Goal: Task Accomplishment & Management: Manage account settings

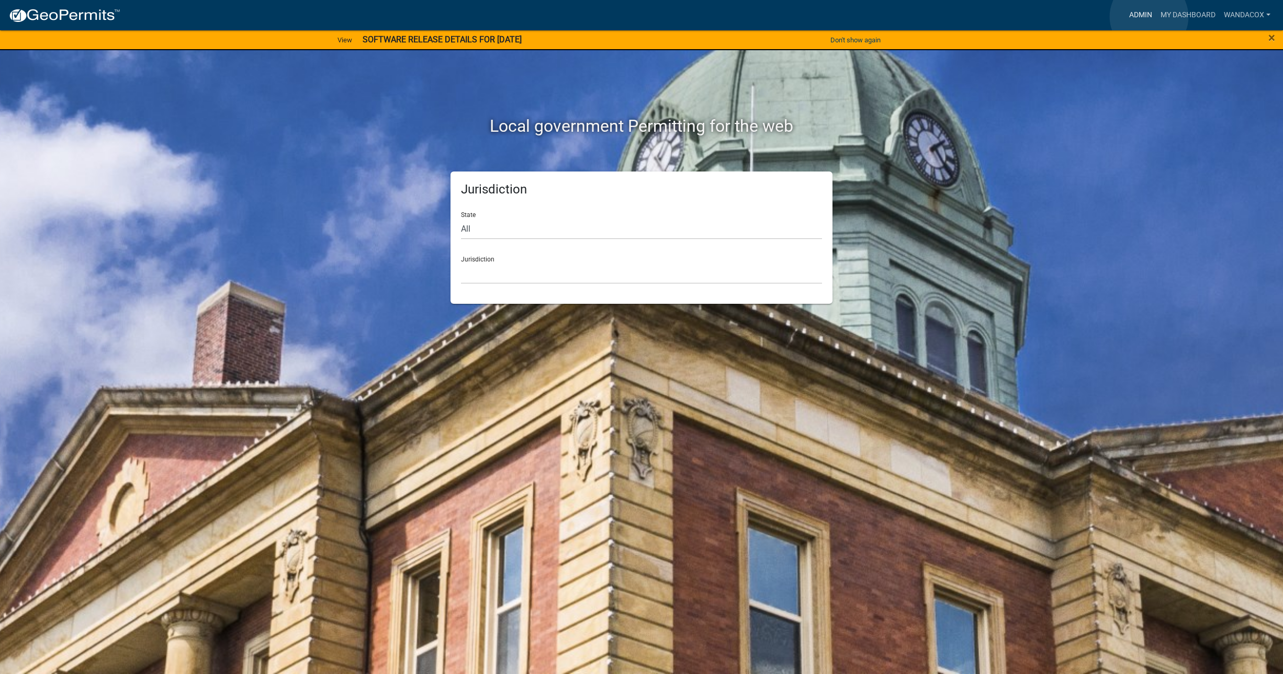
click at [1149, 17] on link "Admin" at bounding box center [1140, 15] width 31 height 20
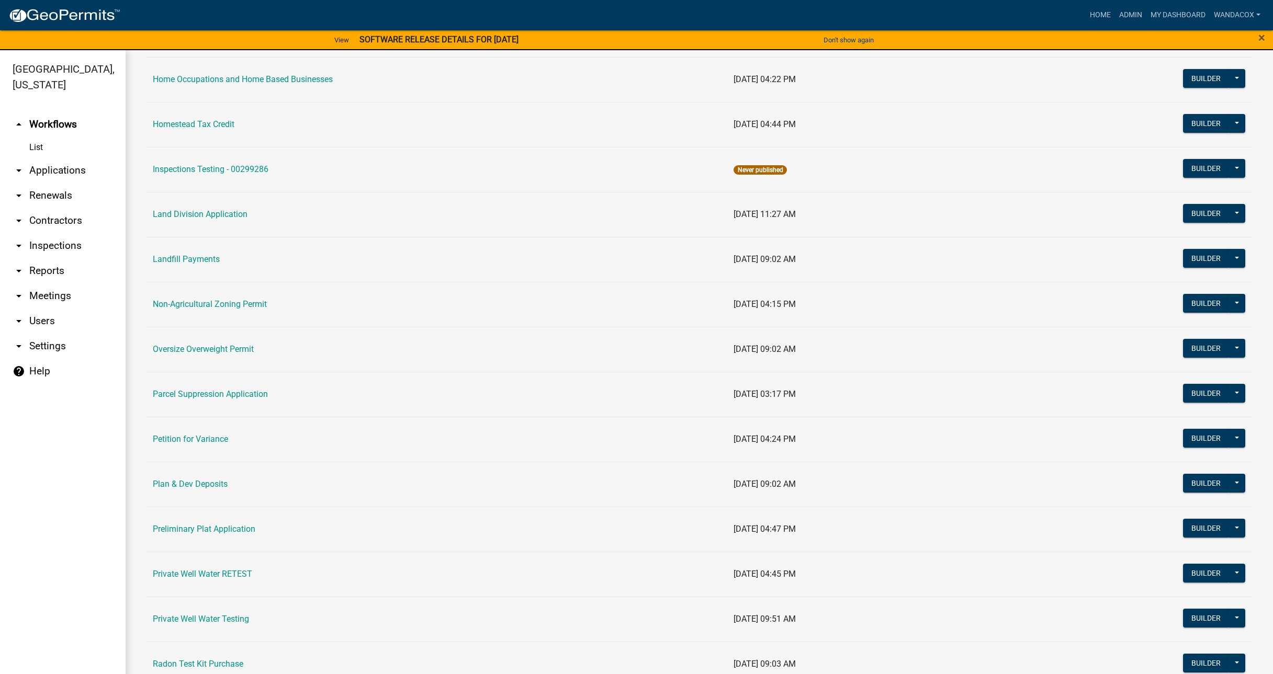
scroll to position [785, 0]
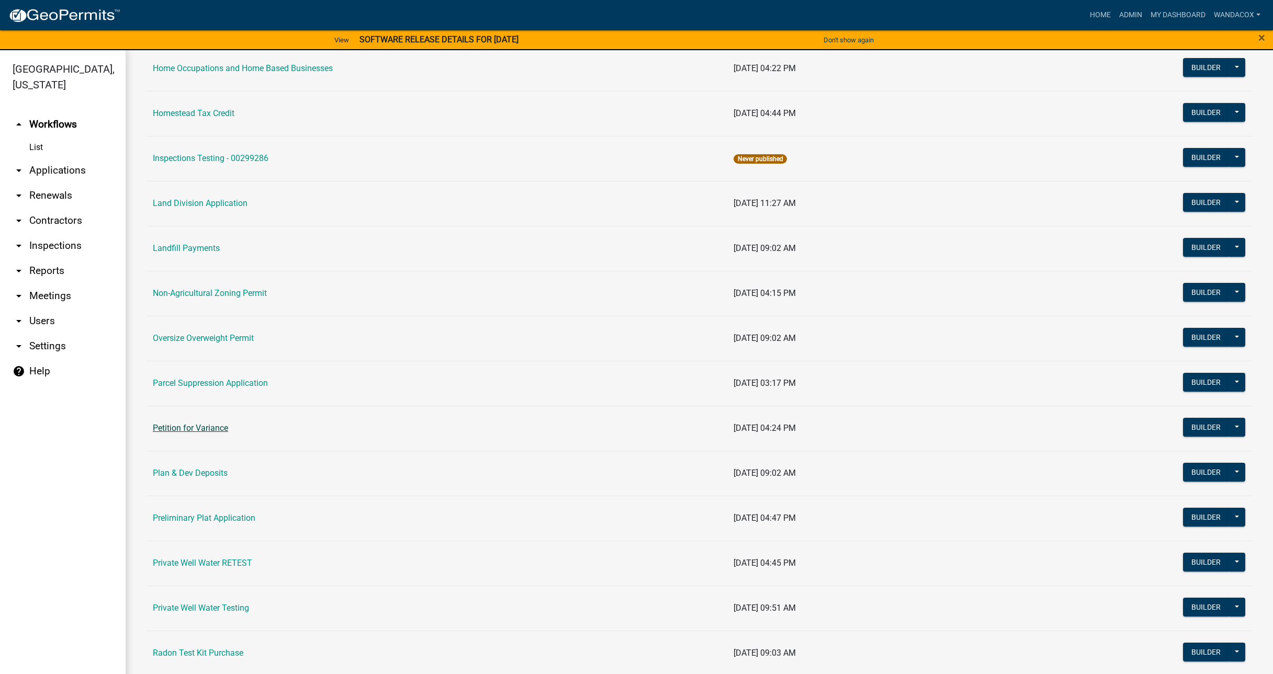
click at [196, 428] on link "Petition for Variance" at bounding box center [190, 428] width 75 height 10
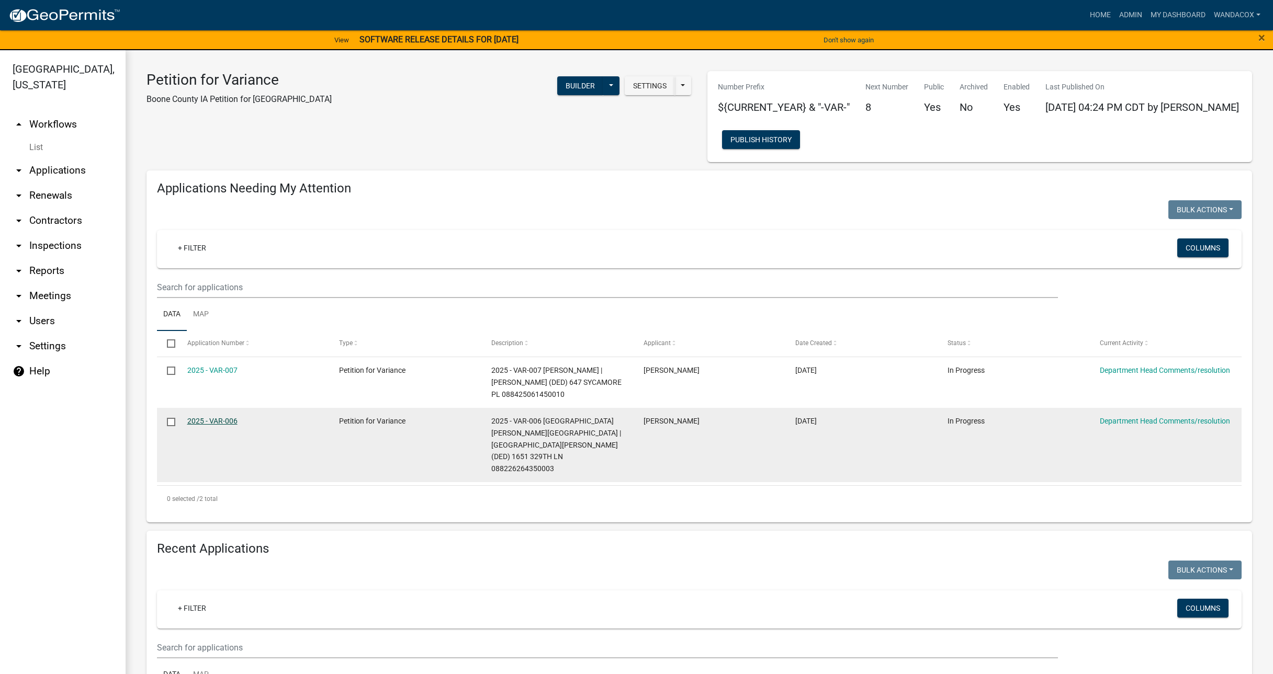
click at [232, 417] on link "2025 - VAR-006" at bounding box center [212, 421] width 50 height 8
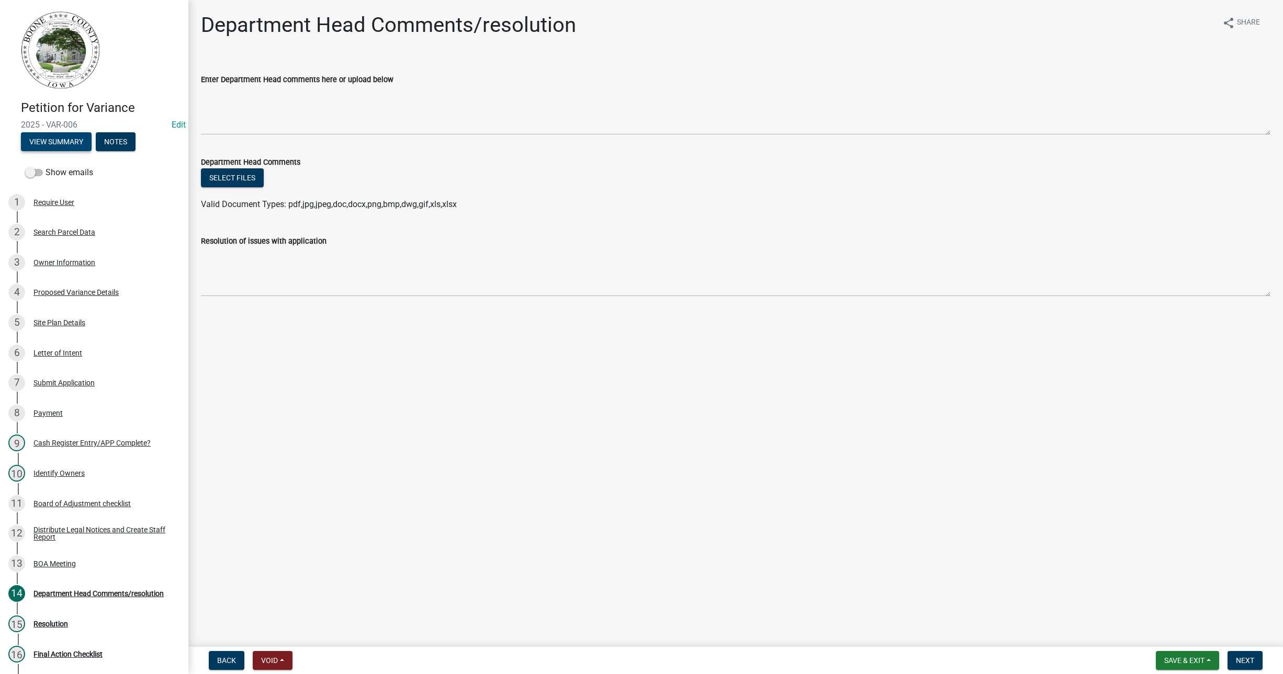
click at [59, 148] on button "View Summary" at bounding box center [56, 141] width 71 height 19
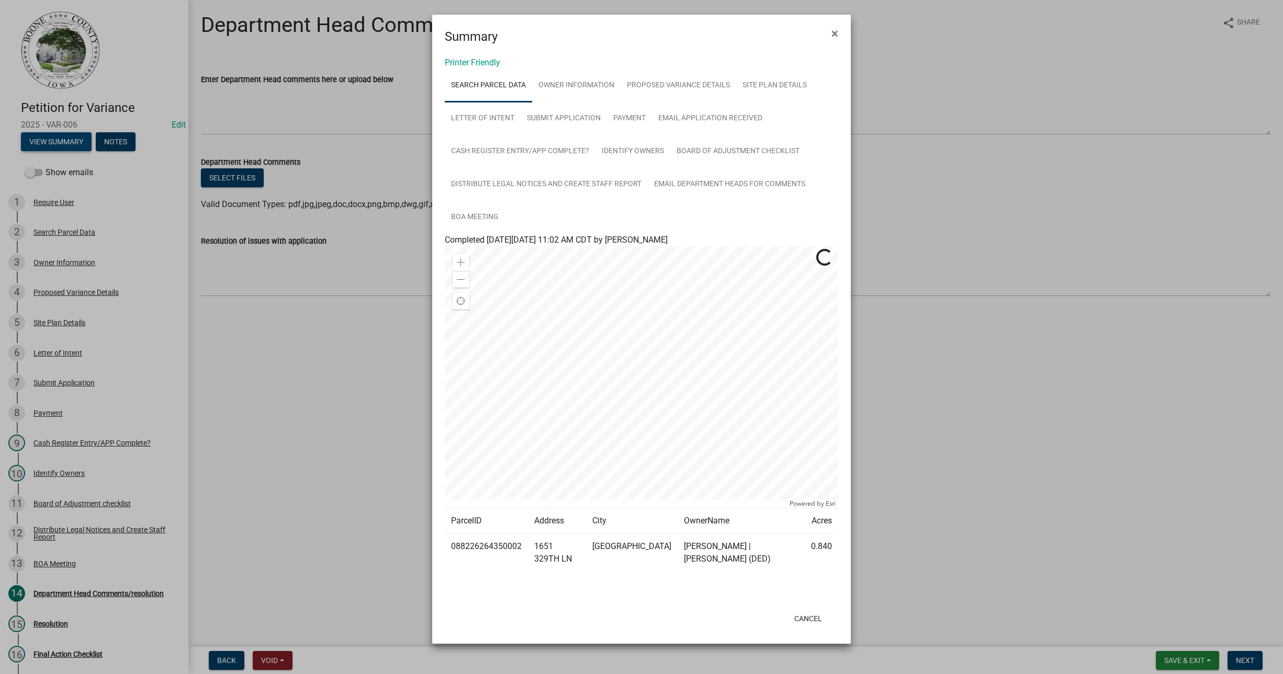
click at [59, 148] on ngb-modal-window "Summary × Printer Friendly Search Parcel Data Owner Information Proposed Varian…" at bounding box center [641, 337] width 1283 height 674
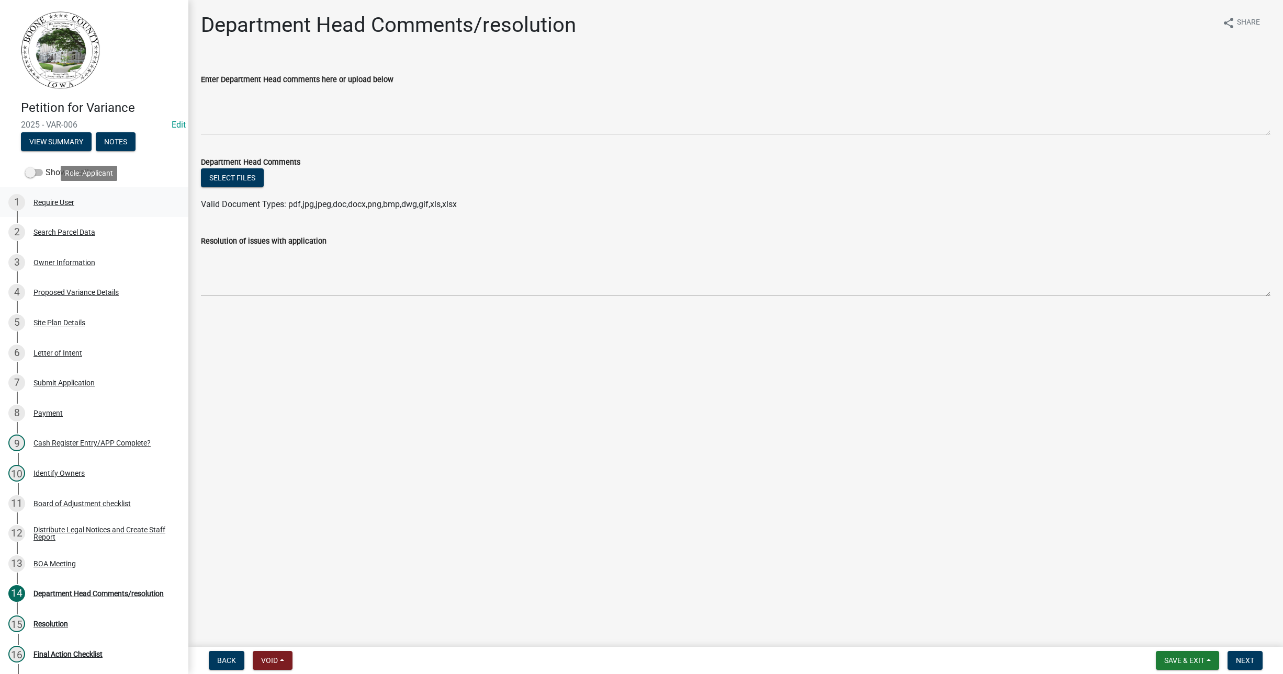
click at [59, 199] on div "Require User" at bounding box center [53, 202] width 41 height 7
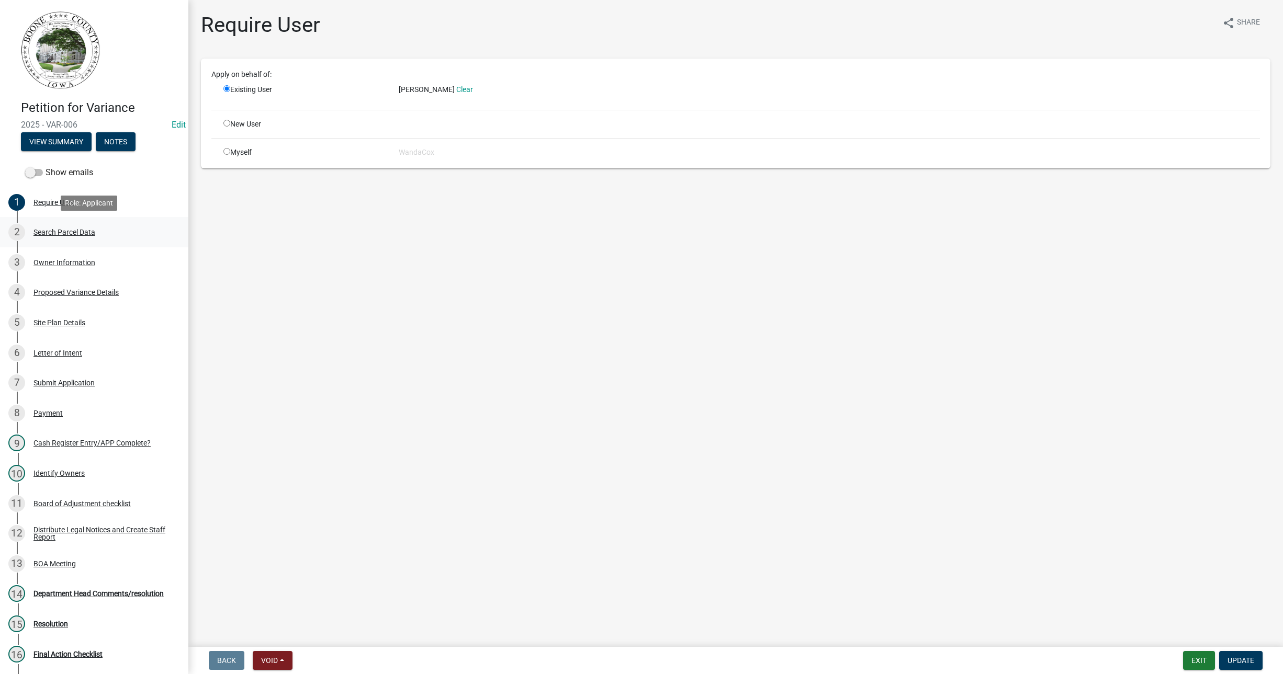
click at [70, 231] on div "Search Parcel Data" at bounding box center [64, 232] width 62 height 7
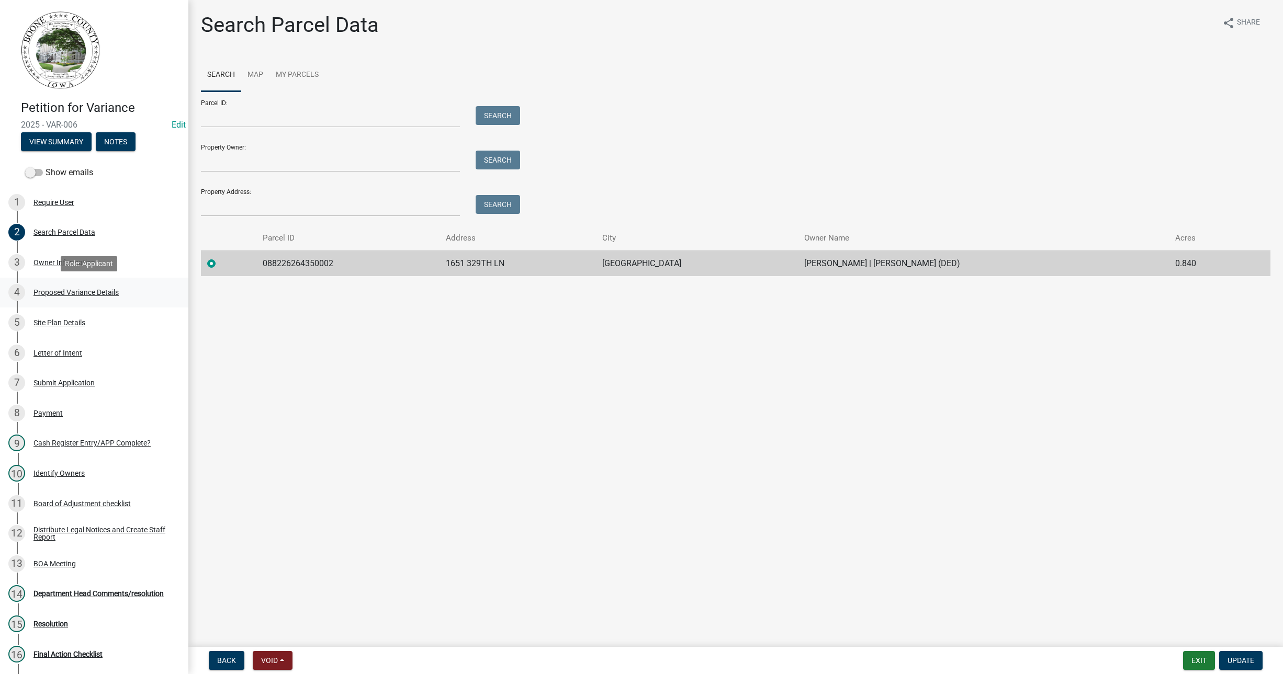
click at [94, 291] on div "Proposed Variance Details" at bounding box center [75, 292] width 85 height 7
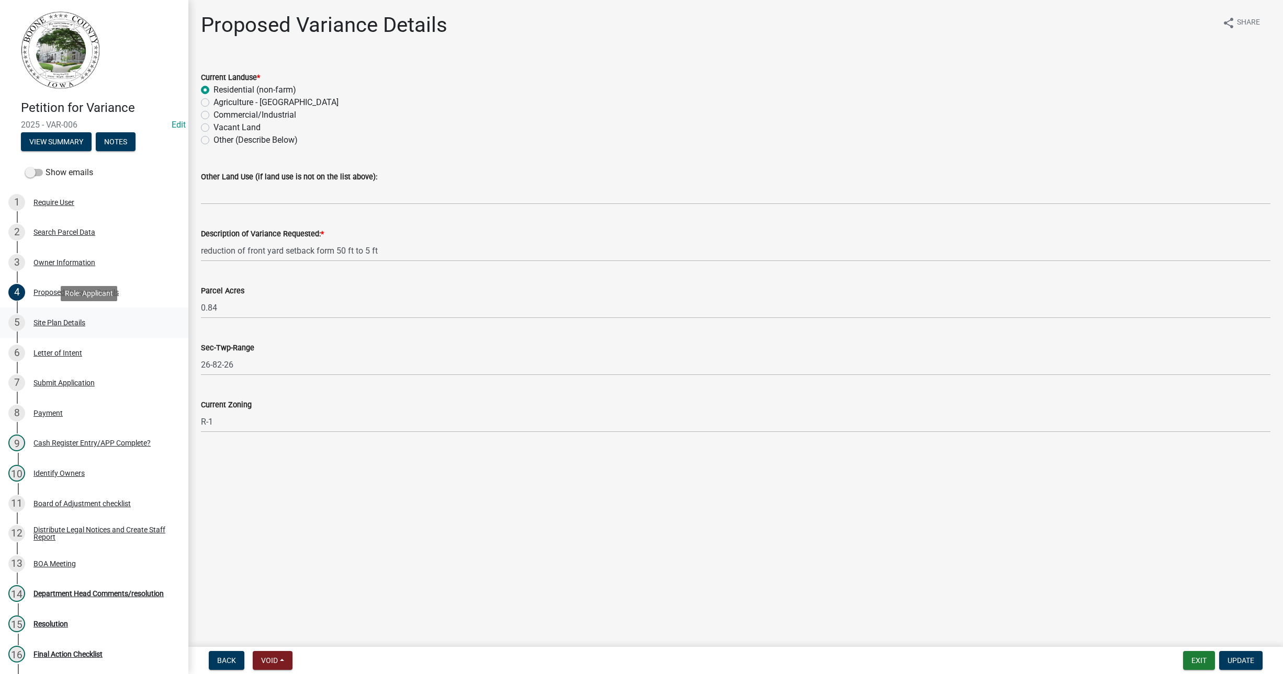
click at [65, 320] on div "Site Plan Details" at bounding box center [59, 322] width 52 height 7
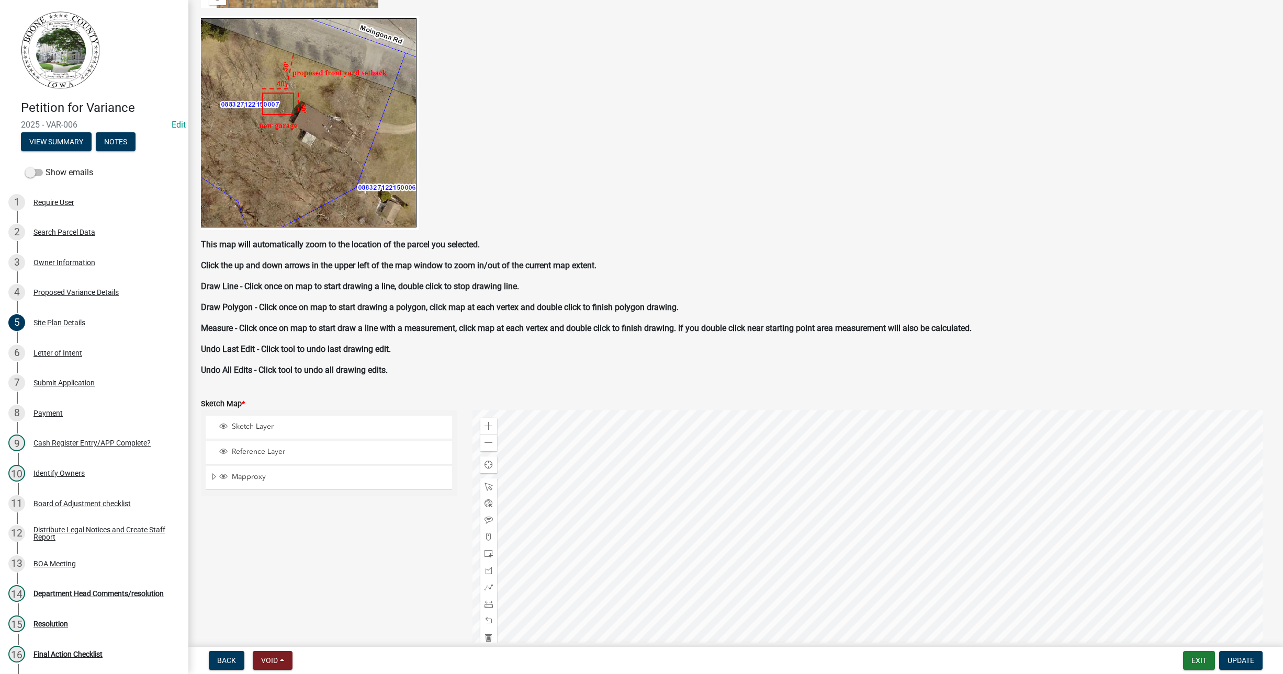
scroll to position [523, 0]
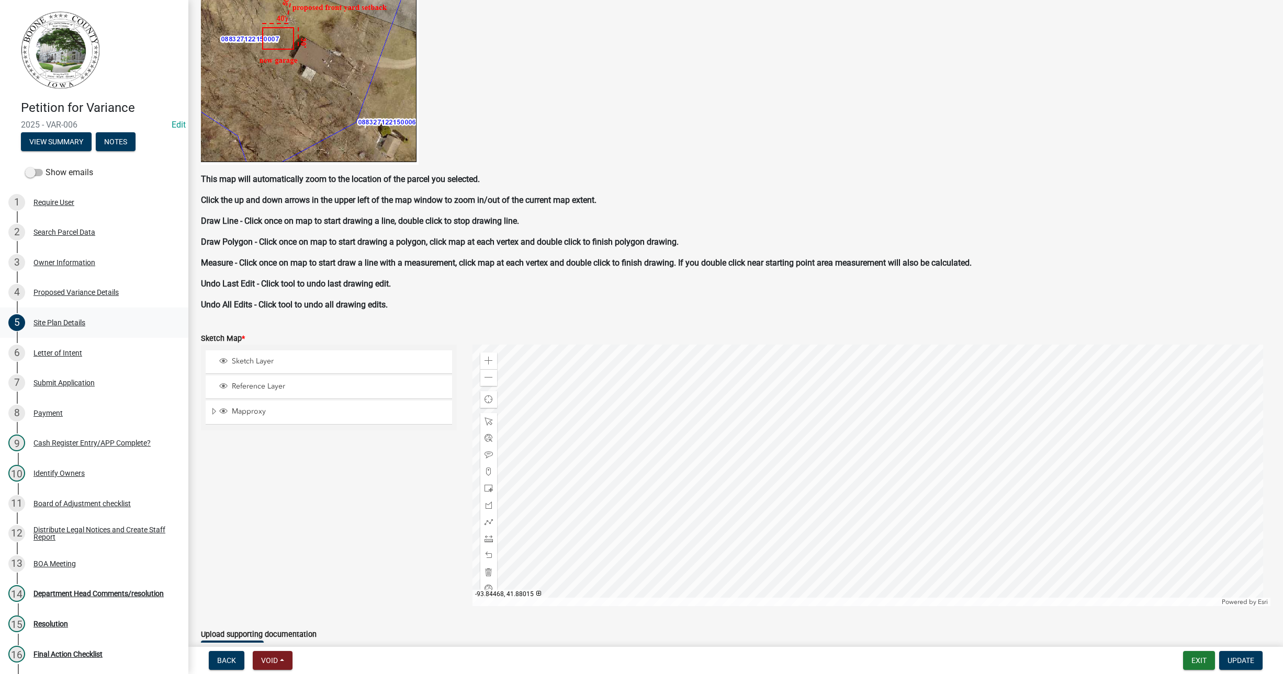
click at [63, 322] on div "Site Plan Details" at bounding box center [59, 322] width 52 height 7
click at [56, 351] on div "Letter of Intent" at bounding box center [57, 353] width 49 height 7
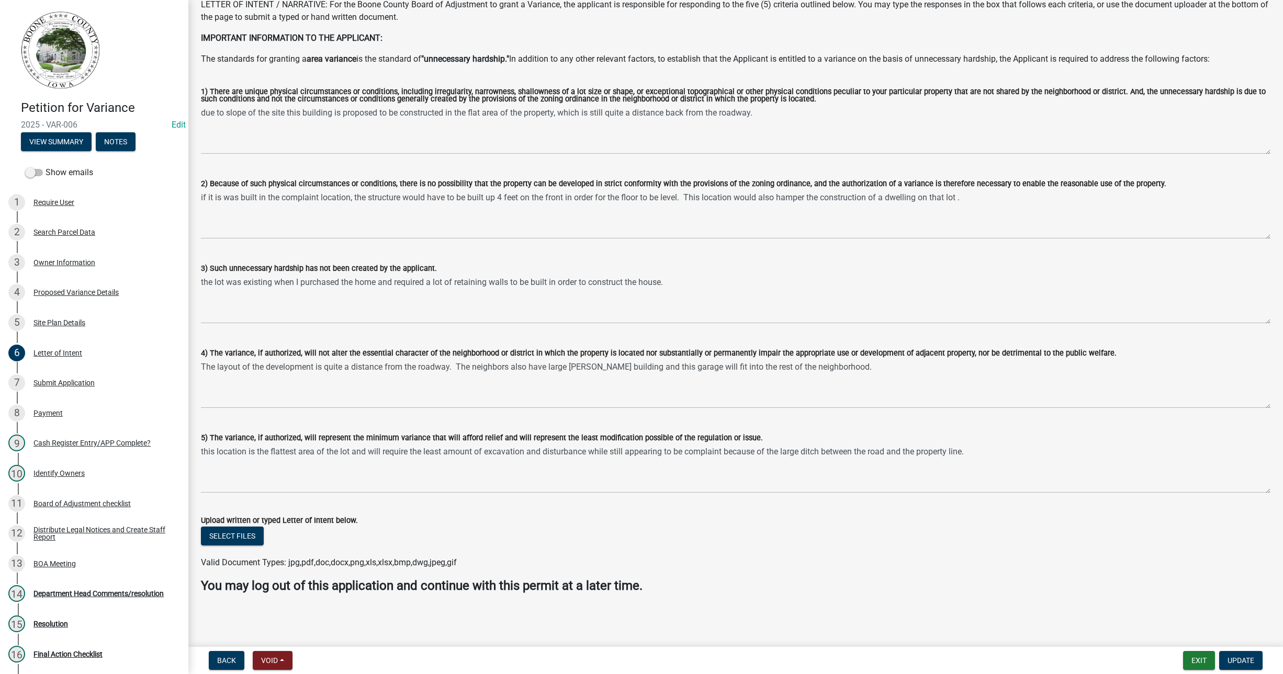
scroll to position [0, 0]
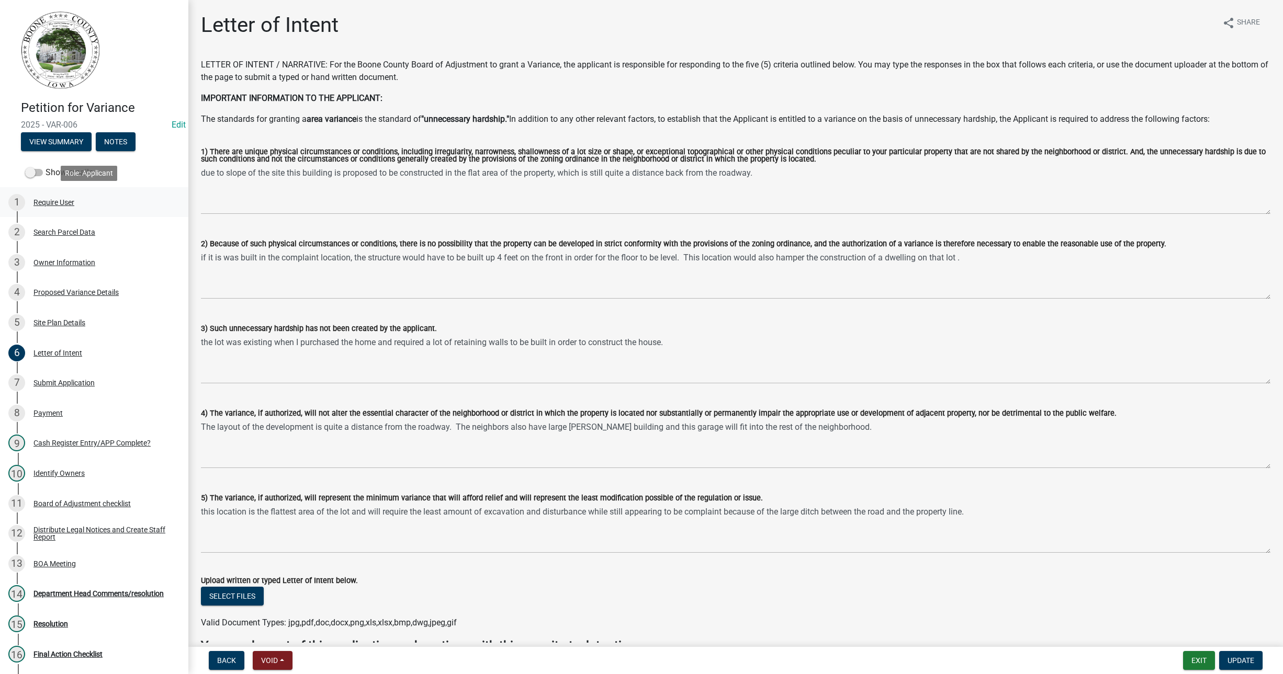
click at [48, 197] on div "1 Require User" at bounding box center [89, 202] width 163 height 17
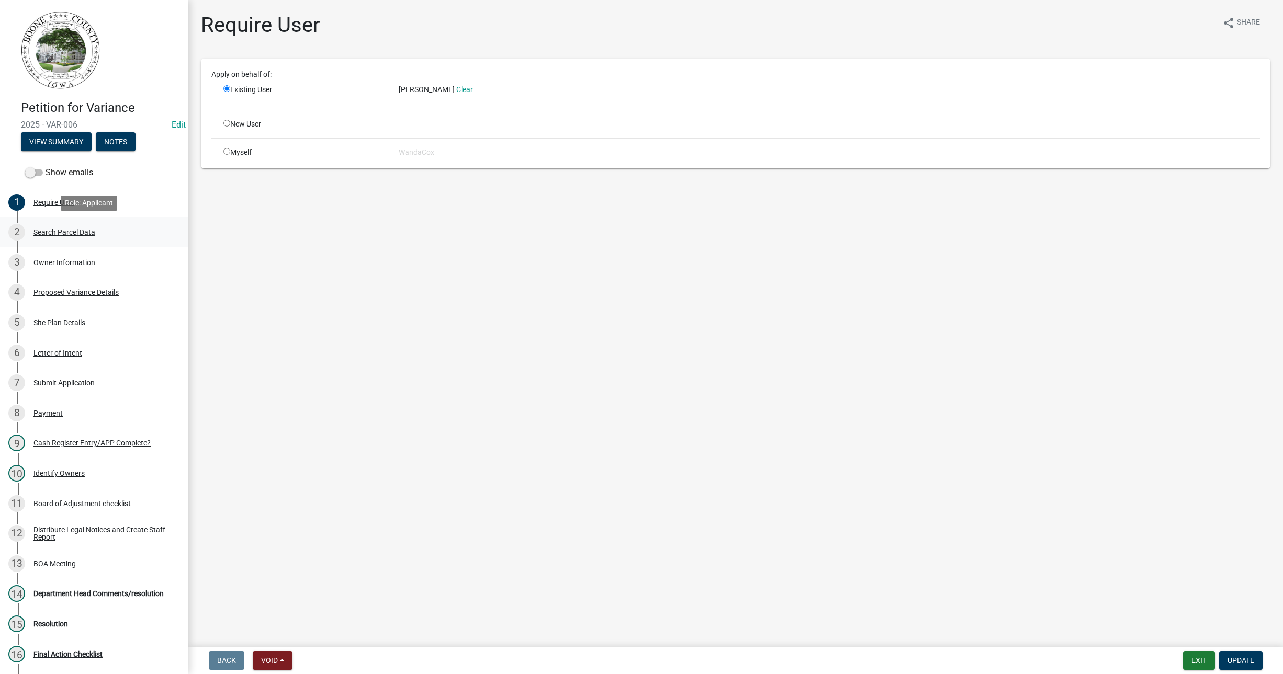
click at [80, 227] on div "2 Search Parcel Data" at bounding box center [89, 232] width 163 height 17
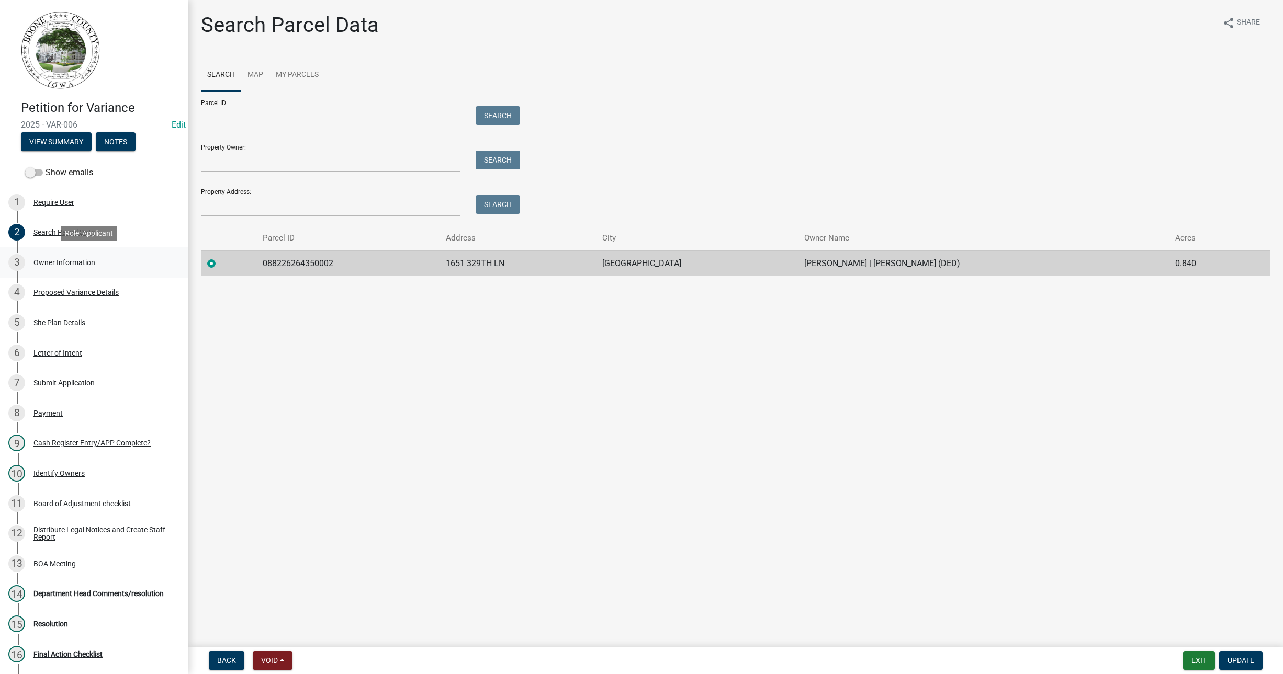
click at [54, 263] on div "Owner Information" at bounding box center [64, 262] width 62 height 7
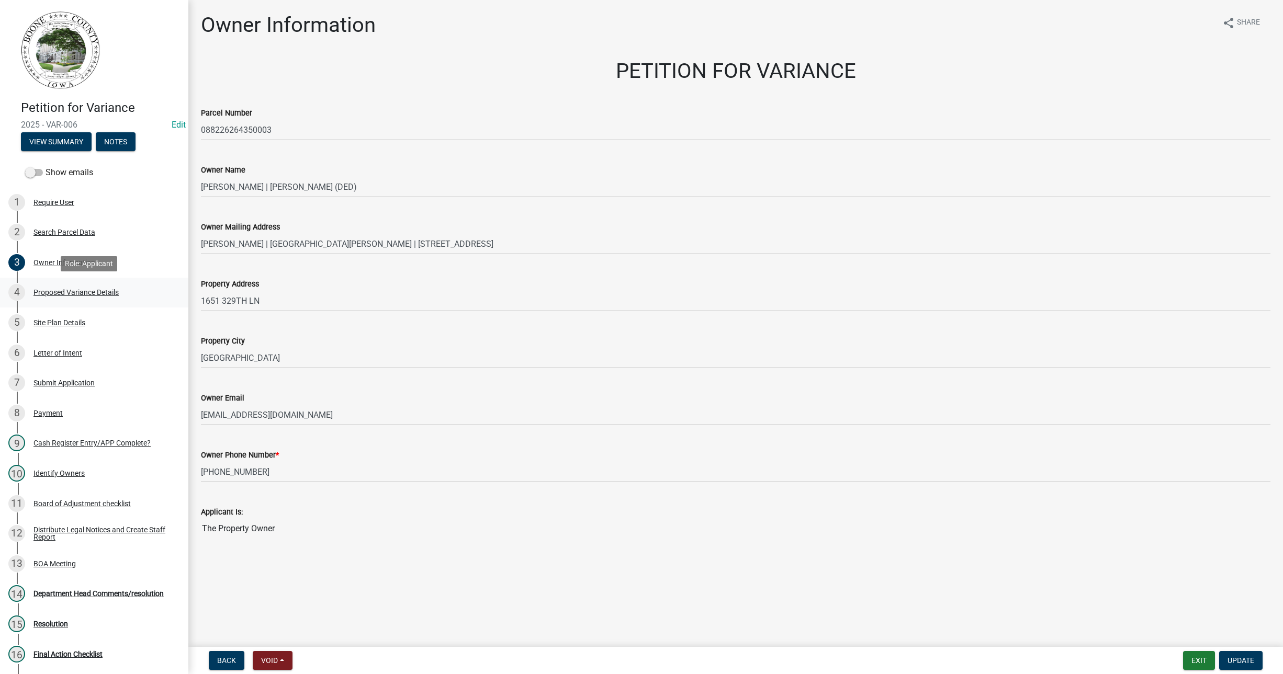
click at [63, 289] on div "Proposed Variance Details" at bounding box center [75, 292] width 85 height 7
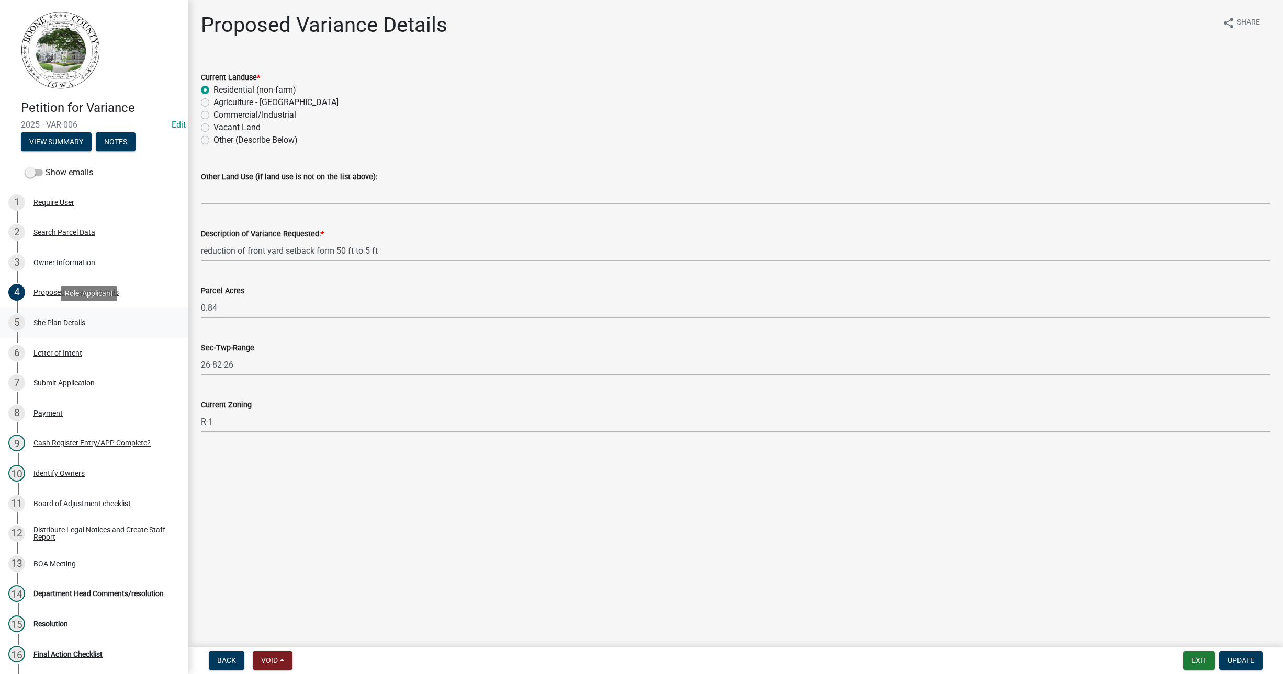
click at [74, 322] on div "Site Plan Details" at bounding box center [59, 322] width 52 height 7
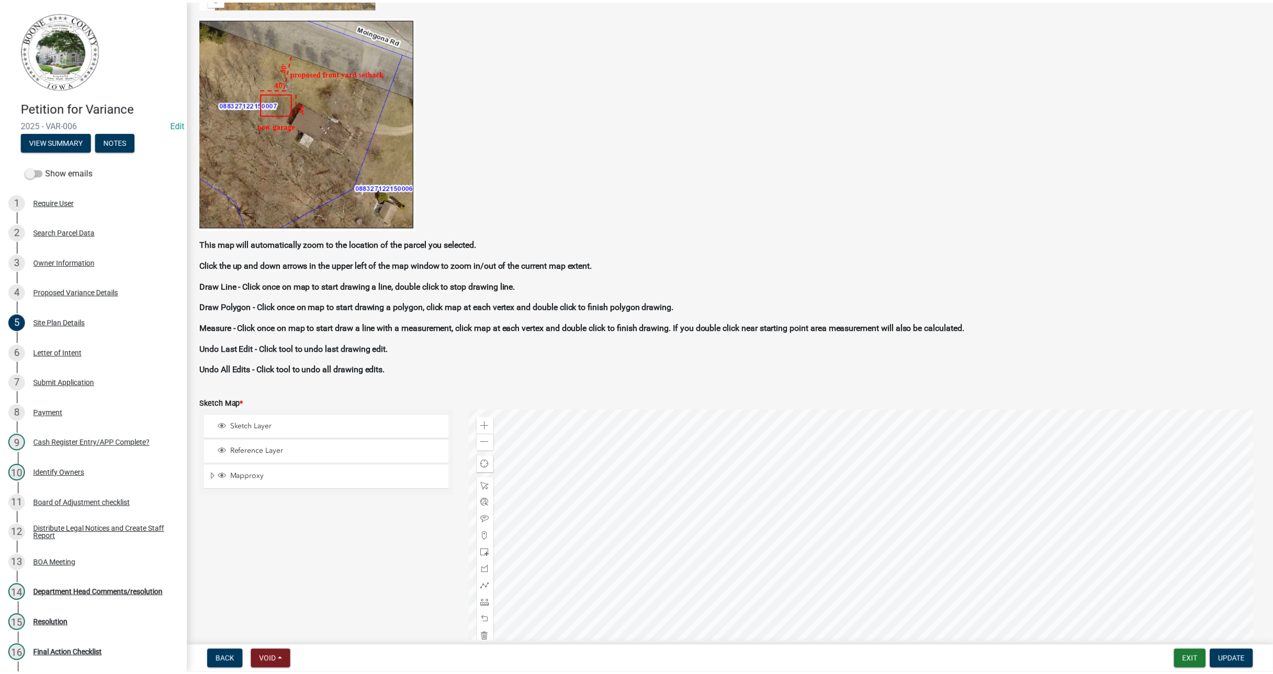
scroll to position [523, 0]
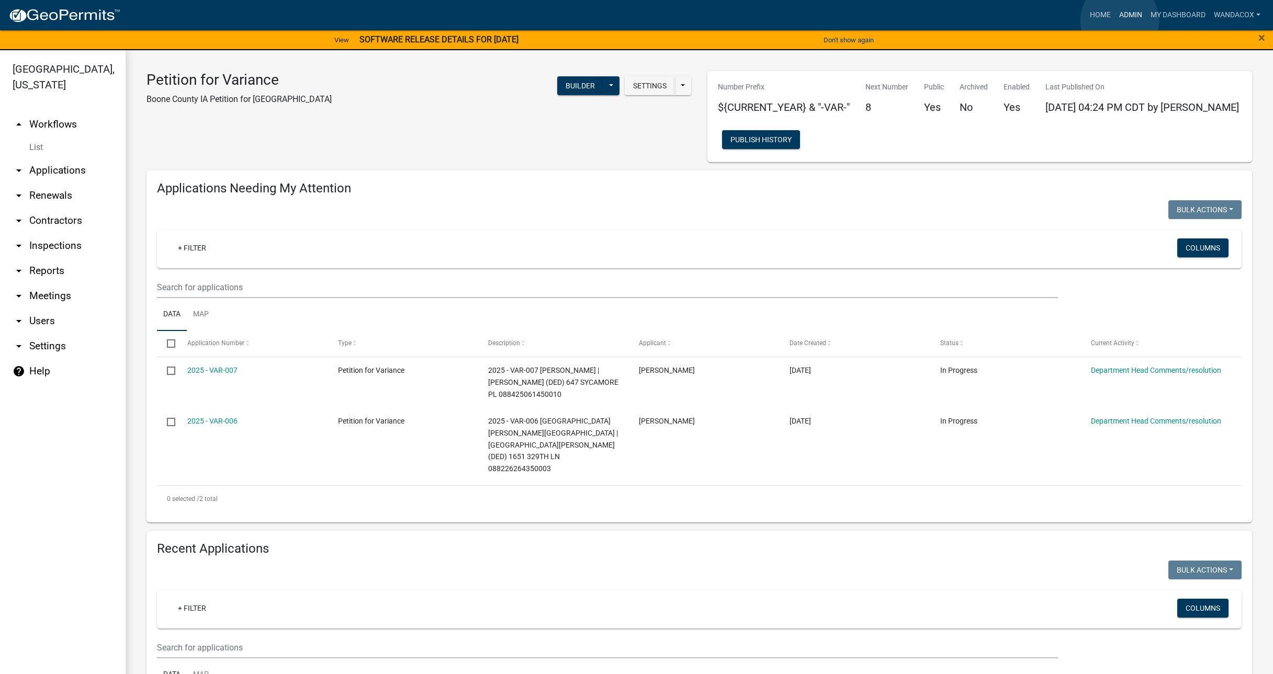
click at [1120, 20] on link "Admin" at bounding box center [1130, 15] width 31 height 20
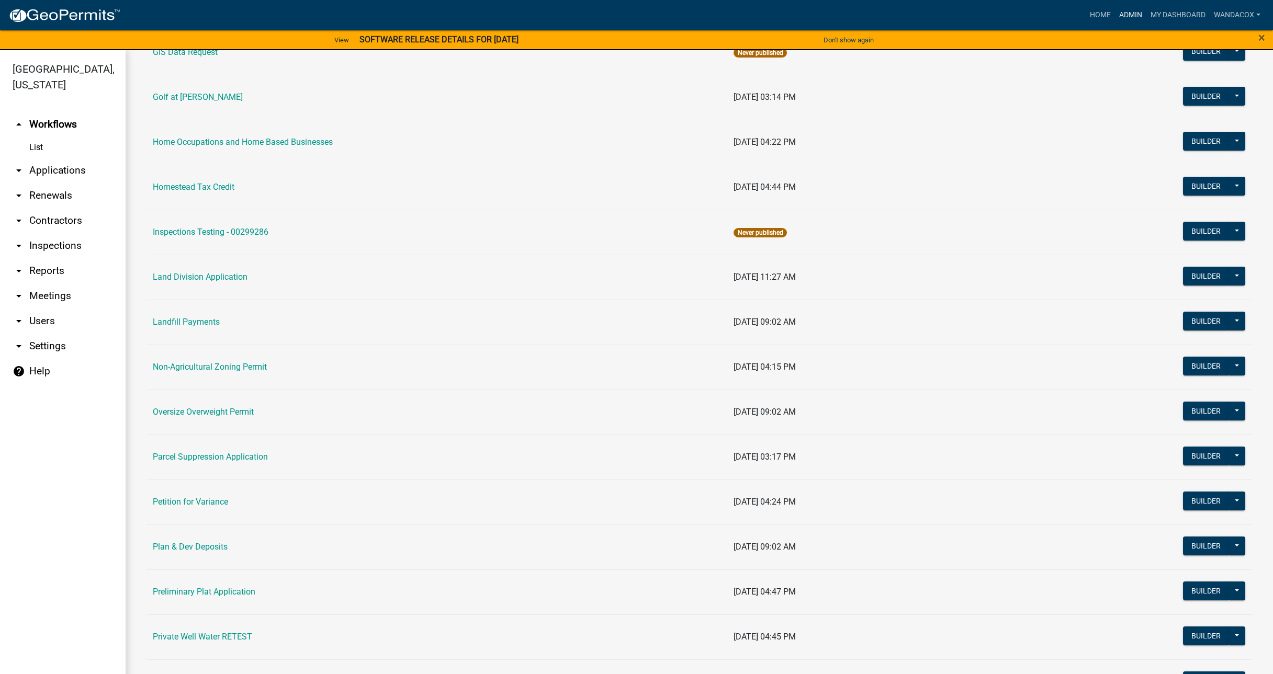
scroll to position [719, 0]
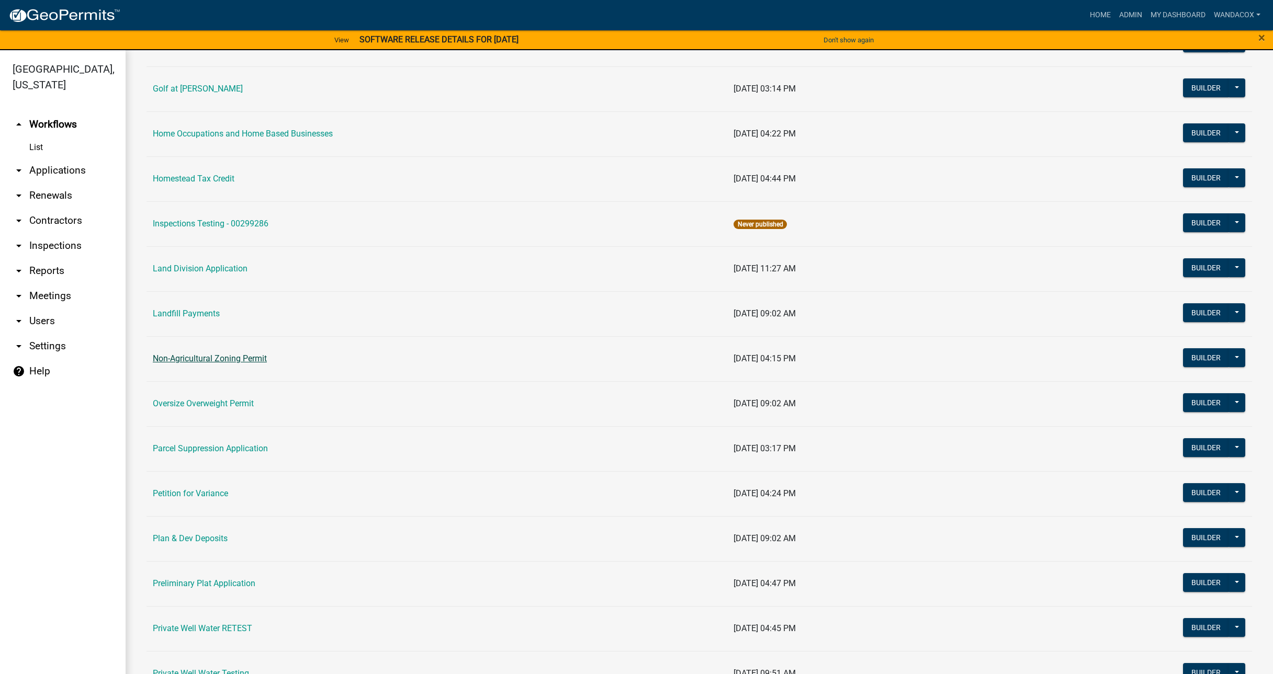
click at [249, 357] on link "Non-Agricultural Zoning Permit" at bounding box center [210, 359] width 114 height 10
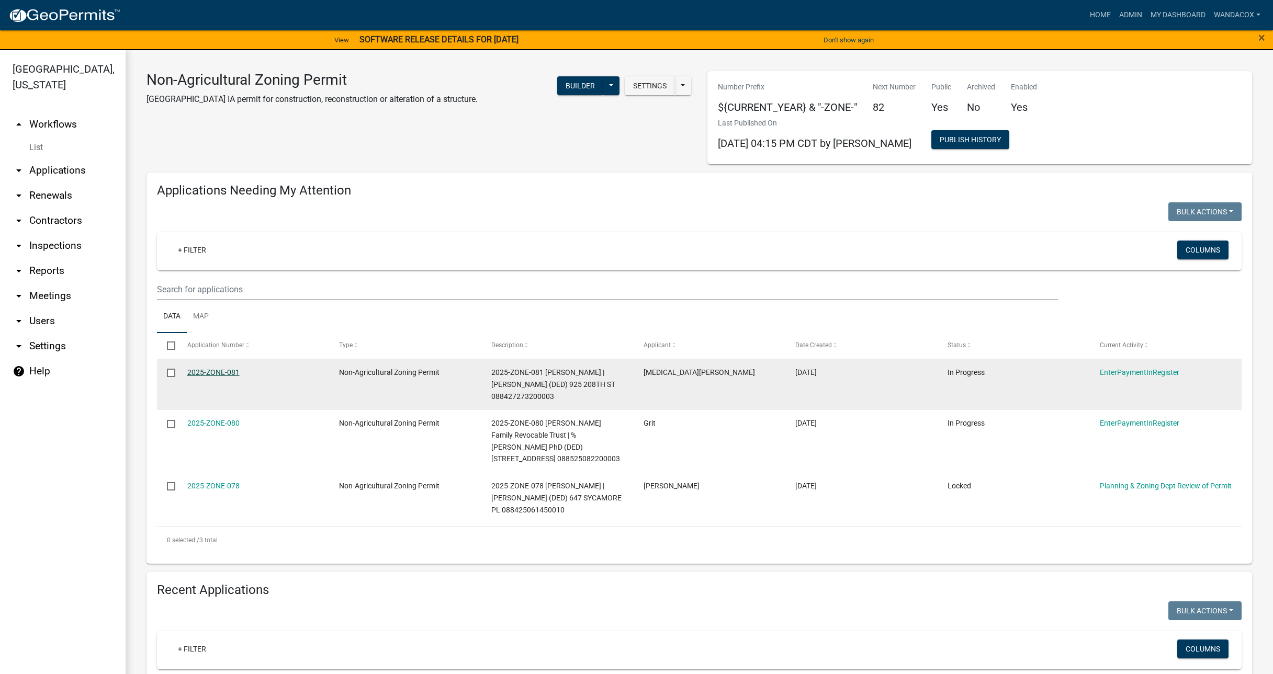
click at [202, 372] on link "2025-ZONE-081" at bounding box center [213, 372] width 52 height 8
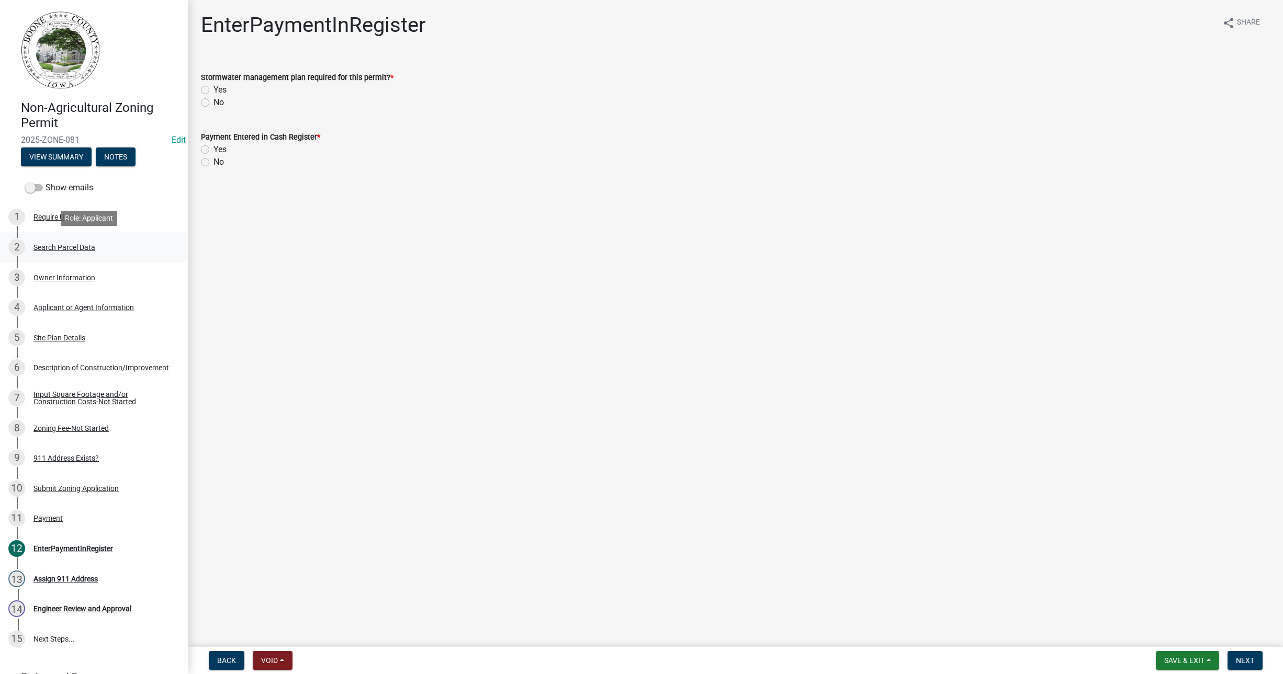
click at [71, 248] on div "Search Parcel Data" at bounding box center [64, 247] width 62 height 7
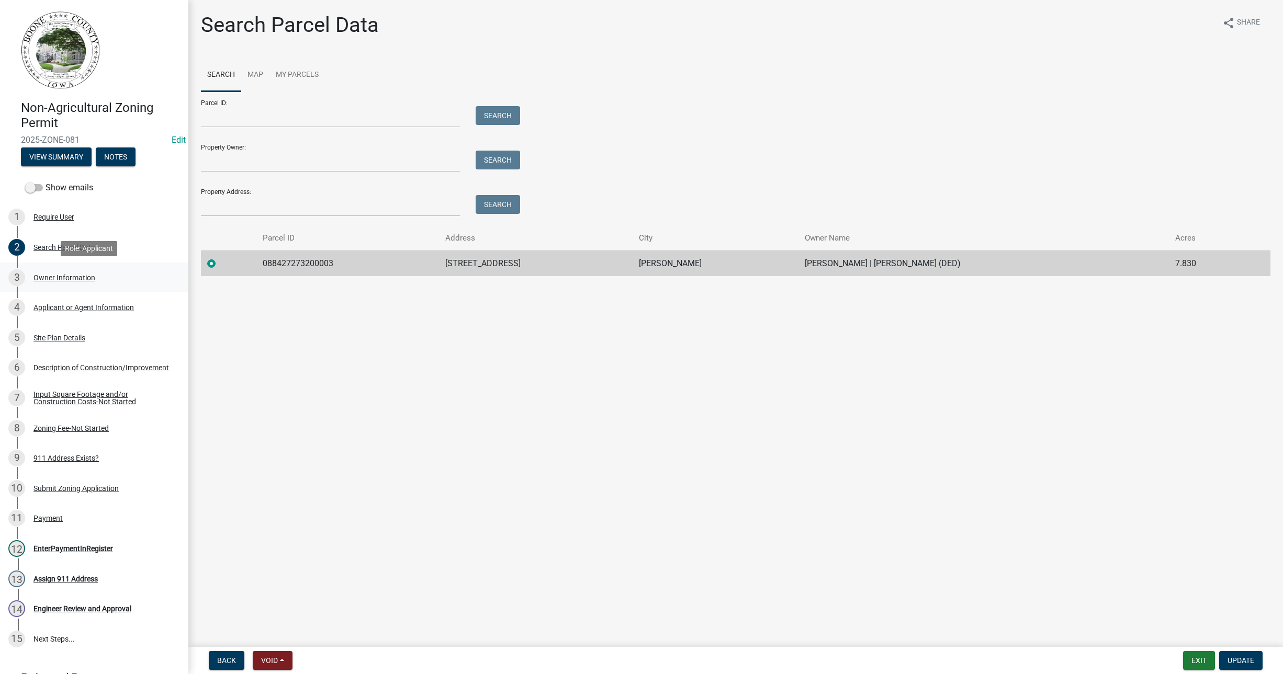
click at [73, 277] on div "Owner Information" at bounding box center [64, 277] width 62 height 7
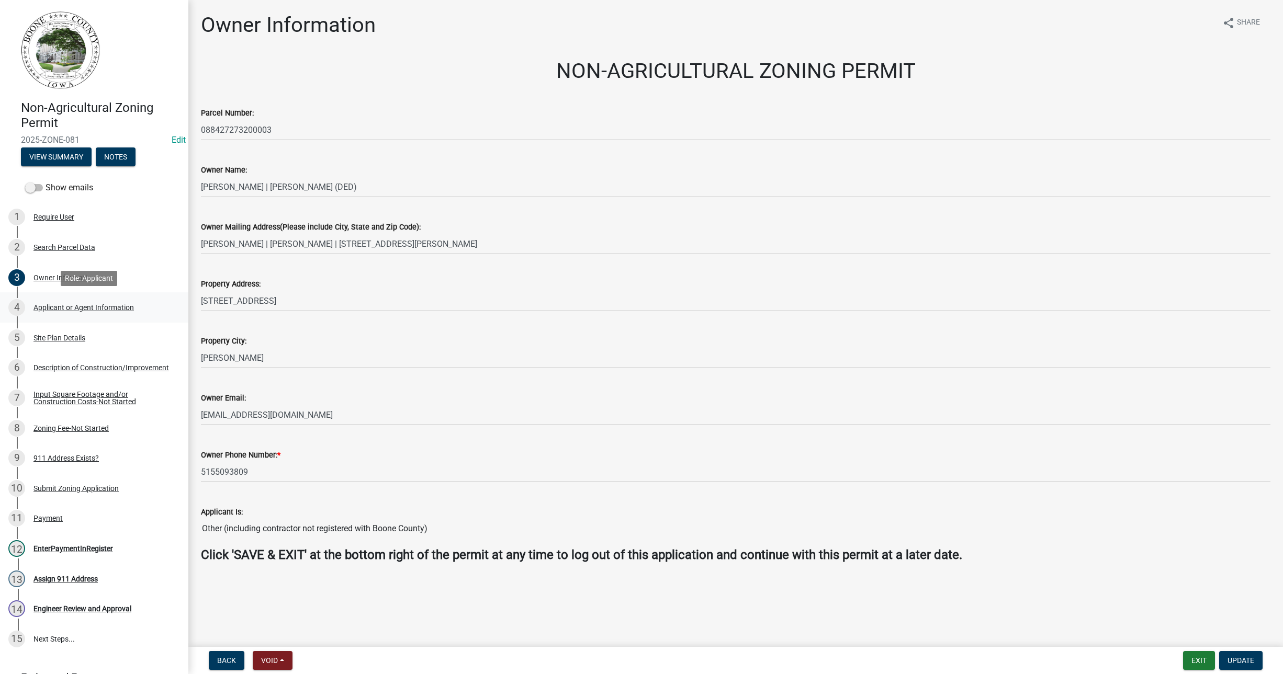
click at [78, 307] on div "Applicant or Agent Information" at bounding box center [83, 307] width 100 height 7
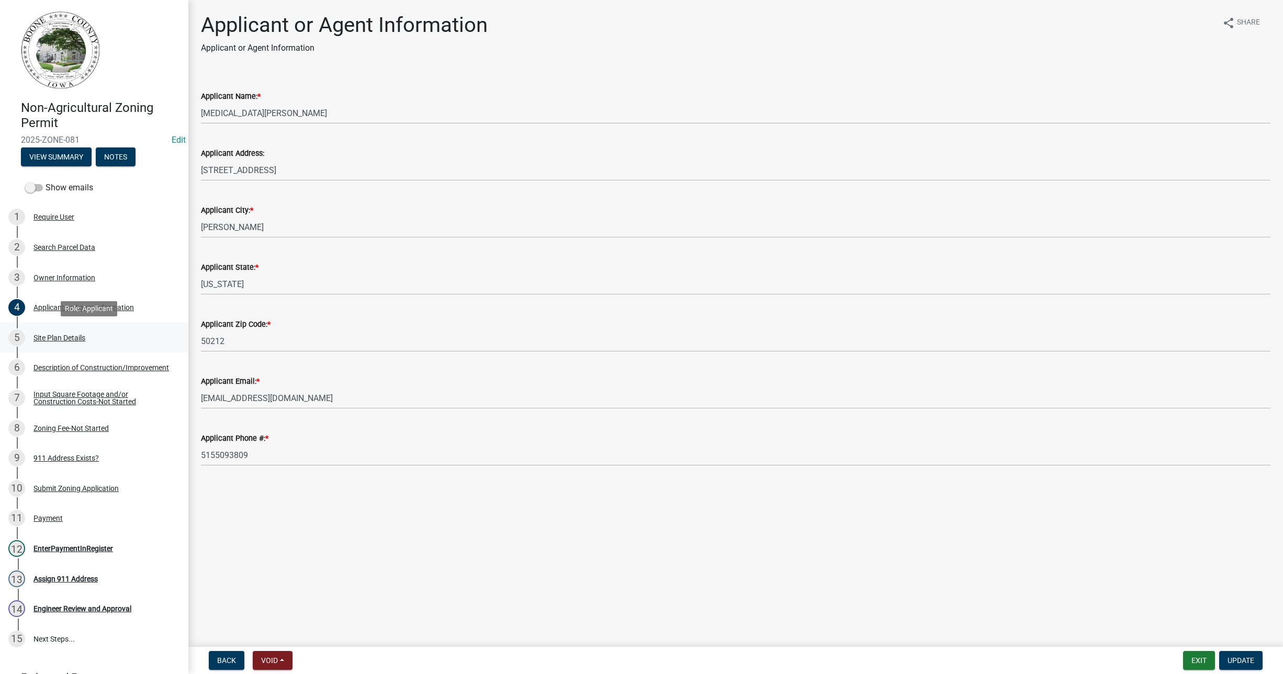
click at [67, 334] on div "Site Plan Details" at bounding box center [59, 337] width 52 height 7
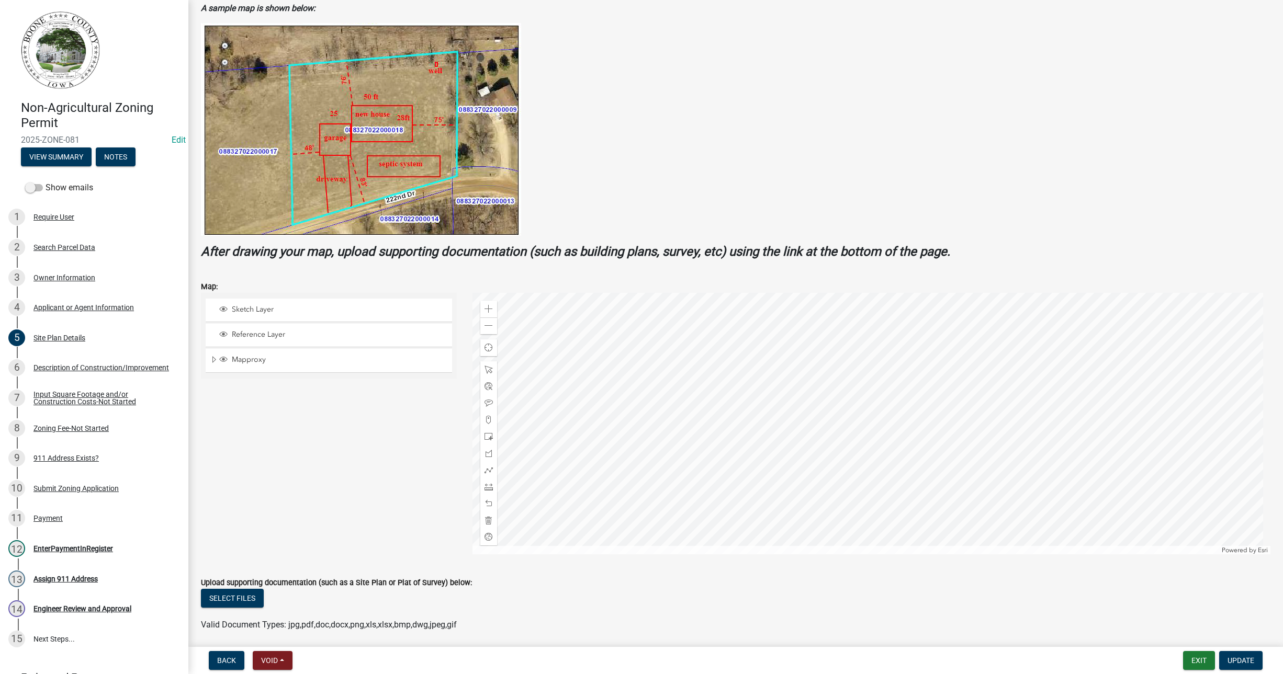
scroll to position [196, 0]
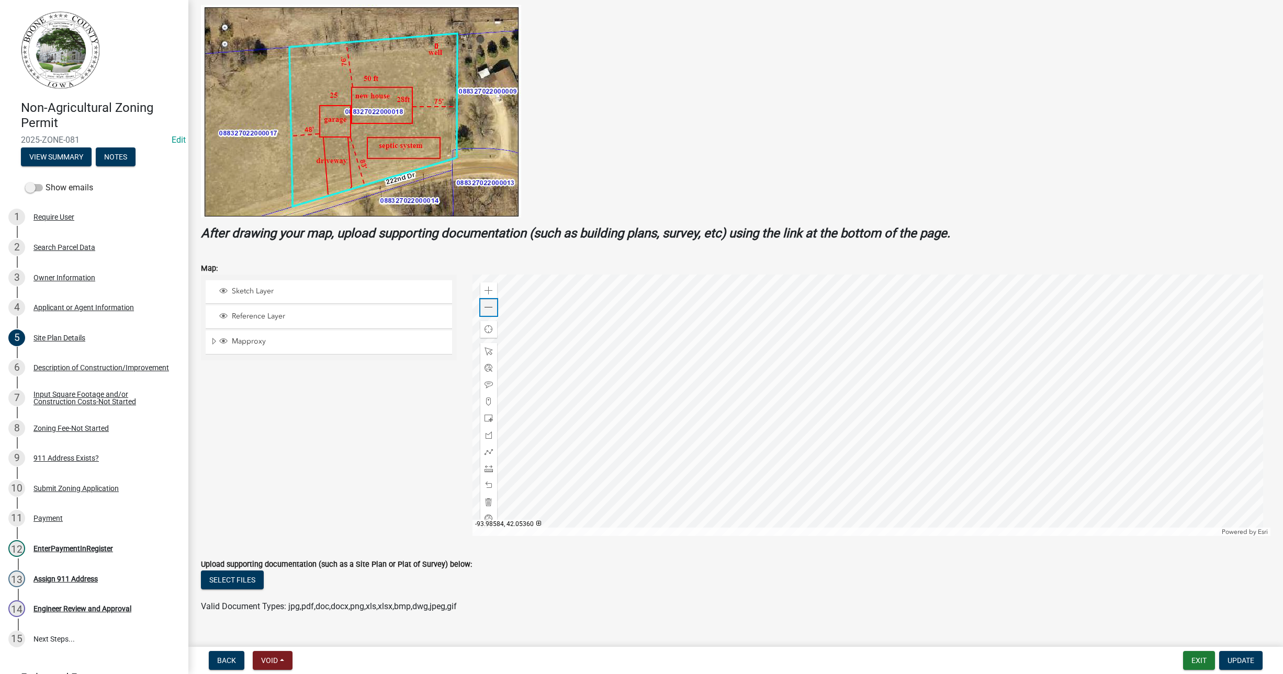
click at [488, 310] on span at bounding box center [489, 307] width 8 height 8
click at [85, 364] on div "Description of Construction/Improvement" at bounding box center [101, 367] width 136 height 7
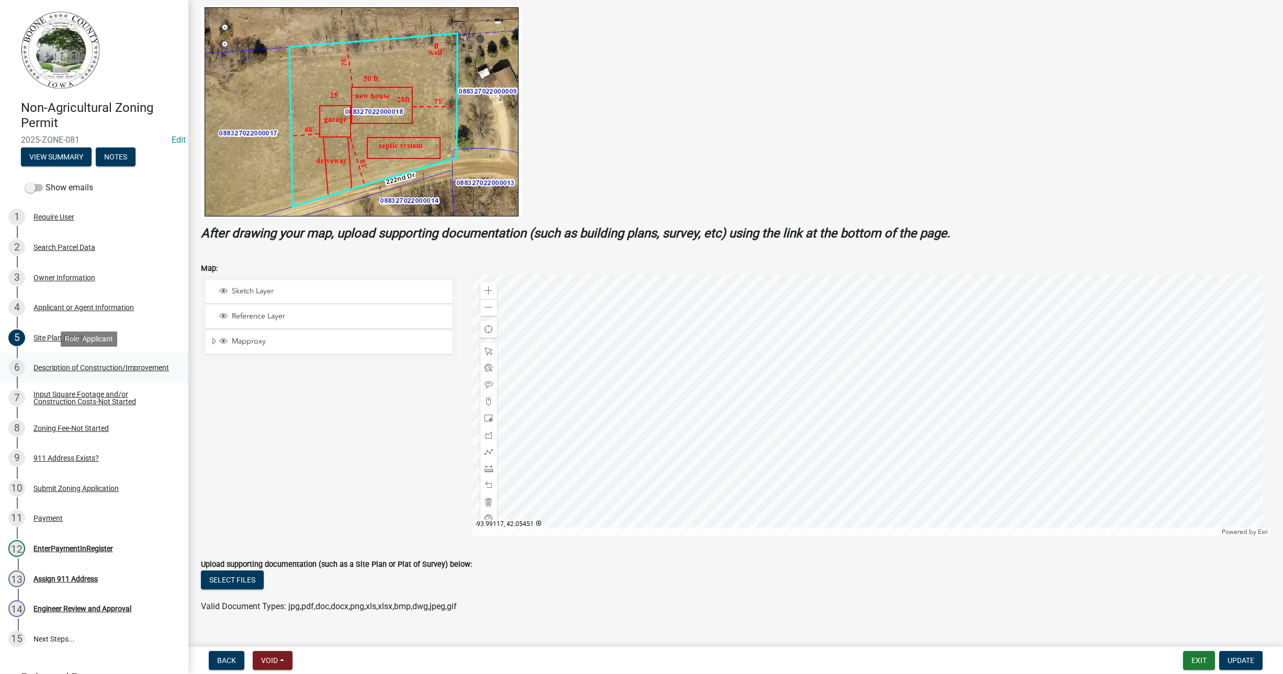
scroll to position [0, 0]
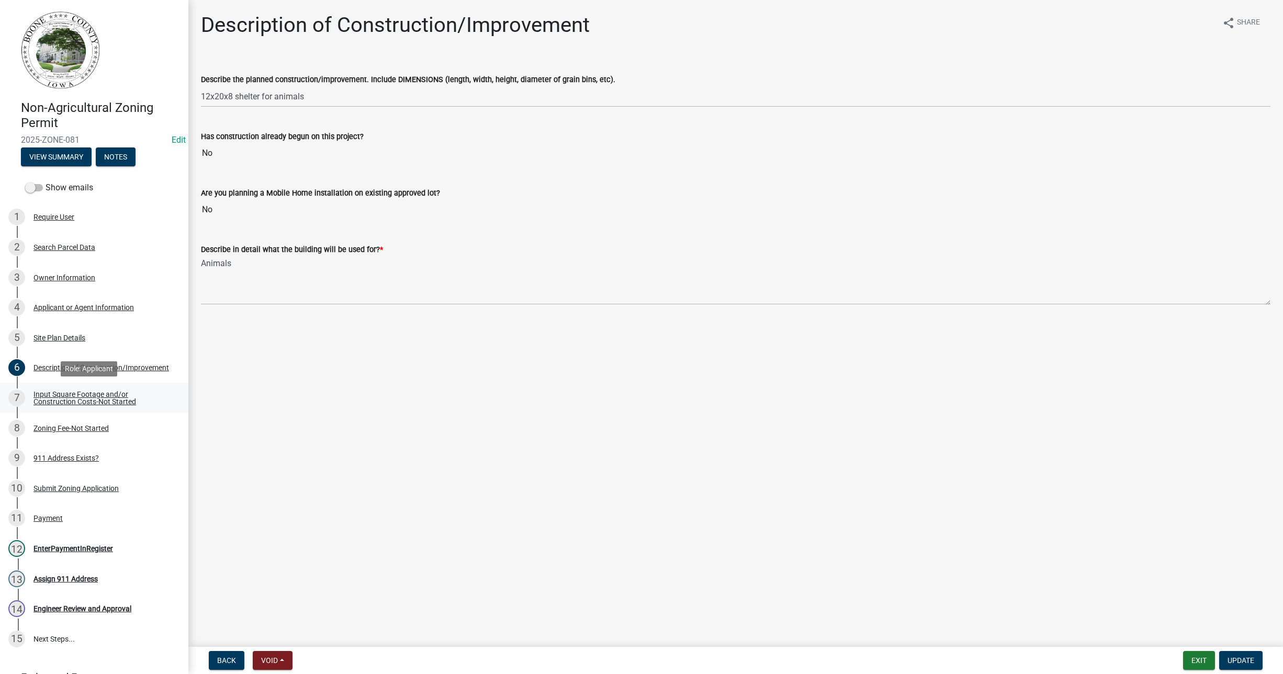
click at [69, 401] on div "Input Square Footage and/or Construction Costs-Not Started" at bounding box center [102, 398] width 138 height 15
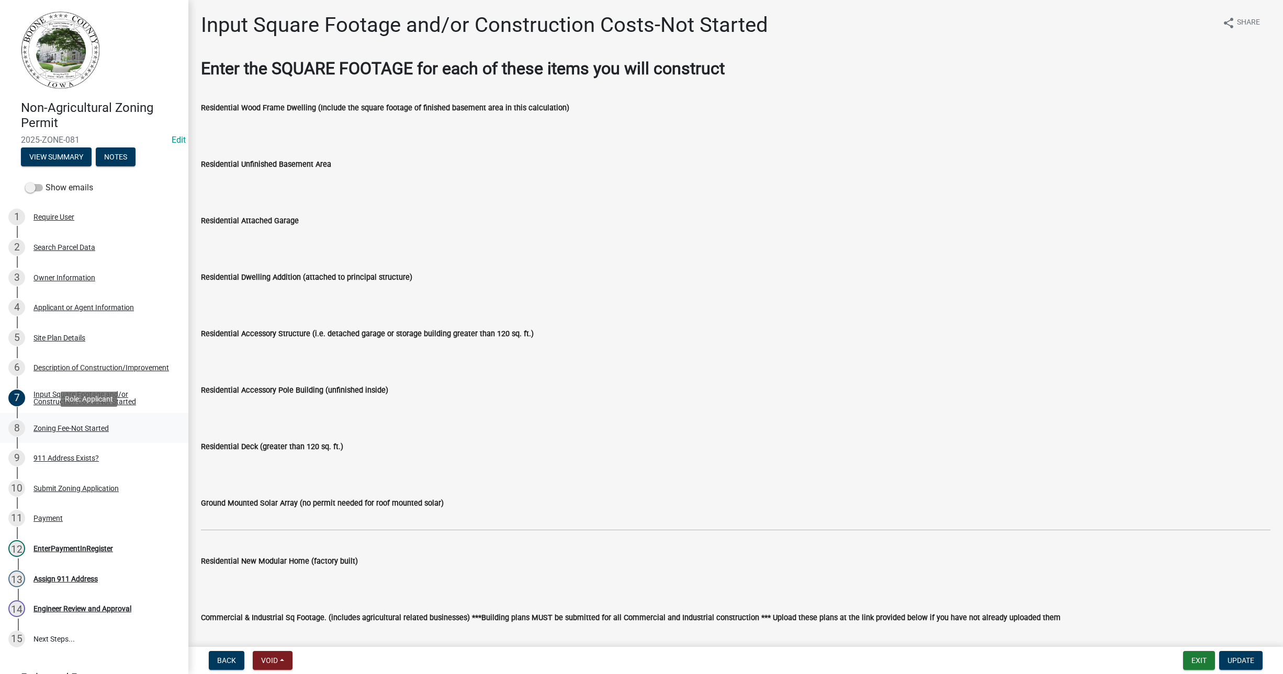
click at [67, 427] on div "Zoning Fee-Not Started" at bounding box center [70, 428] width 75 height 7
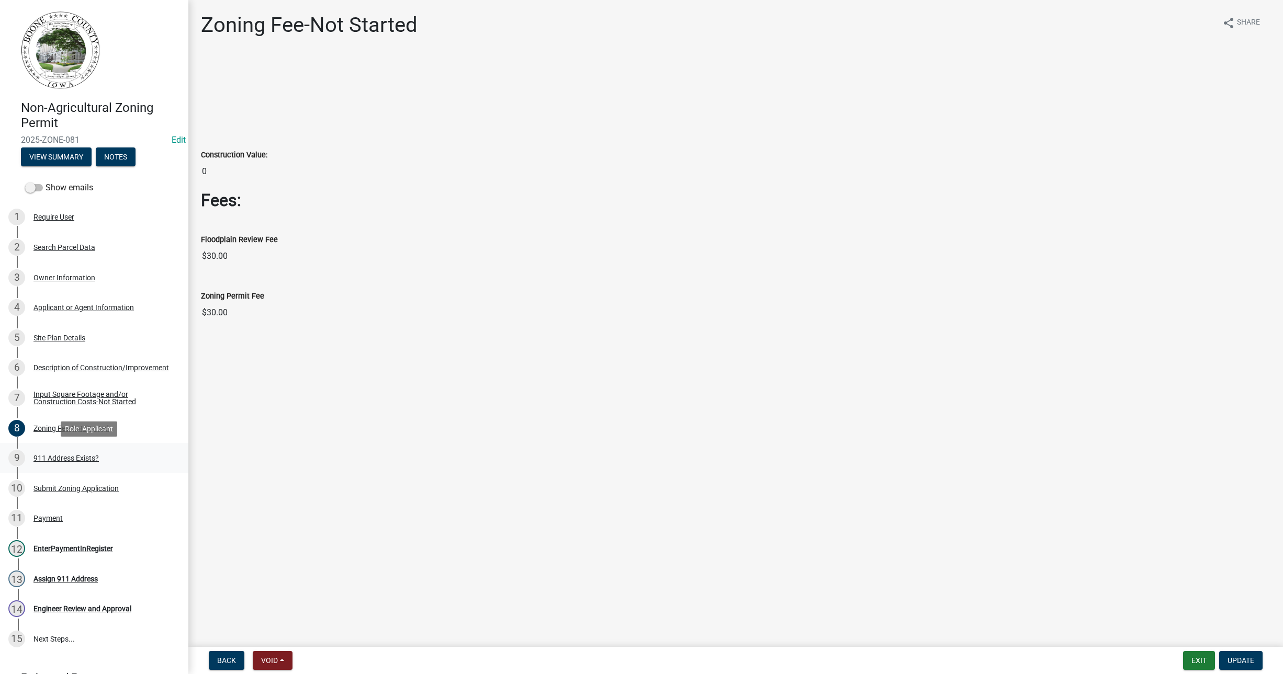
click at [70, 455] on div "911 Address Exists?" at bounding box center [65, 458] width 65 height 7
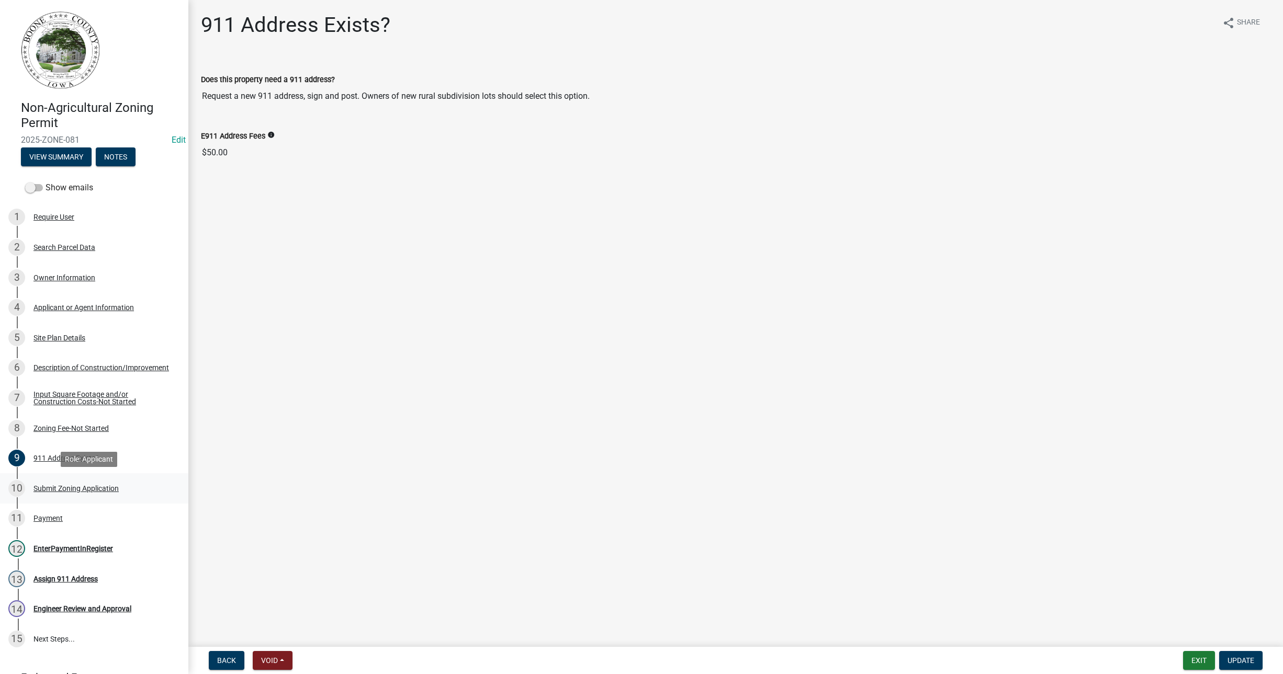
click at [52, 488] on div "Submit Zoning Application" at bounding box center [75, 488] width 85 height 7
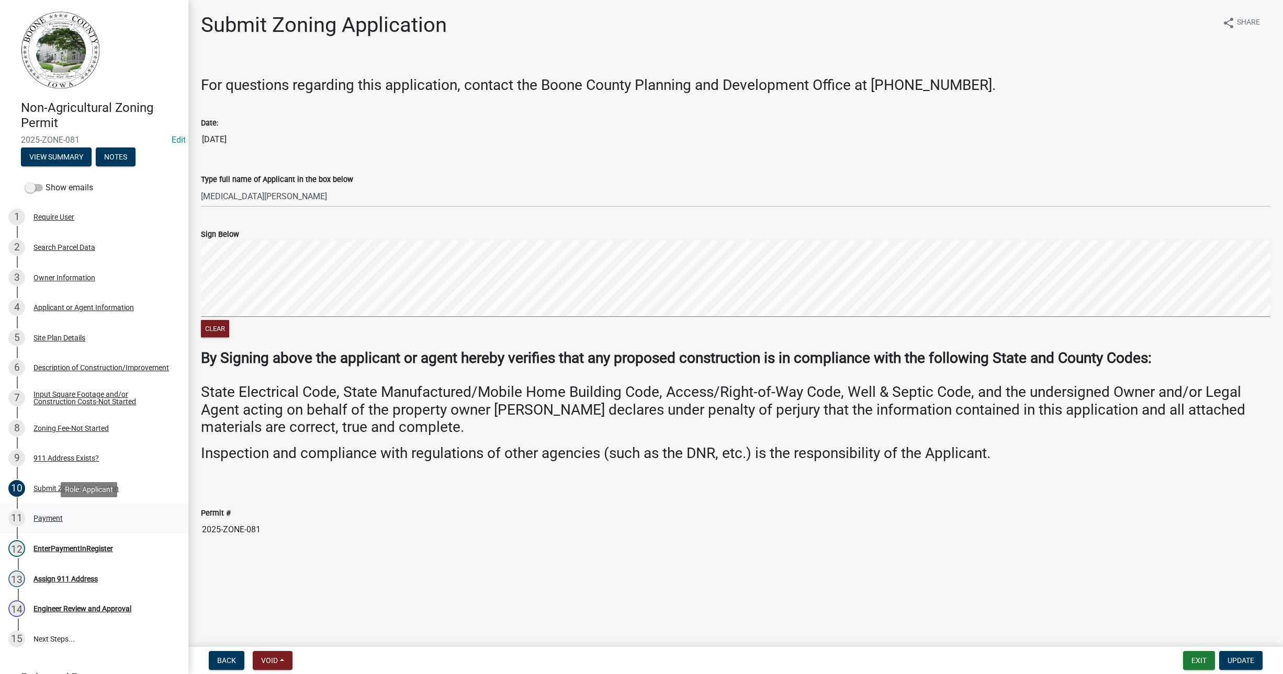
click at [49, 520] on div "Payment" at bounding box center [47, 518] width 29 height 7
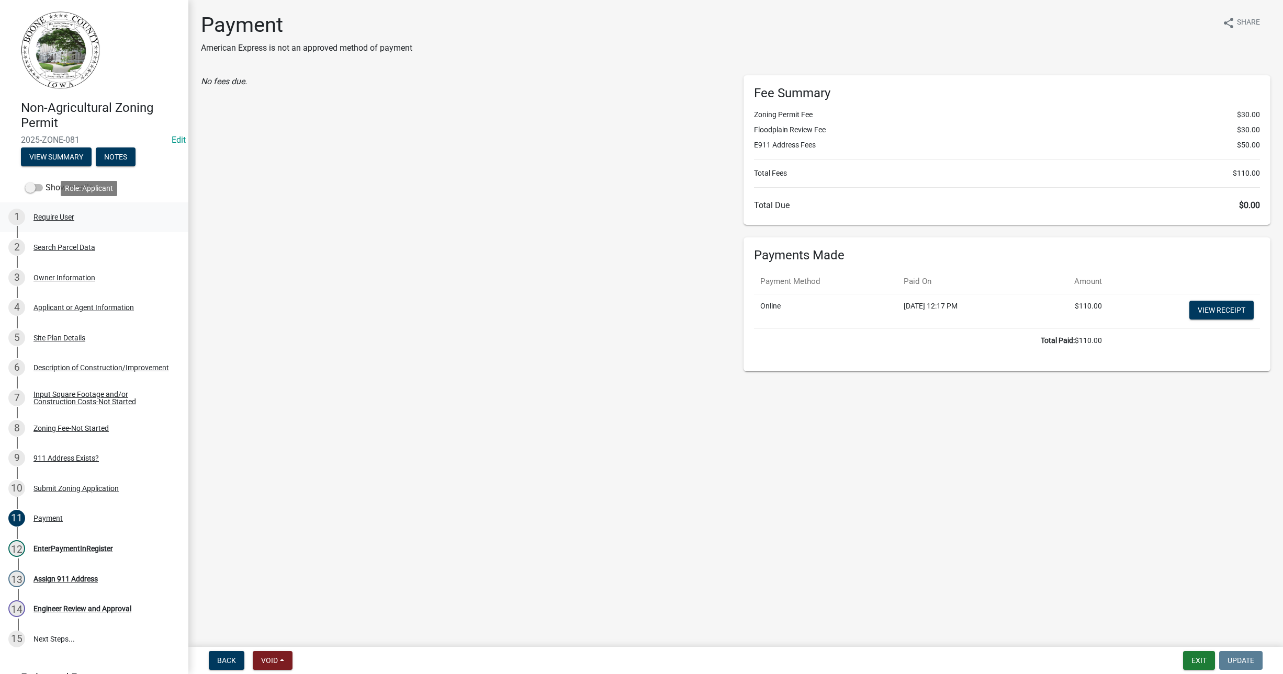
click at [51, 220] on div "Require User" at bounding box center [53, 216] width 41 height 7
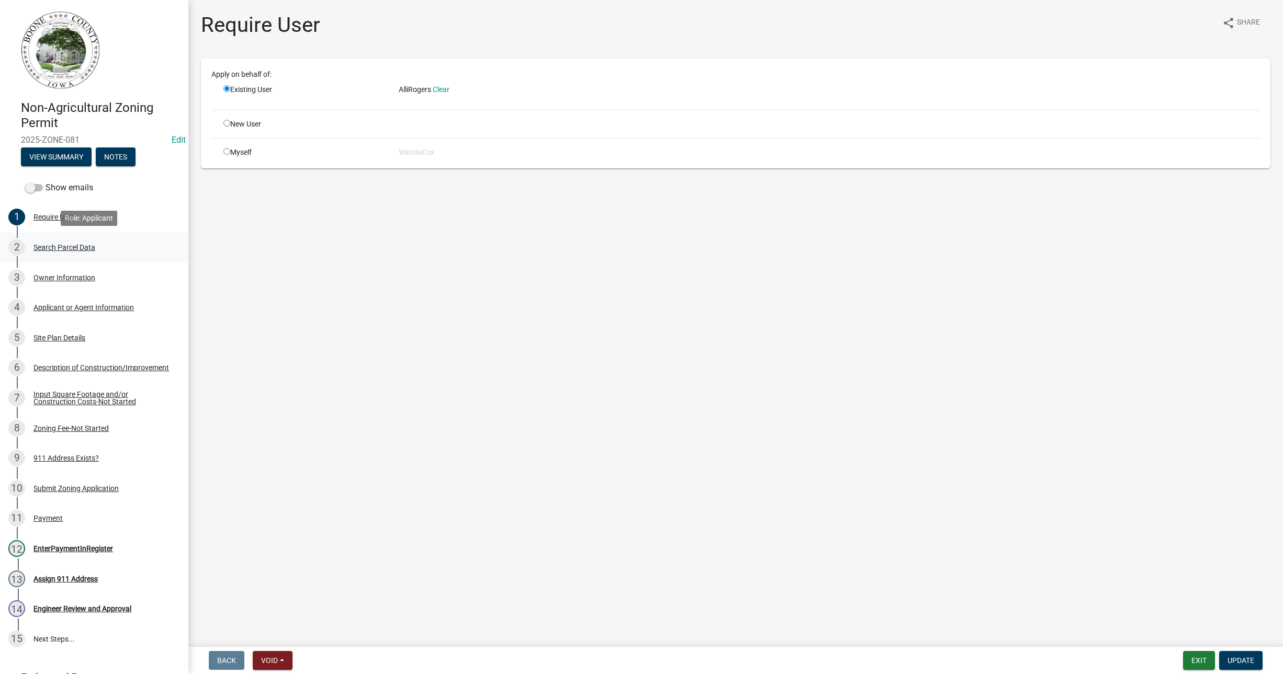
click at [74, 246] on div "Search Parcel Data" at bounding box center [64, 247] width 62 height 7
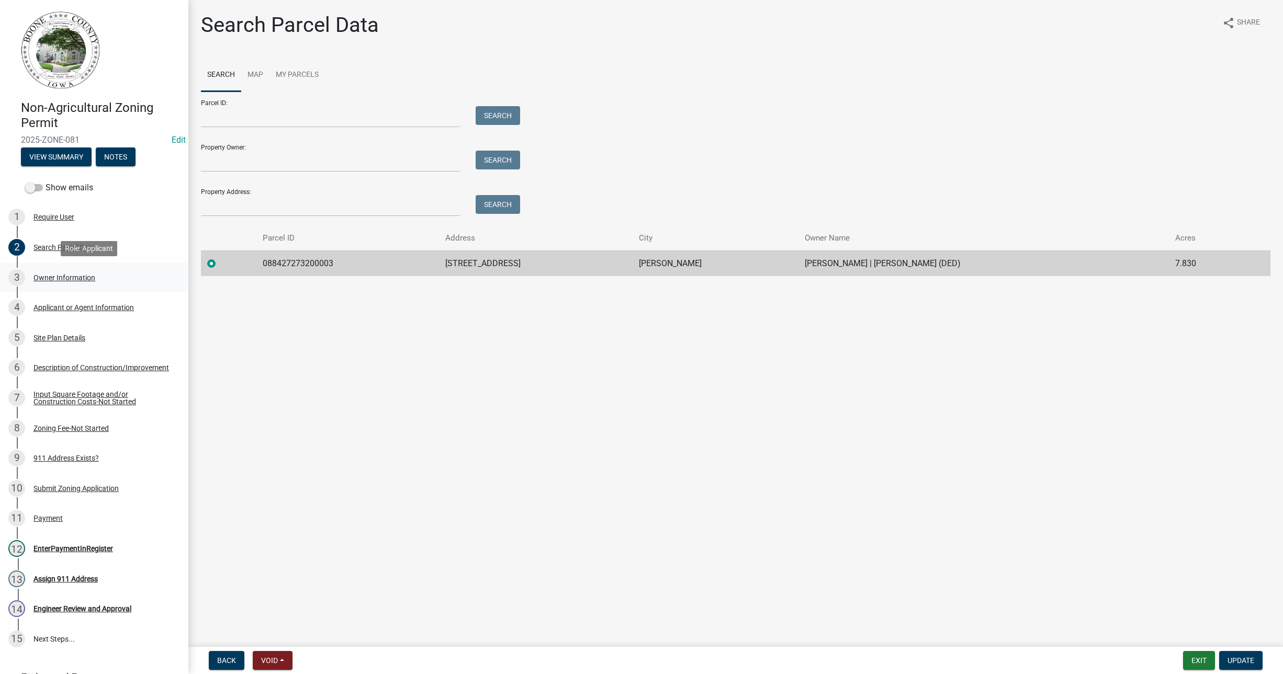
click at [75, 279] on div "Owner Information" at bounding box center [64, 277] width 62 height 7
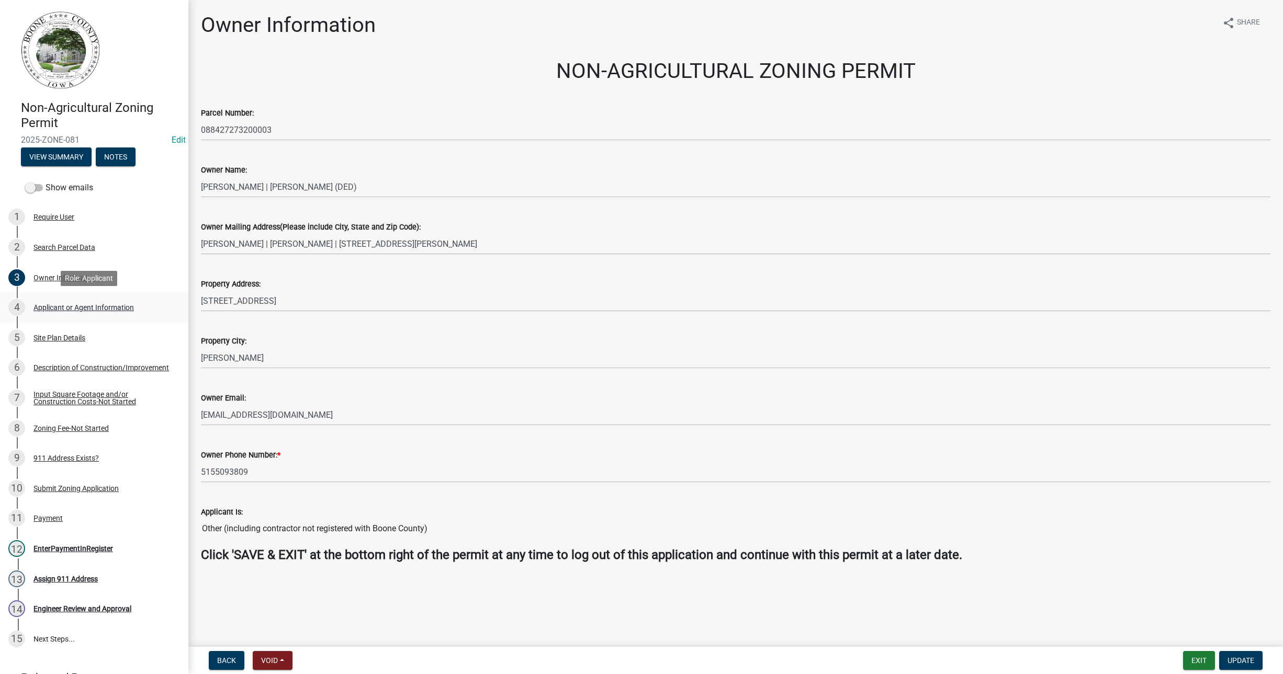
click at [92, 306] on div "Applicant or Agent Information" at bounding box center [83, 307] width 100 height 7
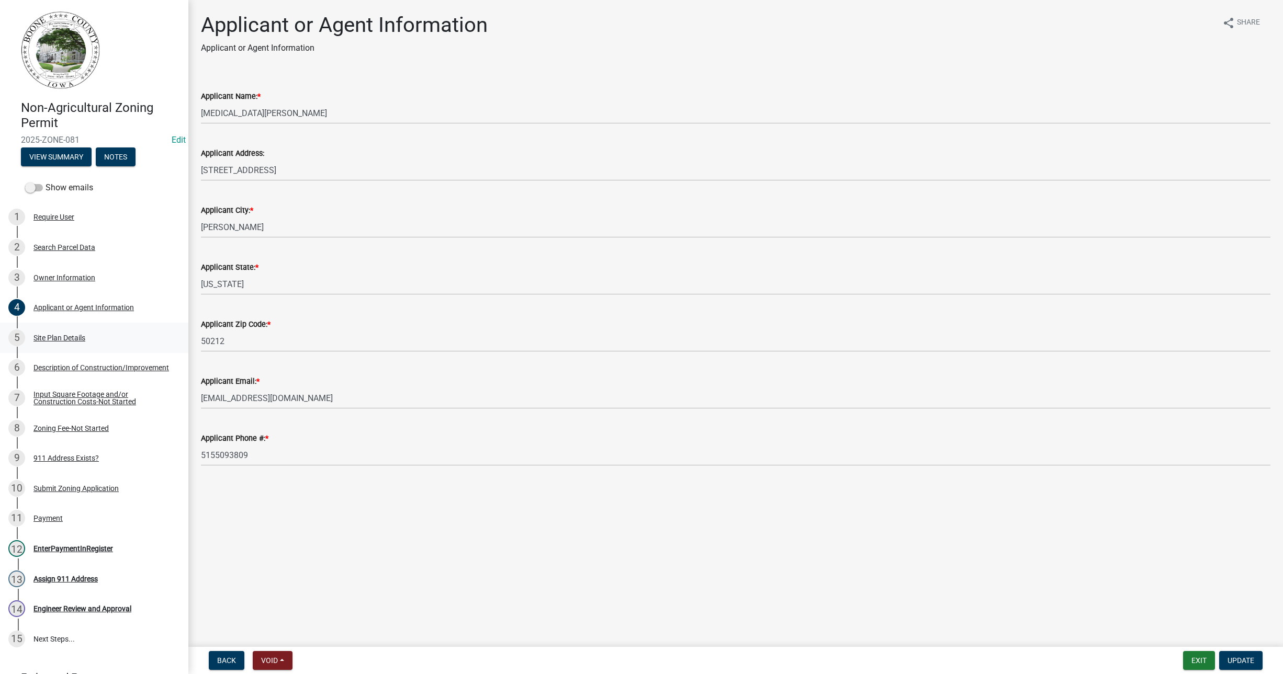
click at [70, 339] on div "Site Plan Details" at bounding box center [59, 337] width 52 height 7
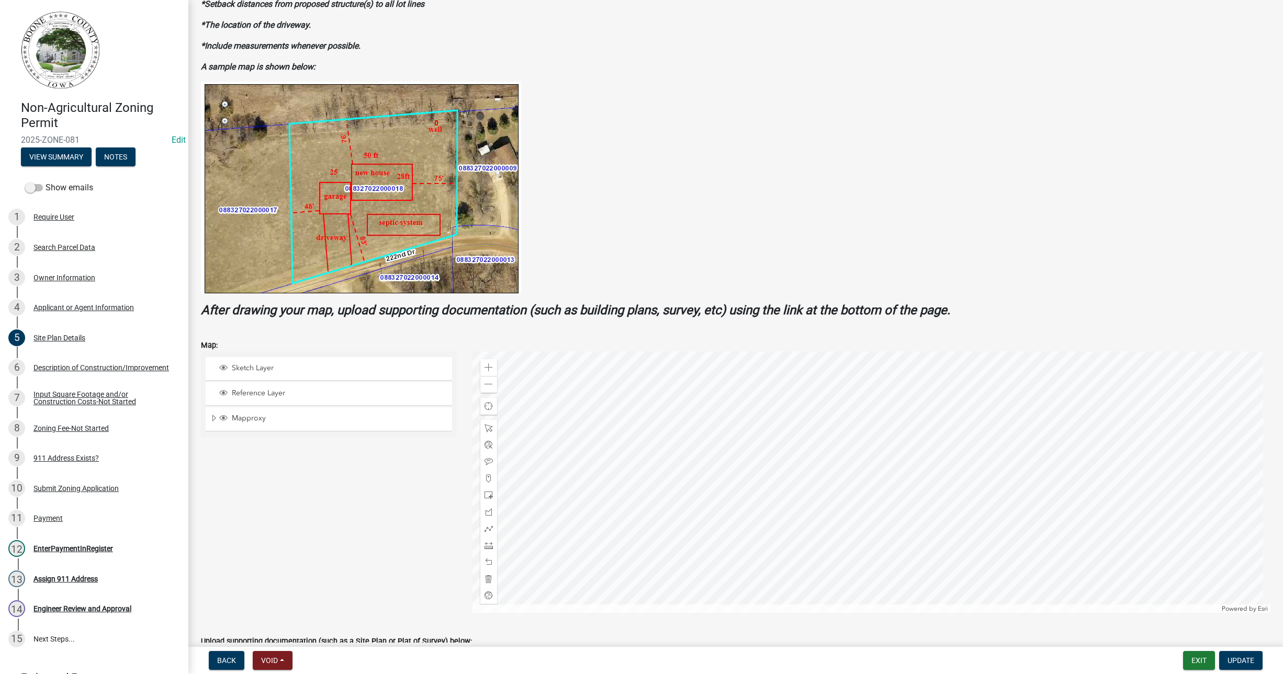
scroll to position [131, 0]
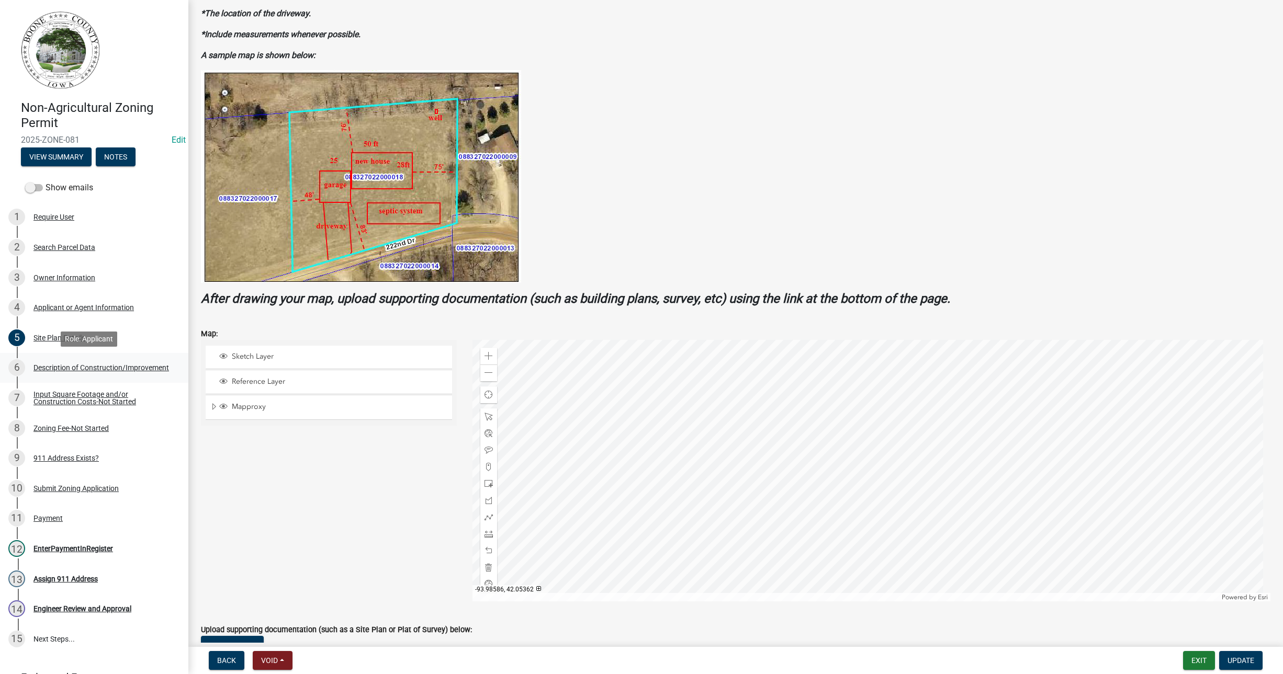
click at [45, 364] on div "Description of Construction/Improvement" at bounding box center [101, 367] width 136 height 7
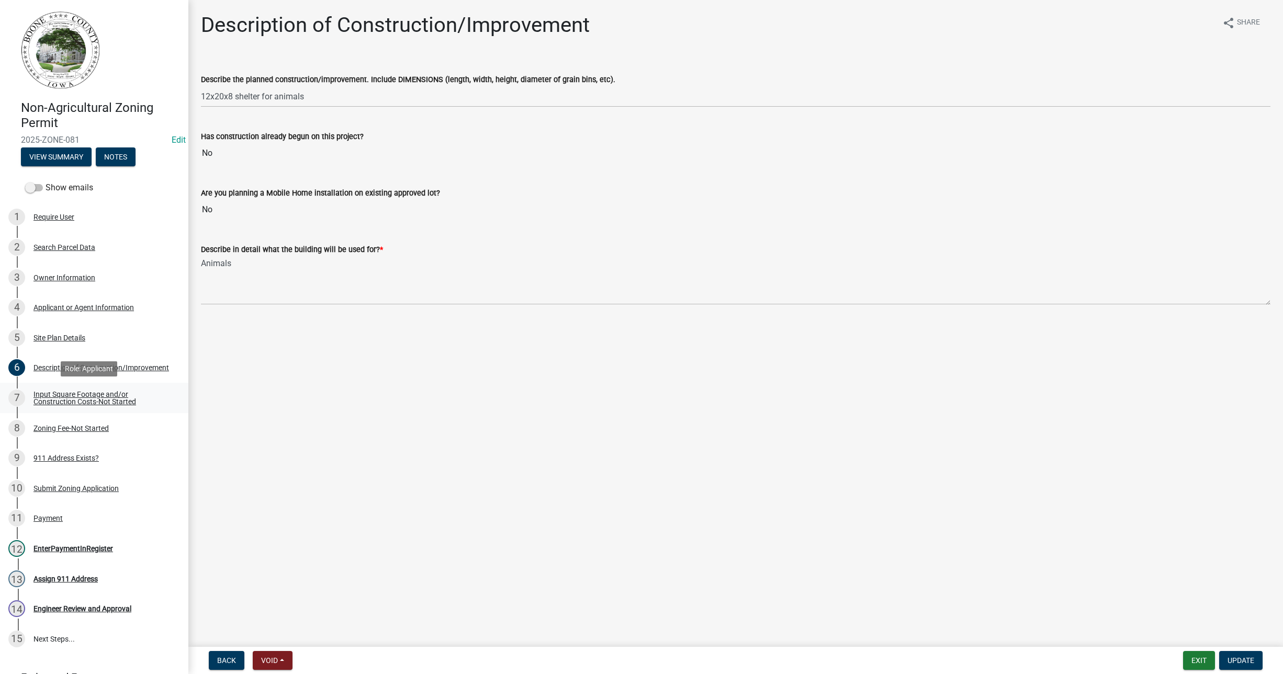
click at [68, 401] on div "Input Square Footage and/or Construction Costs-Not Started" at bounding box center [102, 398] width 138 height 15
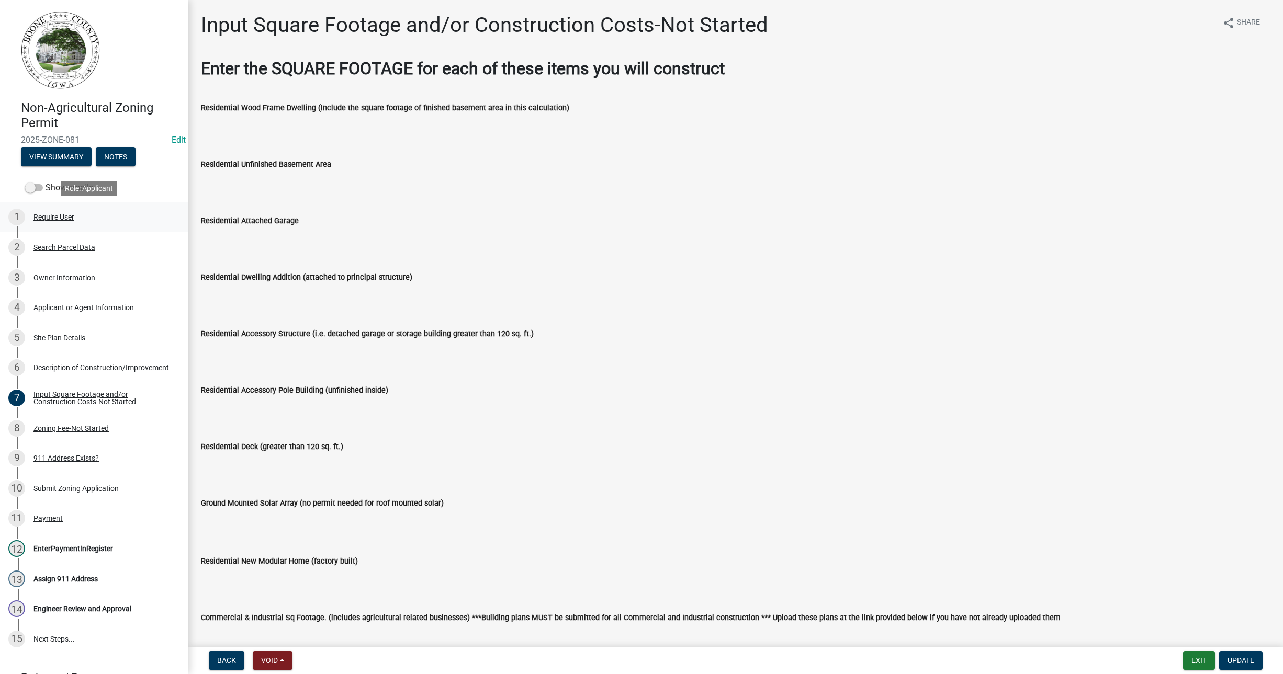
click at [65, 217] on div "Require User" at bounding box center [53, 216] width 41 height 7
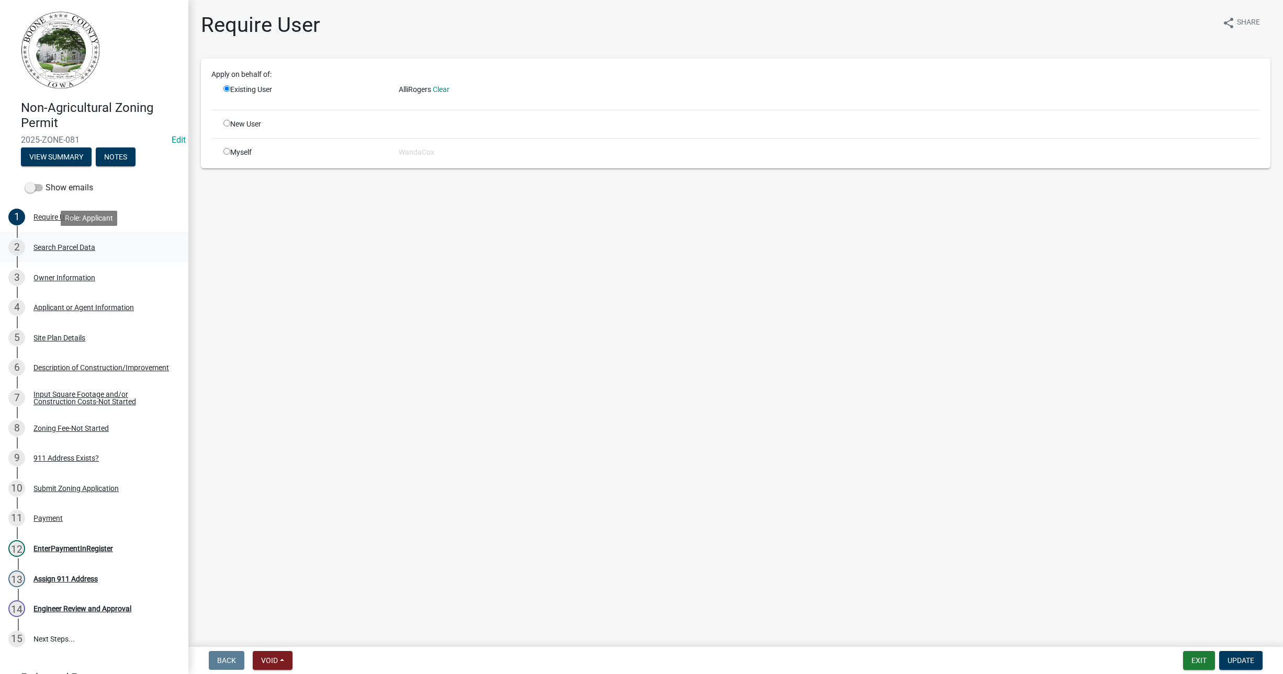
click at [59, 242] on div "2 Search Parcel Data" at bounding box center [89, 247] width 163 height 17
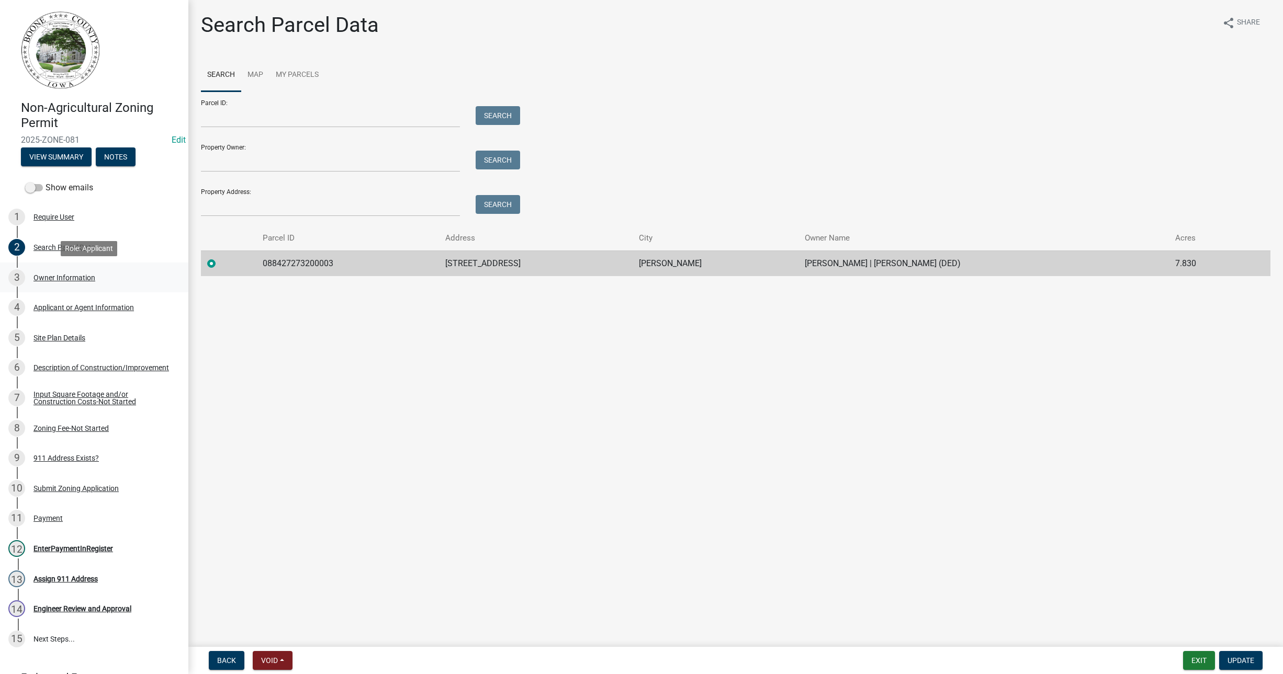
click at [48, 276] on div "Owner Information" at bounding box center [64, 277] width 62 height 7
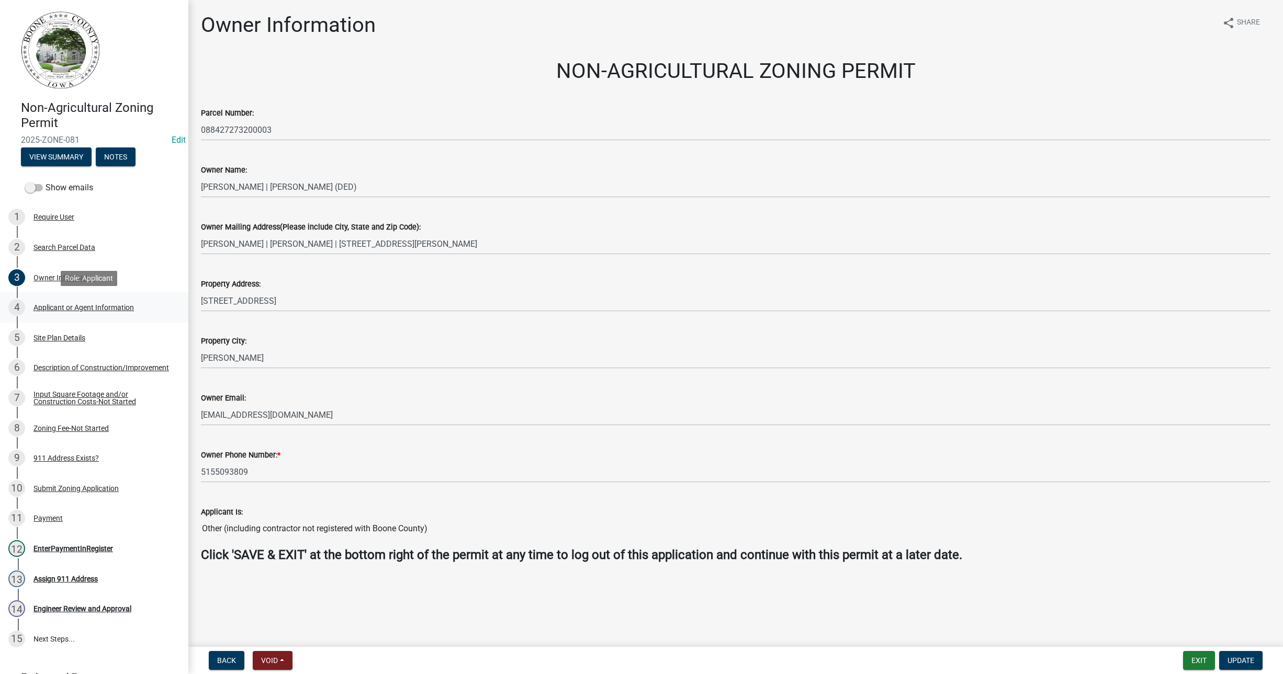
click at [64, 301] on div "4 Applicant or Agent Information" at bounding box center [89, 307] width 163 height 17
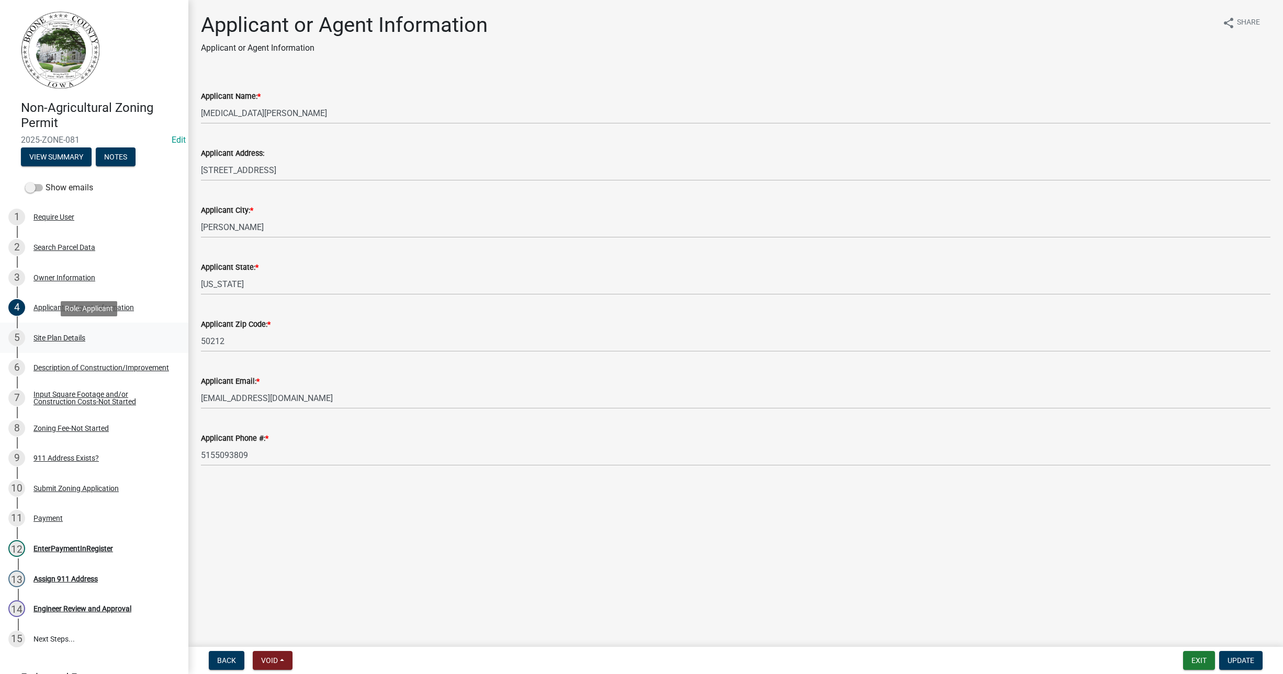
click at [66, 337] on div "Site Plan Details" at bounding box center [59, 337] width 52 height 7
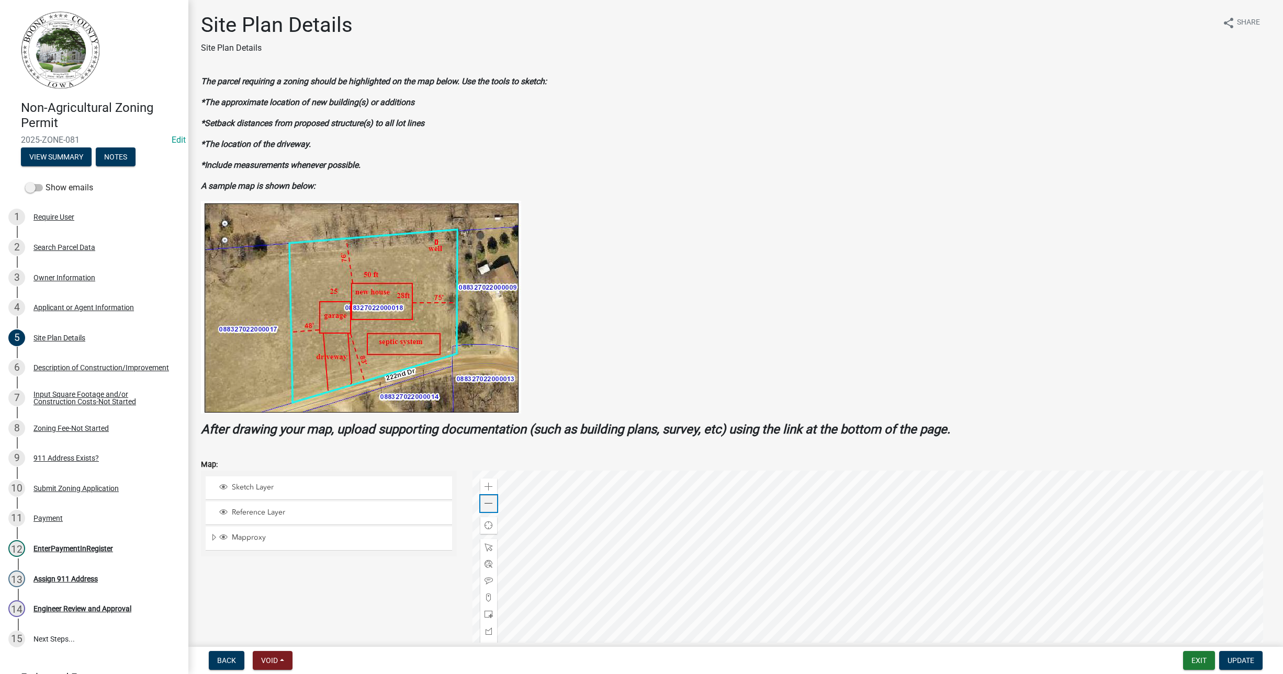
click at [485, 507] on span at bounding box center [489, 504] width 8 height 8
click at [692, 472] on div at bounding box center [871, 602] width 798 height 262
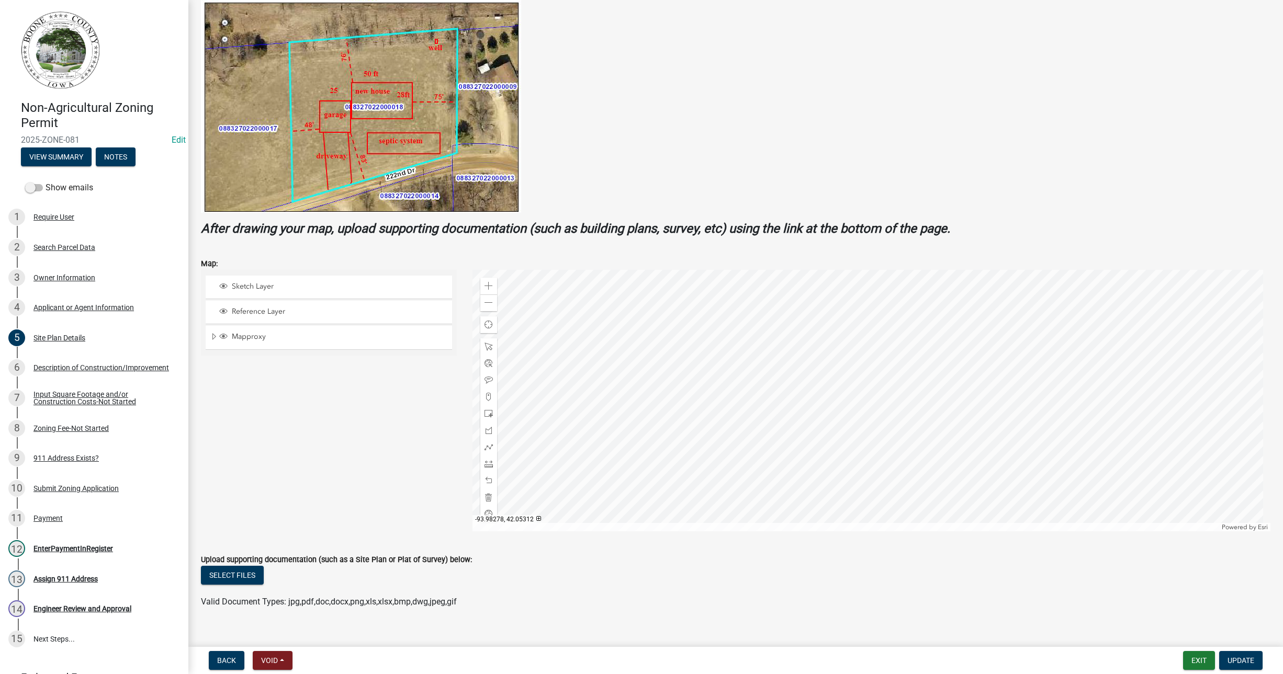
scroll to position [209, 0]
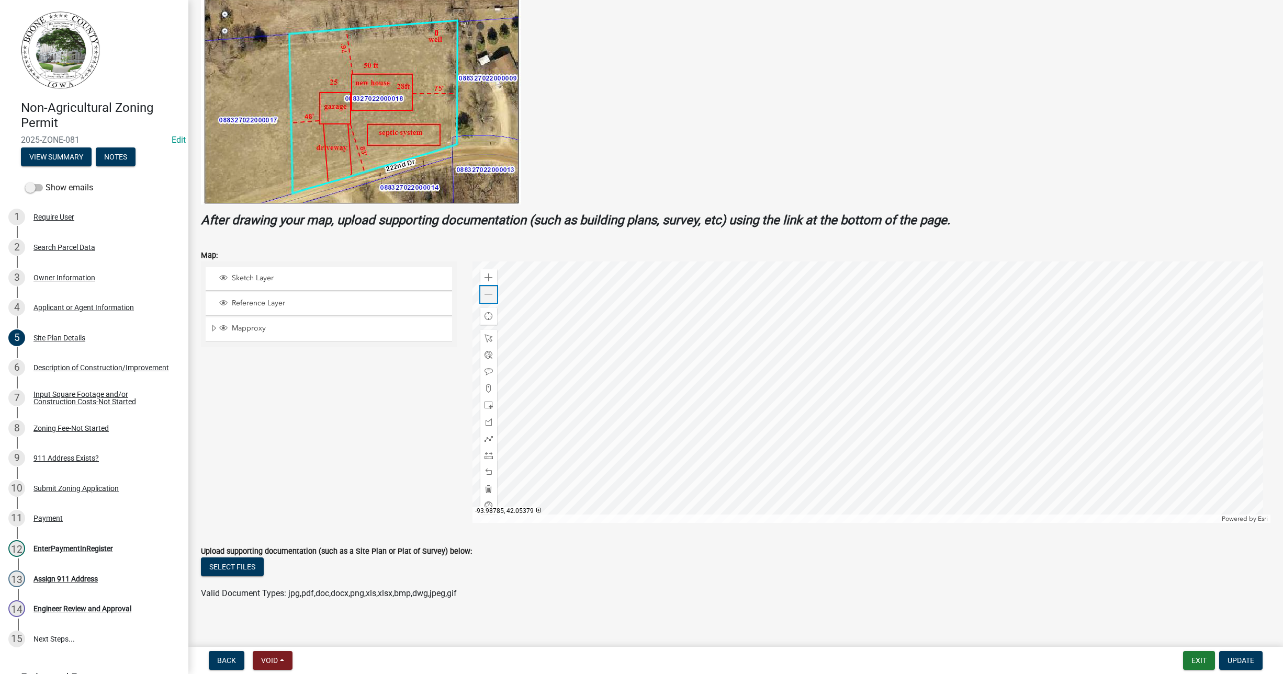
click at [485, 293] on span at bounding box center [489, 294] width 8 height 8
click at [64, 217] on div "Require User" at bounding box center [53, 216] width 41 height 7
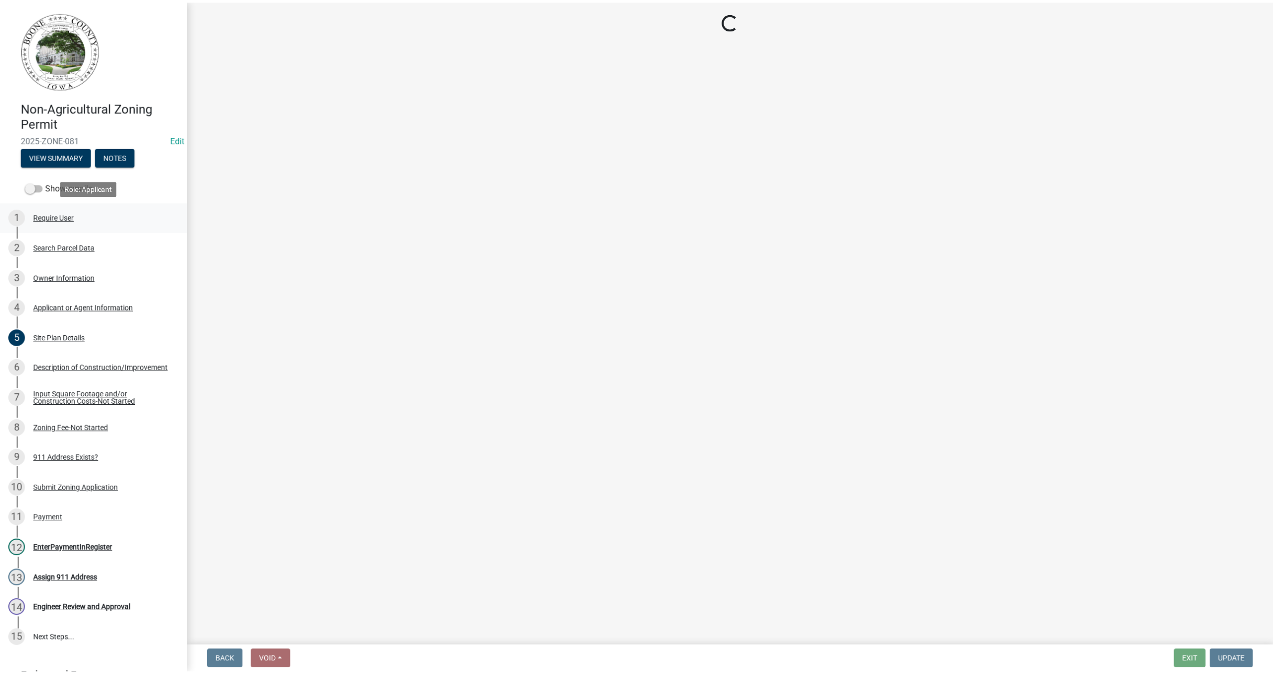
scroll to position [0, 0]
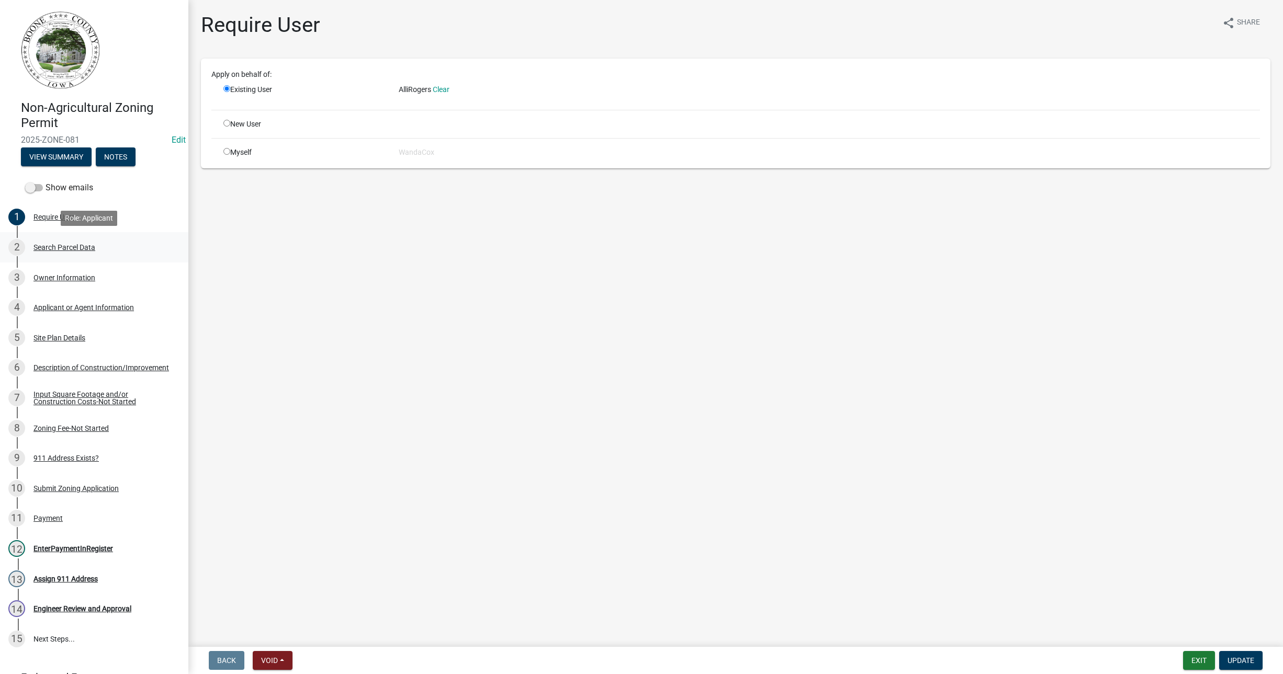
click at [59, 248] on div "Search Parcel Data" at bounding box center [64, 247] width 62 height 7
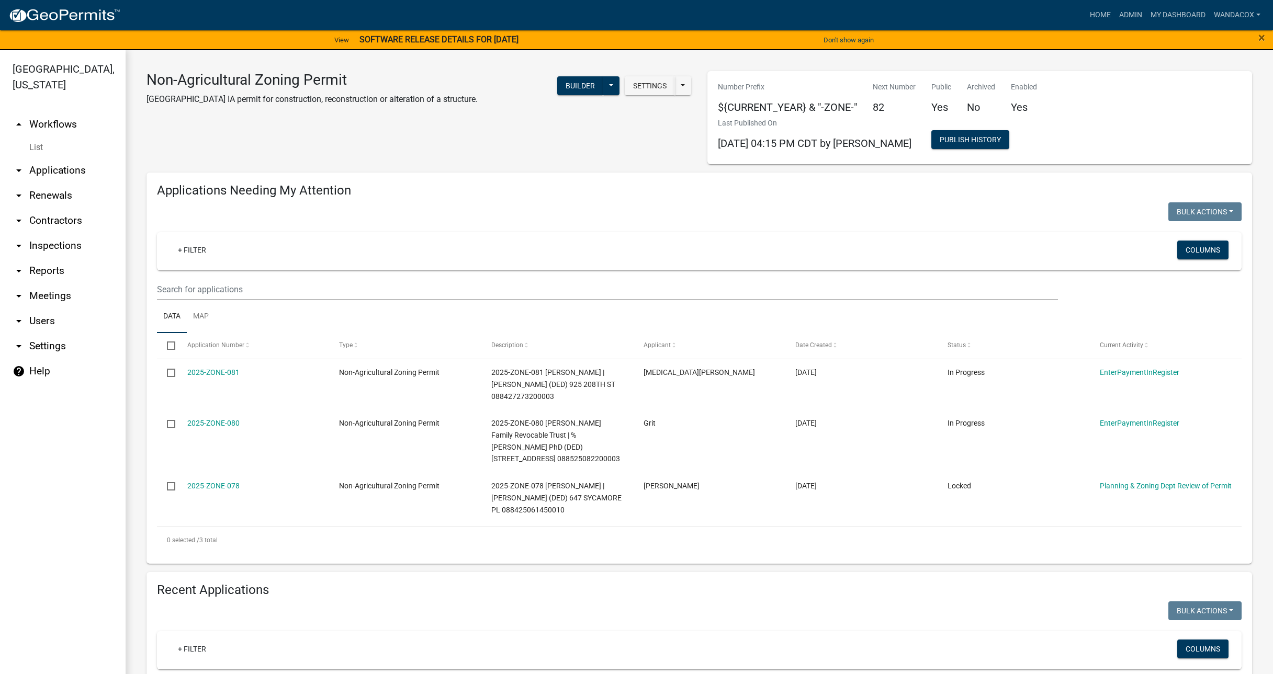
click at [54, 158] on link "arrow_drop_down Applications" at bounding box center [63, 170] width 126 height 25
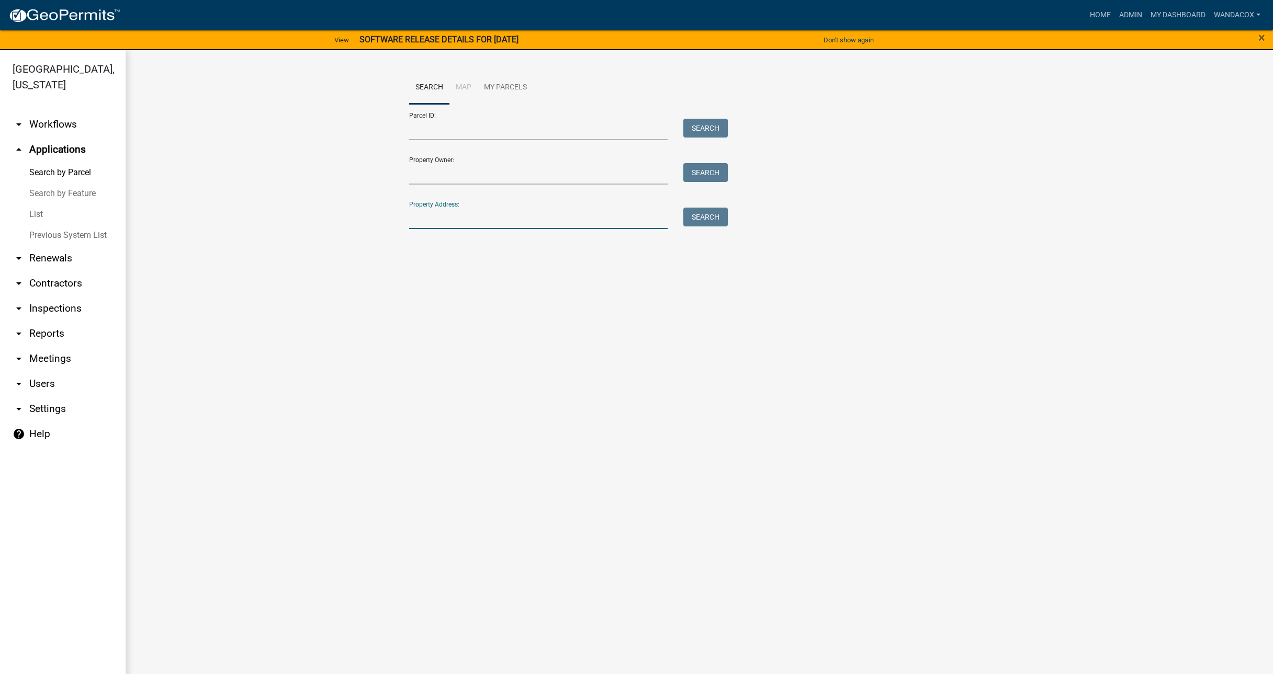
click at [446, 228] on input "Property Address:" at bounding box center [538, 218] width 259 height 21
type input "[STREET_ADDRESS]"
click at [720, 221] on button "Search" at bounding box center [705, 217] width 44 height 19
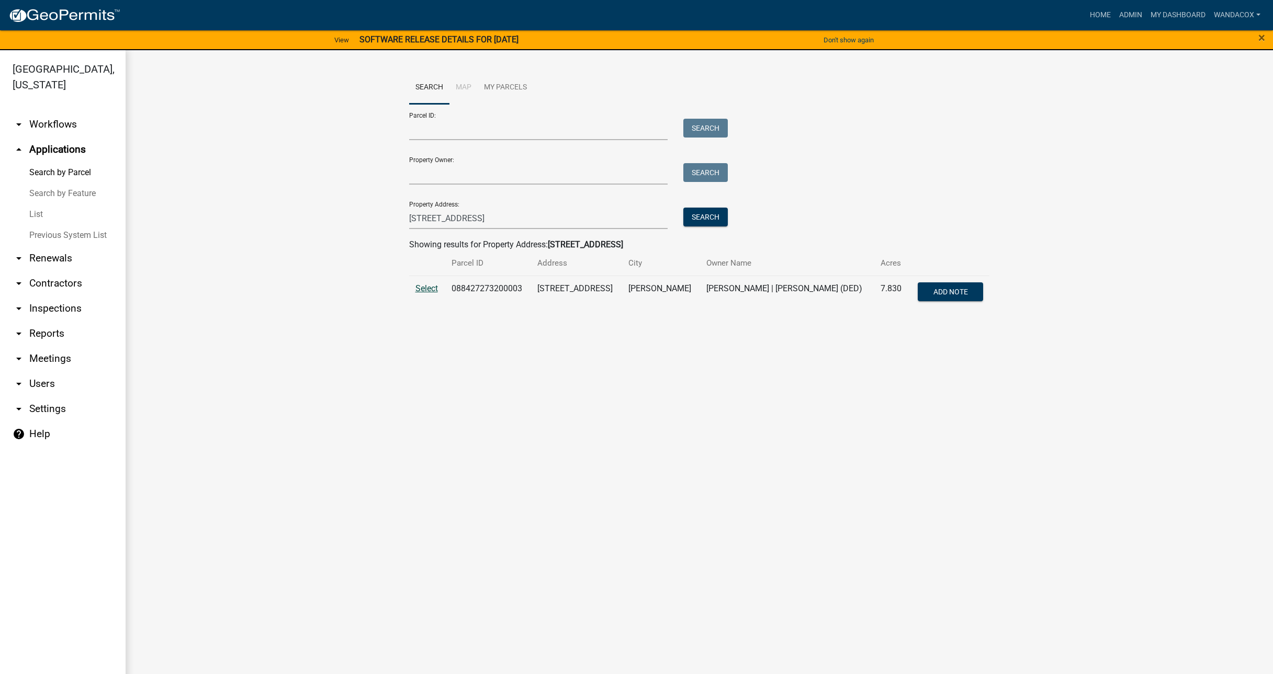
click at [422, 285] on span "Select" at bounding box center [426, 289] width 22 height 10
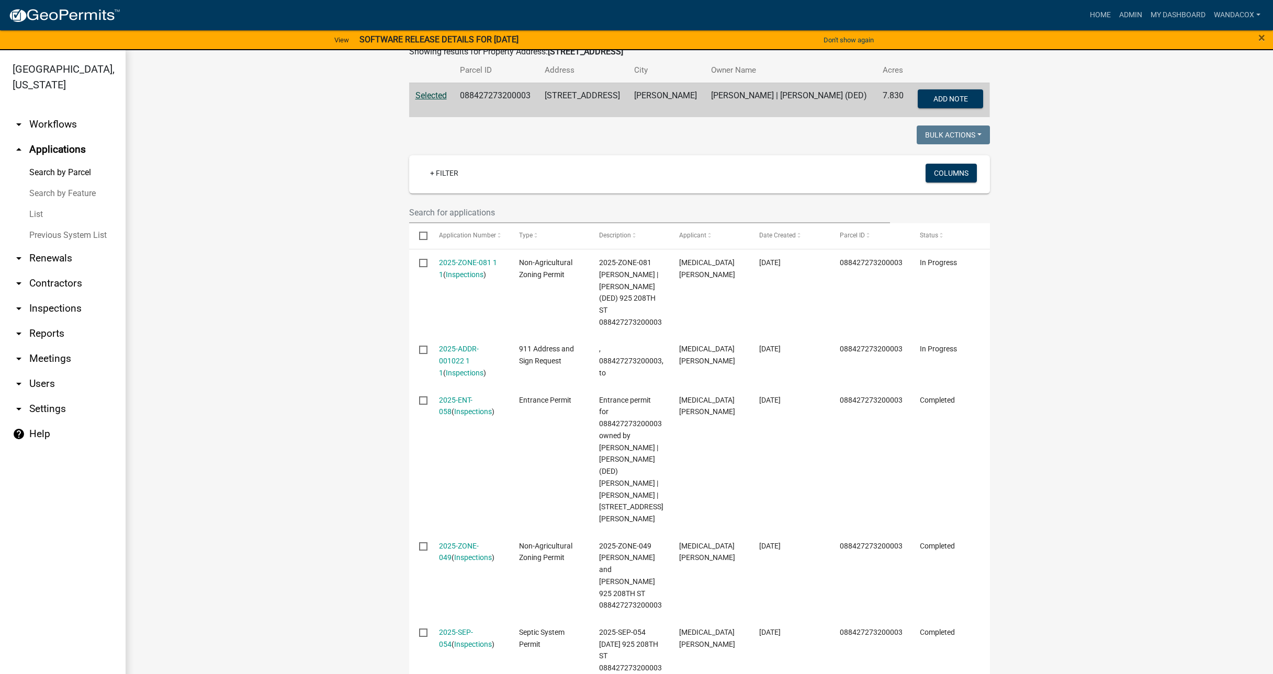
scroll to position [196, 0]
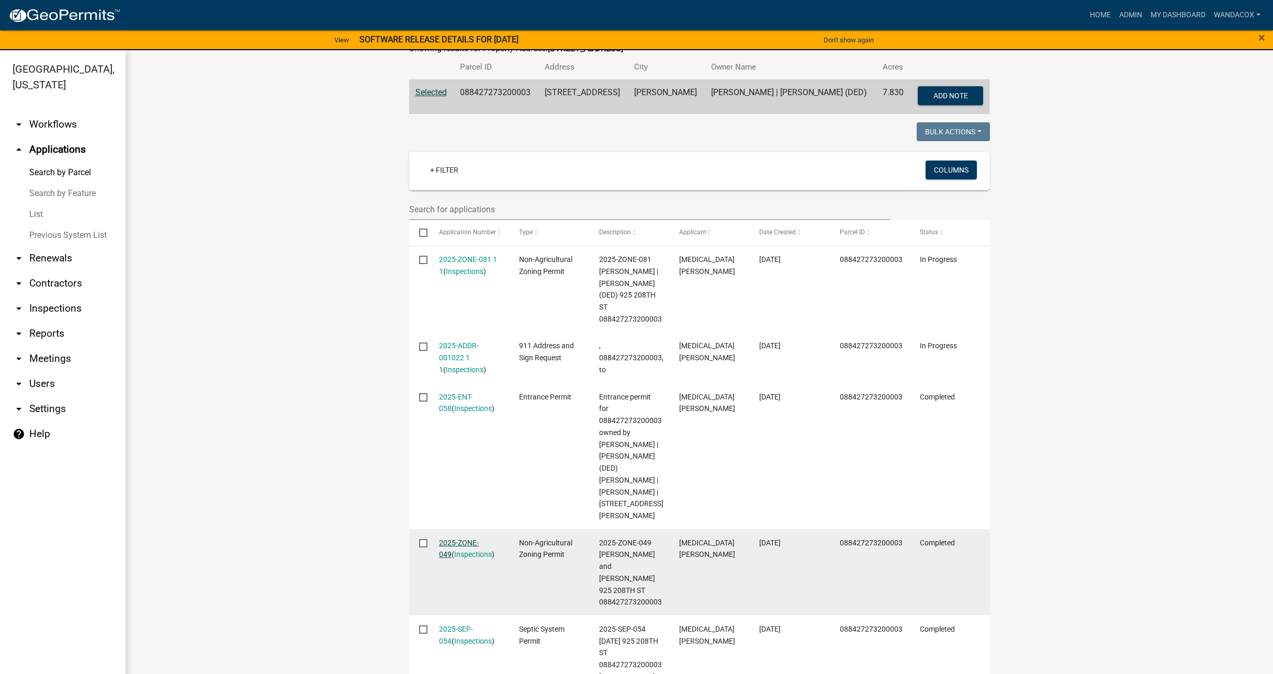
click at [454, 539] on link "2025-ZONE-049" at bounding box center [459, 549] width 40 height 20
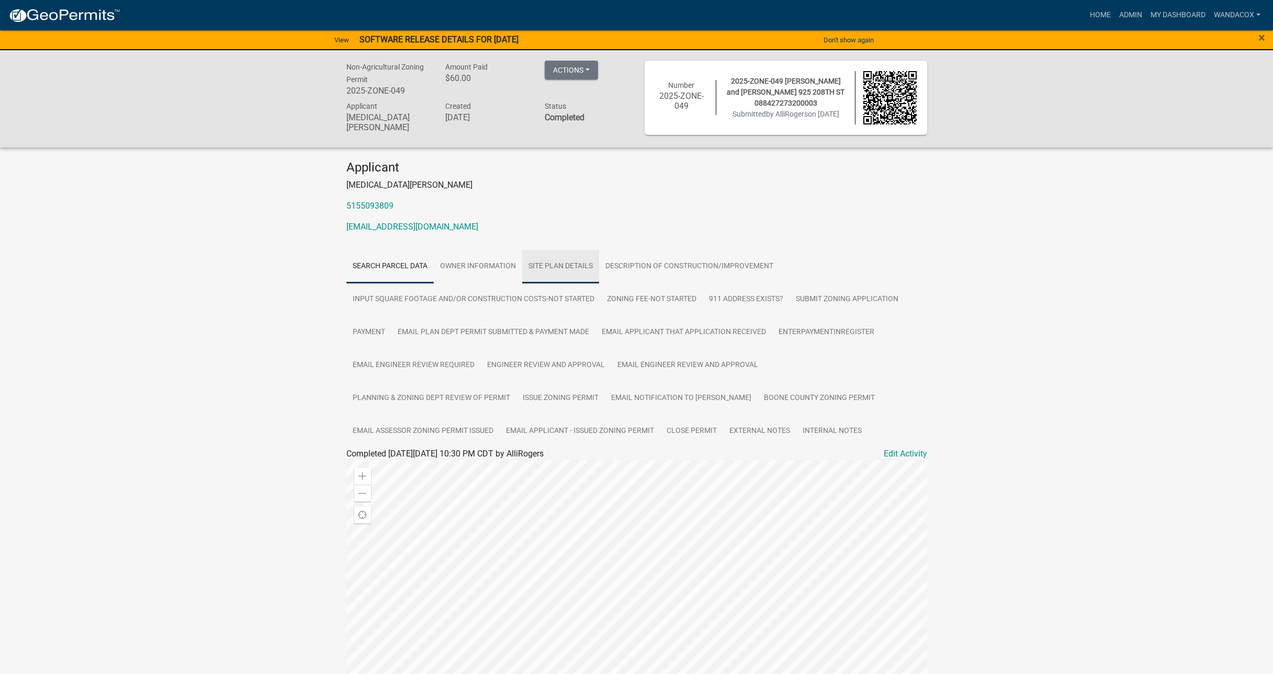
click at [538, 264] on link "Site Plan Details" at bounding box center [560, 266] width 77 height 33
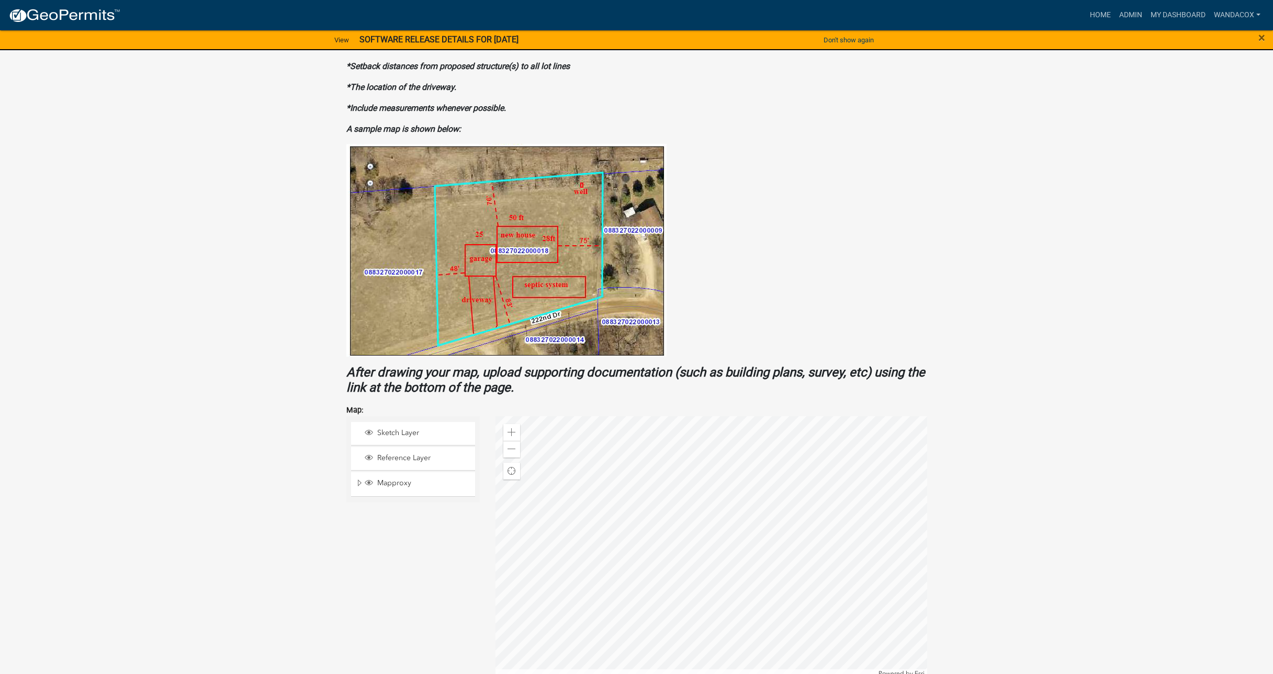
scroll to position [523, 0]
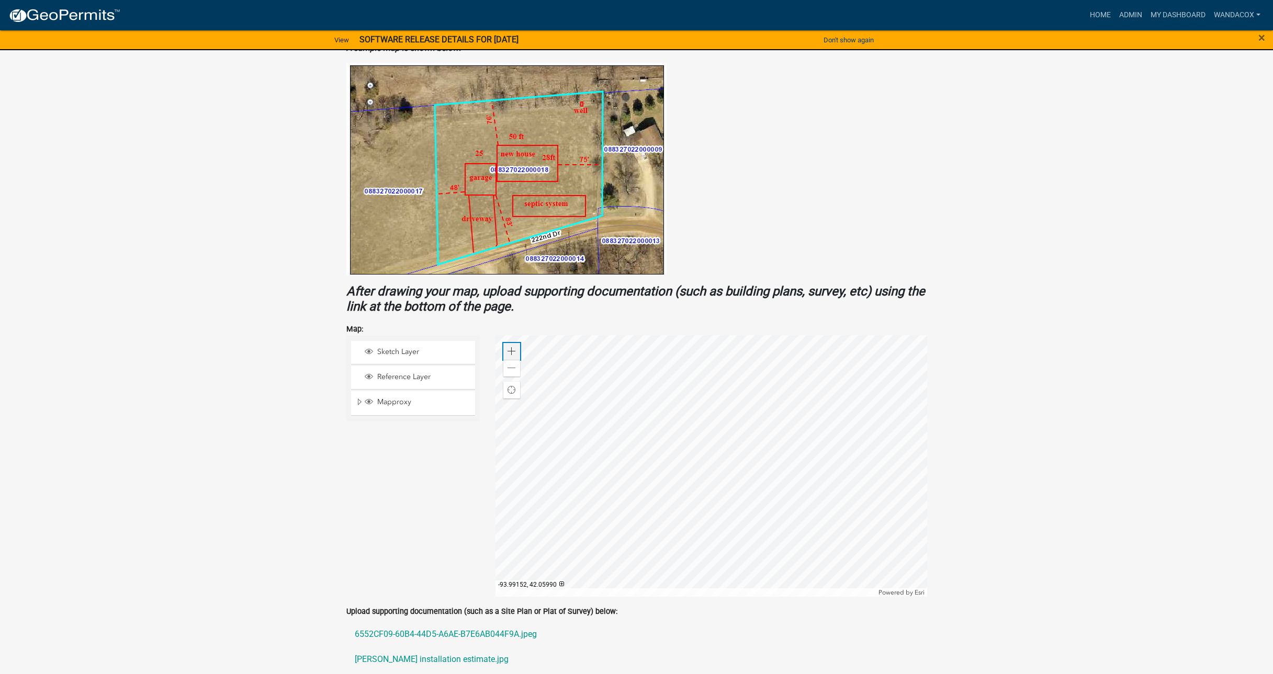
click at [513, 347] on span at bounding box center [512, 351] width 8 height 8
click at [741, 458] on div at bounding box center [712, 466] width 432 height 262
click at [761, 474] on div at bounding box center [712, 466] width 432 height 262
click at [855, 460] on div at bounding box center [712, 466] width 432 height 262
click at [927, 584] on div at bounding box center [712, 466] width 432 height 262
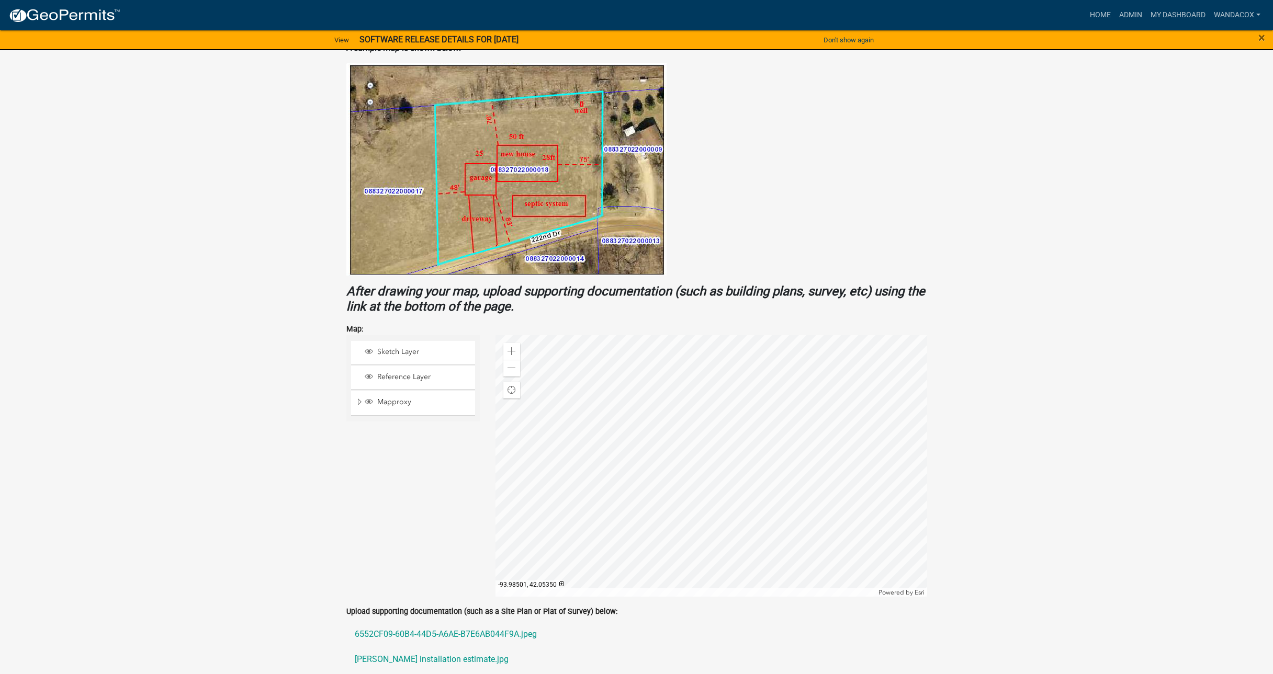
click at [514, 465] on div at bounding box center [712, 466] width 432 height 262
click at [512, 347] on span at bounding box center [512, 351] width 8 height 8
click at [506, 364] on div "Zoom out" at bounding box center [511, 368] width 17 height 17
click at [719, 483] on div at bounding box center [712, 466] width 432 height 262
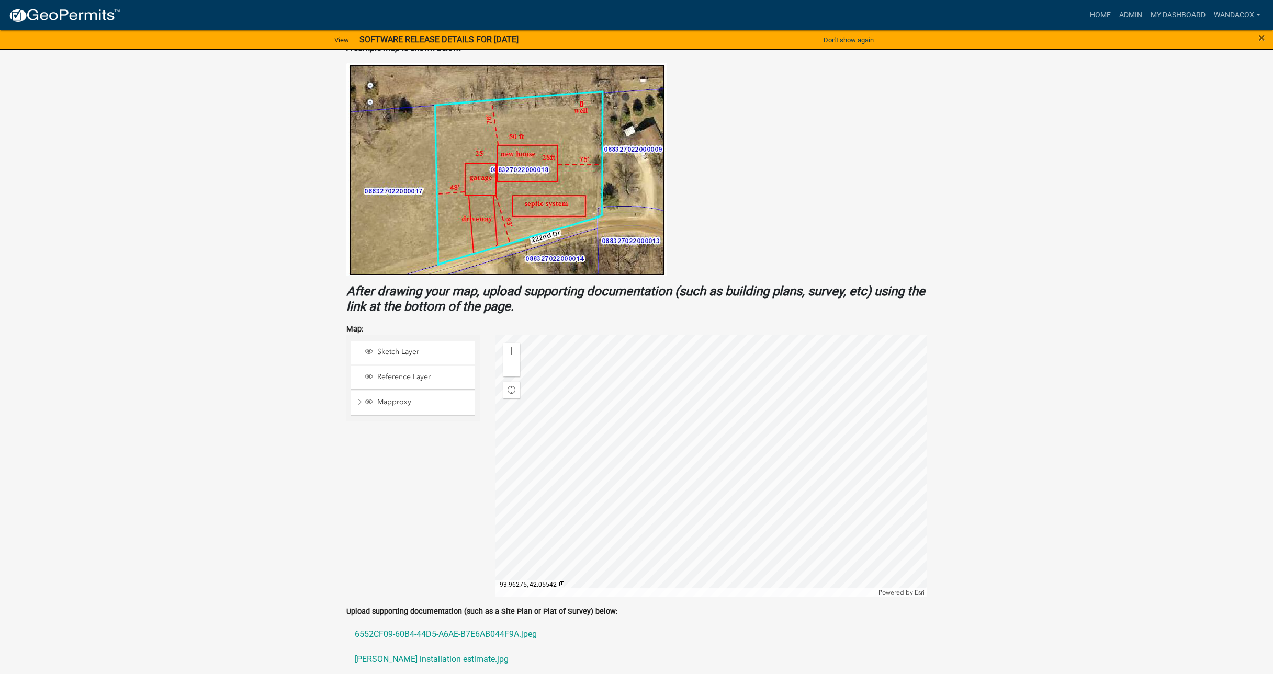
click at [924, 428] on div at bounding box center [712, 466] width 432 height 262
click at [927, 460] on div at bounding box center [712, 466] width 432 height 262
click at [510, 348] on span at bounding box center [512, 351] width 8 height 8
click at [721, 350] on div at bounding box center [712, 466] width 432 height 262
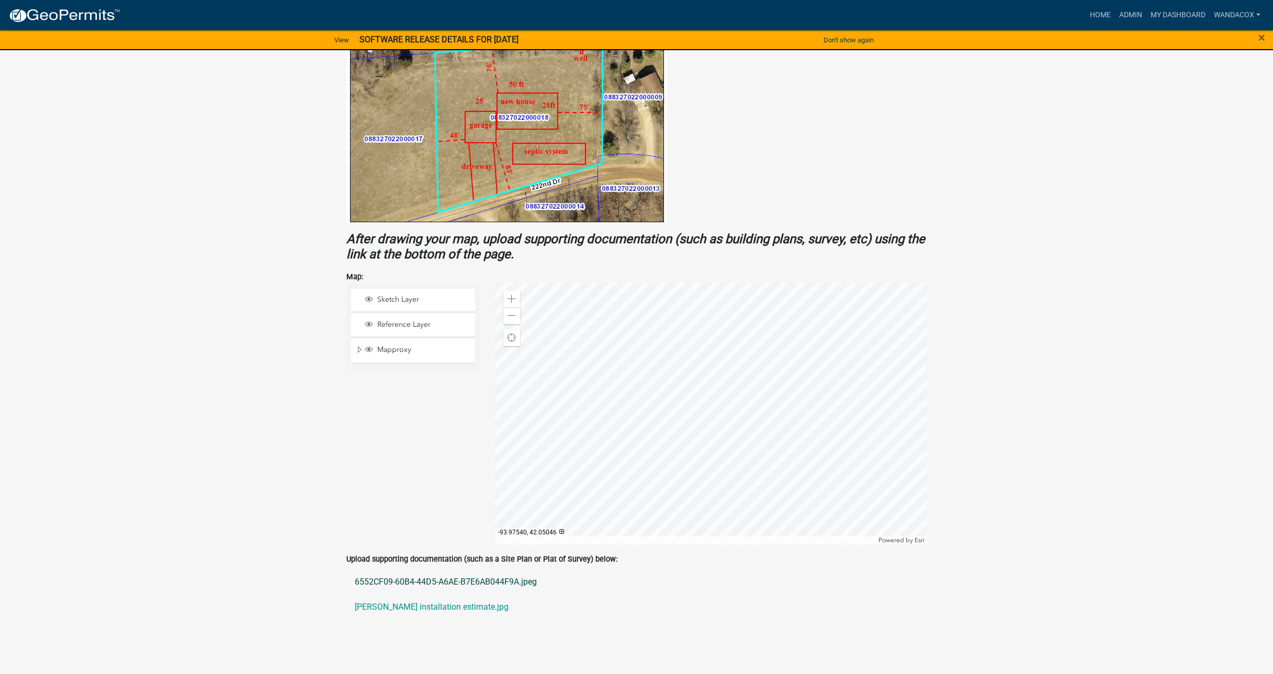
click at [443, 576] on link "6552CF09-60B4-44D5-A6AE-B7E6AB044F9A.jpeg" at bounding box center [636, 582] width 581 height 25
click at [419, 604] on link "[PERSON_NAME] installation estimate.jpg" at bounding box center [636, 607] width 581 height 25
click at [729, 351] on div at bounding box center [712, 414] width 432 height 262
click at [733, 357] on div at bounding box center [712, 414] width 432 height 262
click at [730, 366] on div at bounding box center [712, 414] width 432 height 262
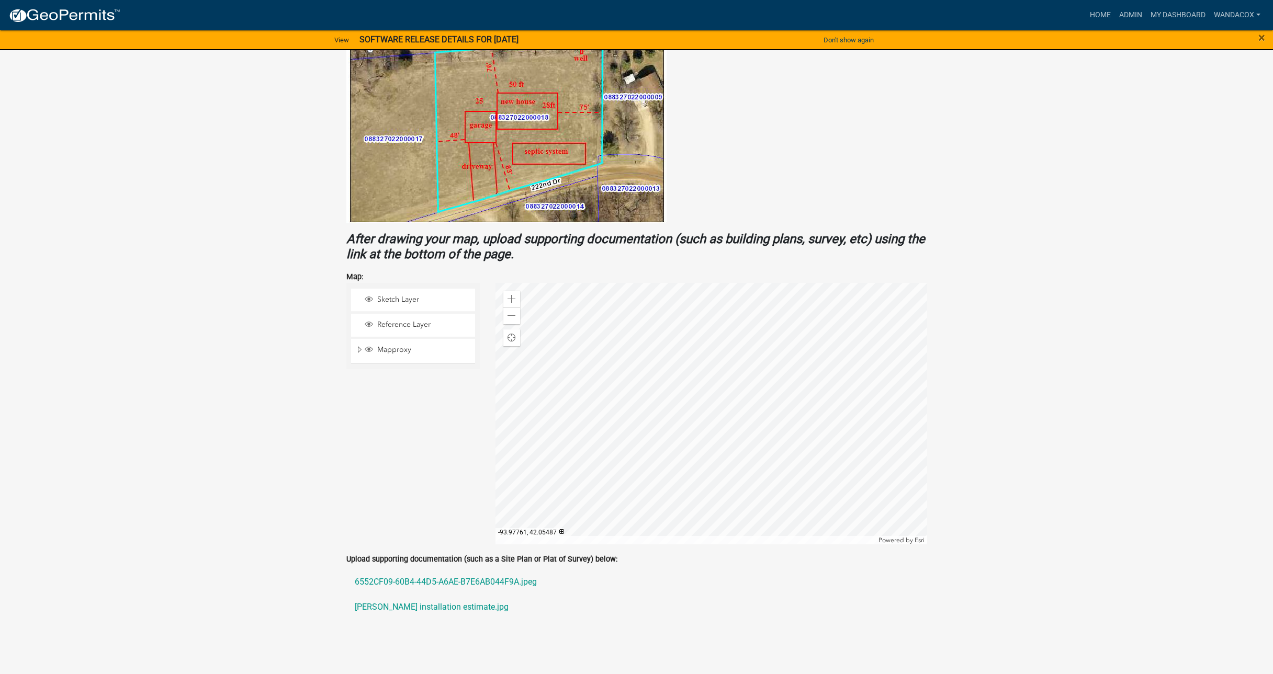
click at [721, 361] on div at bounding box center [712, 414] width 432 height 262
click at [519, 402] on div at bounding box center [712, 414] width 432 height 262
click at [513, 420] on div at bounding box center [712, 414] width 432 height 262
click at [509, 417] on div at bounding box center [712, 414] width 432 height 262
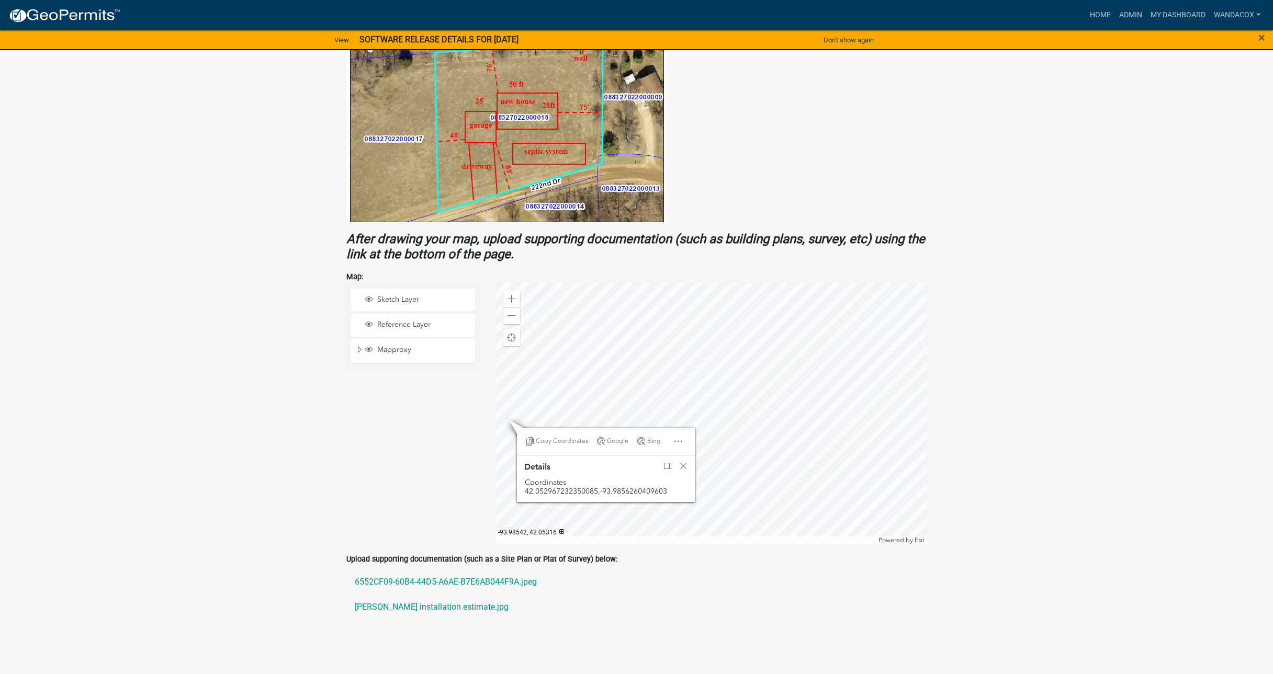
click at [503, 425] on div at bounding box center [712, 414] width 432 height 262
click at [530, 382] on div at bounding box center [712, 414] width 432 height 262
click at [680, 445] on span "Next feature" at bounding box center [680, 449] width 8 height 8
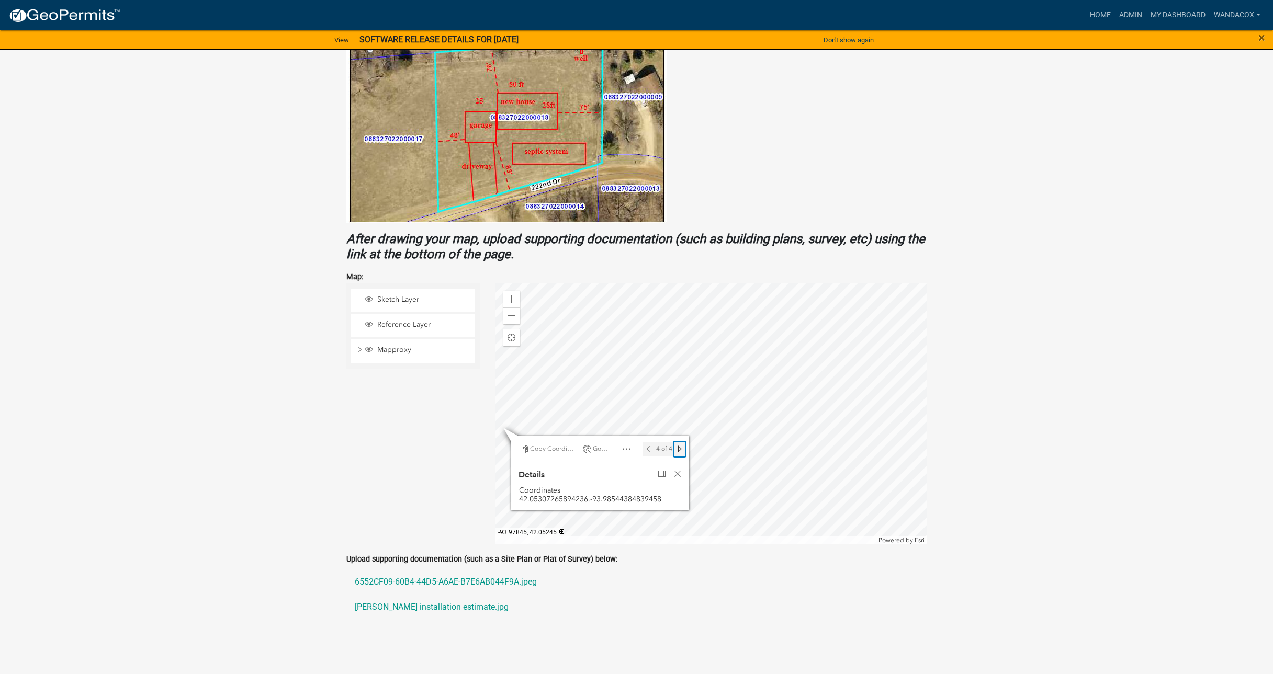
click at [680, 445] on span "Next feature" at bounding box center [680, 449] width 8 height 8
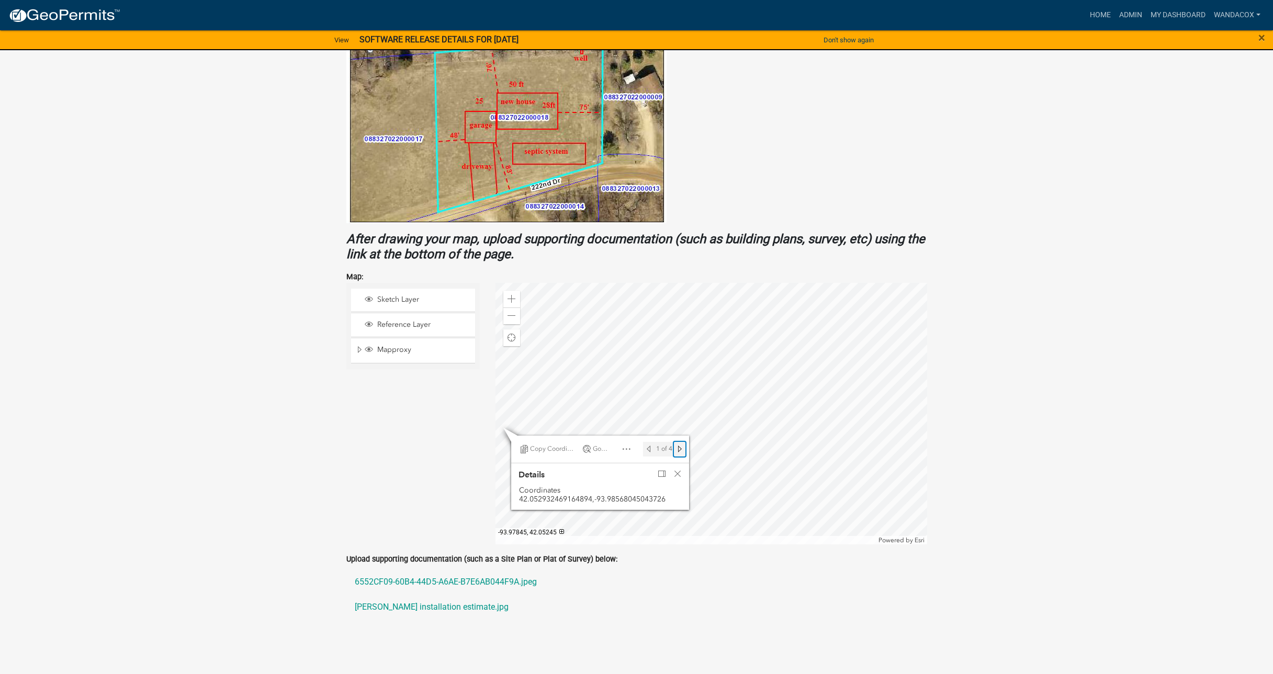
click at [680, 445] on span "Next feature" at bounding box center [680, 449] width 8 height 8
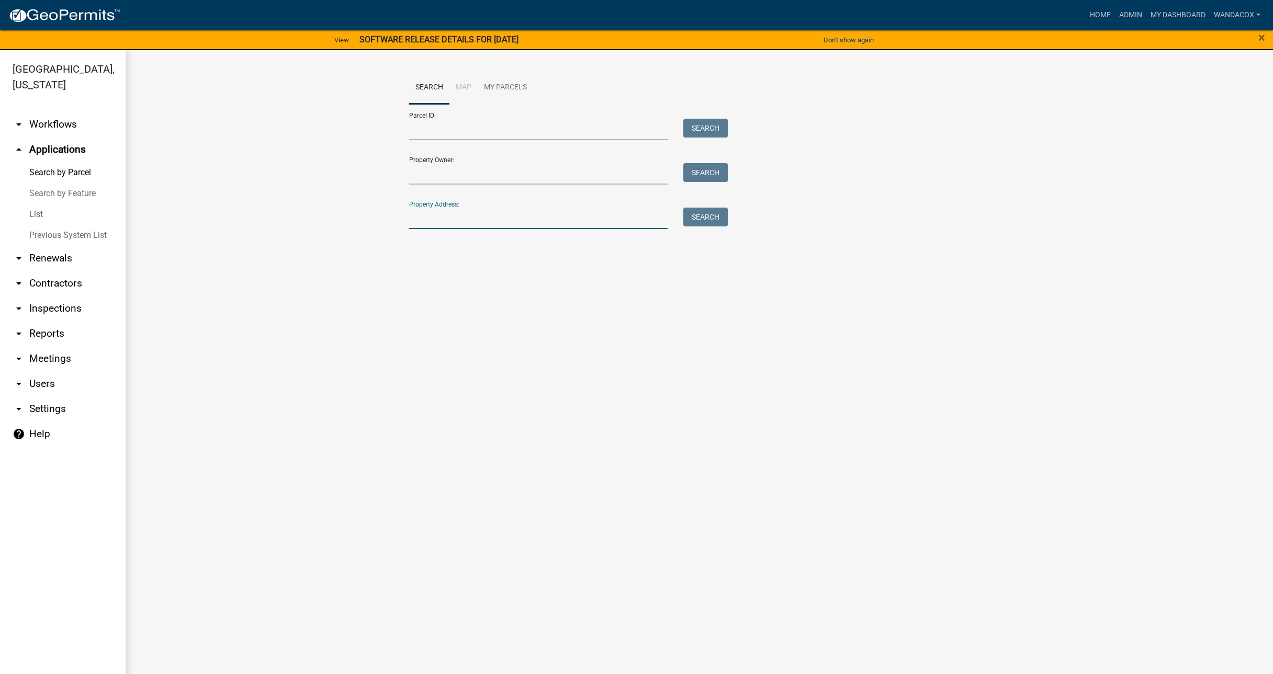
click at [447, 217] on input "Property Address:" at bounding box center [538, 218] width 259 height 21
type input "[STREET_ADDRESS]"
click at [714, 220] on button "Search" at bounding box center [705, 217] width 44 height 19
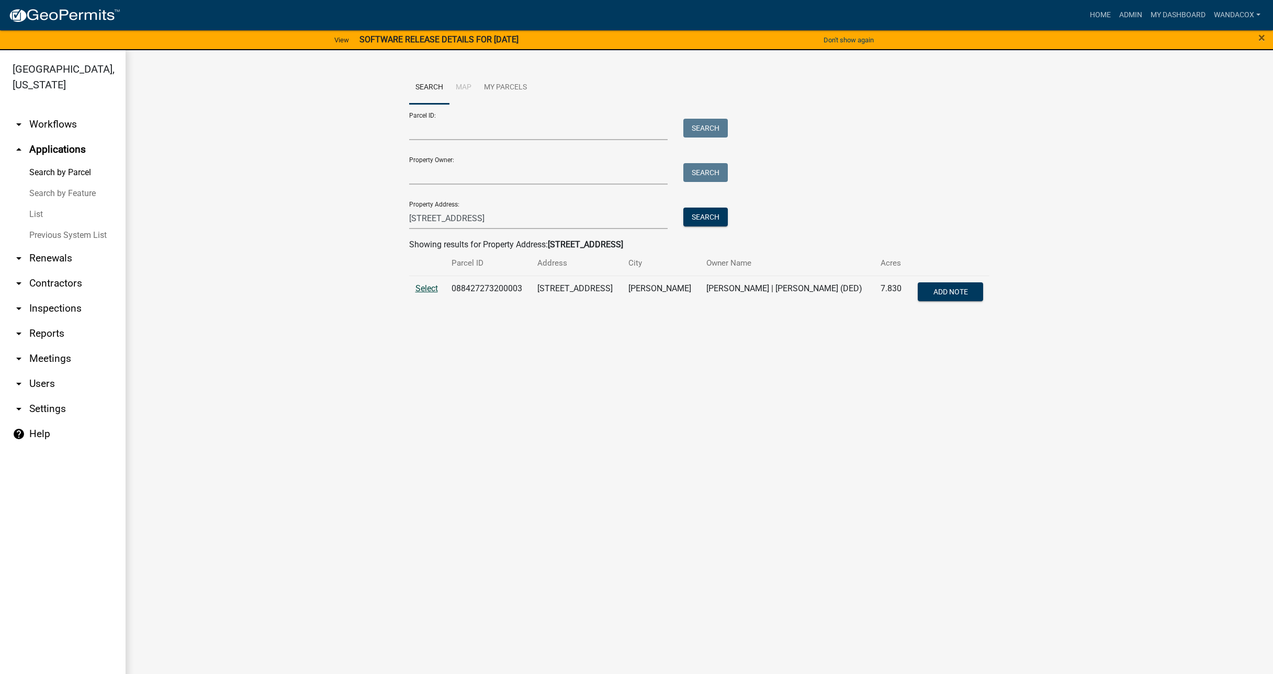
click at [418, 287] on span "Select" at bounding box center [426, 289] width 22 height 10
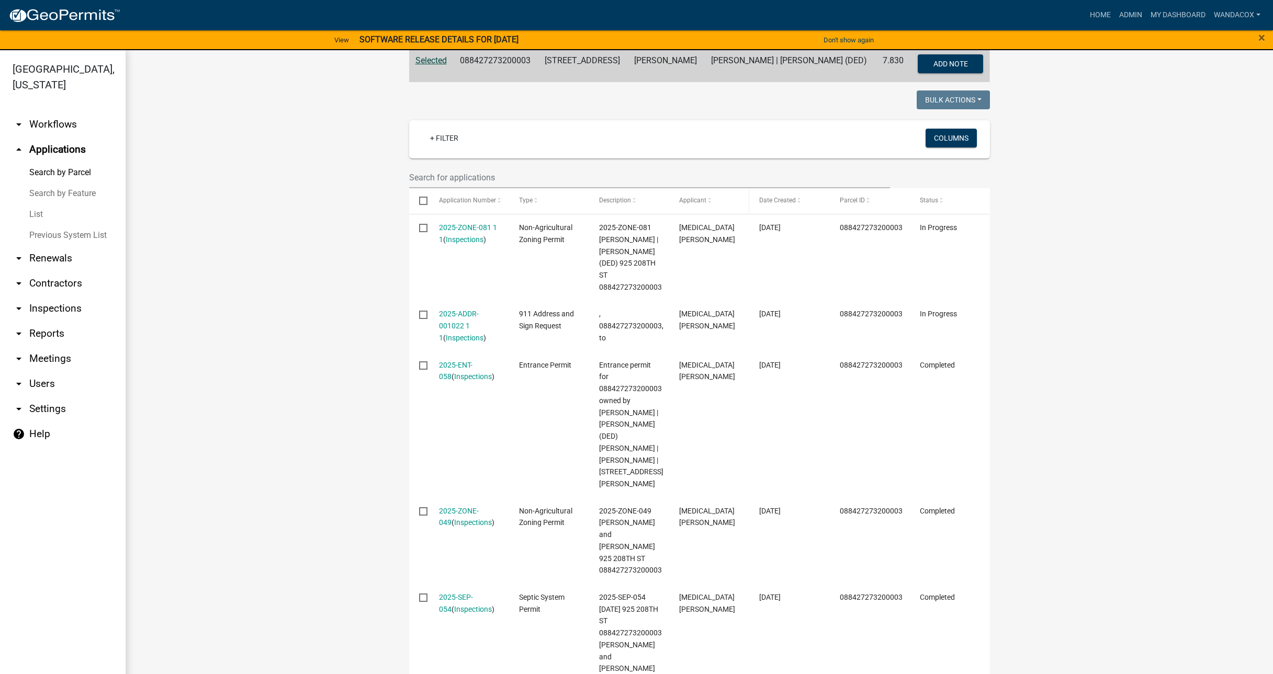
scroll to position [262, 0]
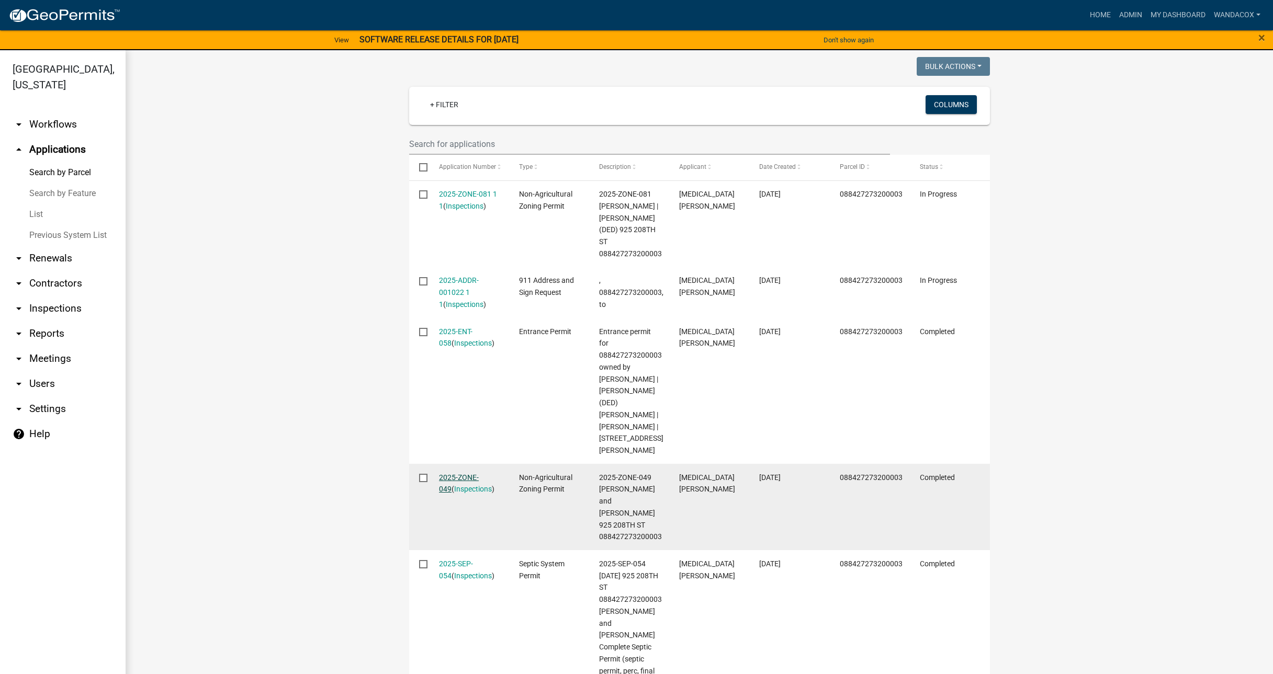
click at [466, 474] on link "2025-ZONE-049" at bounding box center [459, 484] width 40 height 20
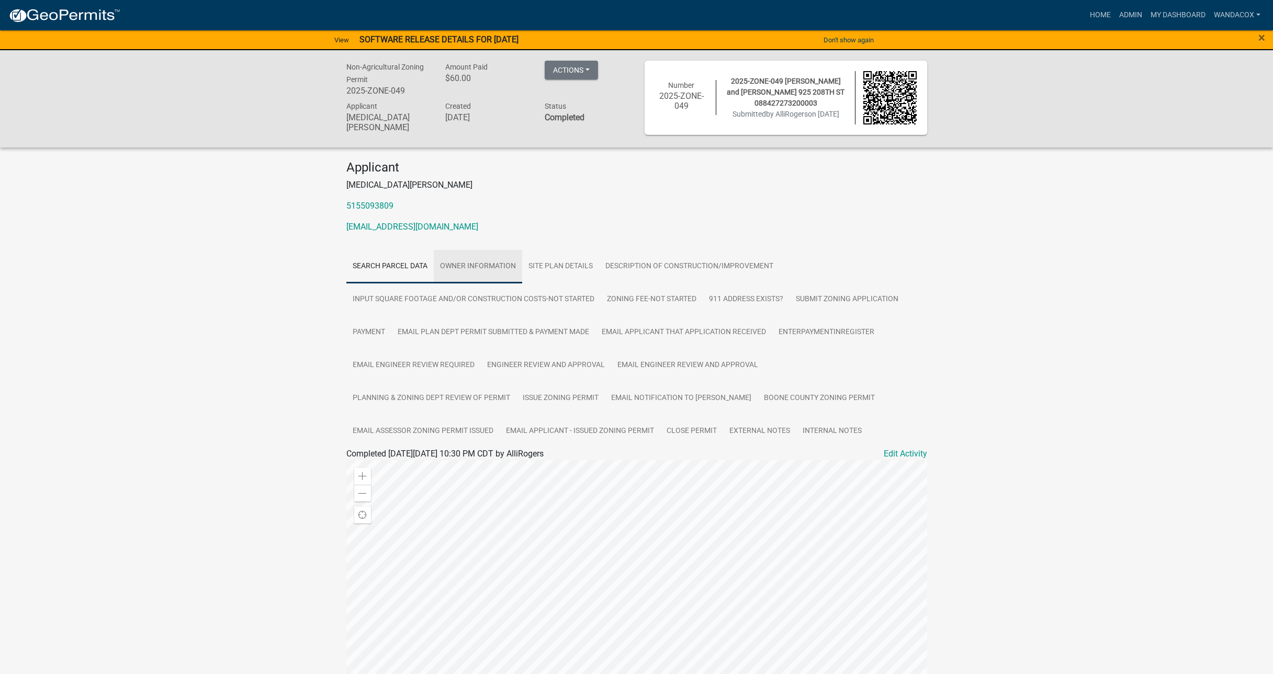
click at [449, 260] on link "Owner Information" at bounding box center [478, 266] width 88 height 33
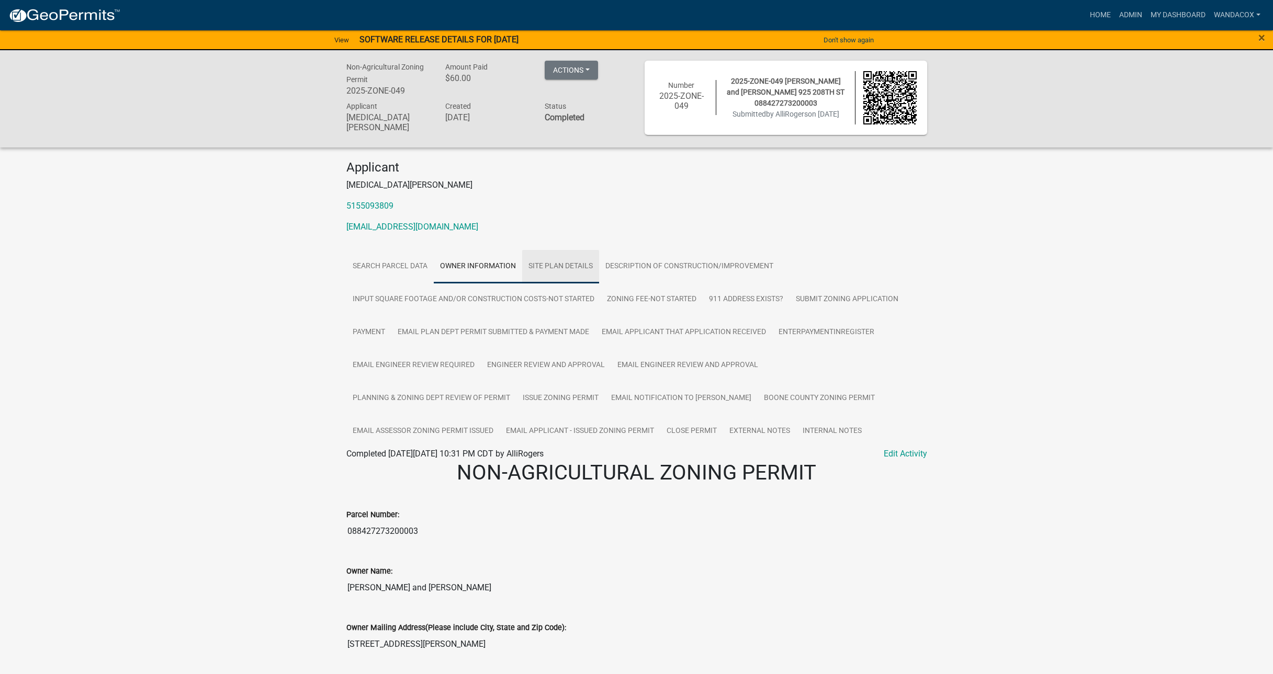
click at [567, 259] on link "Site Plan Details" at bounding box center [560, 266] width 77 height 33
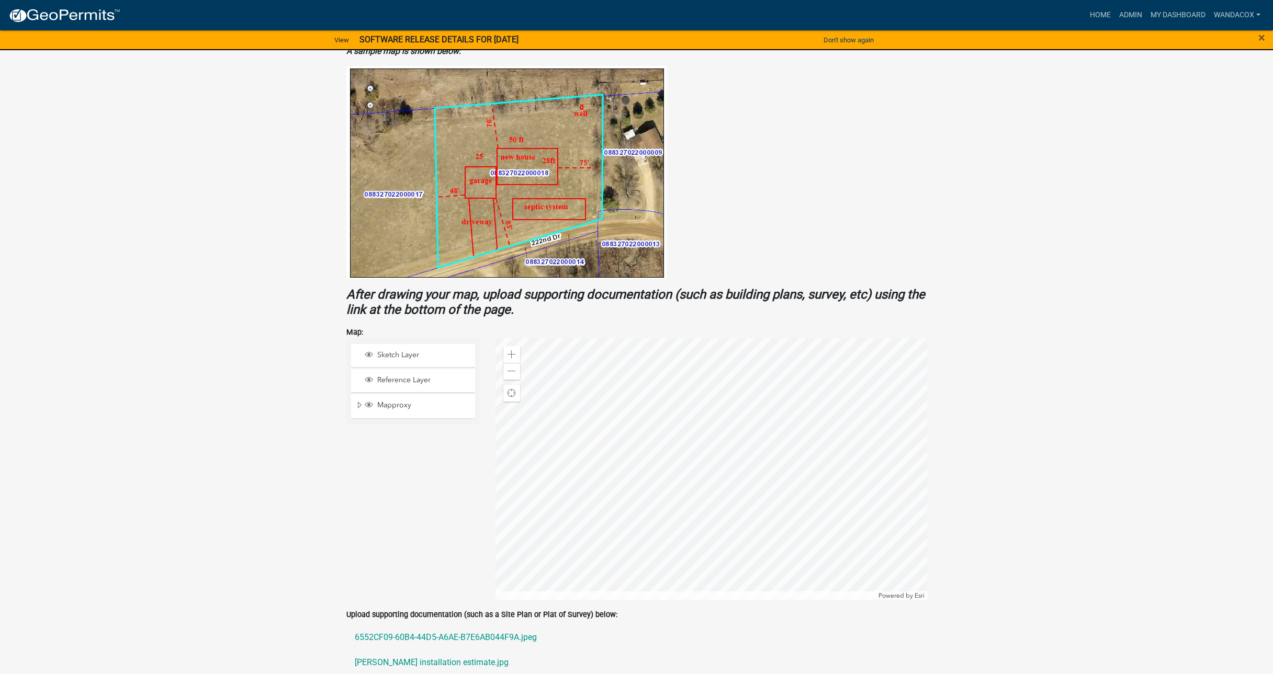
scroll to position [523, 0]
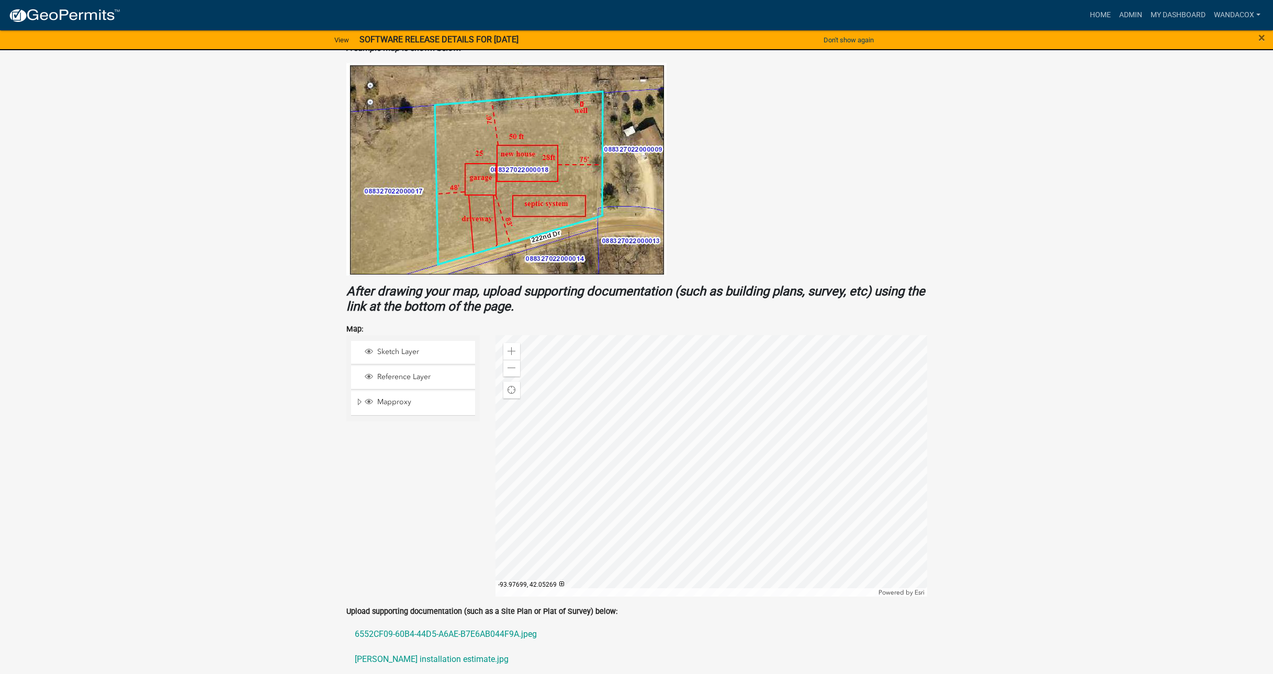
click at [725, 478] on div at bounding box center [712, 466] width 432 height 262
click at [511, 347] on span at bounding box center [512, 351] width 8 height 8
click at [750, 478] on div at bounding box center [712, 466] width 432 height 262
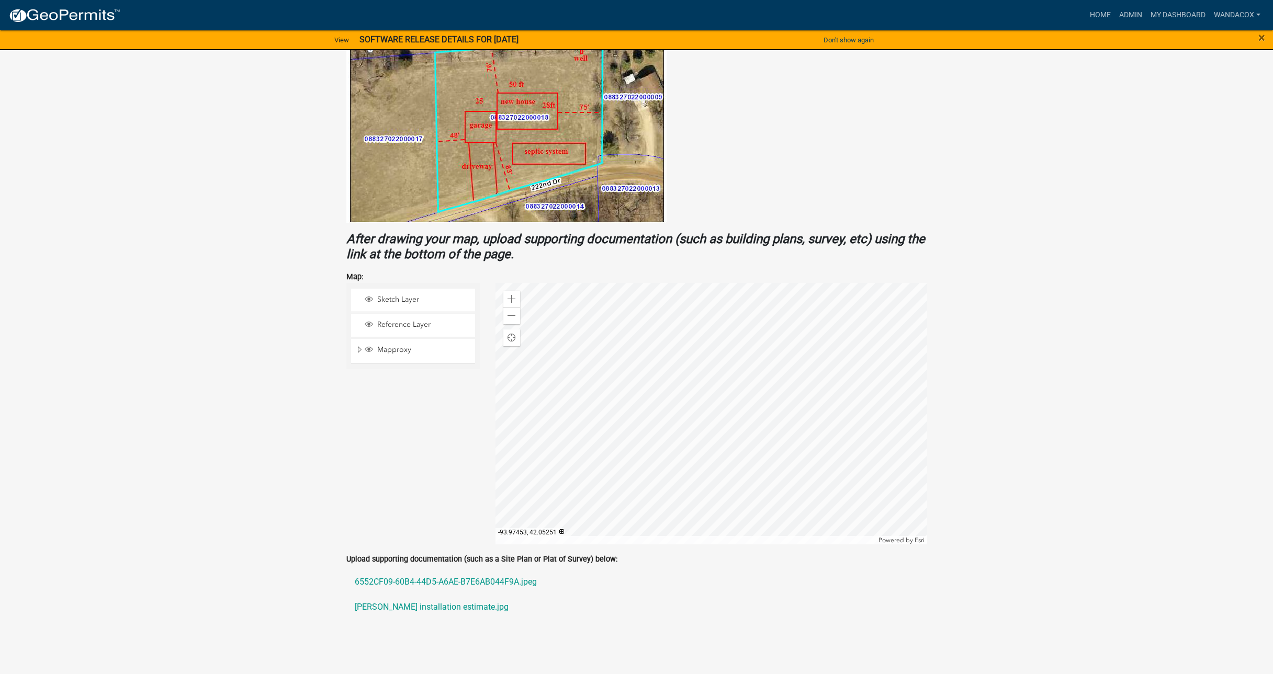
click at [824, 441] on div at bounding box center [712, 414] width 432 height 262
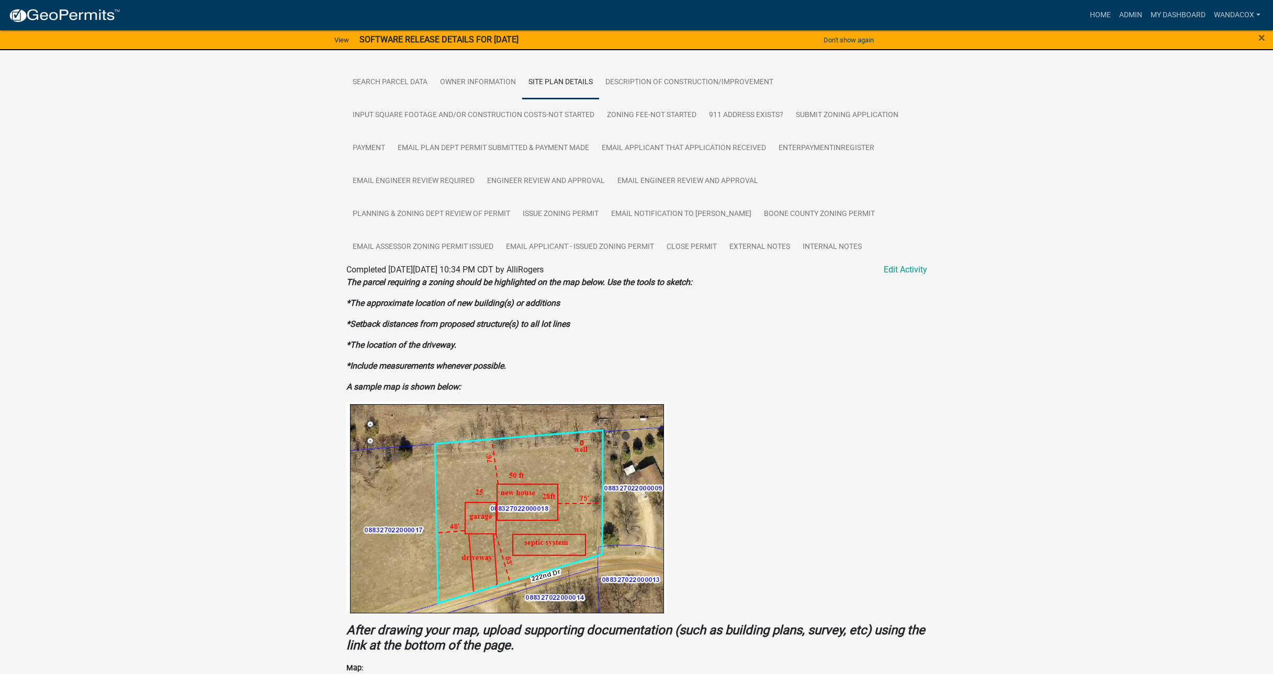
scroll to position [183, 0]
click at [669, 84] on link "Description of Construction/Improvement" at bounding box center [689, 83] width 181 height 33
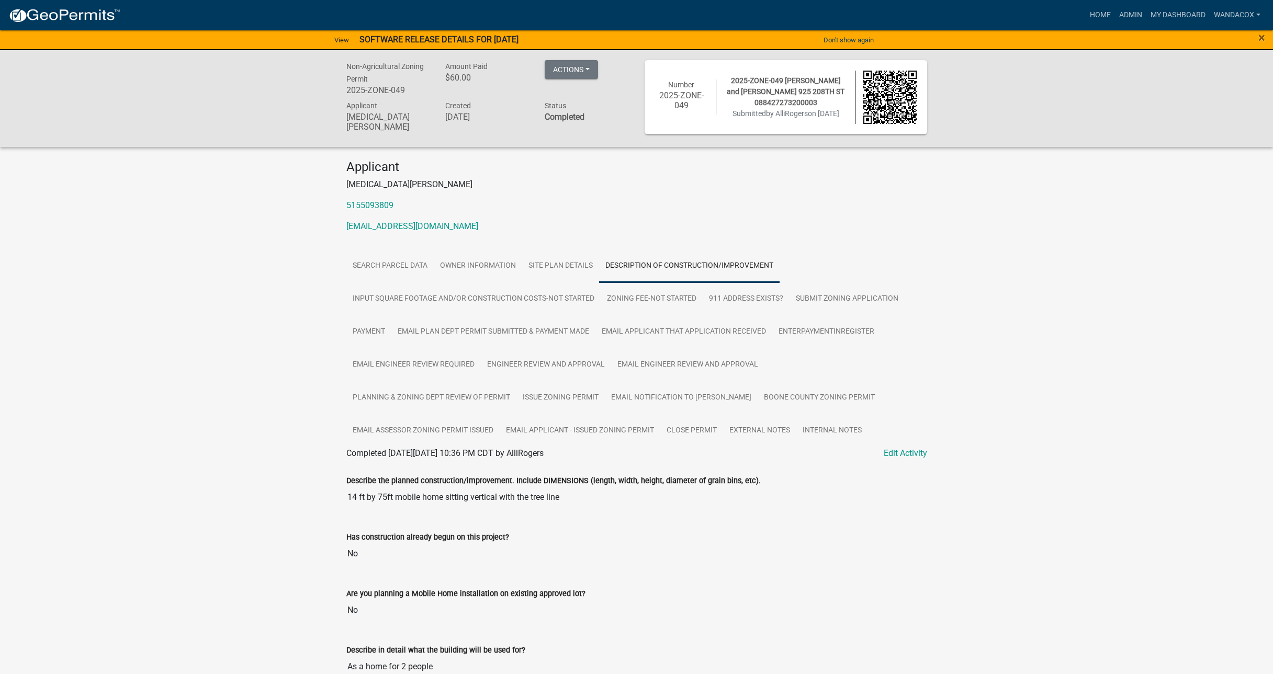
scroll to position [0, 0]
click at [426, 286] on link "Input Square Footage and/or Construction Costs-Not Started" at bounding box center [473, 299] width 254 height 33
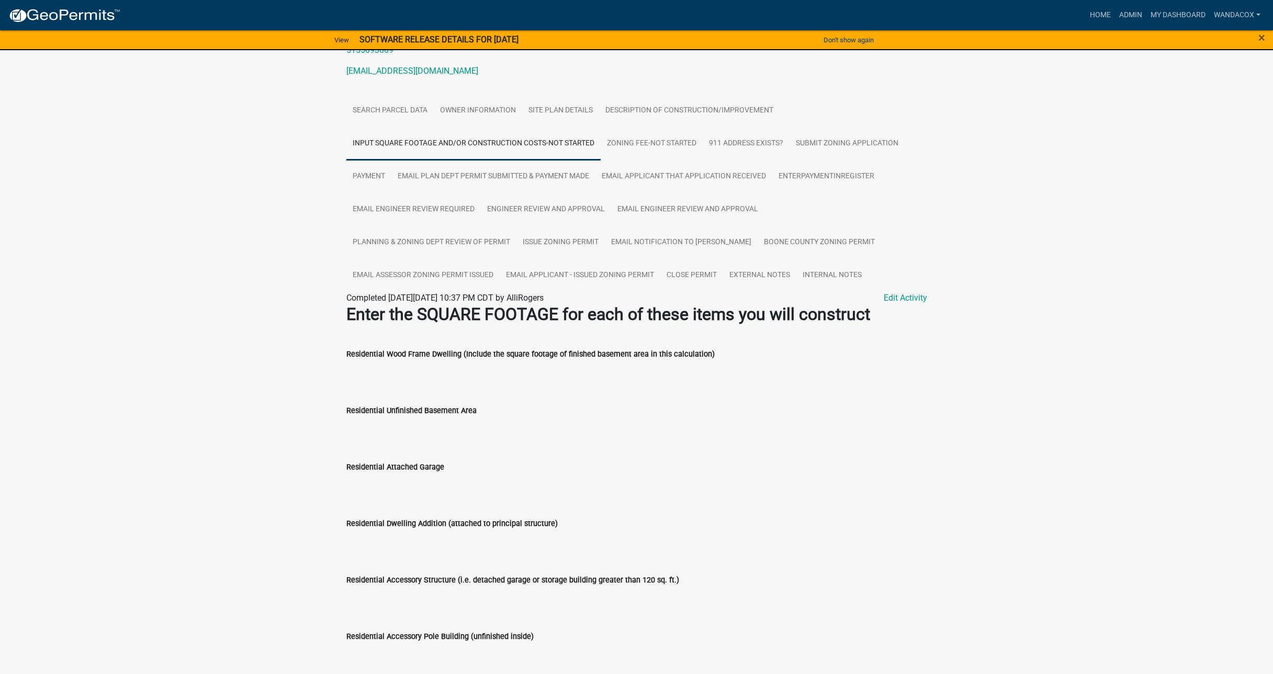
scroll to position [131, 0]
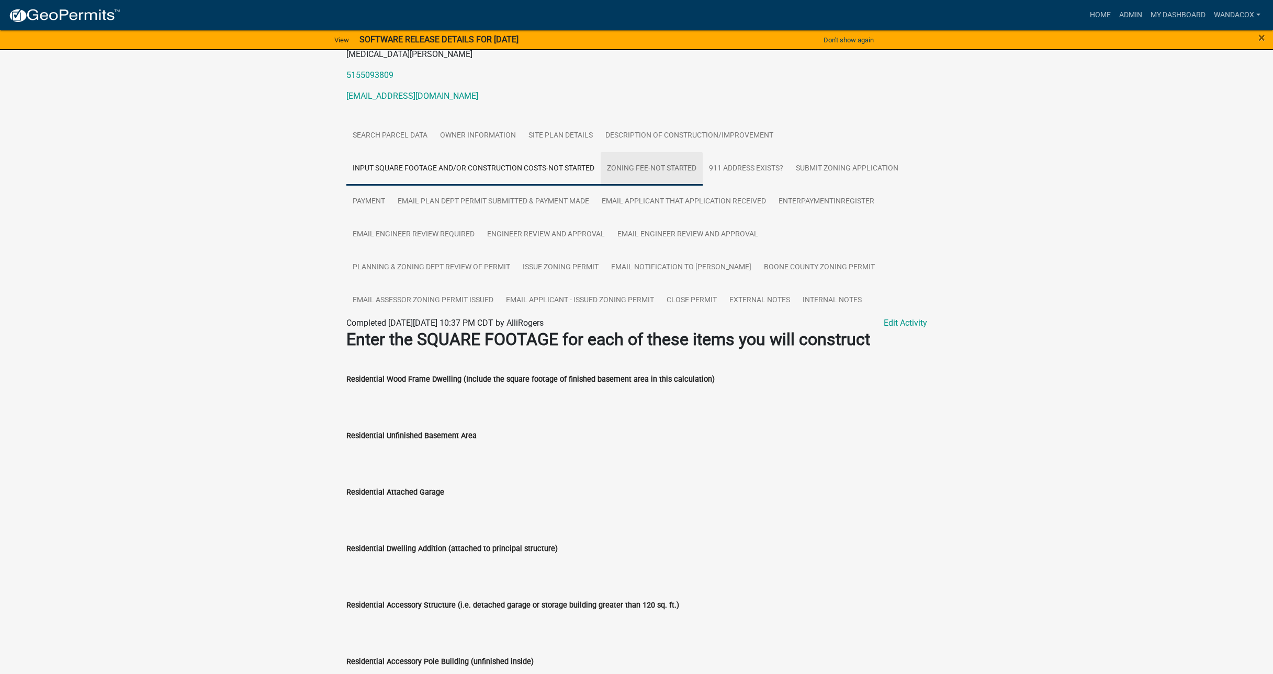
click at [661, 157] on link "Zoning Fee-Not Started" at bounding box center [652, 168] width 102 height 33
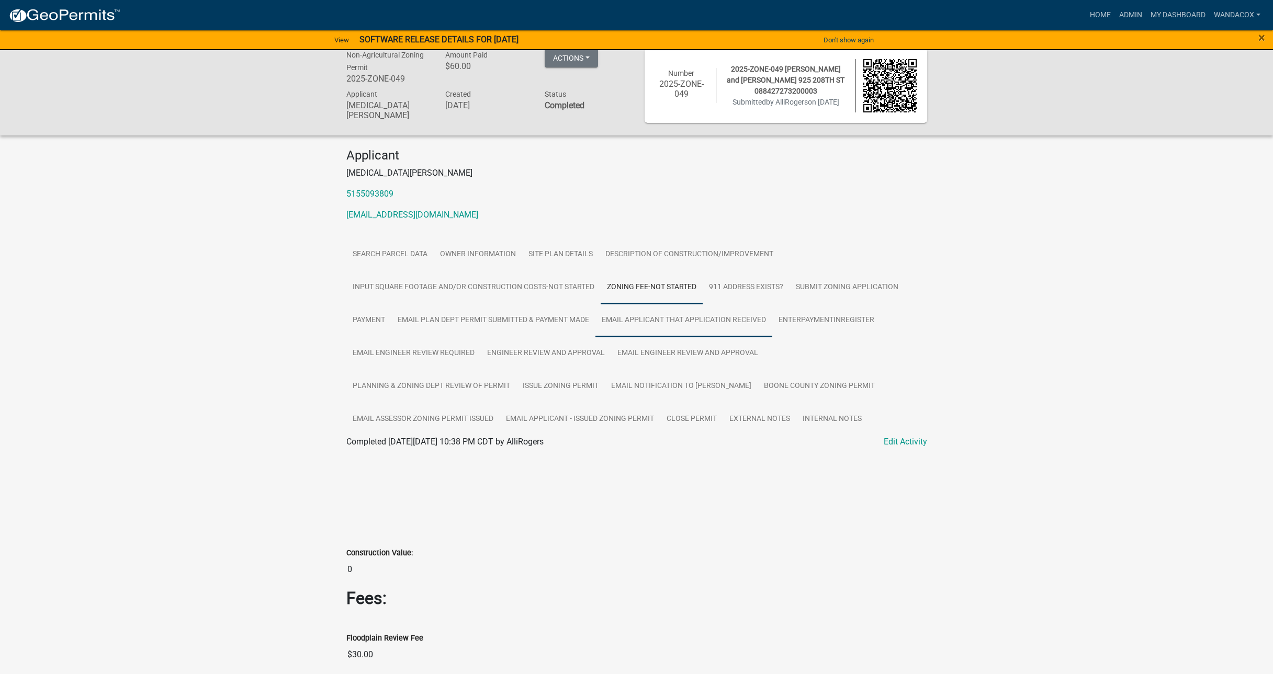
scroll to position [0, 0]
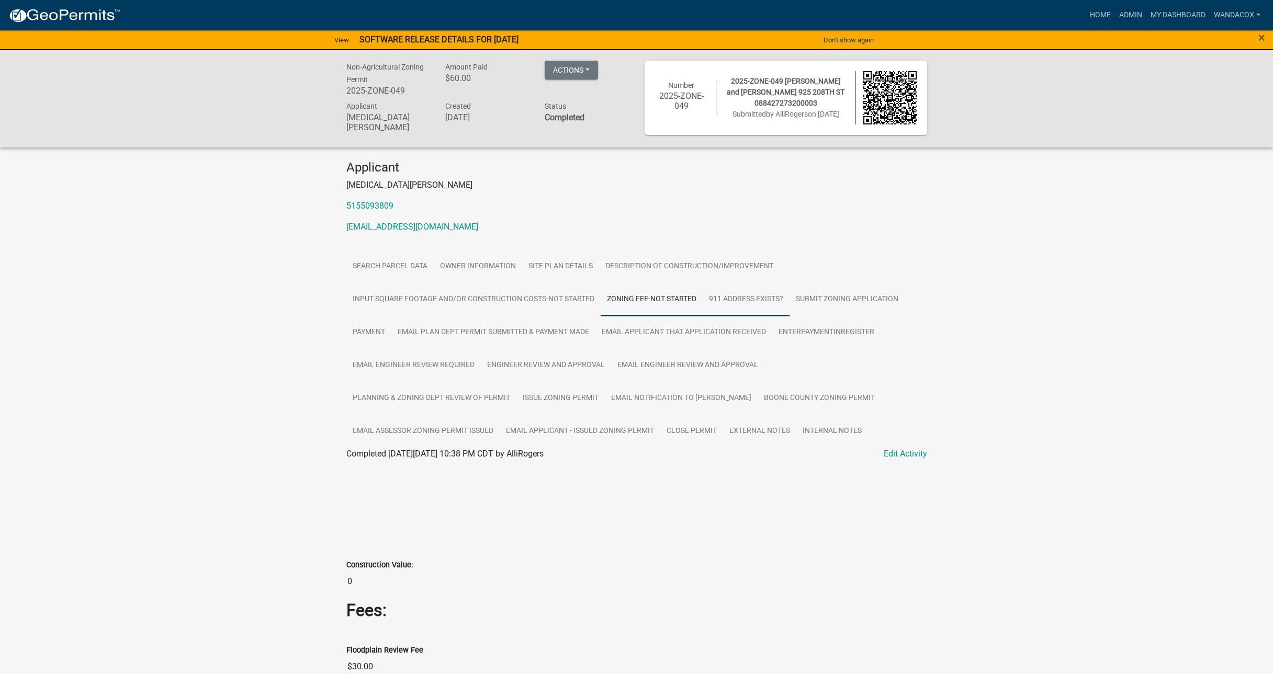
click at [747, 294] on link "911 Address Exists?" at bounding box center [746, 299] width 87 height 33
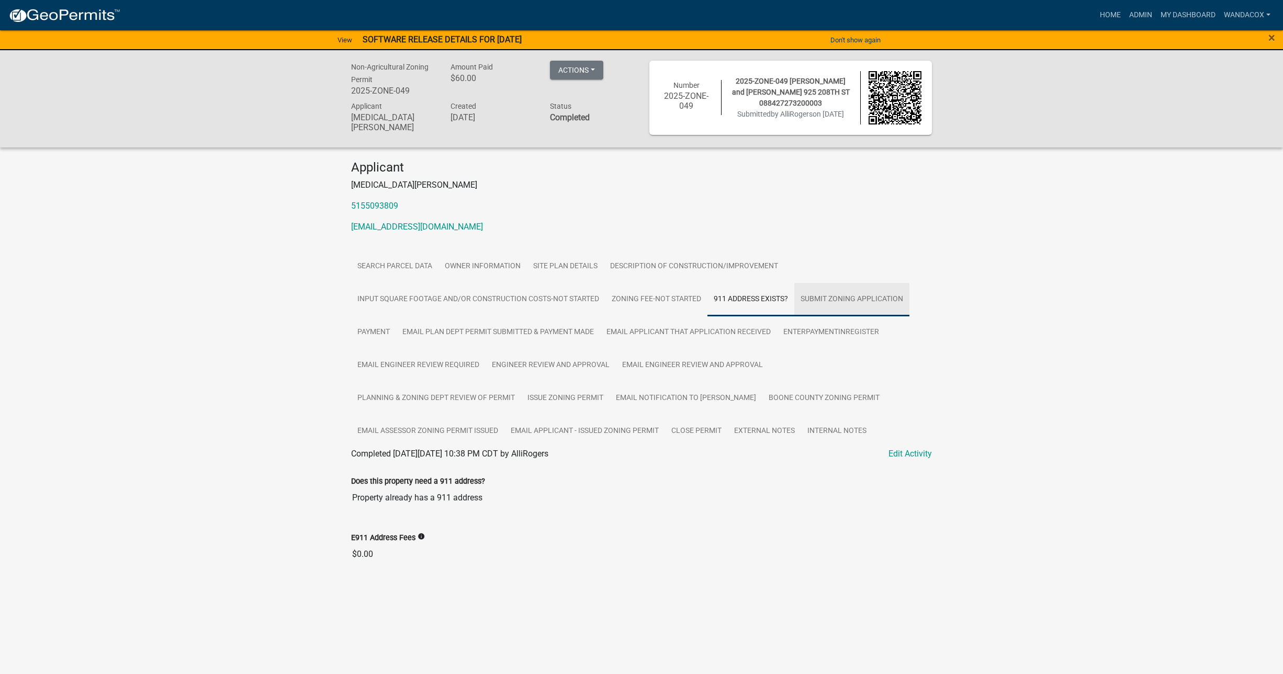
click at [817, 290] on link "Submit Zoning Application" at bounding box center [851, 299] width 115 height 33
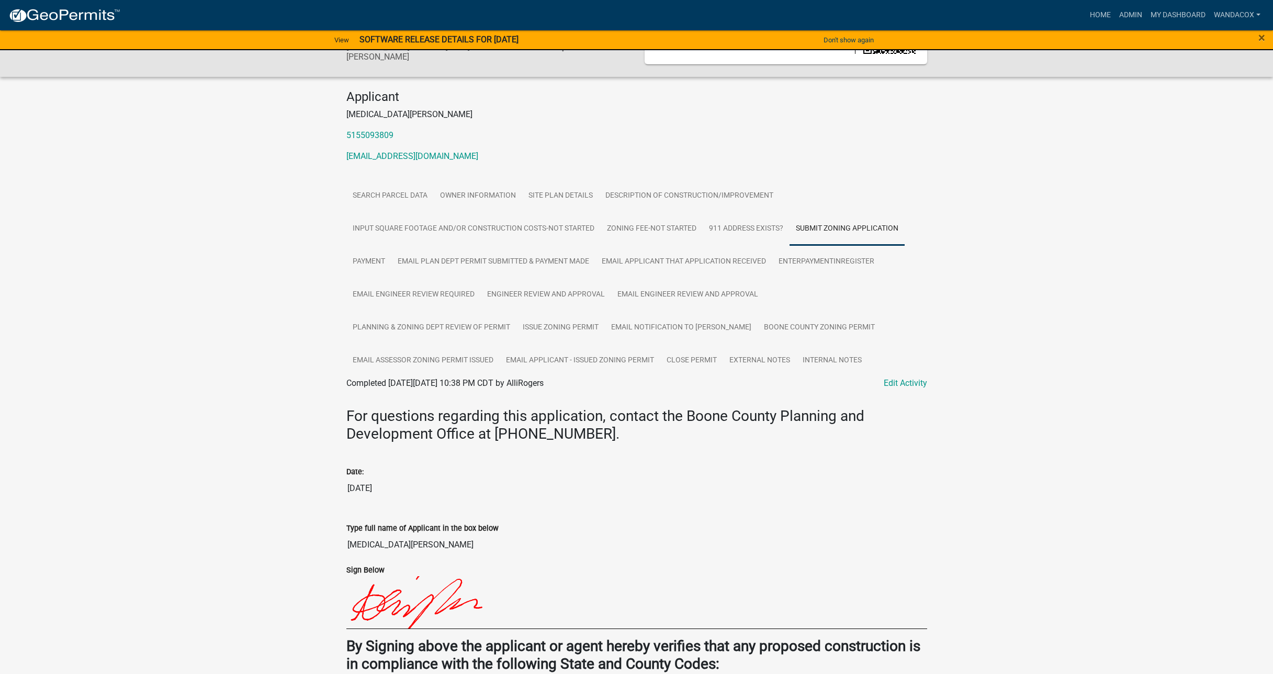
scroll to position [66, 0]
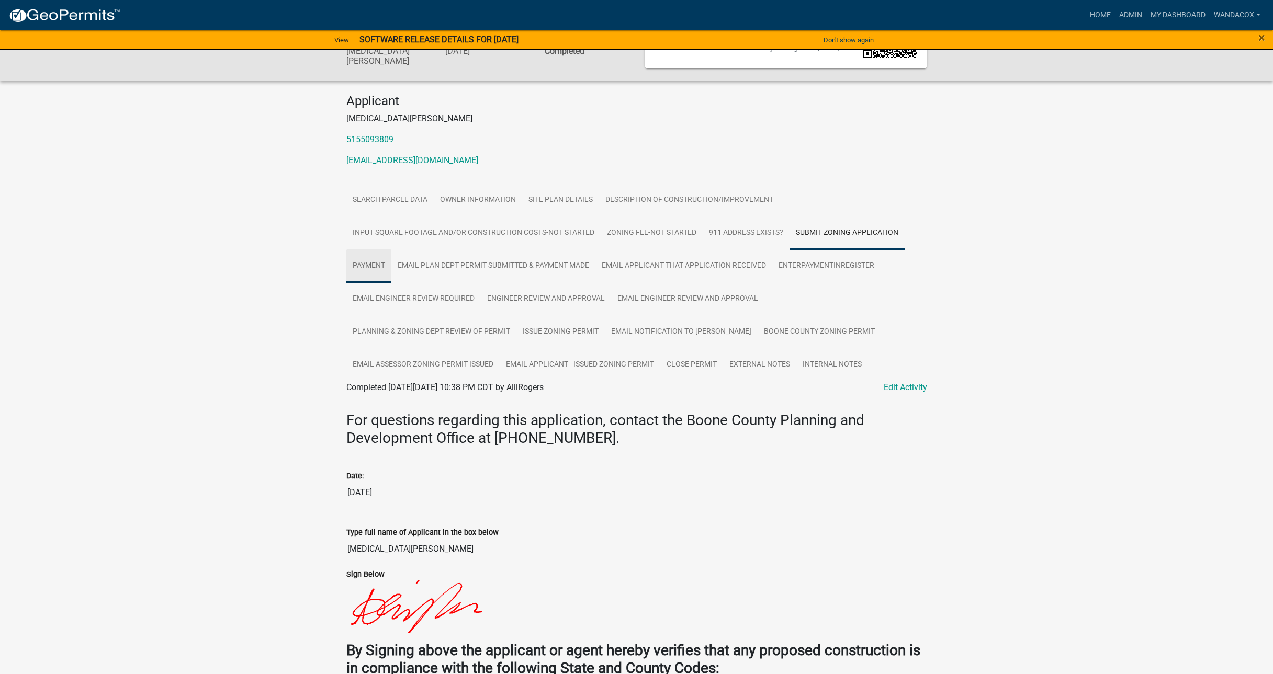
click at [367, 262] on link "Payment" at bounding box center [368, 266] width 45 height 33
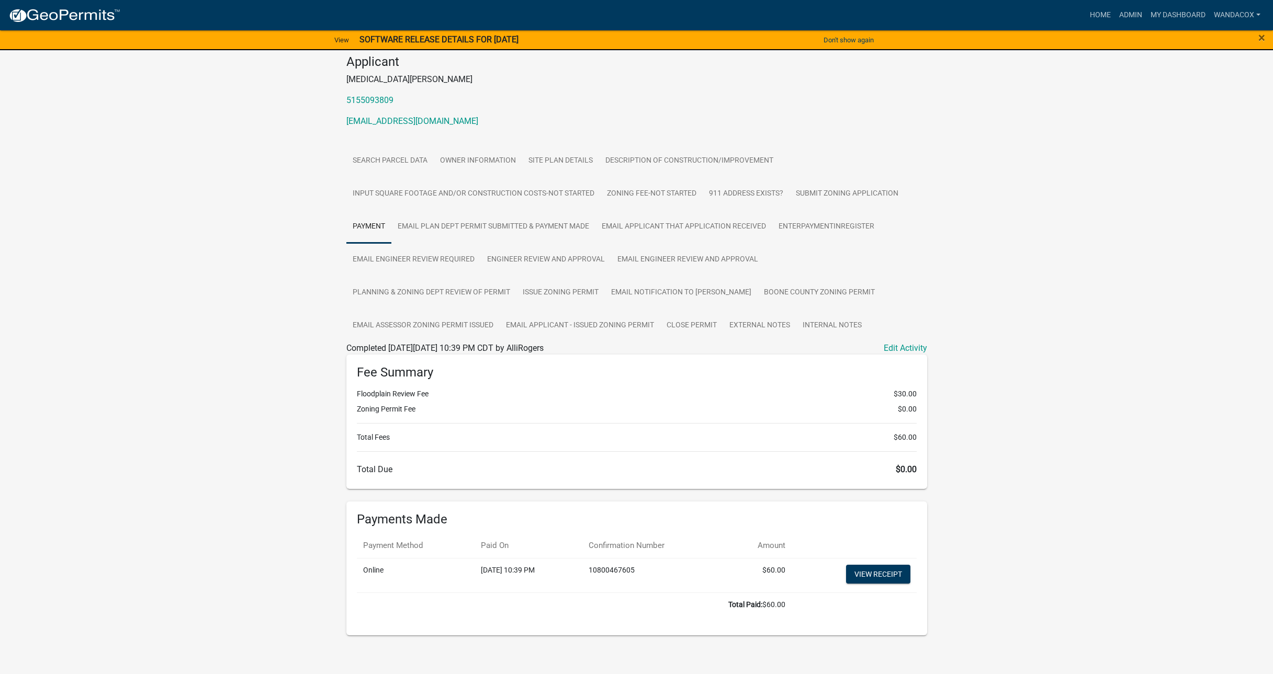
scroll to position [109, 0]
click at [877, 567] on link "View receipt" at bounding box center [878, 571] width 64 height 19
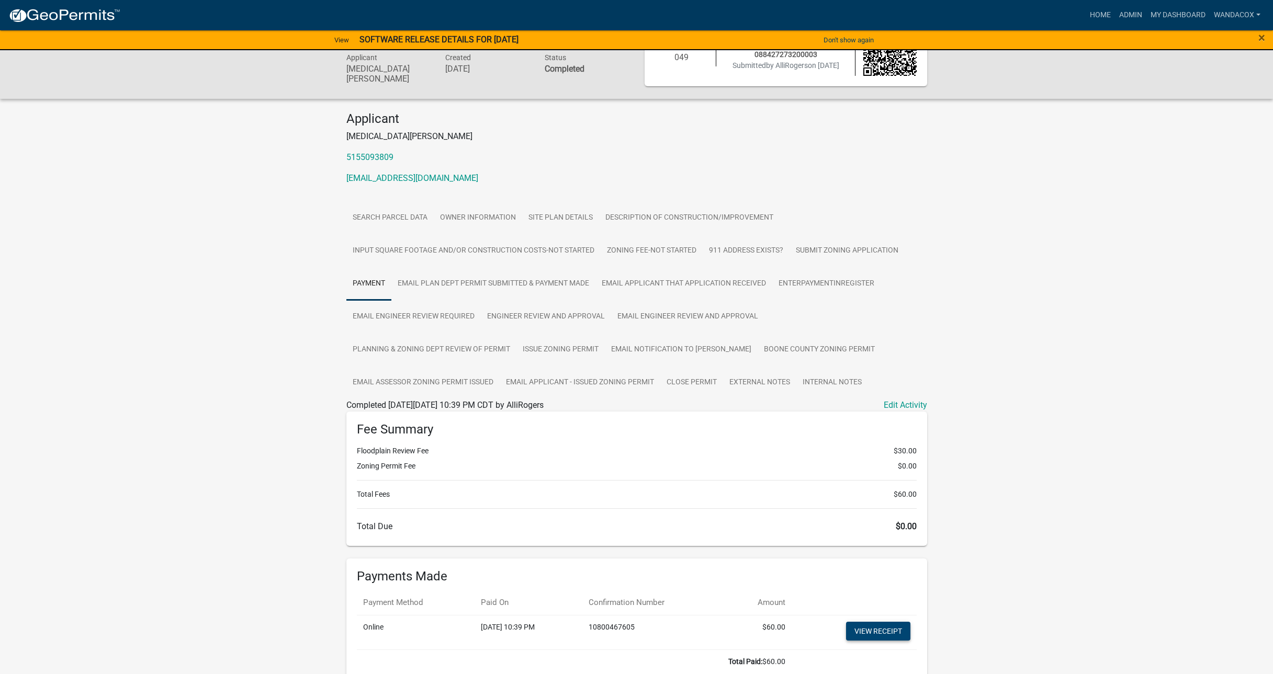
scroll to position [0, 0]
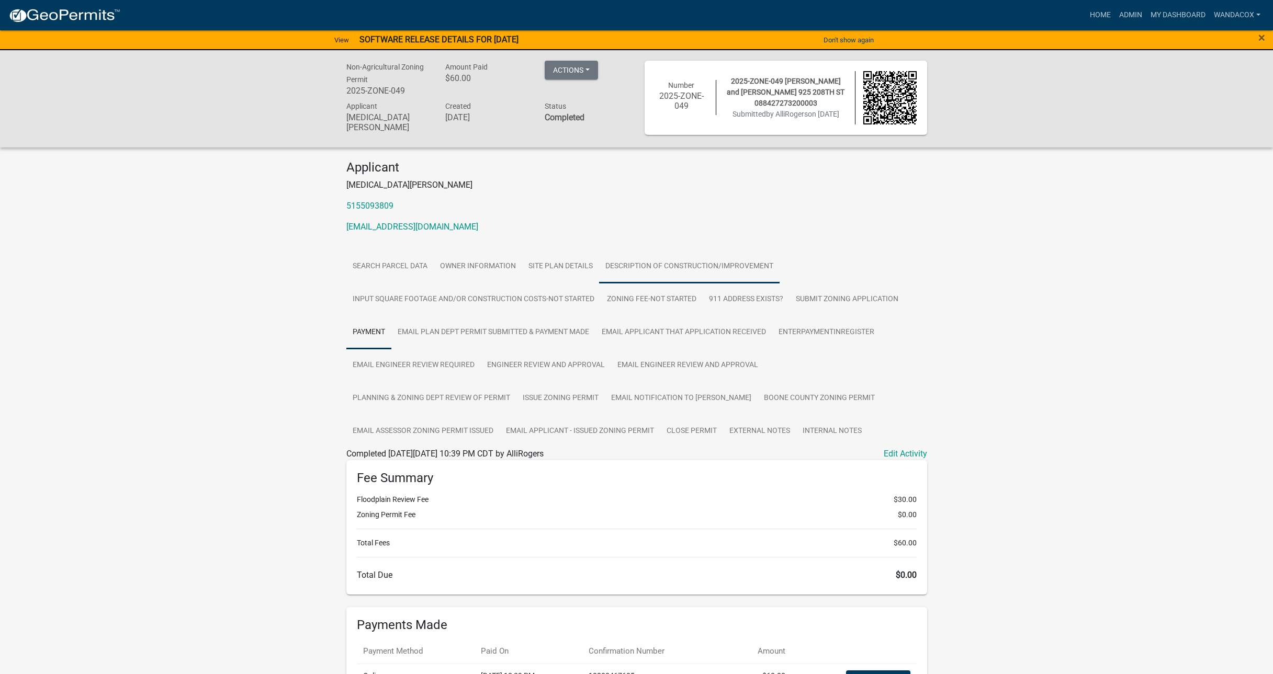
click at [675, 261] on link "Description of Construction/Improvement" at bounding box center [689, 266] width 181 height 33
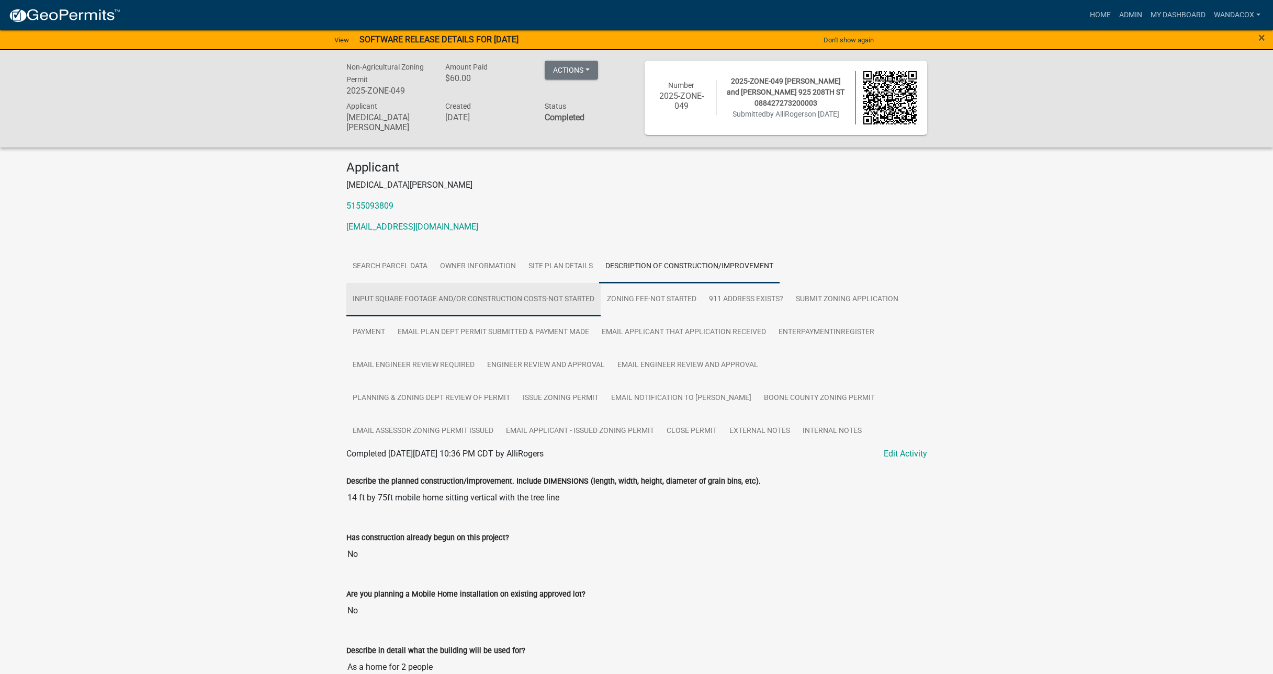
click at [456, 292] on link "Input Square Footage and/or Construction Costs-Not Started" at bounding box center [473, 299] width 254 height 33
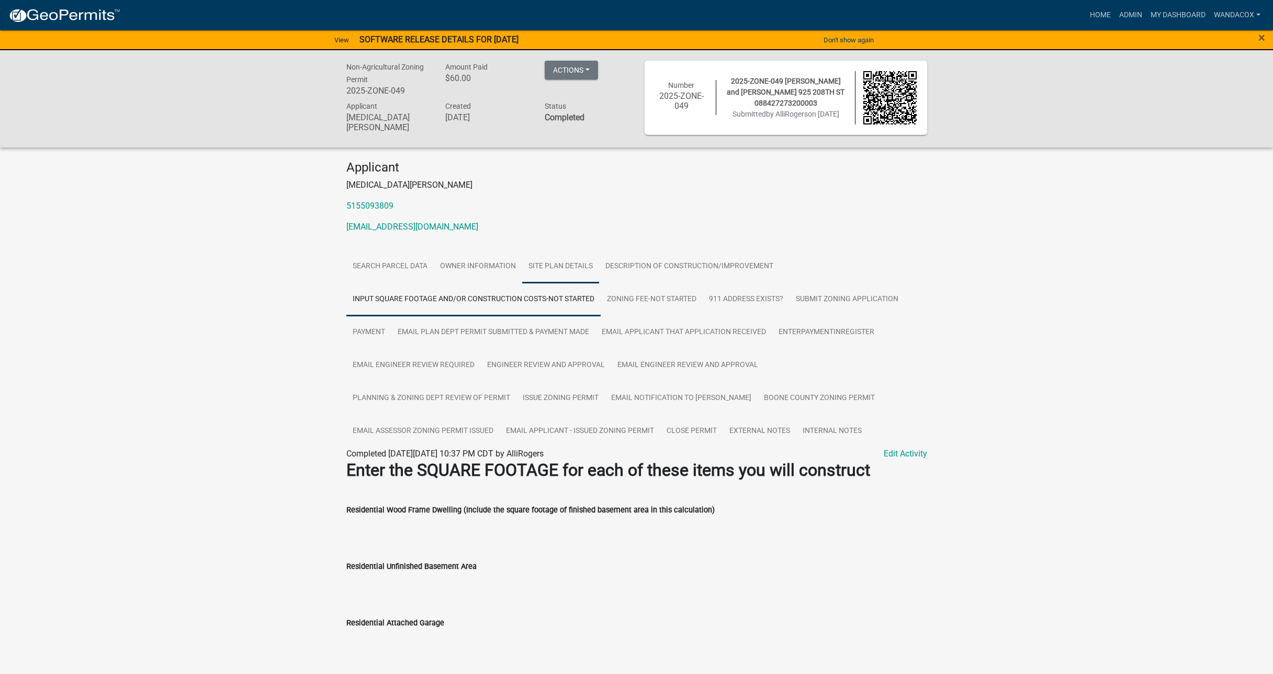
click at [556, 261] on link "Site Plan Details" at bounding box center [560, 266] width 77 height 33
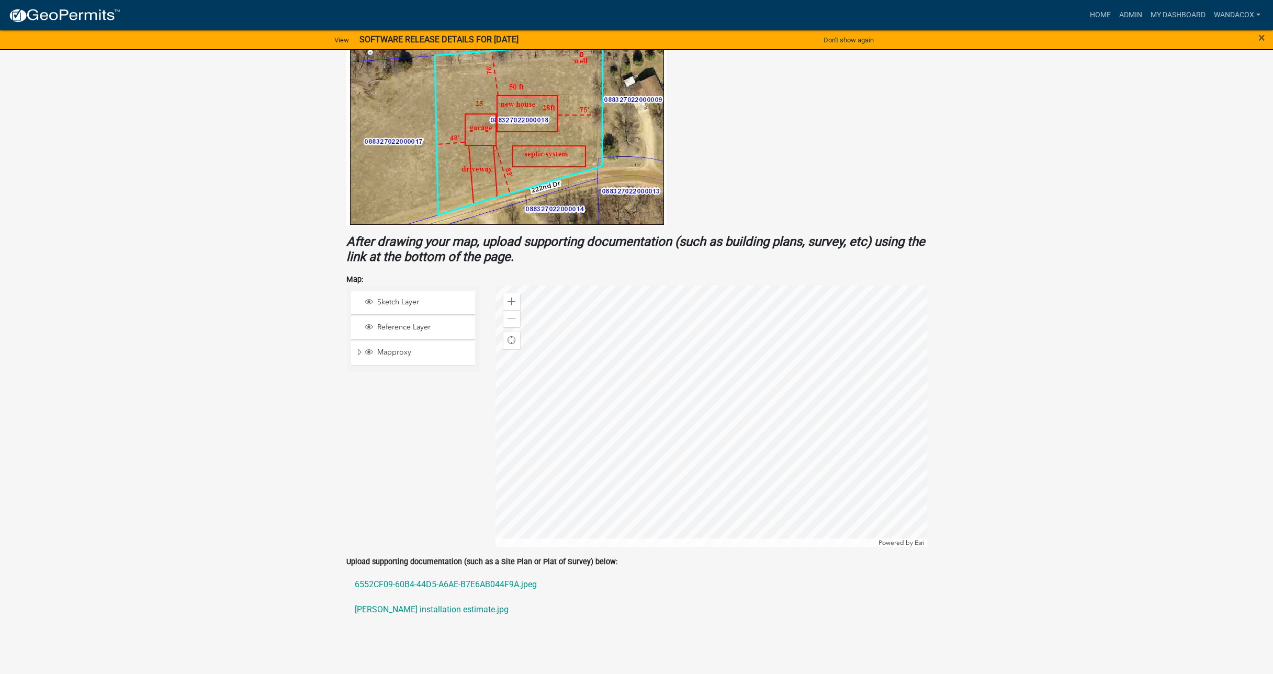
scroll to position [576, 0]
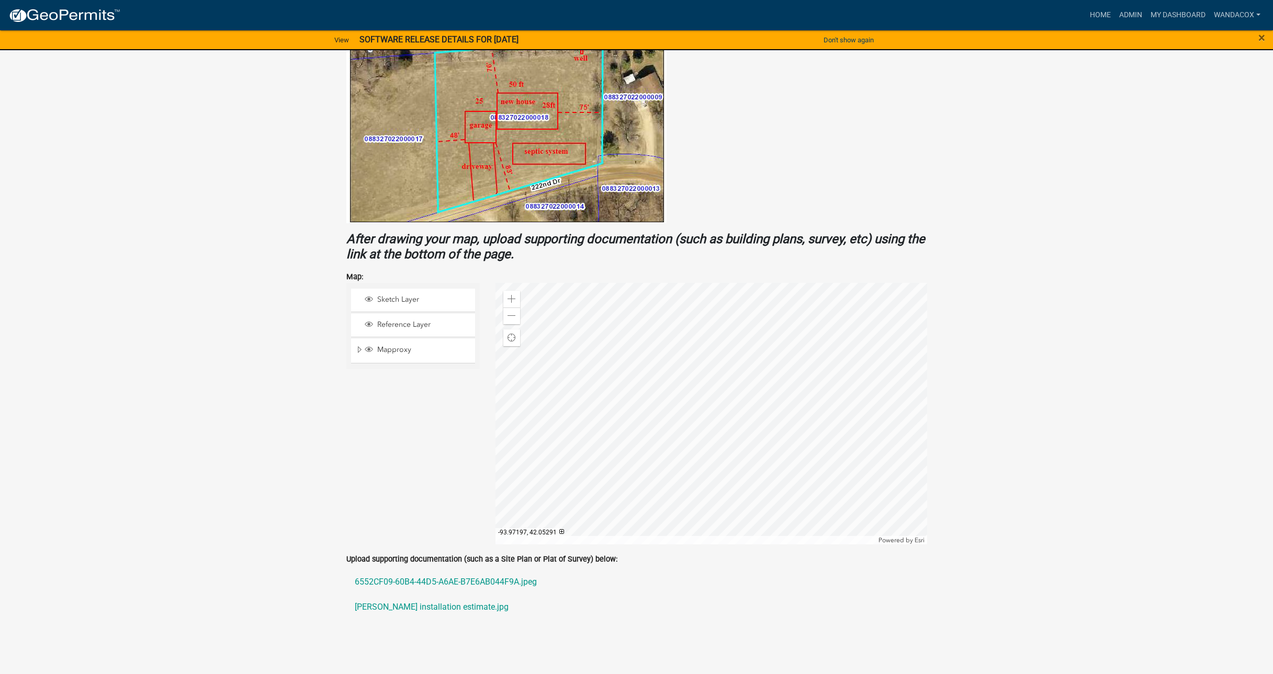
click at [795, 423] on div at bounding box center [712, 414] width 432 height 262
click at [516, 295] on div "Zoom in" at bounding box center [511, 299] width 17 height 17
click at [639, 416] on div at bounding box center [712, 414] width 432 height 262
click at [554, 431] on div at bounding box center [712, 414] width 432 height 262
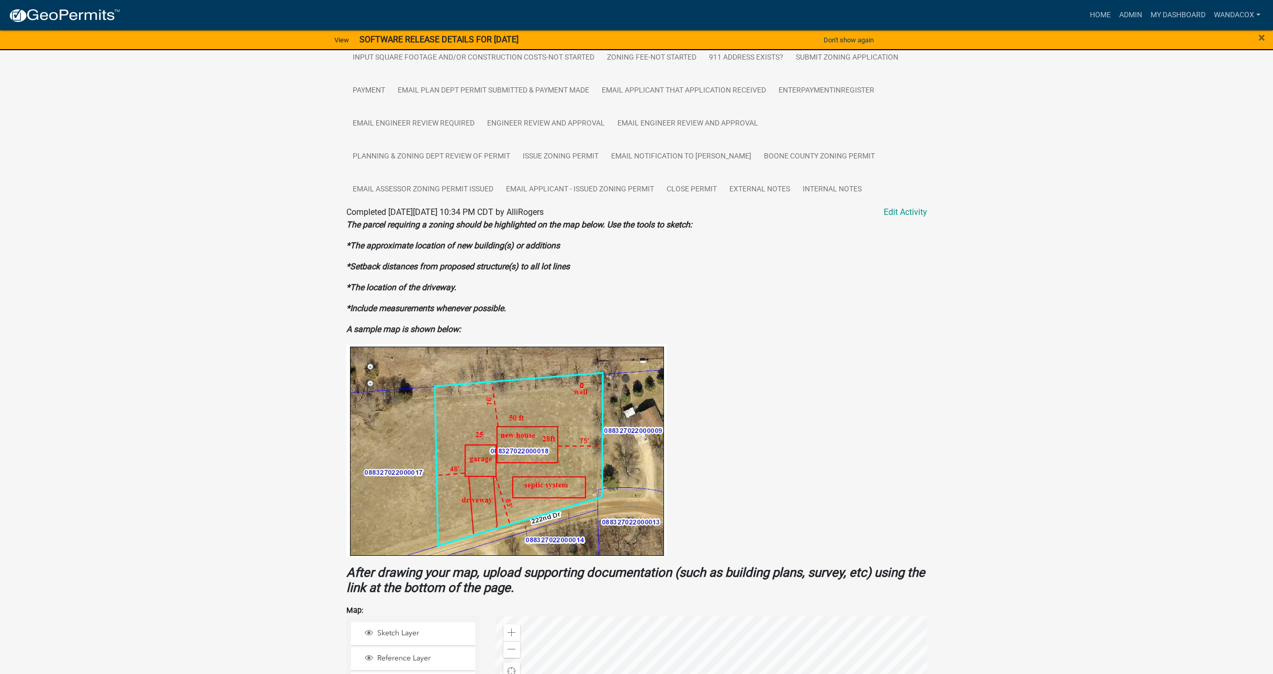
scroll to position [118, 0]
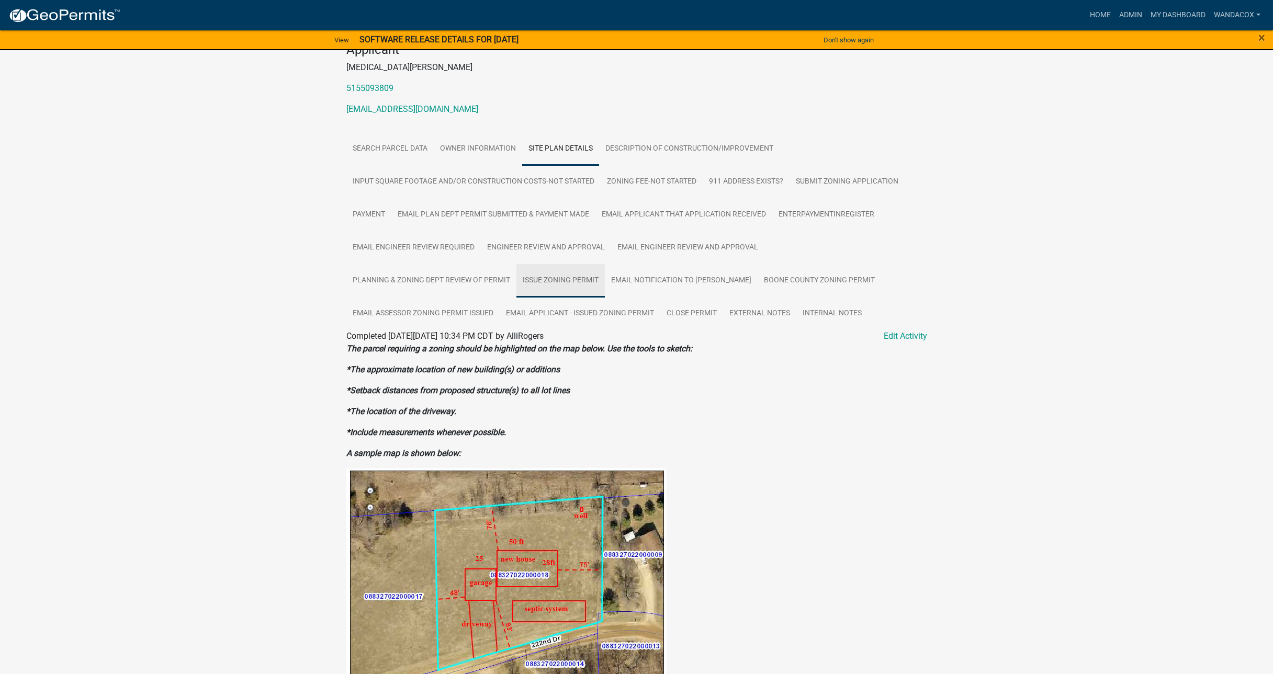
click at [561, 271] on link "Issue Zoning Permit" at bounding box center [560, 280] width 88 height 33
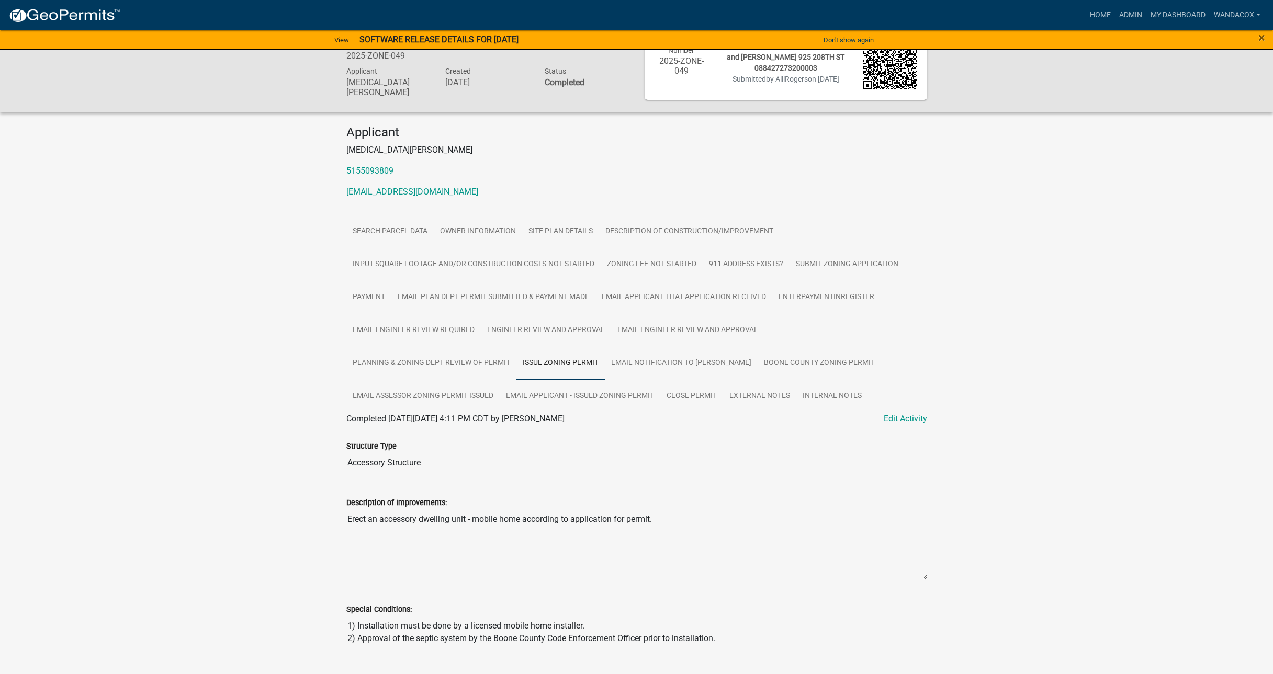
scroll to position [0, 0]
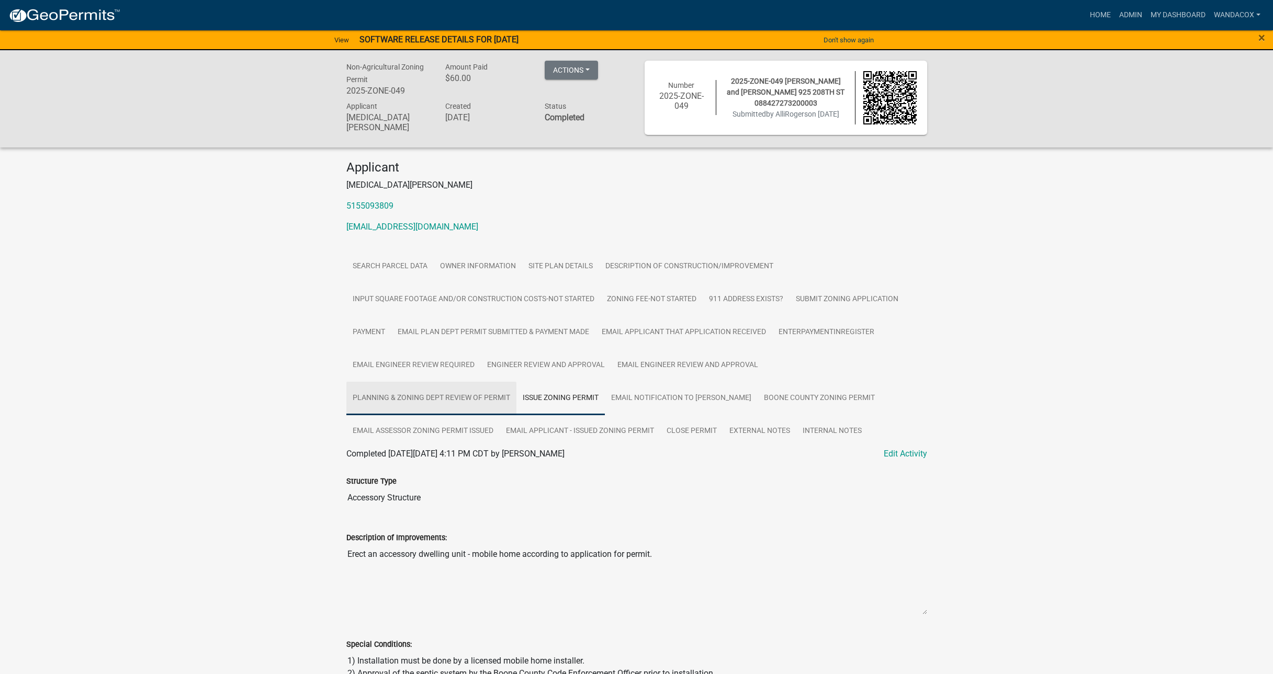
click at [477, 393] on link "Planning & Zoning Dept Review of Permit" at bounding box center [431, 398] width 170 height 33
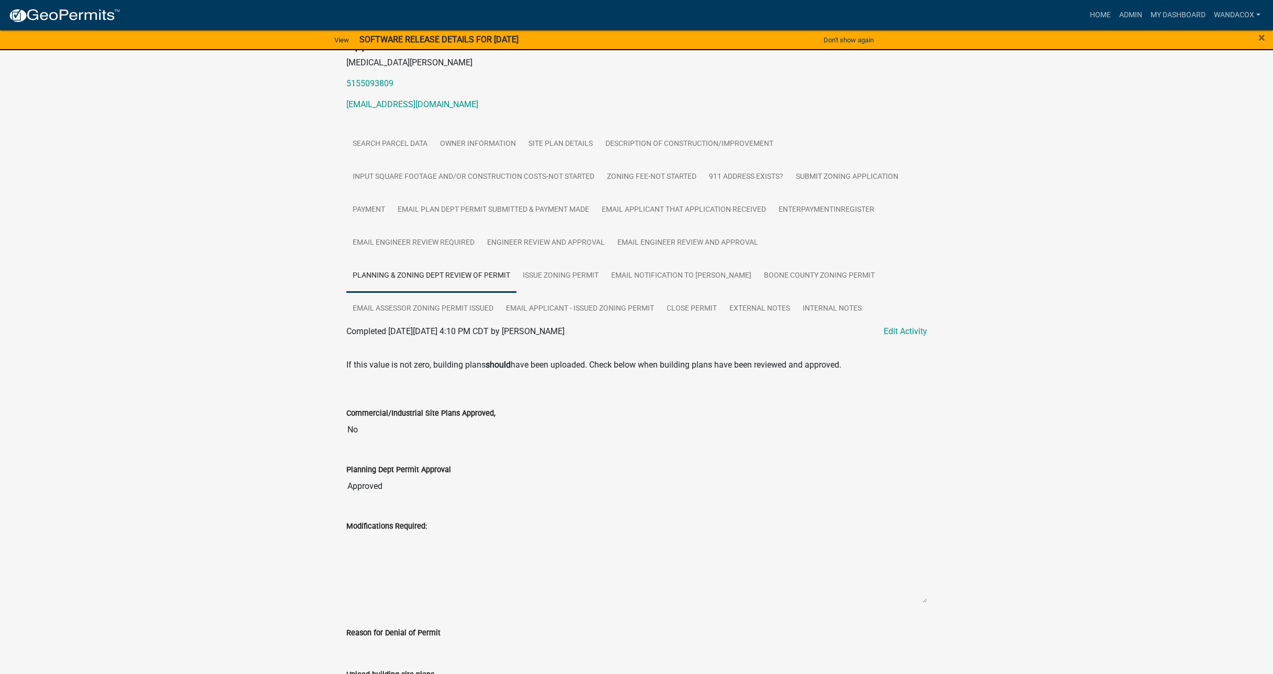
scroll to position [57, 0]
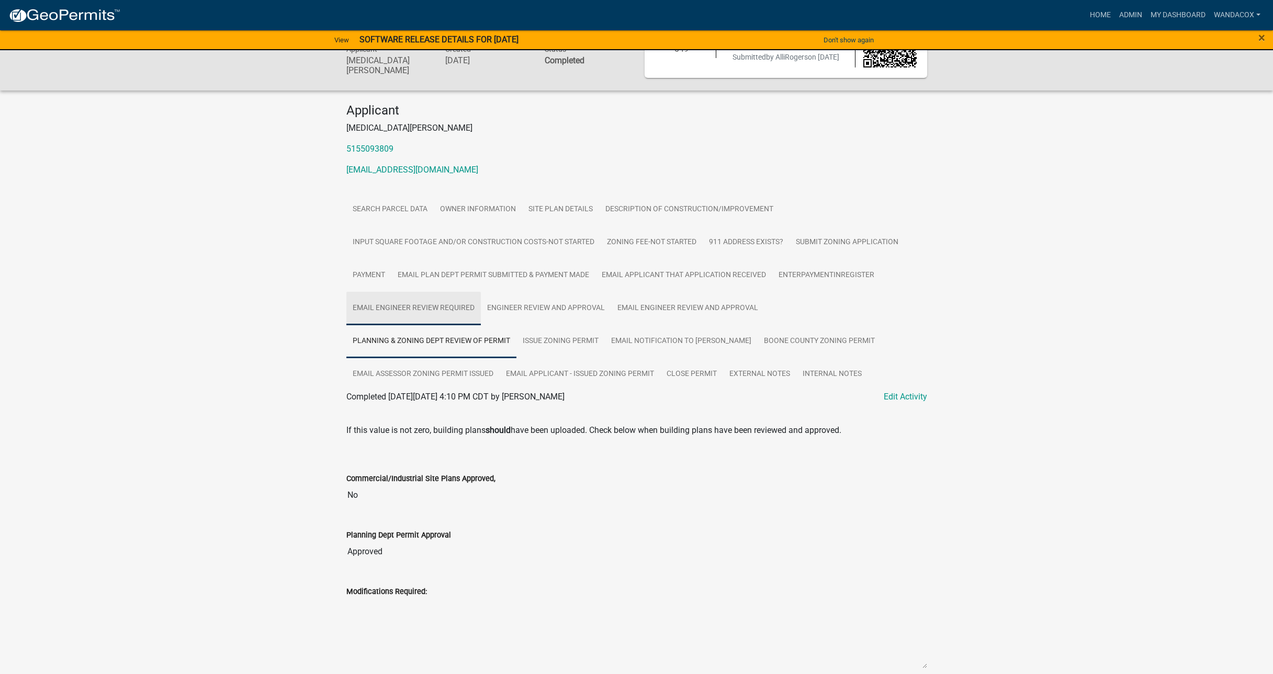
click at [450, 307] on link "Email Engineer review required" at bounding box center [413, 308] width 134 height 33
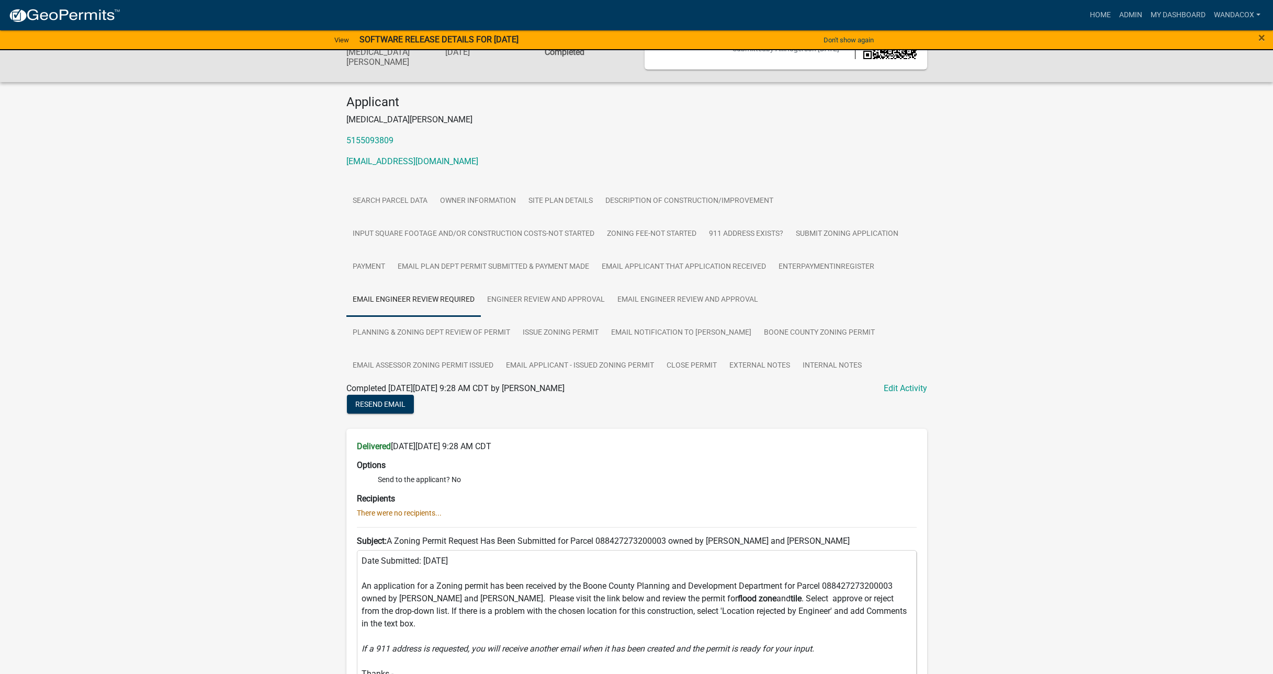
scroll to position [0, 0]
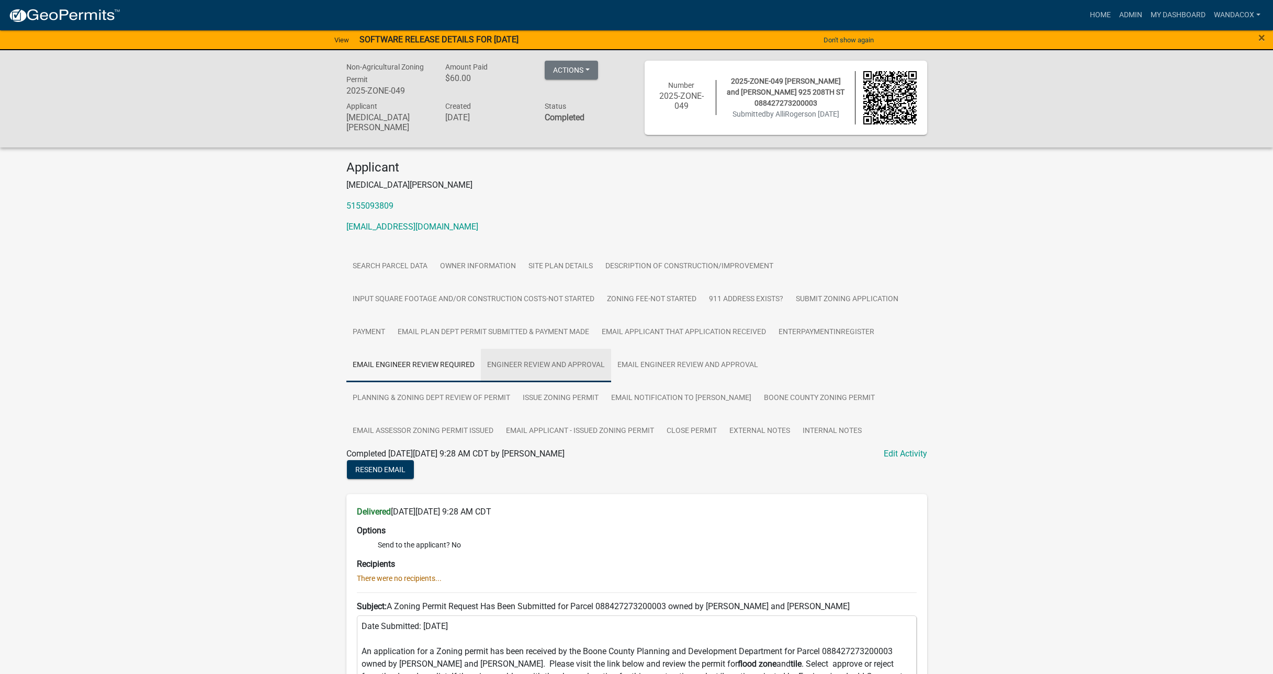
click at [514, 361] on link "Engineer Review and Approval" at bounding box center [546, 365] width 130 height 33
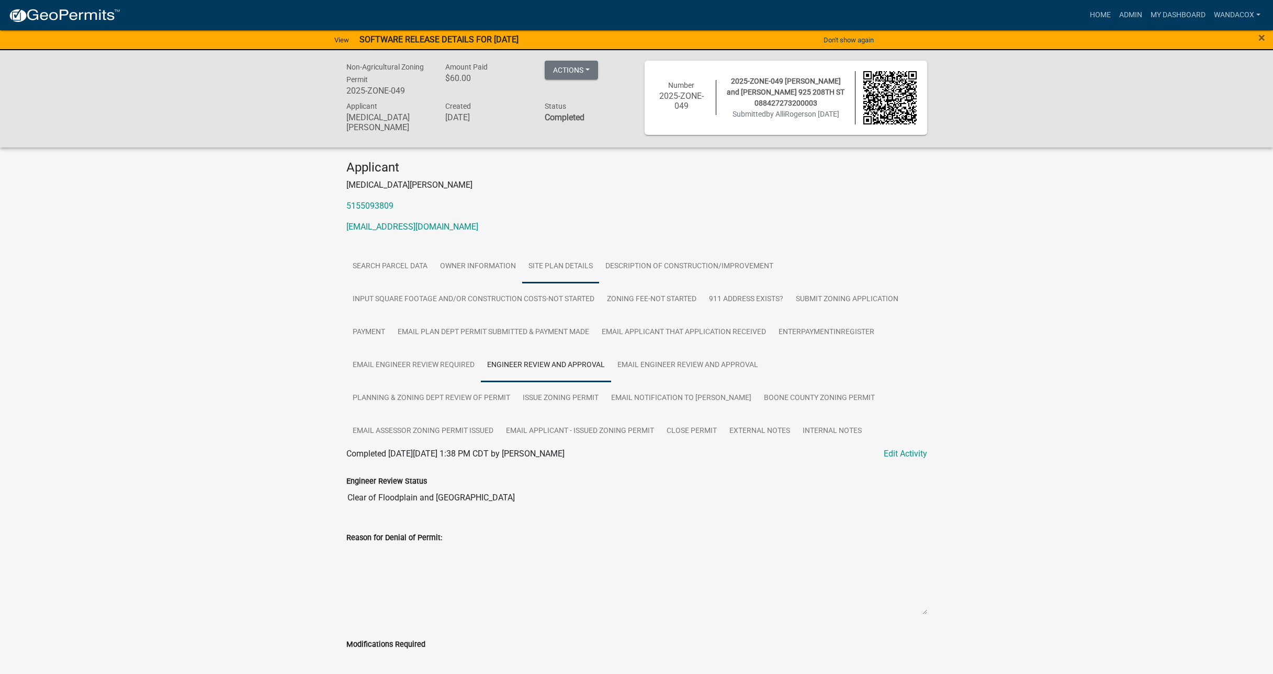
click at [564, 258] on link "Site Plan Details" at bounding box center [560, 266] width 77 height 33
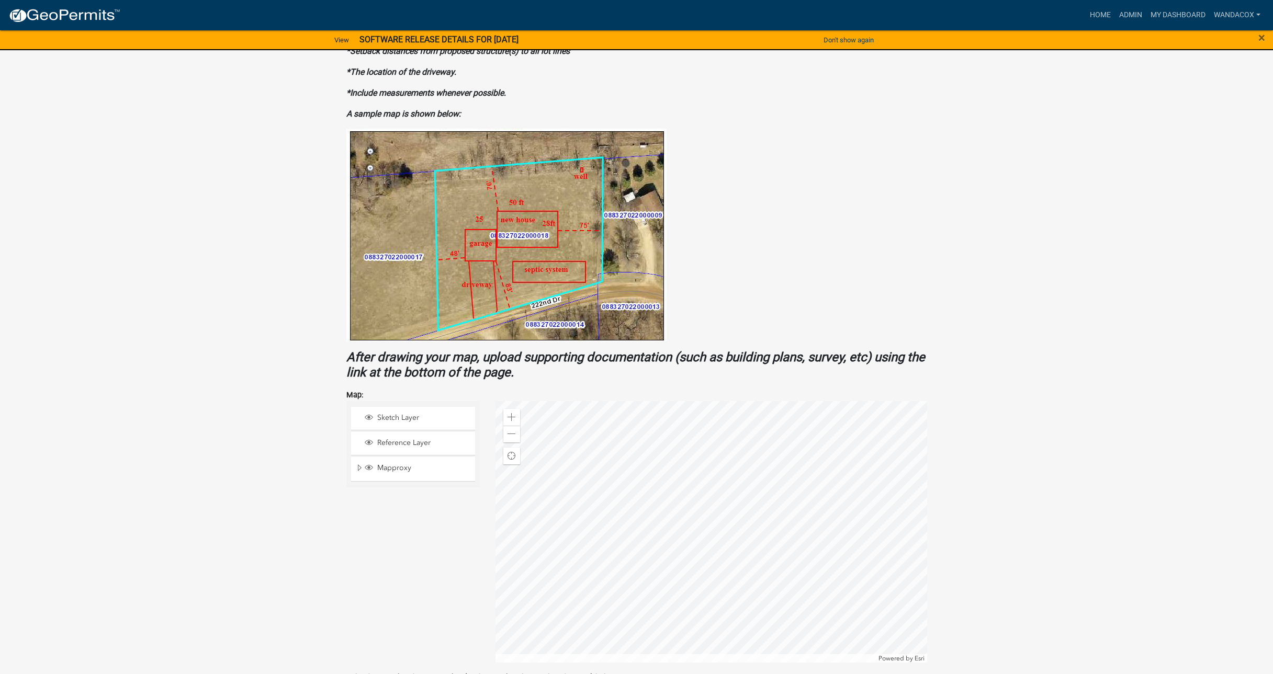
scroll to position [458, 0]
click at [422, 464] on span "Mapproxy" at bounding box center [423, 467] width 97 height 9
click at [412, 463] on span "Mapproxy" at bounding box center [423, 467] width 97 height 9
click at [419, 438] on span "Reference Layer" at bounding box center [423, 442] width 97 height 9
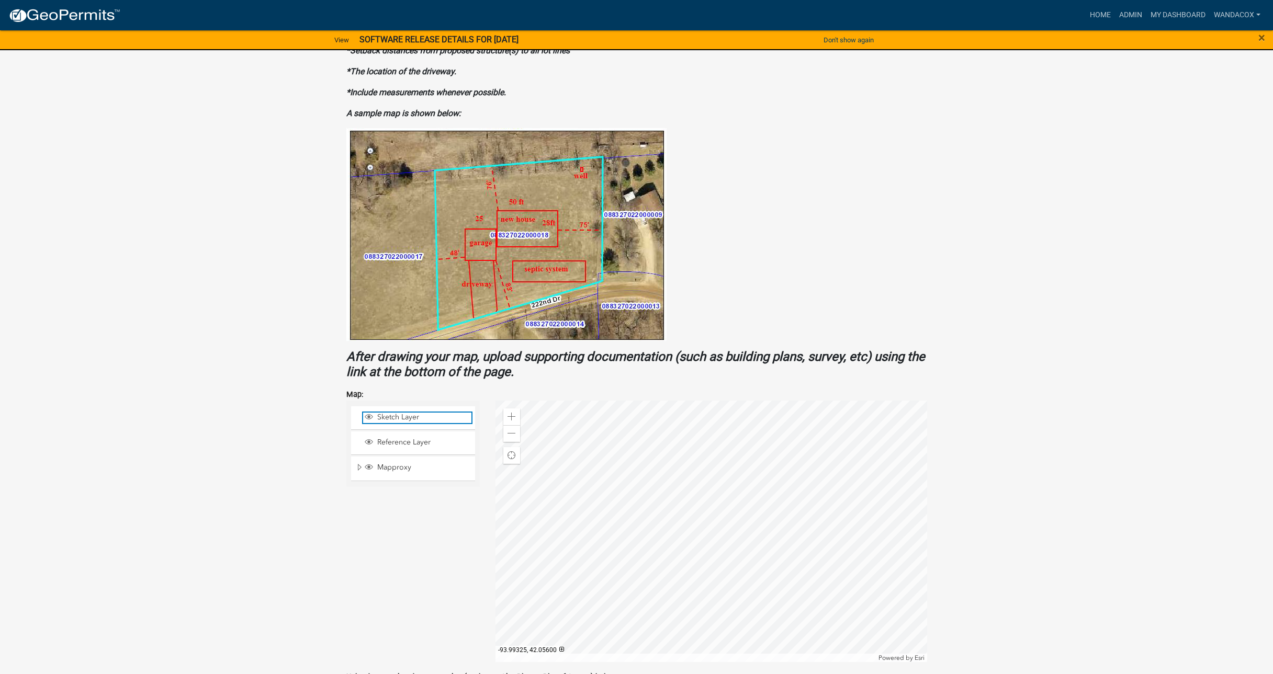
click at [424, 413] on span "Sketch Layer" at bounding box center [423, 417] width 97 height 9
click at [511, 410] on div "Zoom in" at bounding box center [511, 417] width 17 height 17
click at [619, 543] on div at bounding box center [712, 532] width 432 height 262
click at [869, 524] on div at bounding box center [712, 532] width 432 height 262
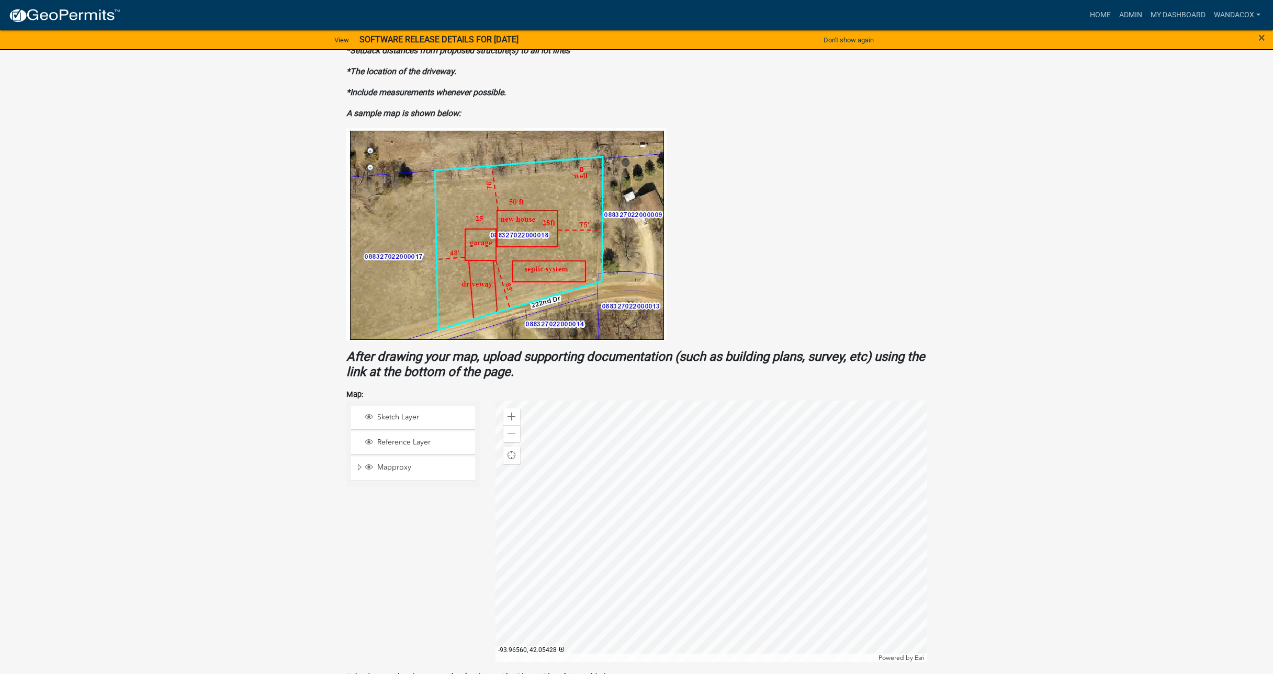
click at [927, 503] on div at bounding box center [712, 532] width 432 height 262
click at [898, 590] on div at bounding box center [712, 532] width 432 height 262
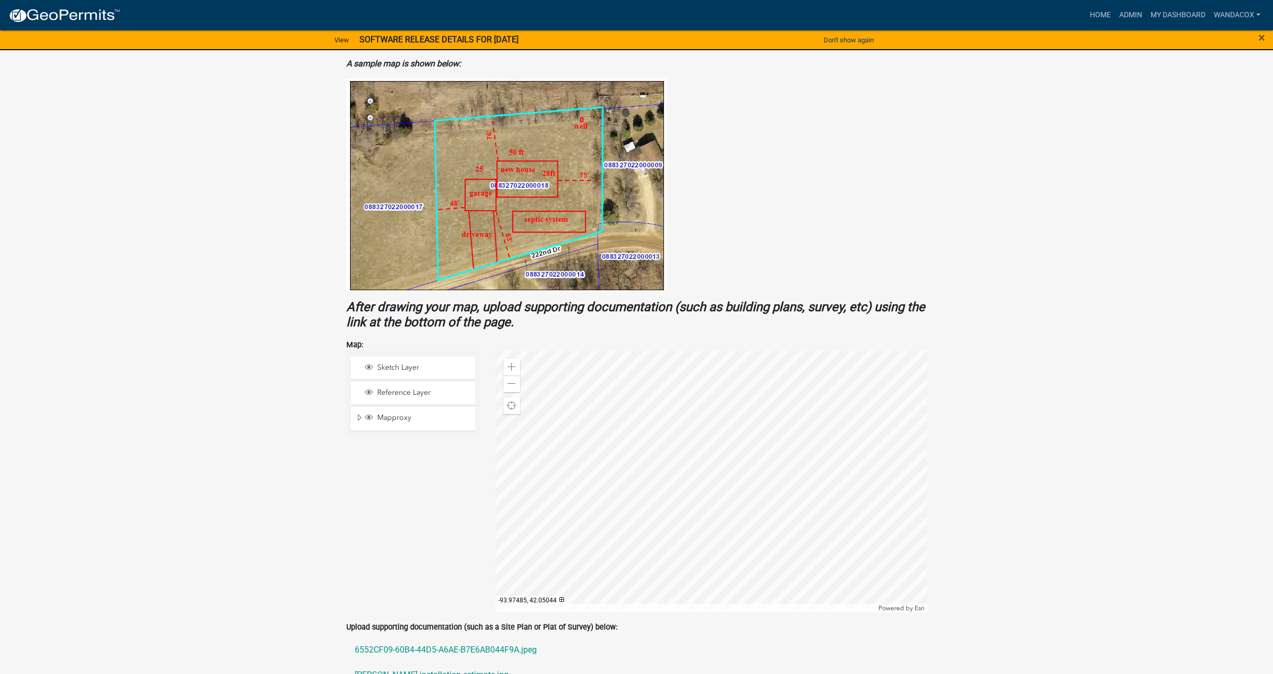
scroll to position [576, 0]
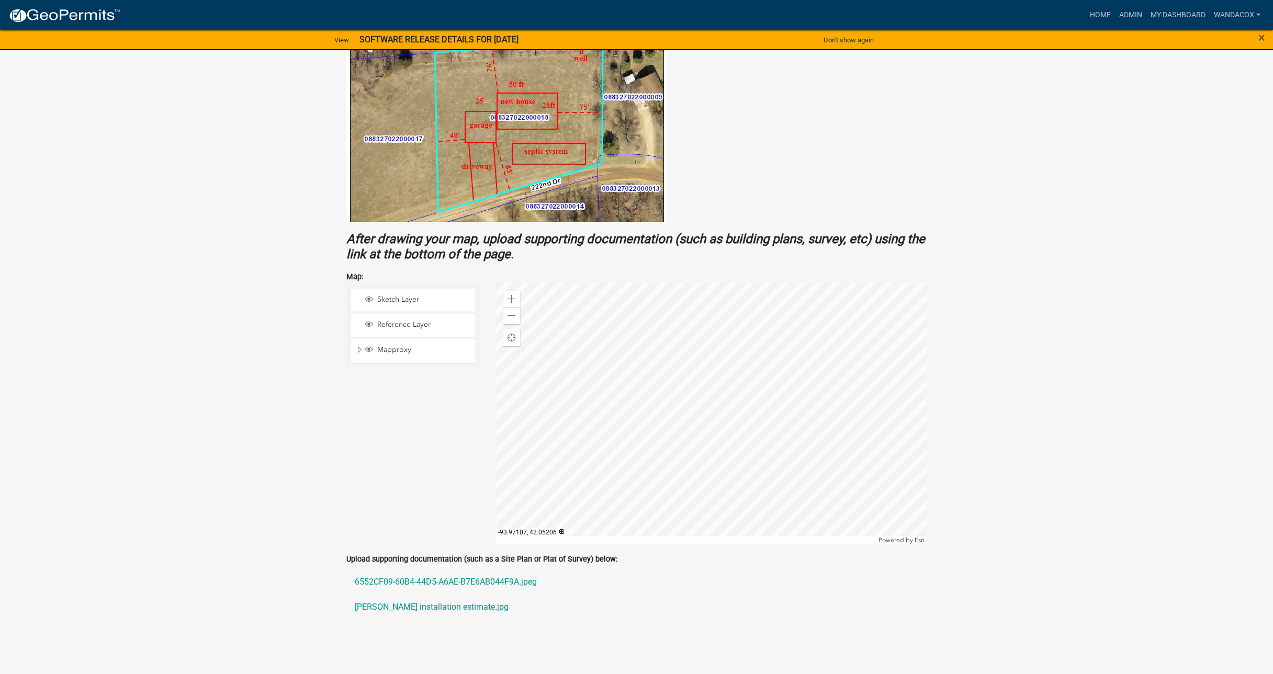
click at [904, 466] on div at bounding box center [712, 414] width 432 height 262
click at [518, 291] on div "Zoom in" at bounding box center [511, 299] width 17 height 17
click at [880, 466] on div at bounding box center [712, 414] width 432 height 262
click at [764, 390] on div at bounding box center [712, 414] width 432 height 262
click at [863, 442] on div at bounding box center [712, 414] width 432 height 262
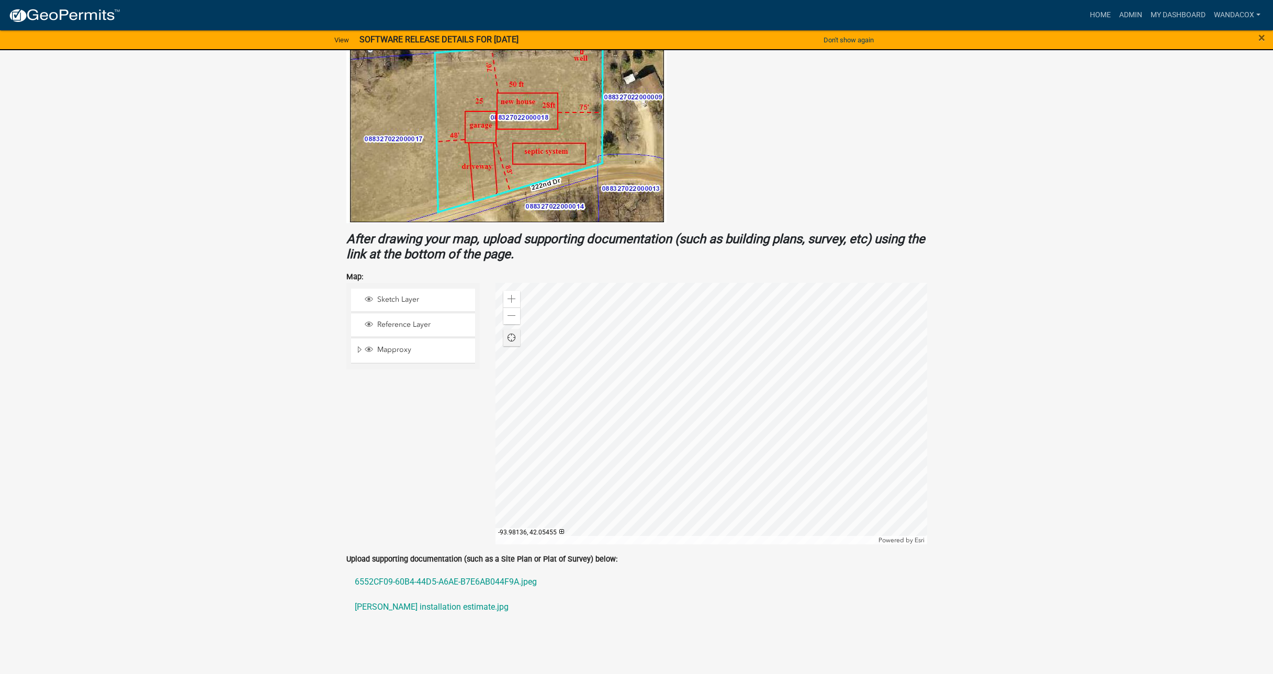
click at [516, 336] on div "Find my location" at bounding box center [511, 338] width 17 height 17
click at [516, 336] on span "Cancel" at bounding box center [512, 338] width 10 height 10
click at [713, 373] on div at bounding box center [712, 414] width 432 height 262
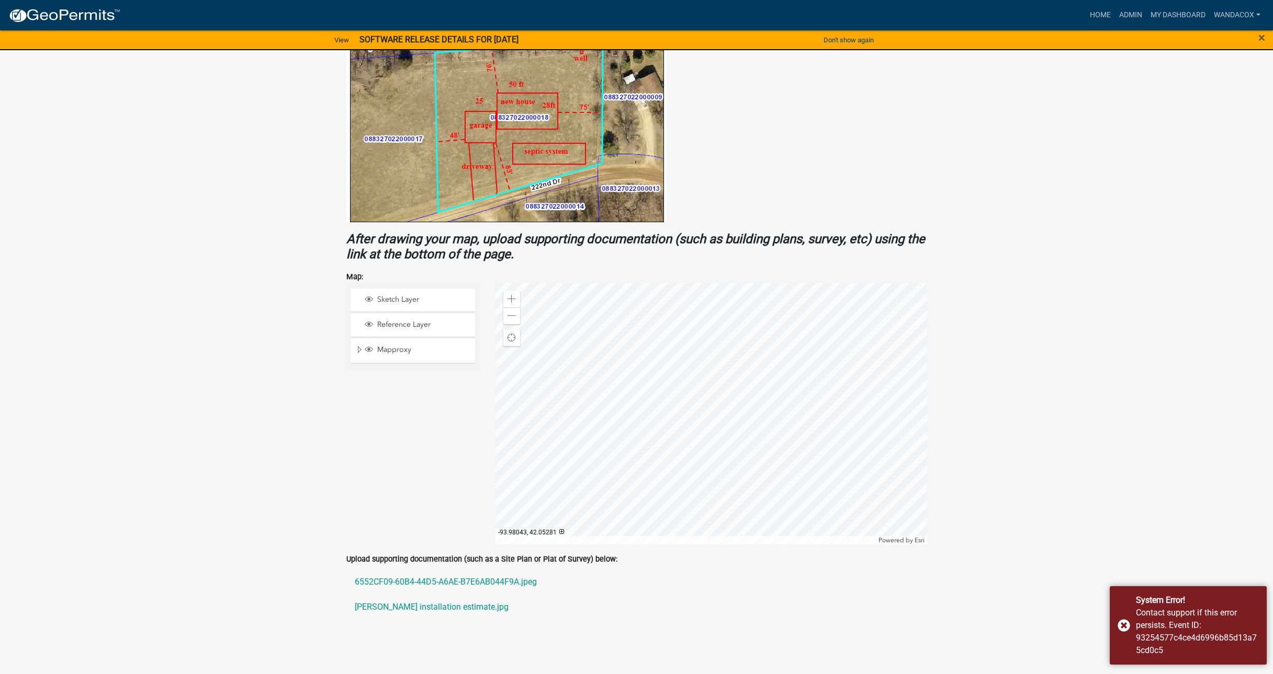
click at [573, 465] on div at bounding box center [712, 414] width 432 height 262
click at [743, 373] on div at bounding box center [712, 414] width 432 height 262
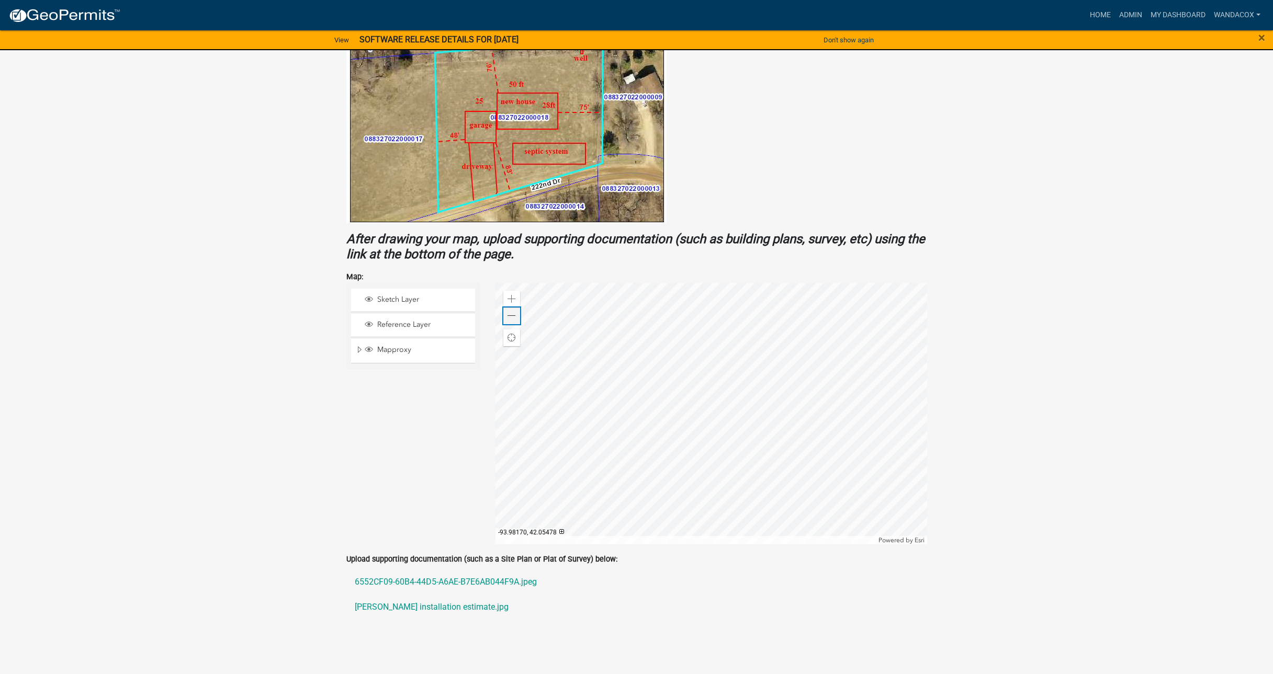
click at [510, 313] on span at bounding box center [512, 316] width 8 height 8
click at [681, 392] on div at bounding box center [712, 414] width 432 height 262
click at [741, 379] on div at bounding box center [712, 414] width 432 height 262
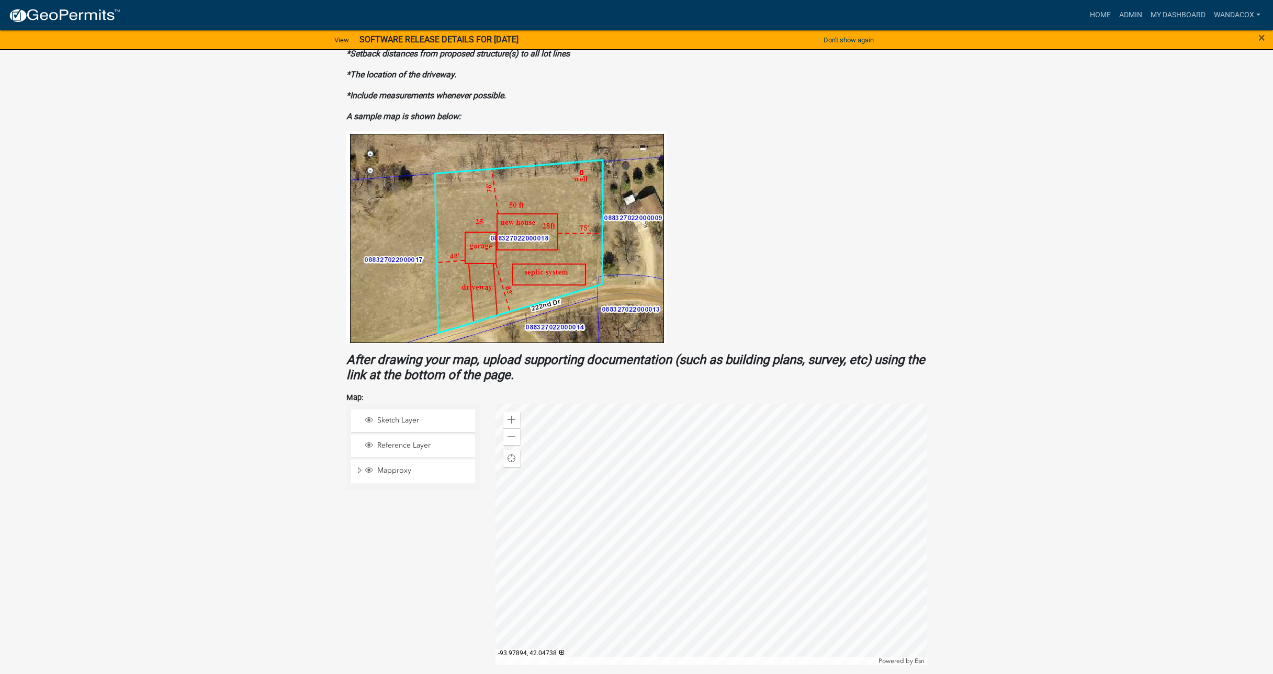
scroll to position [183, 0]
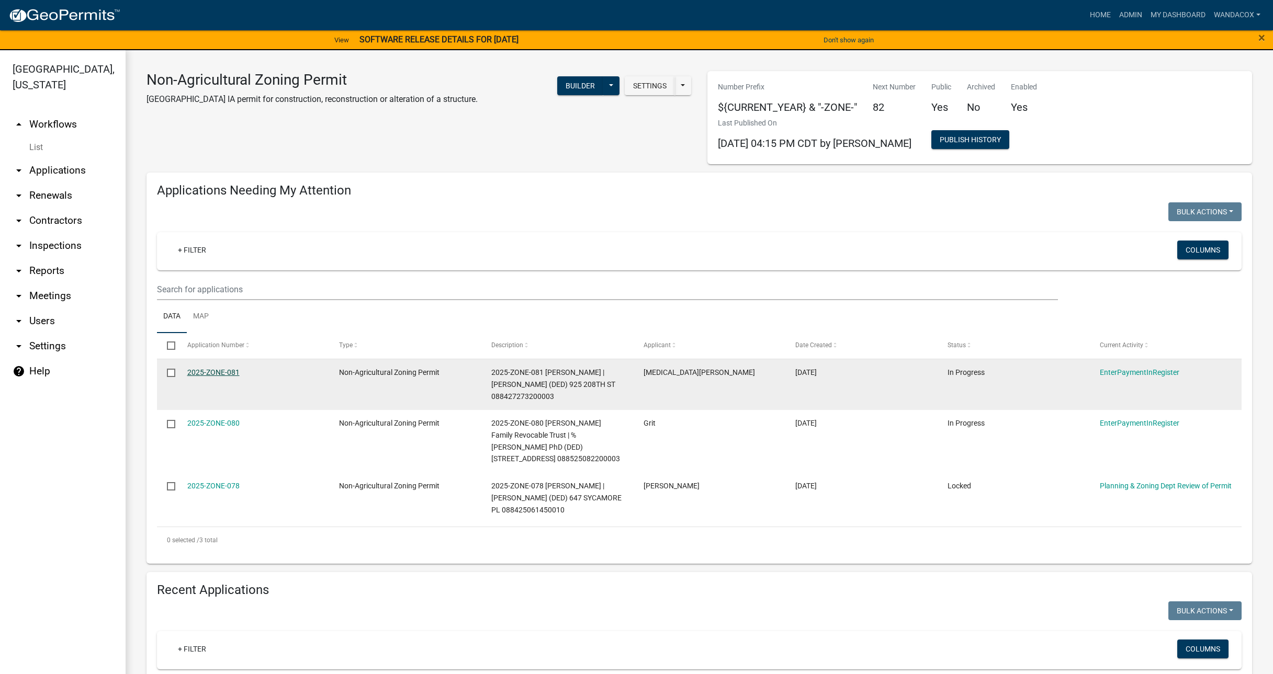
click at [219, 369] on link "2025-ZONE-081" at bounding box center [213, 372] width 52 height 8
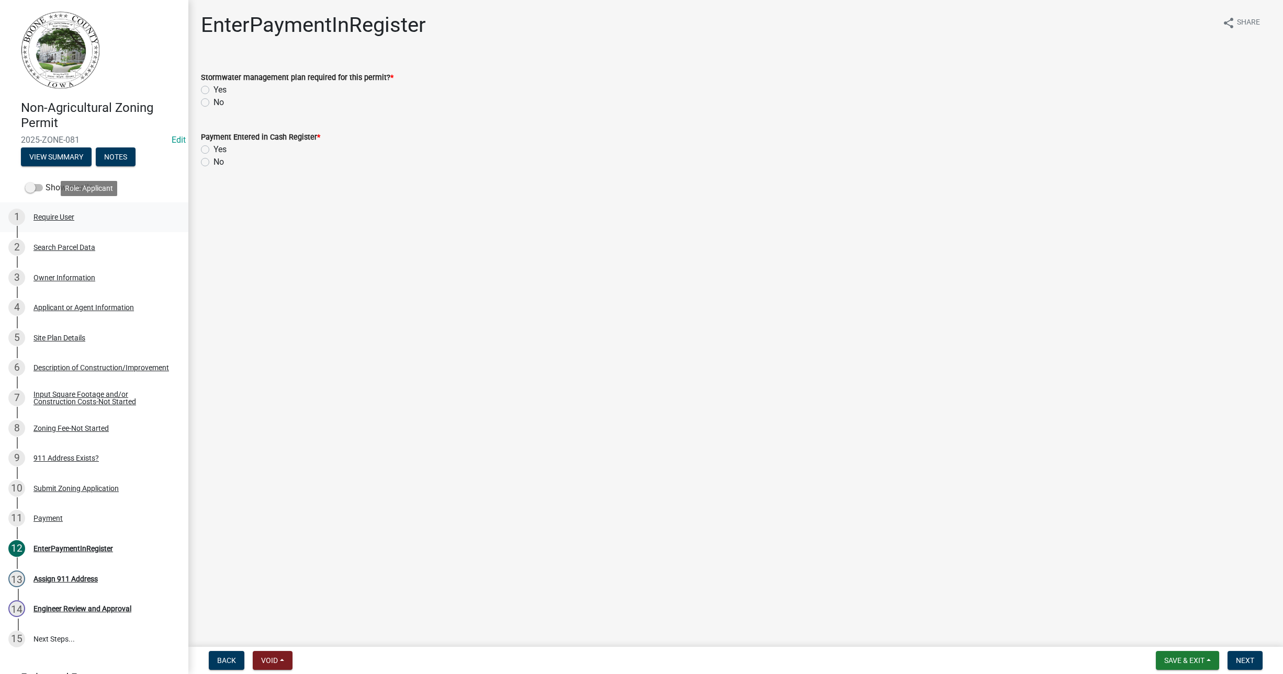
click at [59, 217] on div "Require User" at bounding box center [53, 216] width 41 height 7
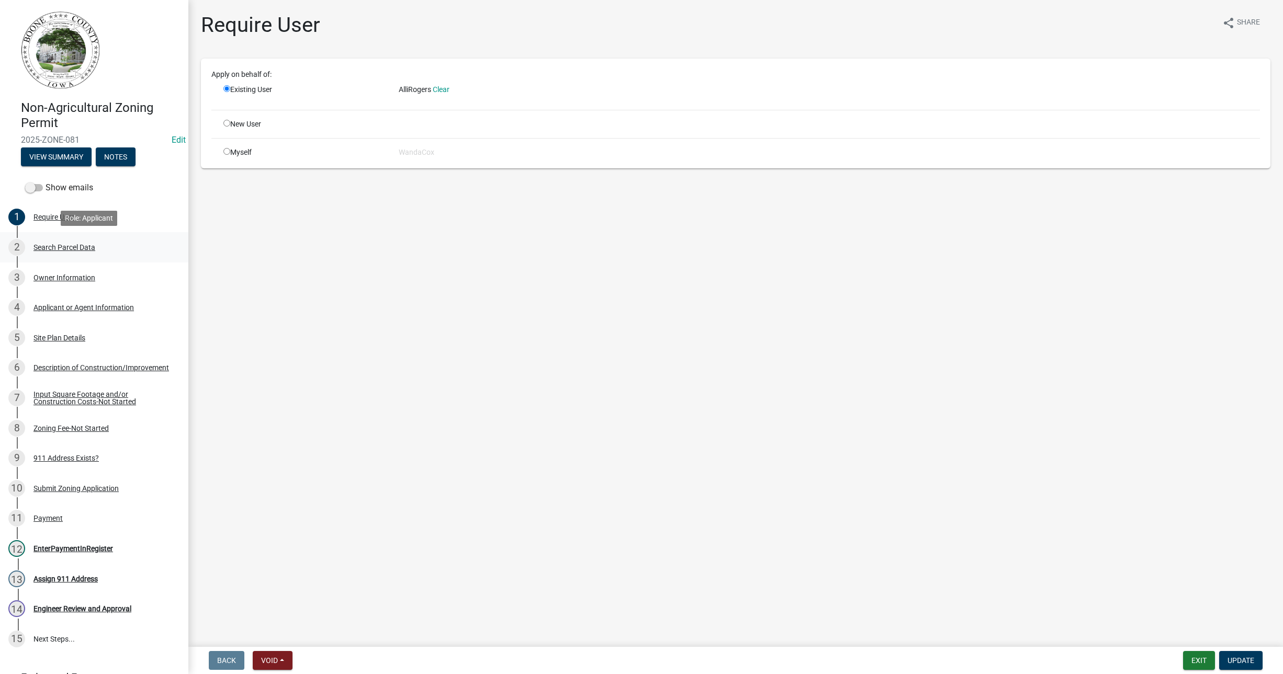
click at [53, 244] on div "Search Parcel Data" at bounding box center [64, 247] width 62 height 7
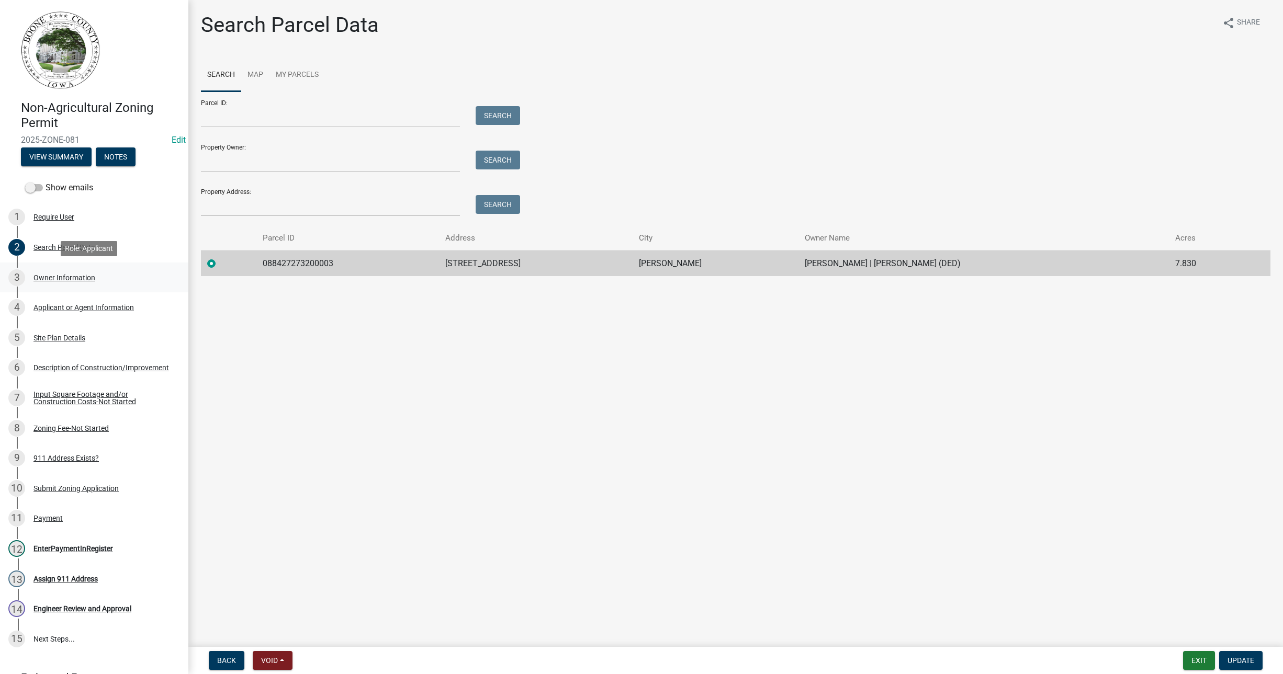
click at [66, 276] on div "Owner Information" at bounding box center [64, 277] width 62 height 7
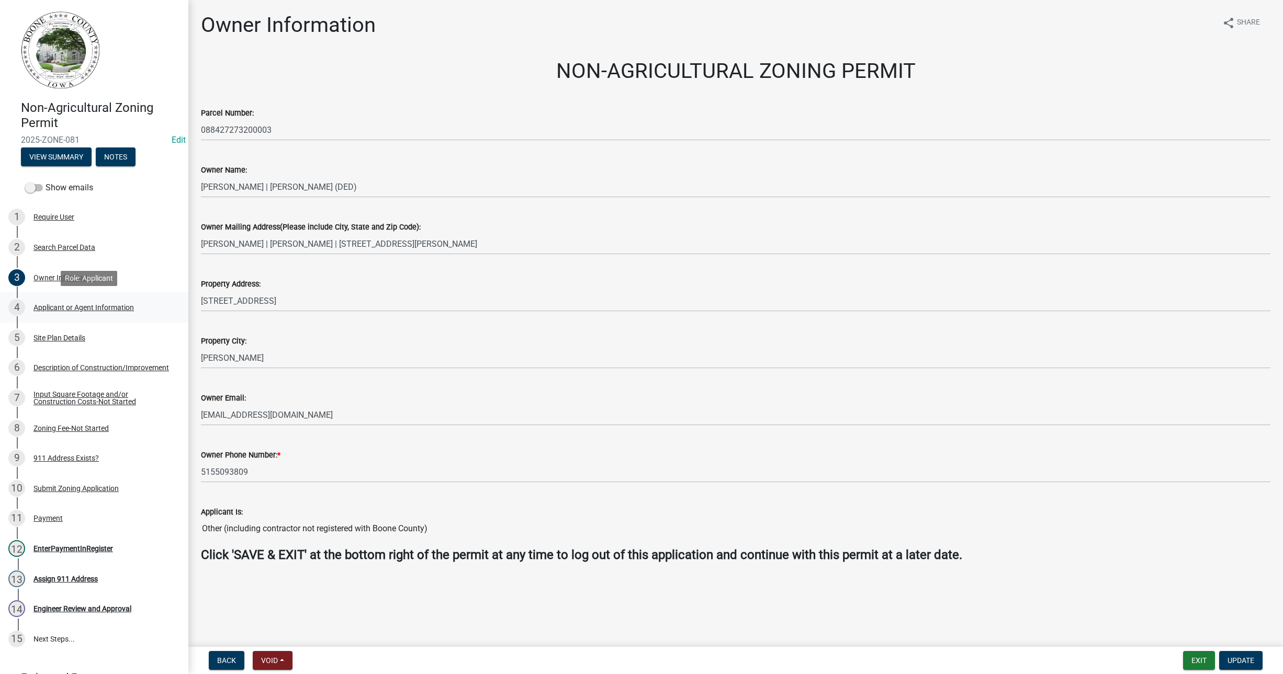
click at [81, 304] on div "Applicant or Agent Information" at bounding box center [83, 307] width 100 height 7
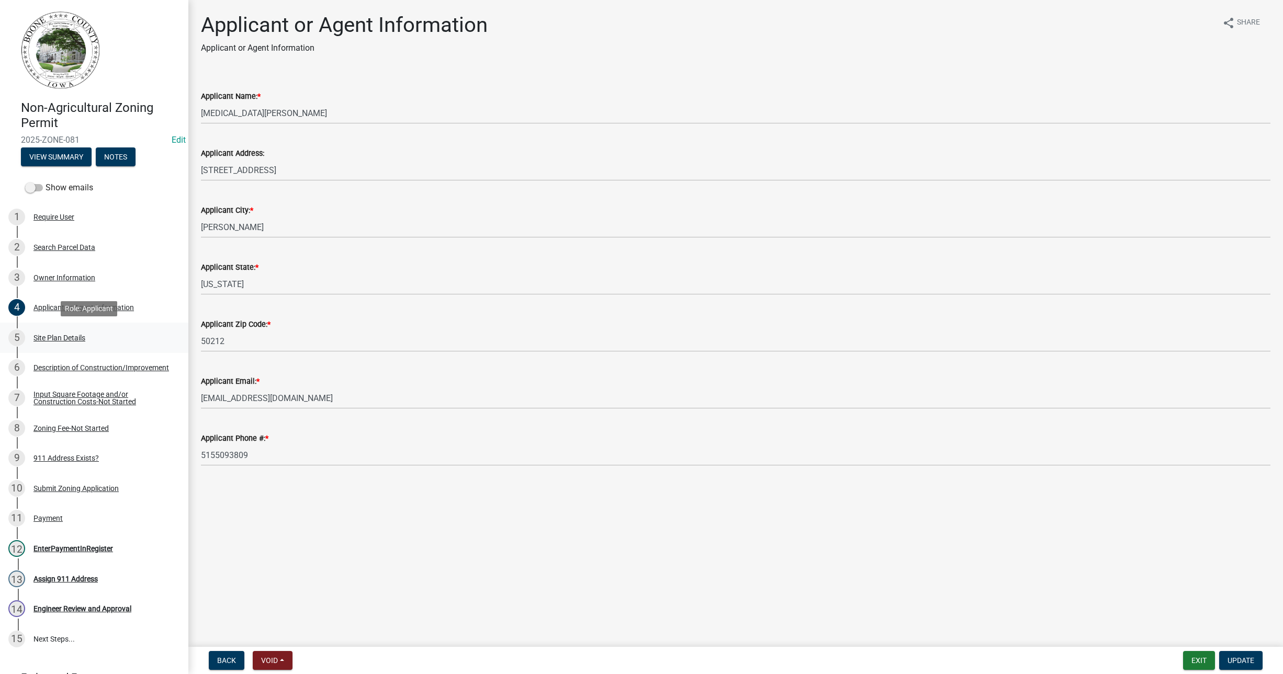
click at [66, 336] on div "Site Plan Details" at bounding box center [59, 337] width 52 height 7
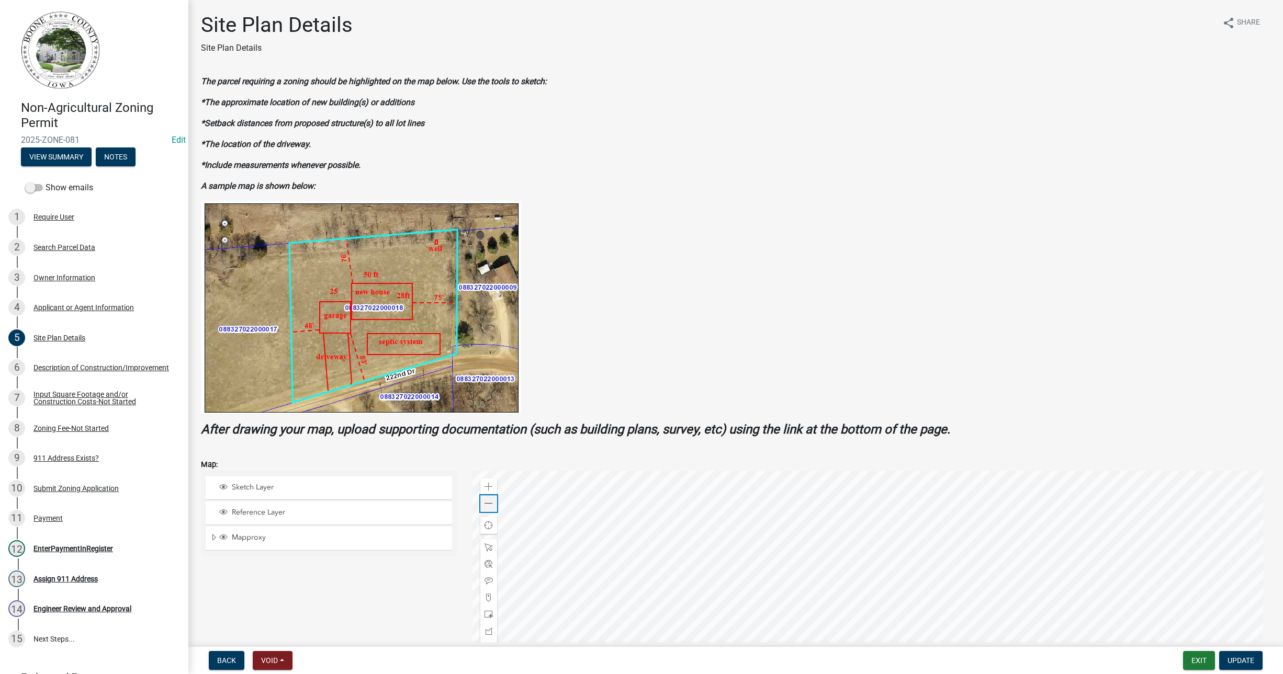
click at [489, 503] on span at bounding box center [489, 504] width 8 height 8
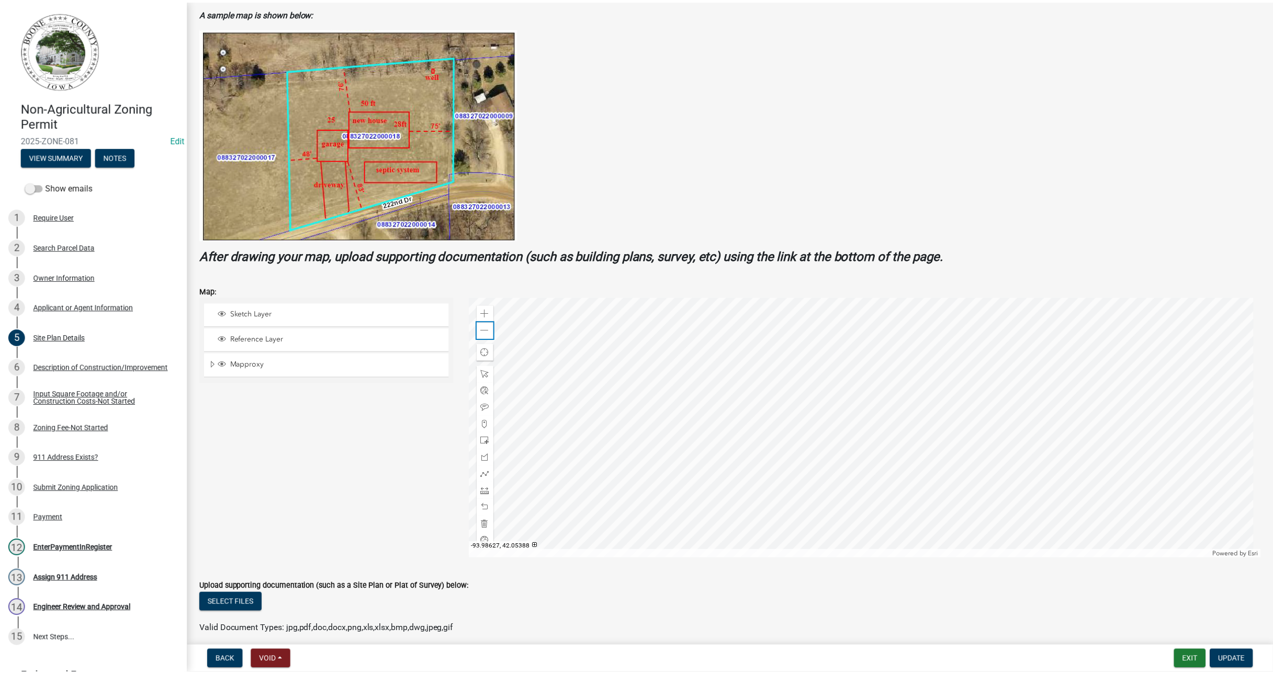
scroll to position [217, 0]
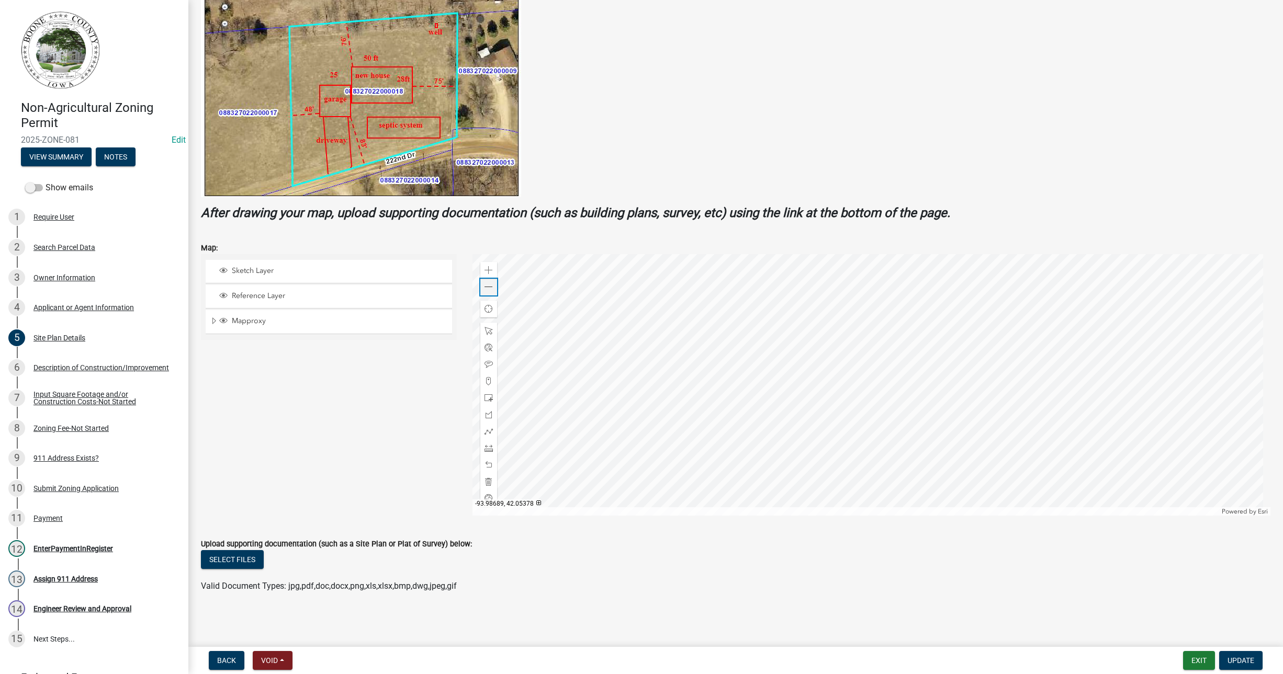
click at [485, 288] on span at bounding box center [489, 287] width 8 height 8
click at [720, 375] on div at bounding box center [871, 385] width 798 height 262
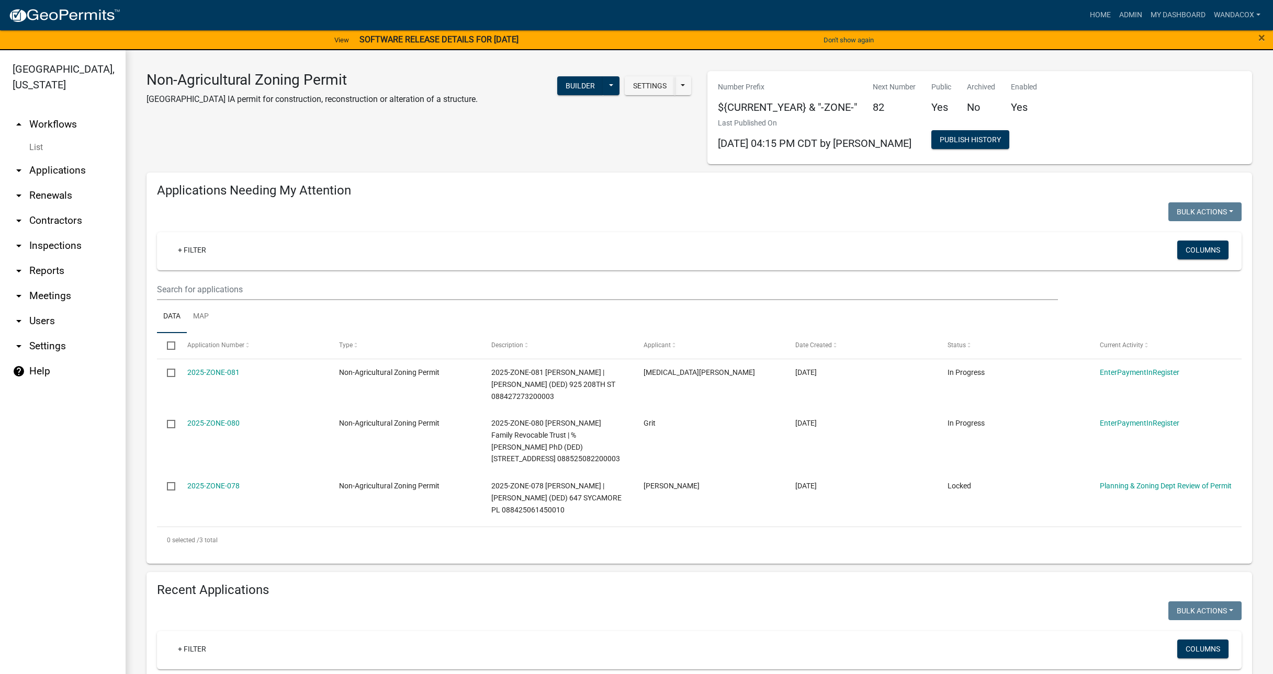
click at [53, 158] on link "arrow_drop_down Applications" at bounding box center [63, 170] width 126 height 25
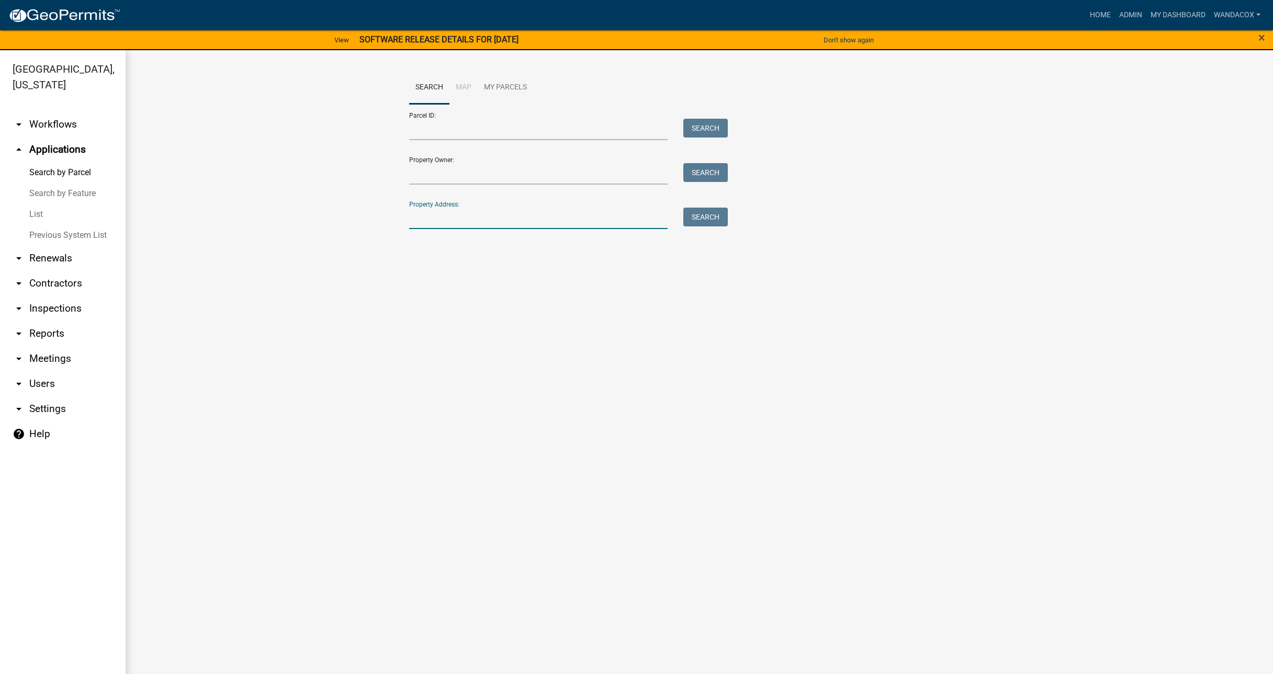
click at [509, 217] on input "Property Address:" at bounding box center [538, 218] width 259 height 21
type input "[STREET_ADDRESS]"
click at [721, 219] on button "Search" at bounding box center [705, 217] width 44 height 19
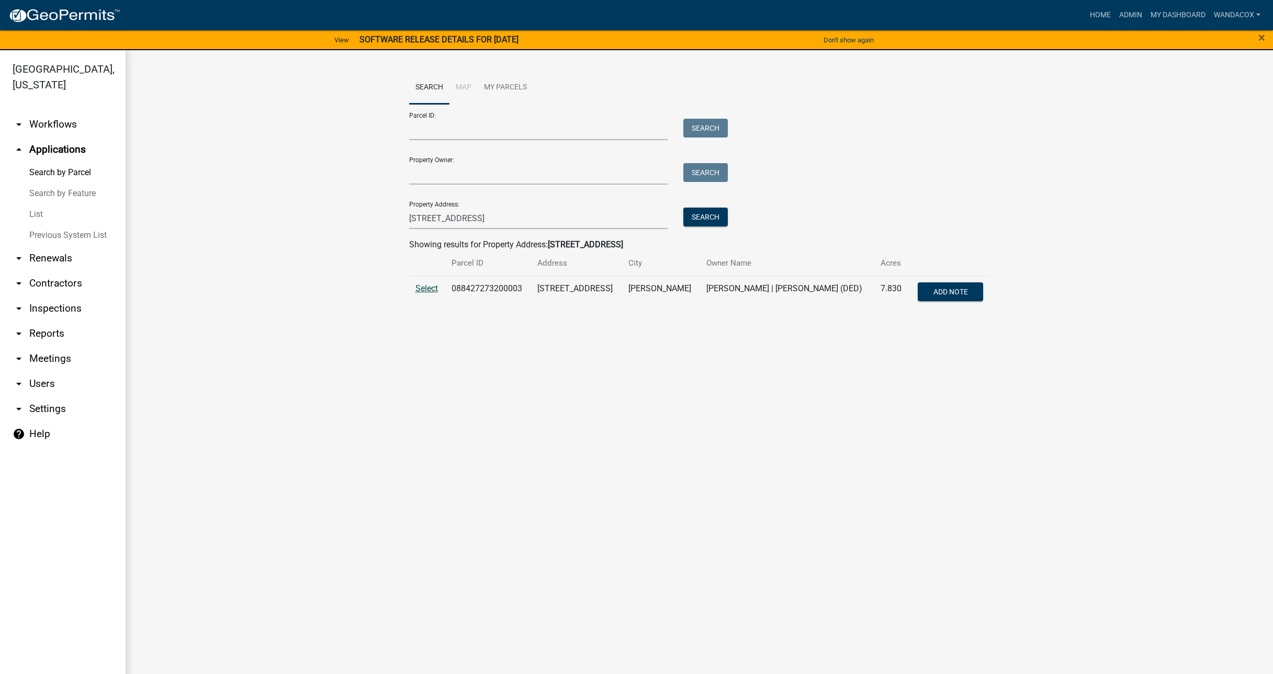
click at [434, 286] on span "Select" at bounding box center [426, 289] width 22 height 10
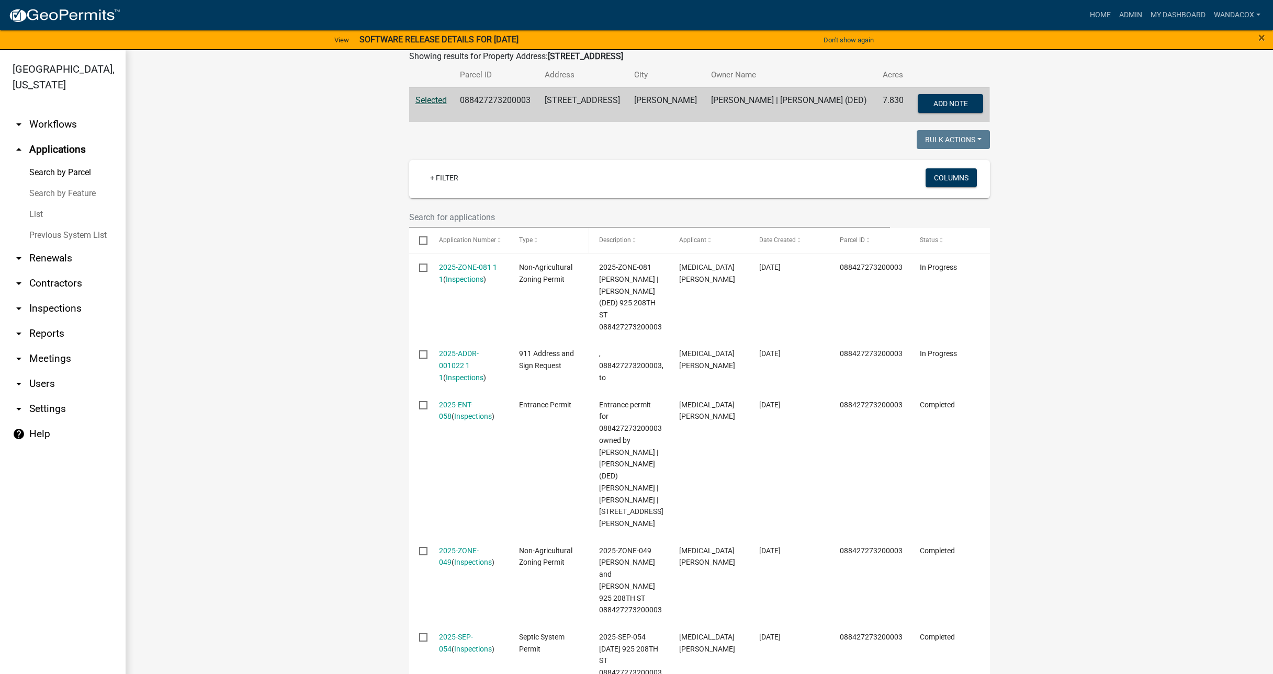
scroll to position [196, 0]
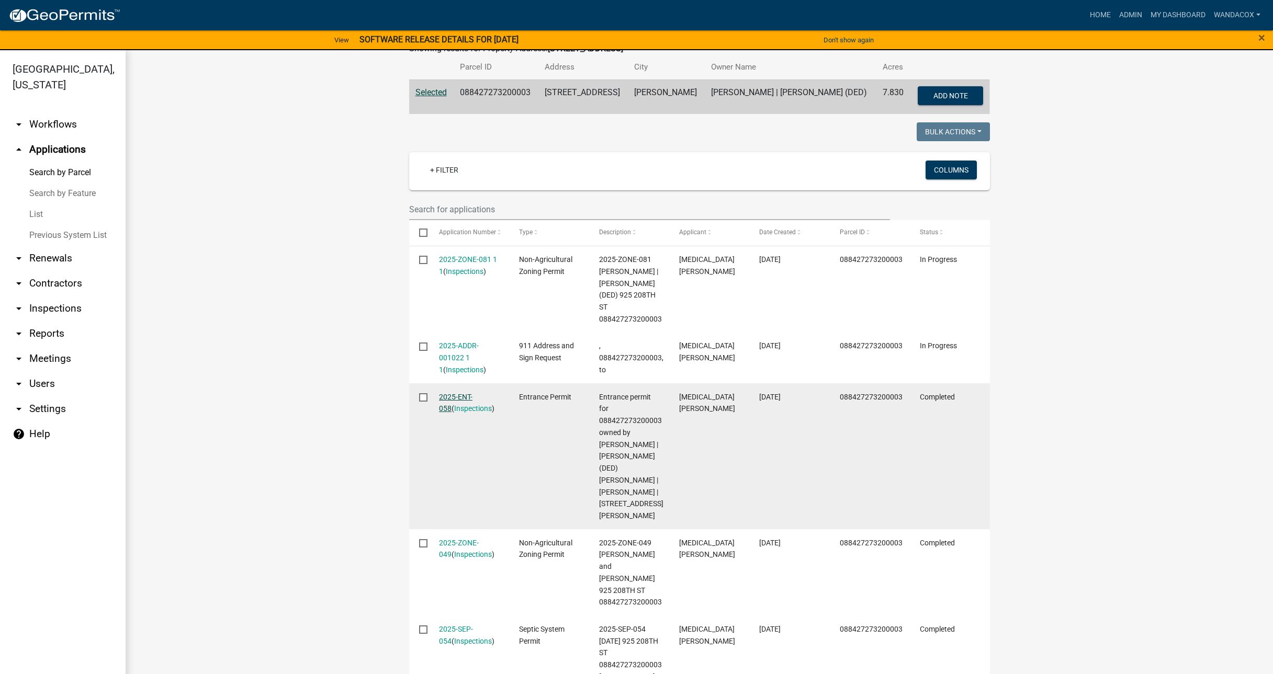
click at [444, 398] on link "2025-ENT-058" at bounding box center [455, 403] width 33 height 20
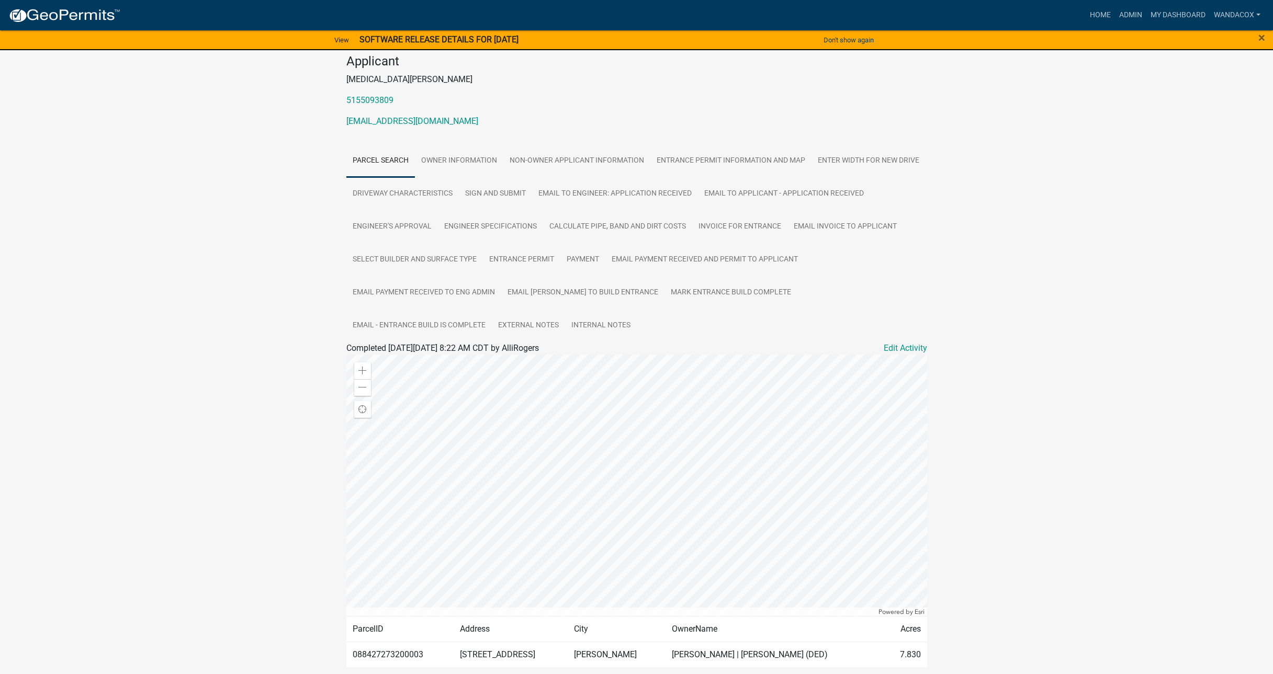
scroll to position [108, 0]
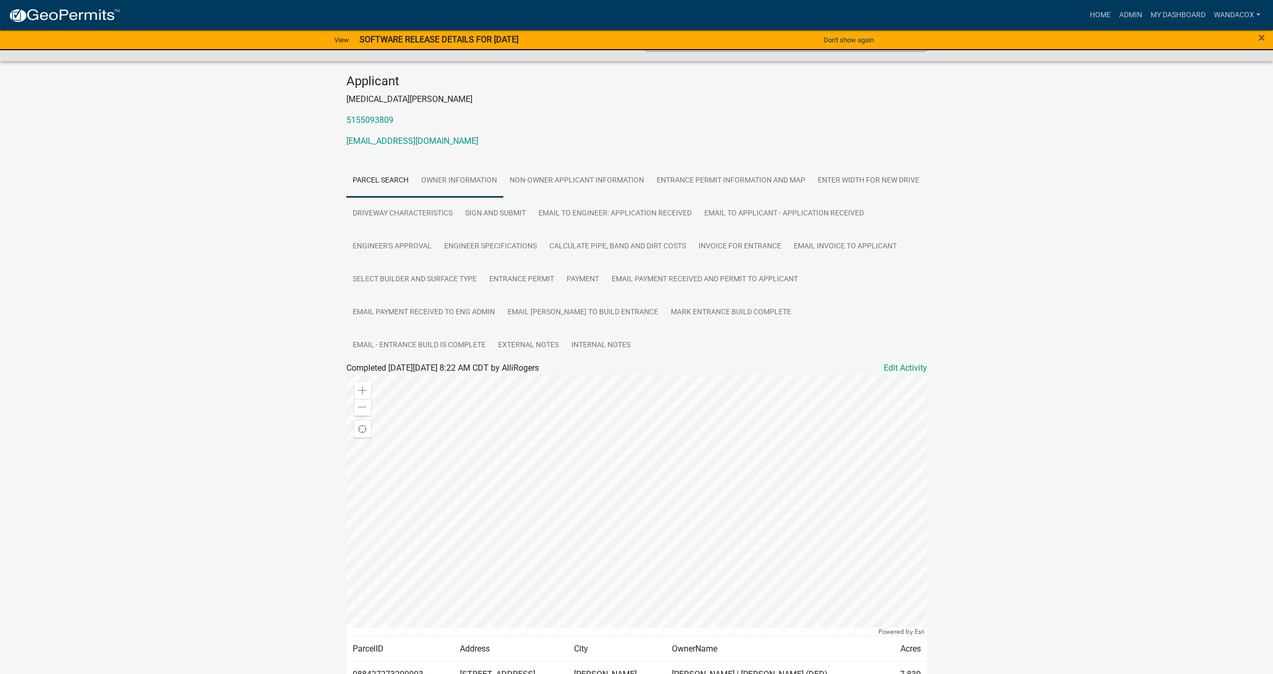
click at [462, 172] on link "Owner Information" at bounding box center [459, 180] width 88 height 33
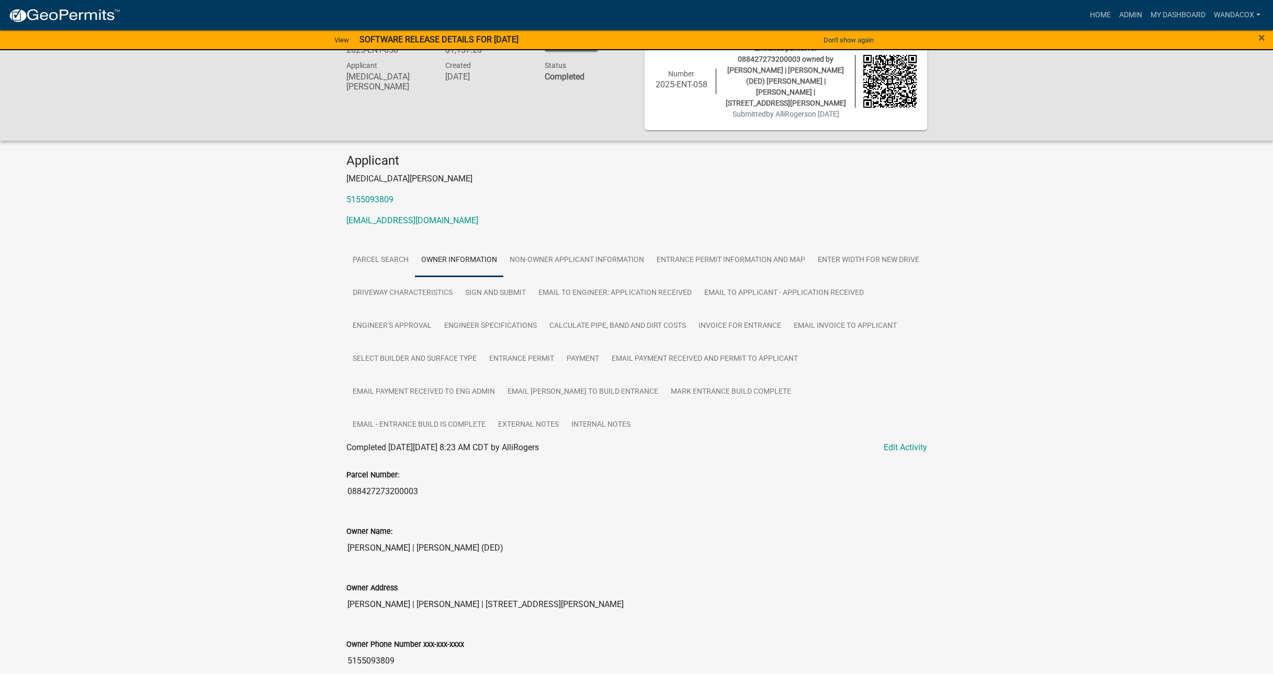
scroll to position [0, 0]
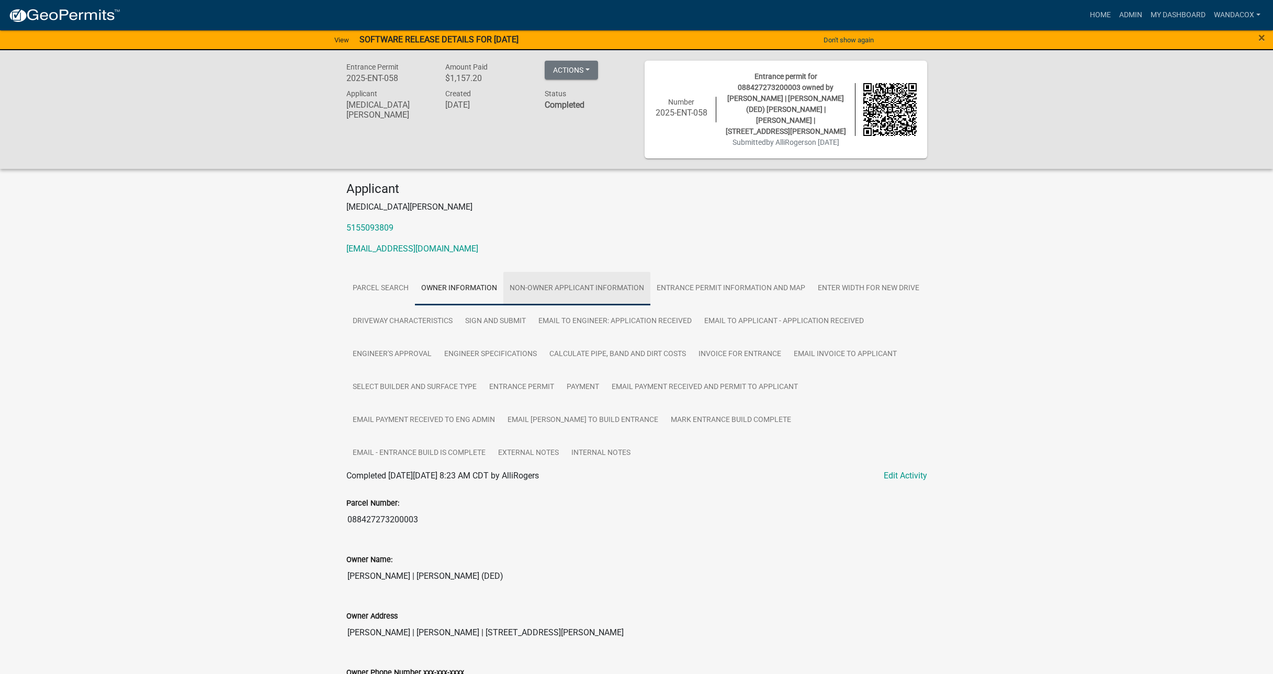
click at [610, 282] on link "Non-owner applicant Information" at bounding box center [576, 288] width 147 height 33
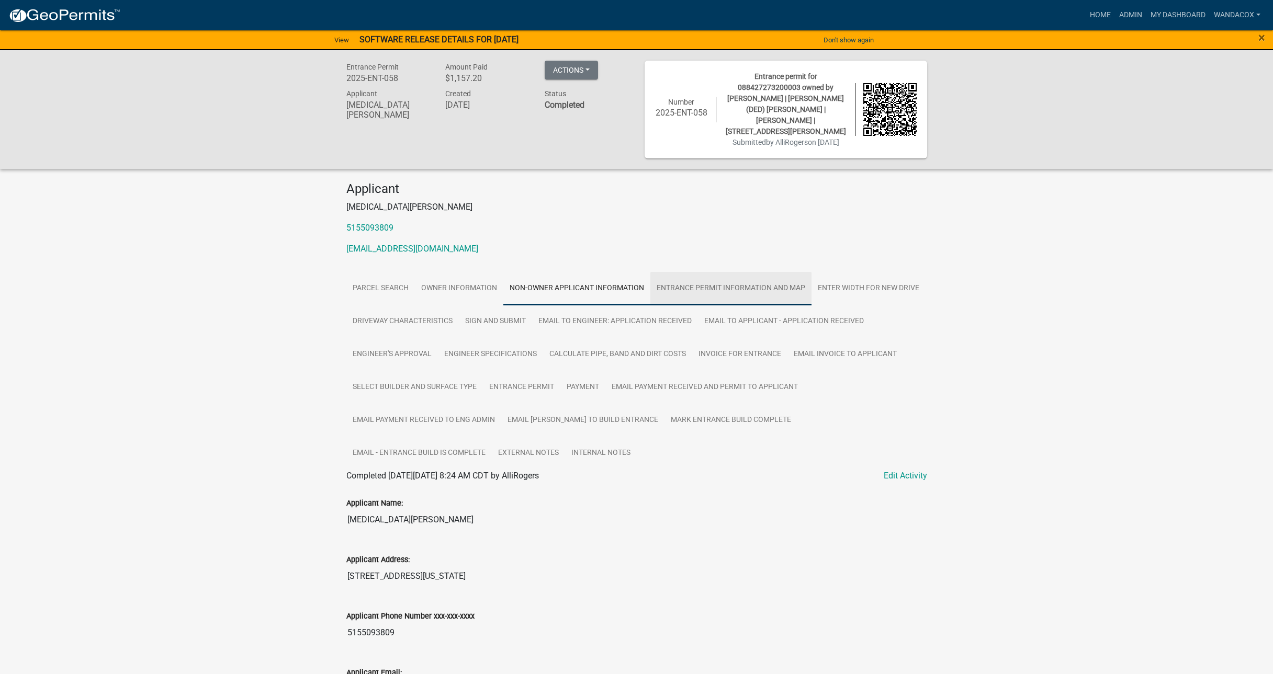
click at [735, 290] on link "Entrance Permit Information and Map" at bounding box center [730, 288] width 161 height 33
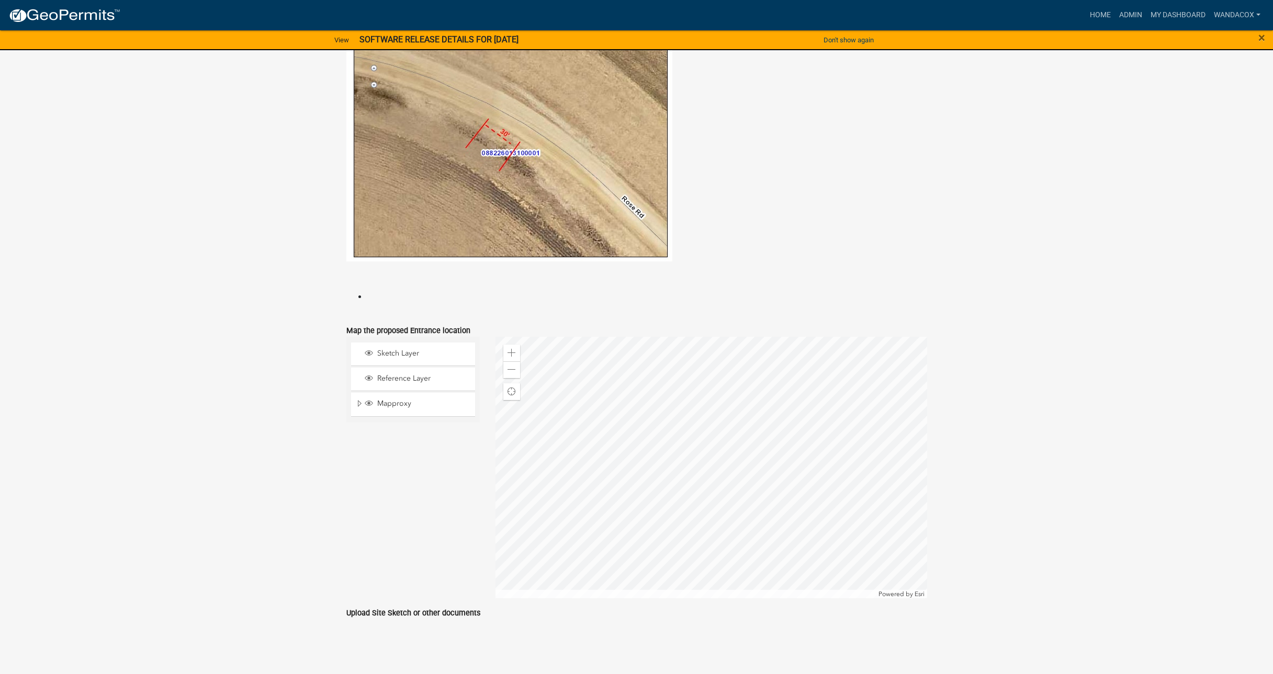
scroll to position [947, 0]
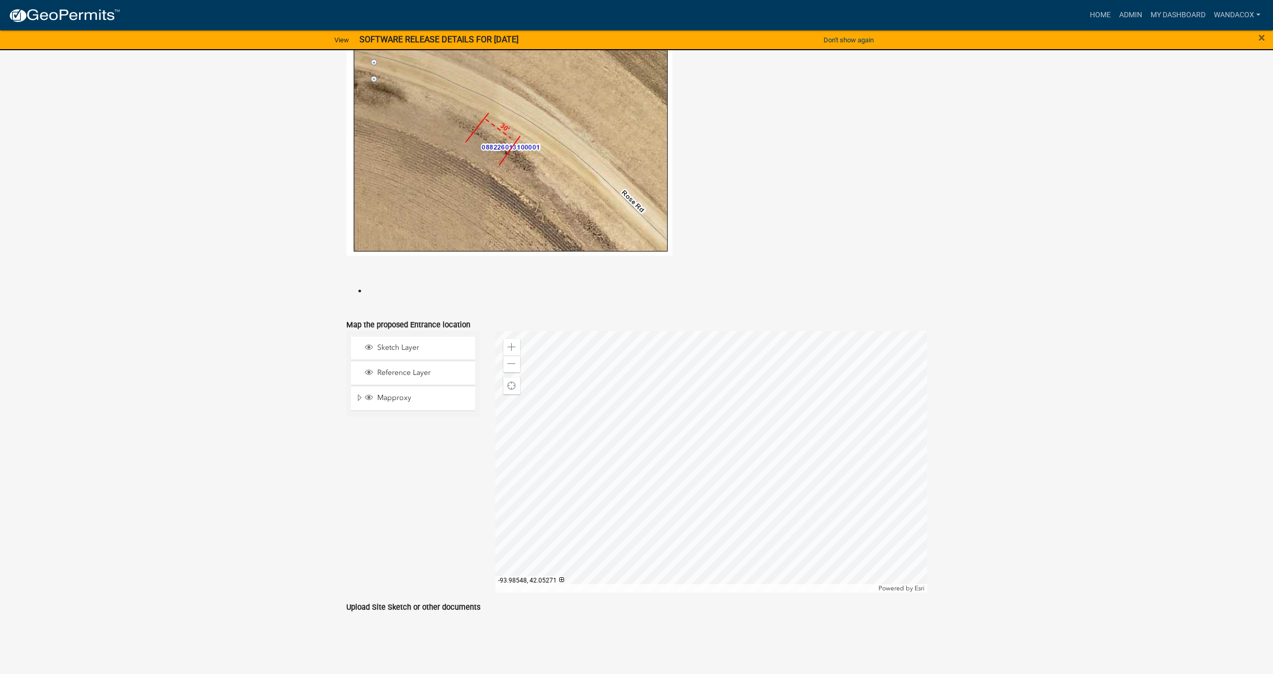
click at [803, 524] on div at bounding box center [712, 462] width 432 height 262
click at [510, 364] on span at bounding box center [512, 364] width 8 height 8
click at [541, 436] on div at bounding box center [712, 462] width 432 height 262
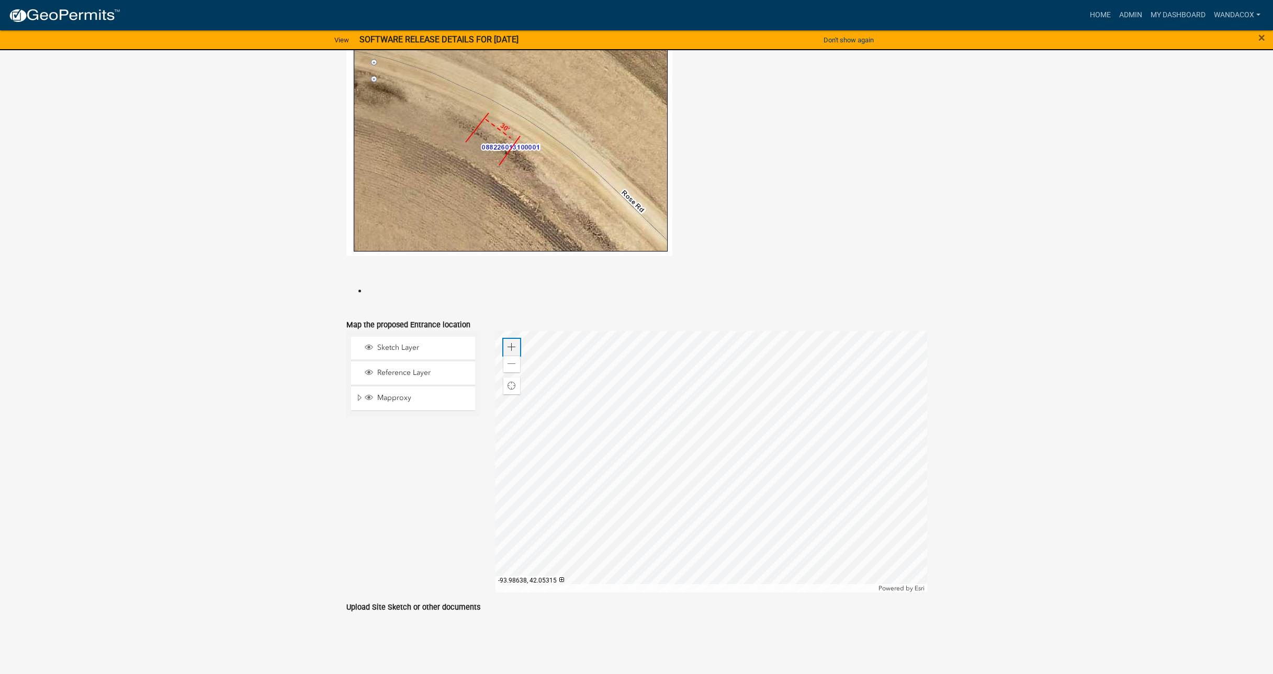
click at [516, 340] on div "Zoom in" at bounding box center [511, 347] width 17 height 17
click at [568, 437] on div at bounding box center [712, 462] width 432 height 262
click at [1128, 13] on link "Admin" at bounding box center [1130, 15] width 31 height 20
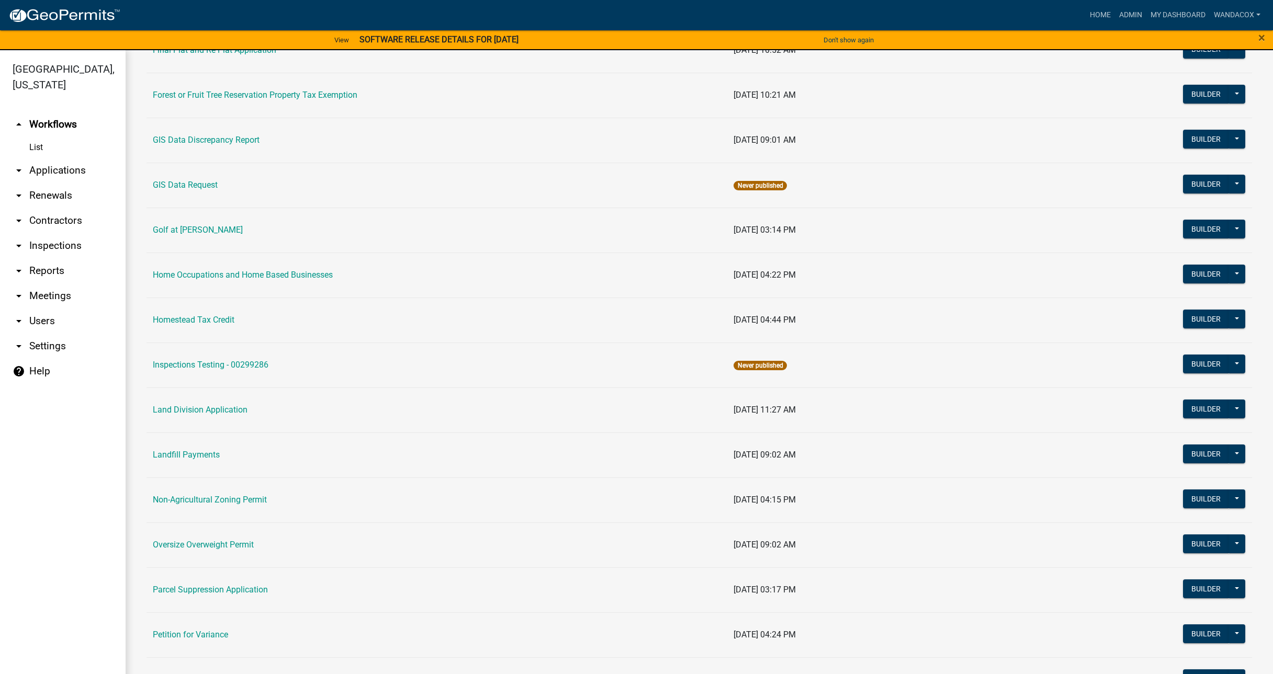
scroll to position [589, 0]
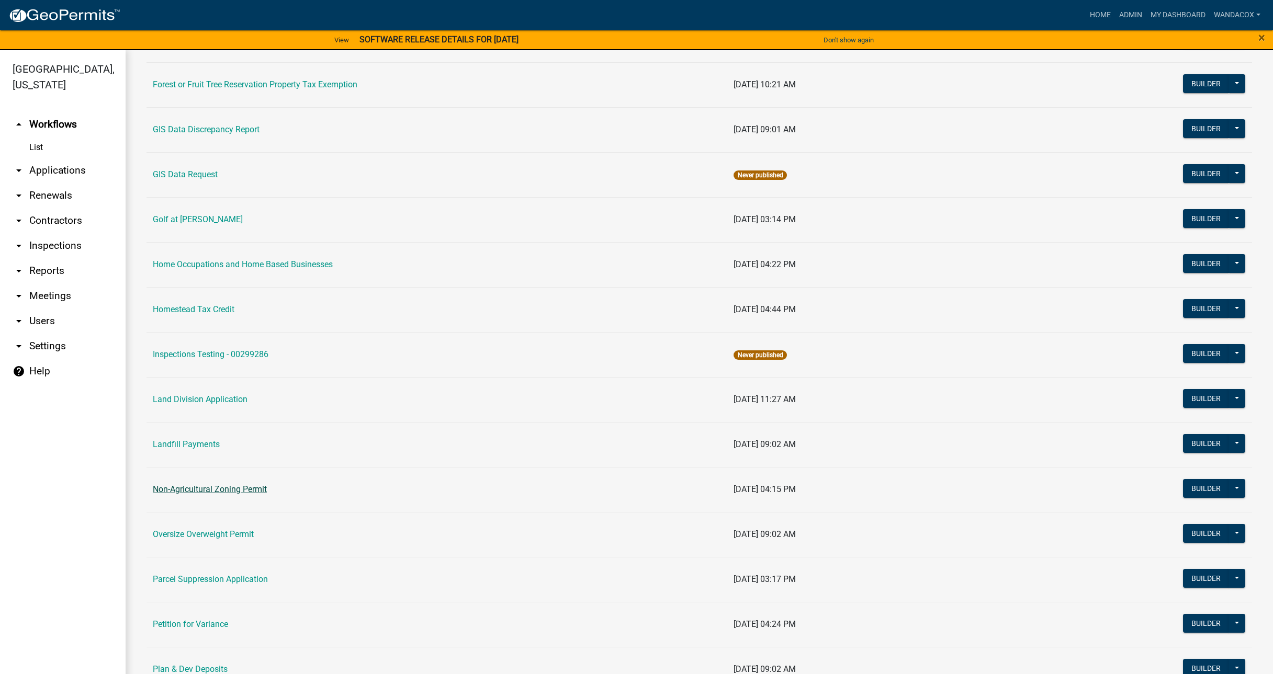
click at [233, 488] on link "Non-Agricultural Zoning Permit" at bounding box center [210, 490] width 114 height 10
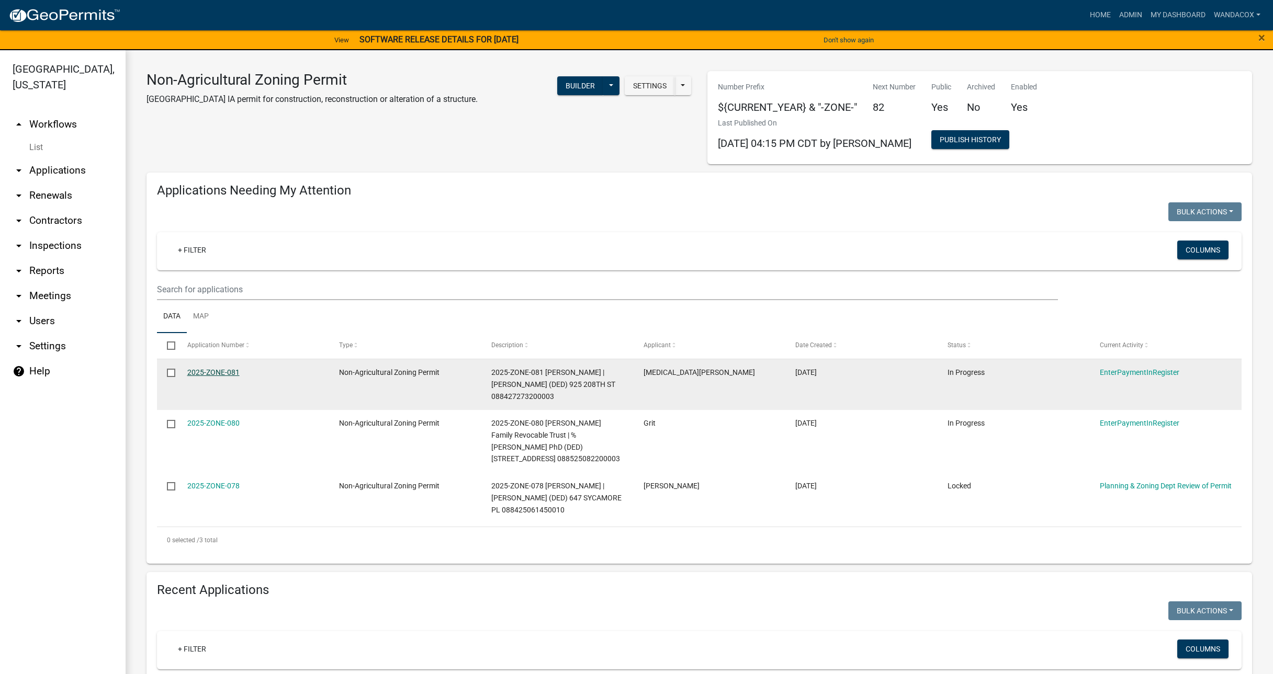
click at [228, 370] on link "2025-ZONE-081" at bounding box center [213, 372] width 52 height 8
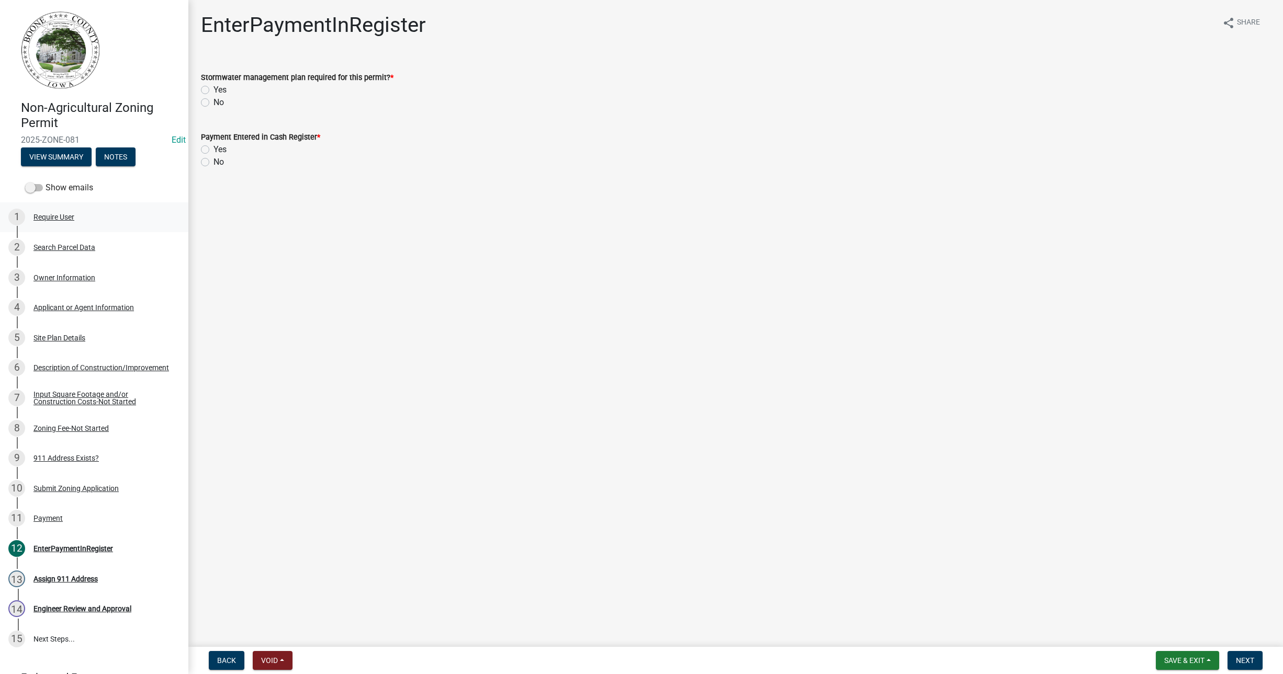
click at [49, 213] on div "Require User" at bounding box center [53, 216] width 41 height 7
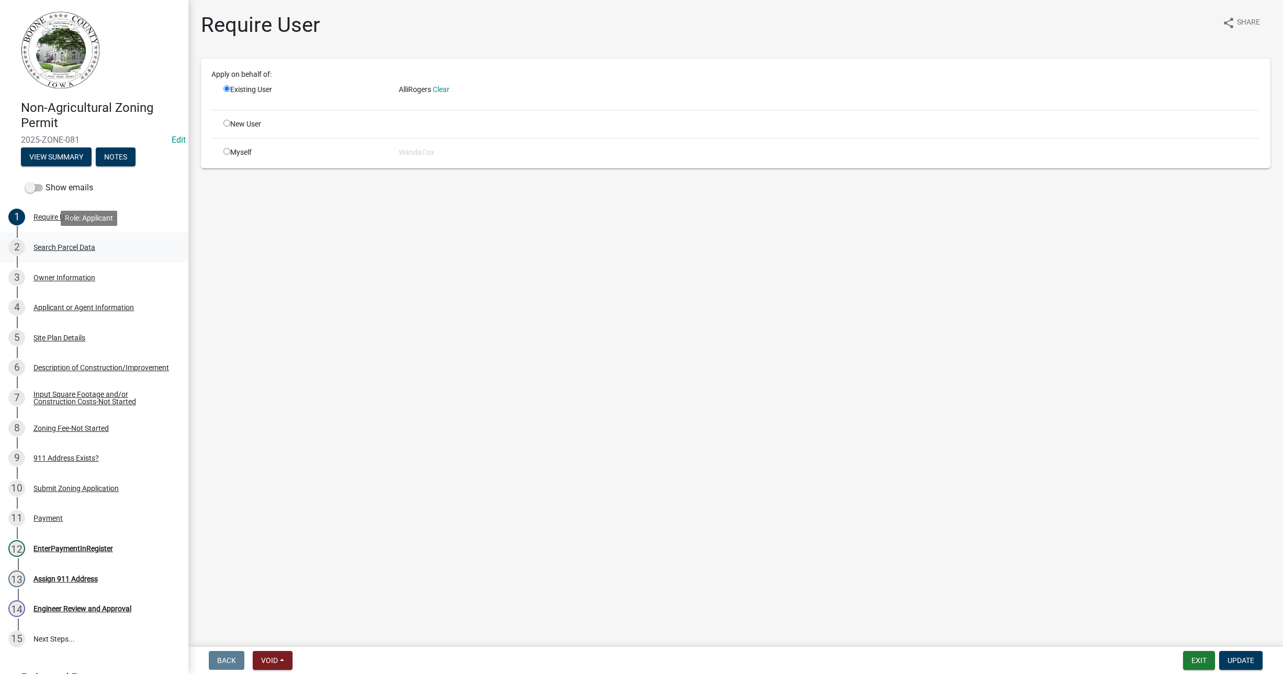
click at [60, 244] on div "Search Parcel Data" at bounding box center [64, 247] width 62 height 7
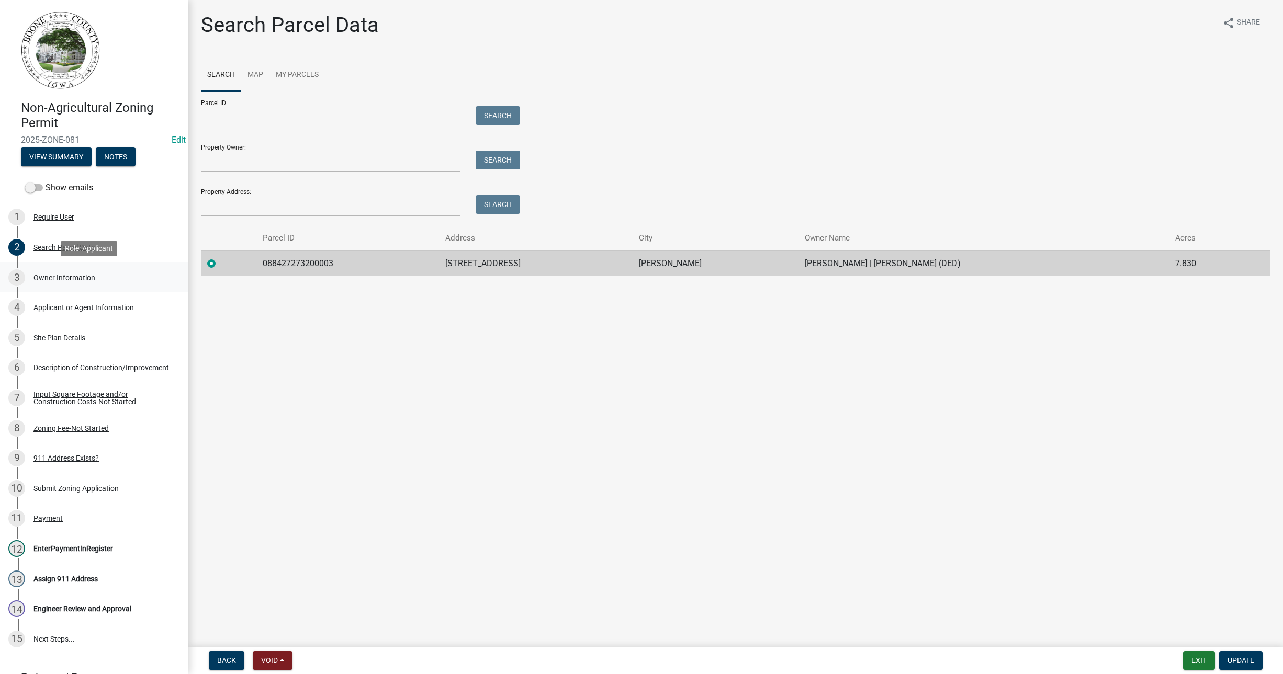
click at [62, 274] on div "Owner Information" at bounding box center [64, 277] width 62 height 7
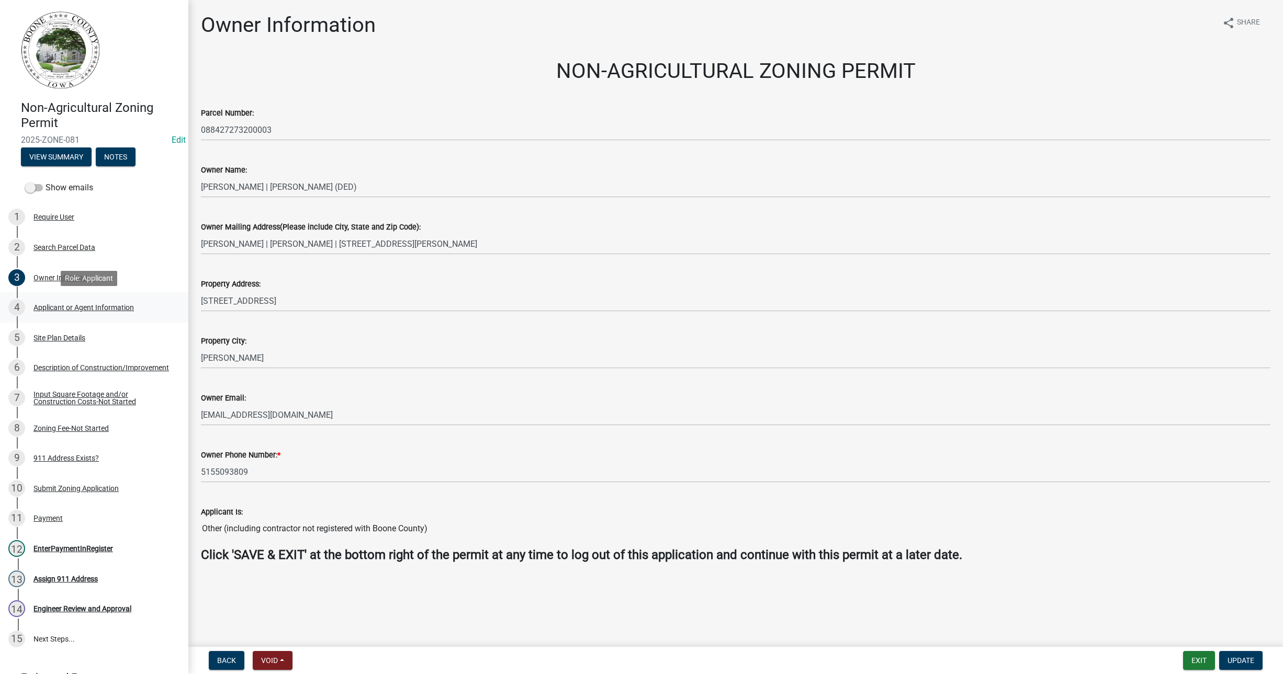
click at [72, 307] on div "Applicant or Agent Information" at bounding box center [83, 307] width 100 height 7
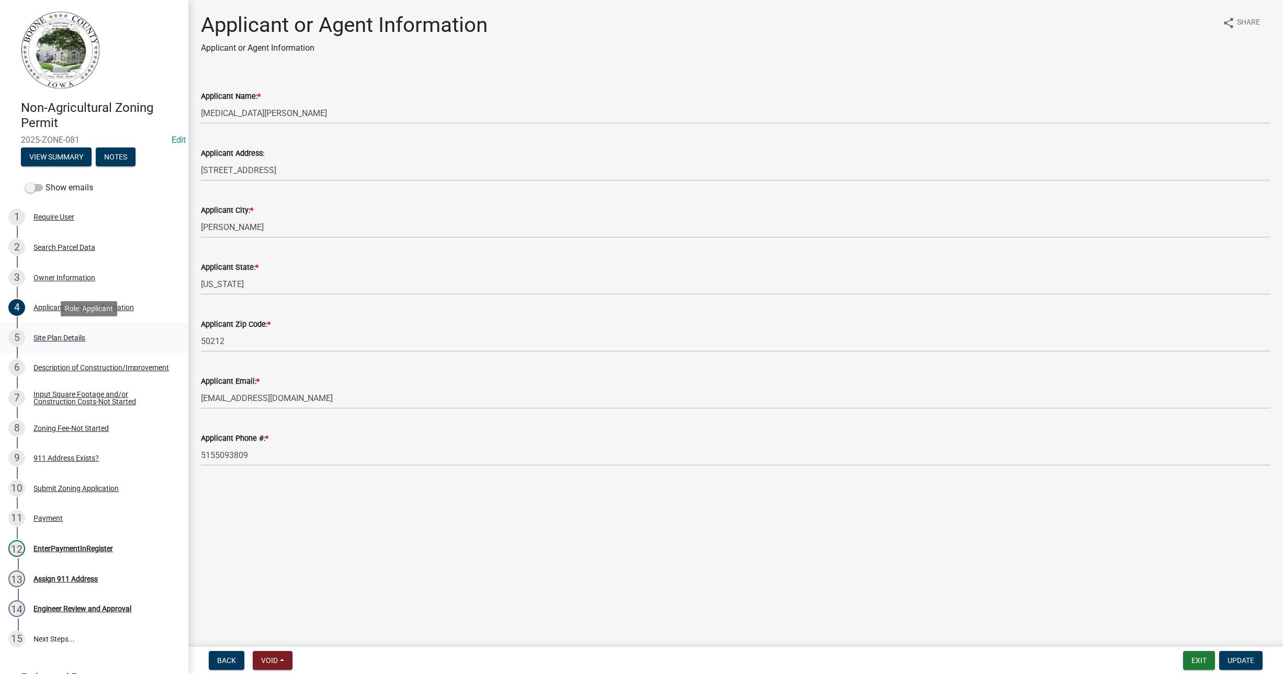
click at [71, 336] on div "Site Plan Details" at bounding box center [59, 337] width 52 height 7
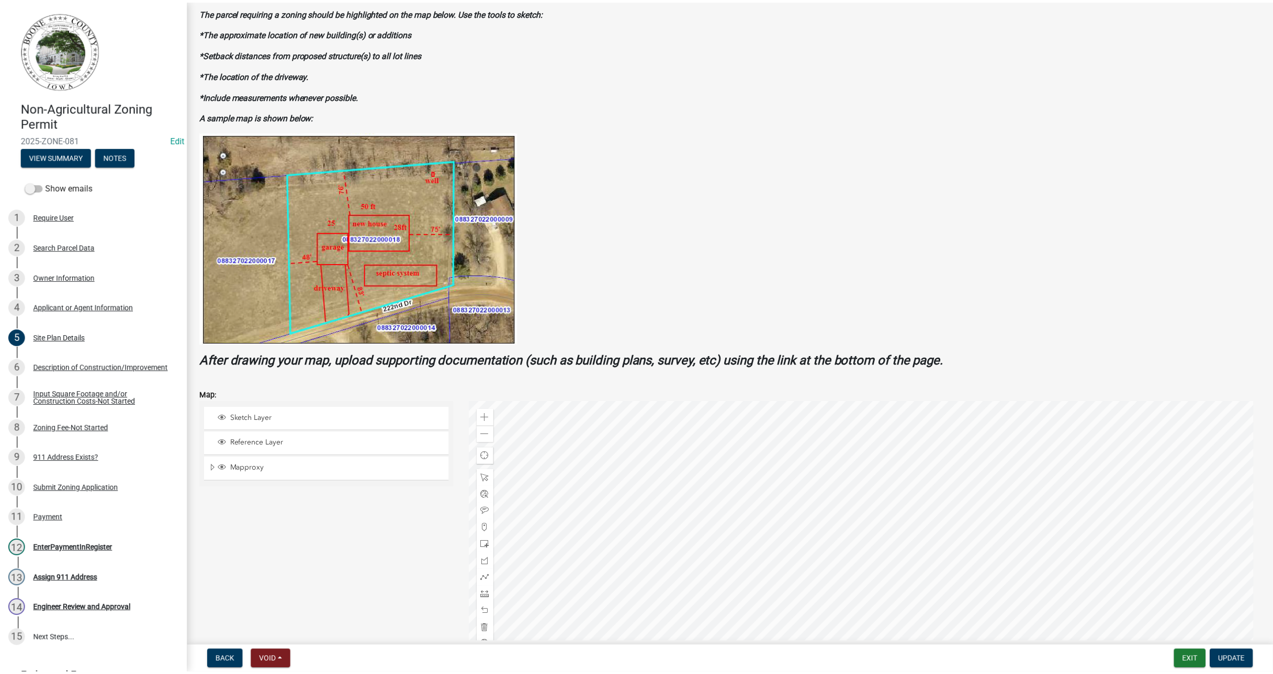
scroll to position [131, 0]
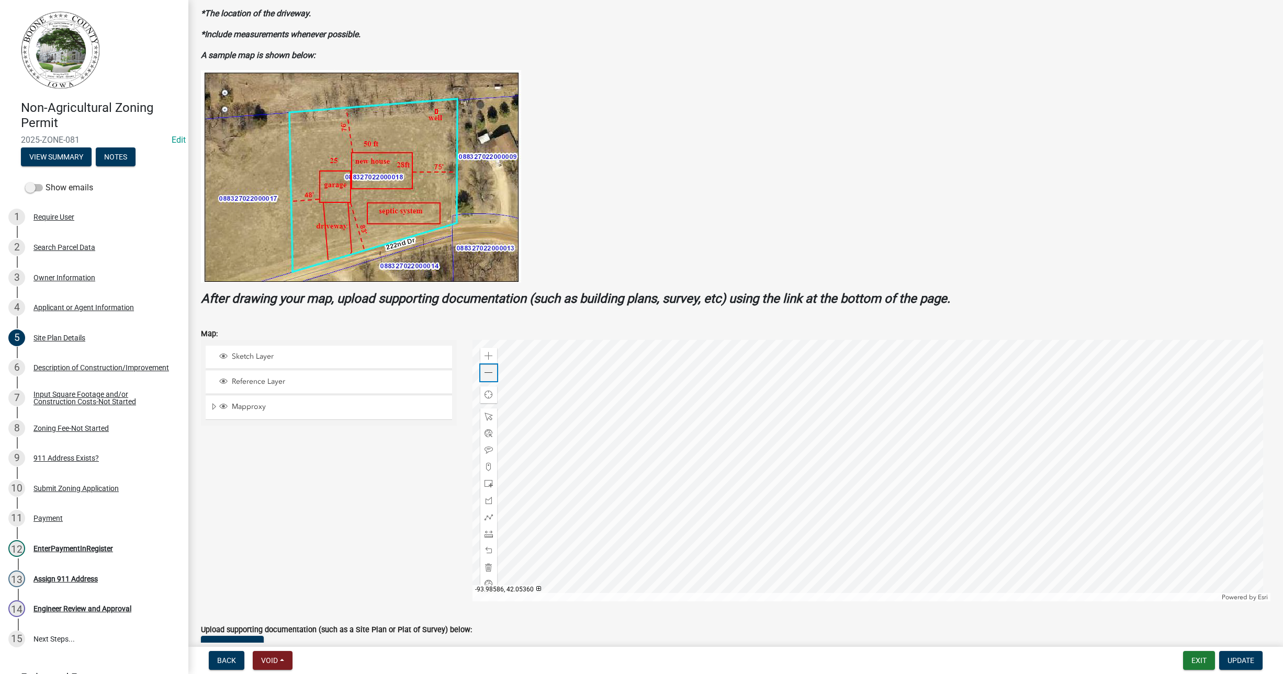
click at [481, 375] on div "Zoom out" at bounding box center [488, 373] width 17 height 17
click at [481, 351] on div "Zoom in" at bounding box center [488, 356] width 17 height 17
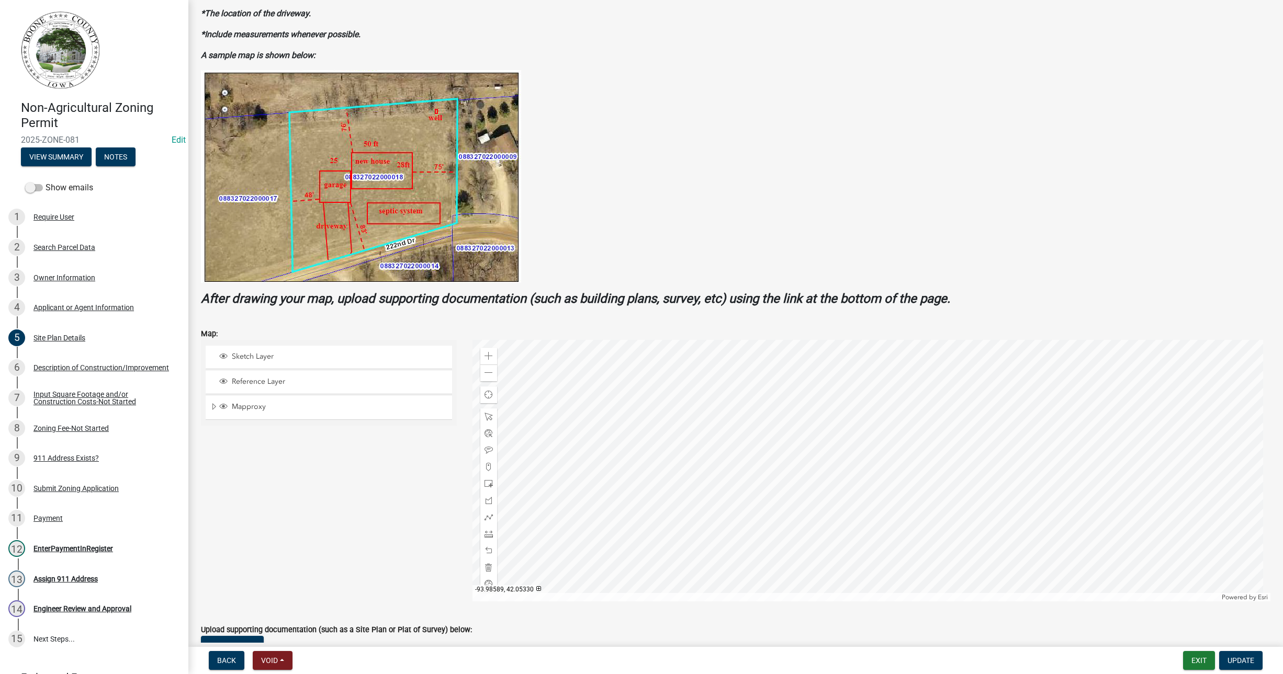
click at [682, 440] on div at bounding box center [871, 471] width 798 height 262
click at [710, 479] on div at bounding box center [871, 471] width 798 height 262
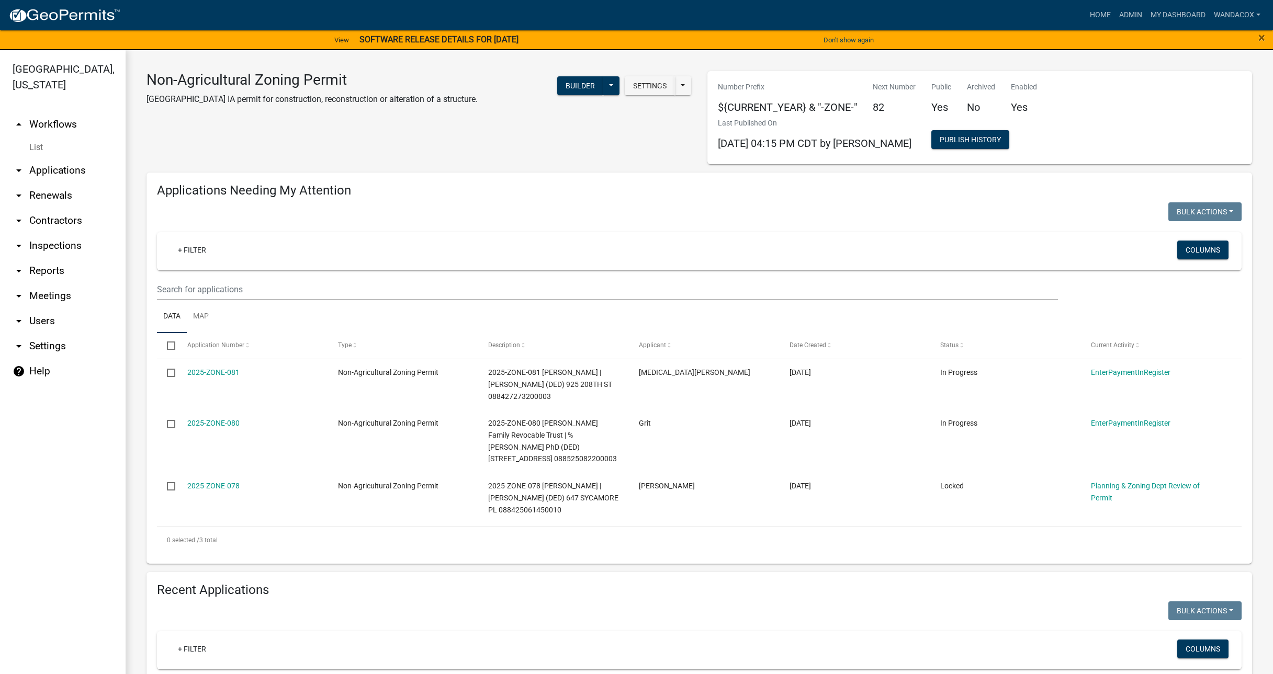
click at [58, 158] on link "arrow_drop_down Applications" at bounding box center [63, 170] width 126 height 25
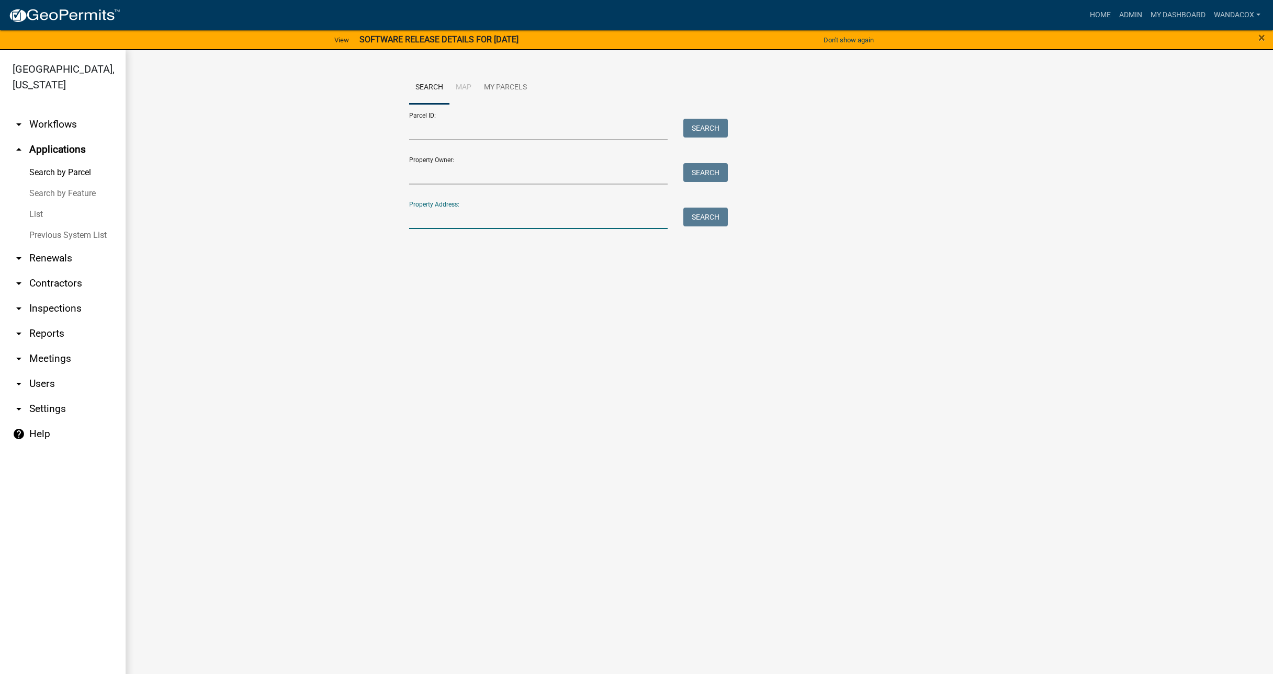
click at [446, 220] on input "Property Address:" at bounding box center [538, 218] width 259 height 21
type input "[STREET_ADDRESS]"
click at [710, 224] on button "Search" at bounding box center [705, 217] width 44 height 19
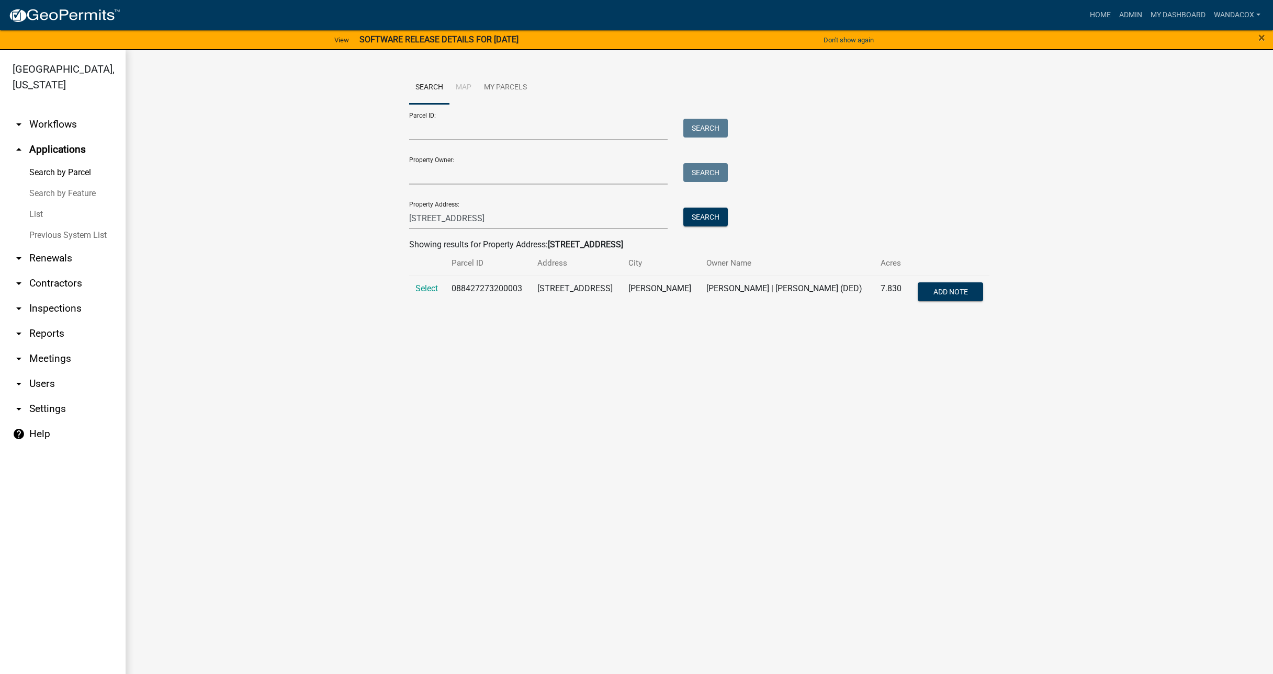
click at [423, 282] on td "Select" at bounding box center [427, 293] width 36 height 35
click at [424, 288] on span "Select" at bounding box center [426, 289] width 22 height 10
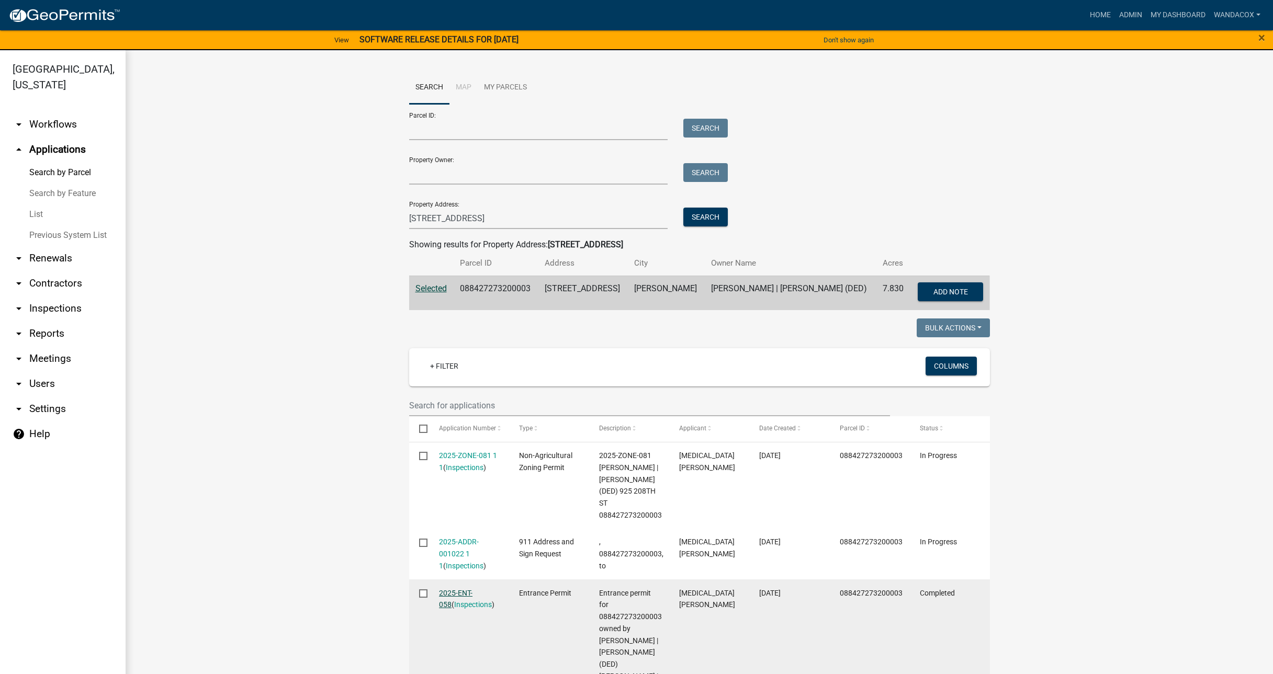
click at [458, 593] on link "2025-ENT-058" at bounding box center [455, 599] width 33 height 20
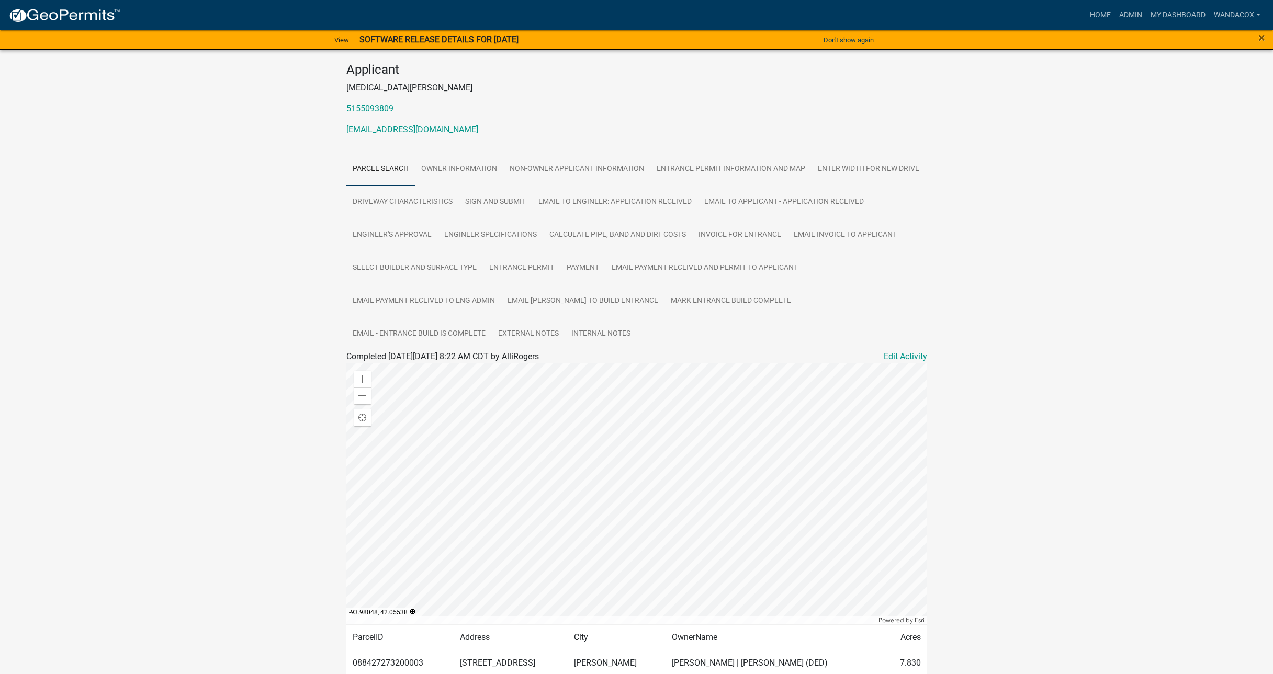
scroll to position [131, 0]
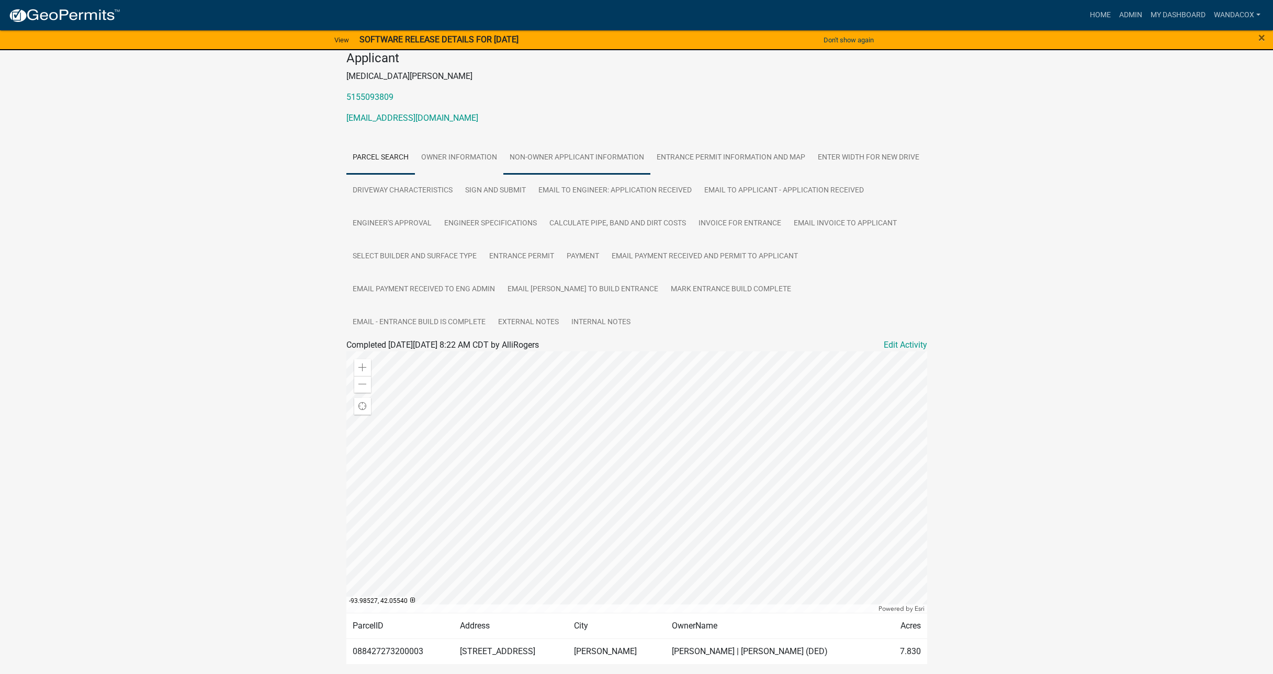
click at [578, 155] on link "Non-owner applicant Information" at bounding box center [576, 157] width 147 height 33
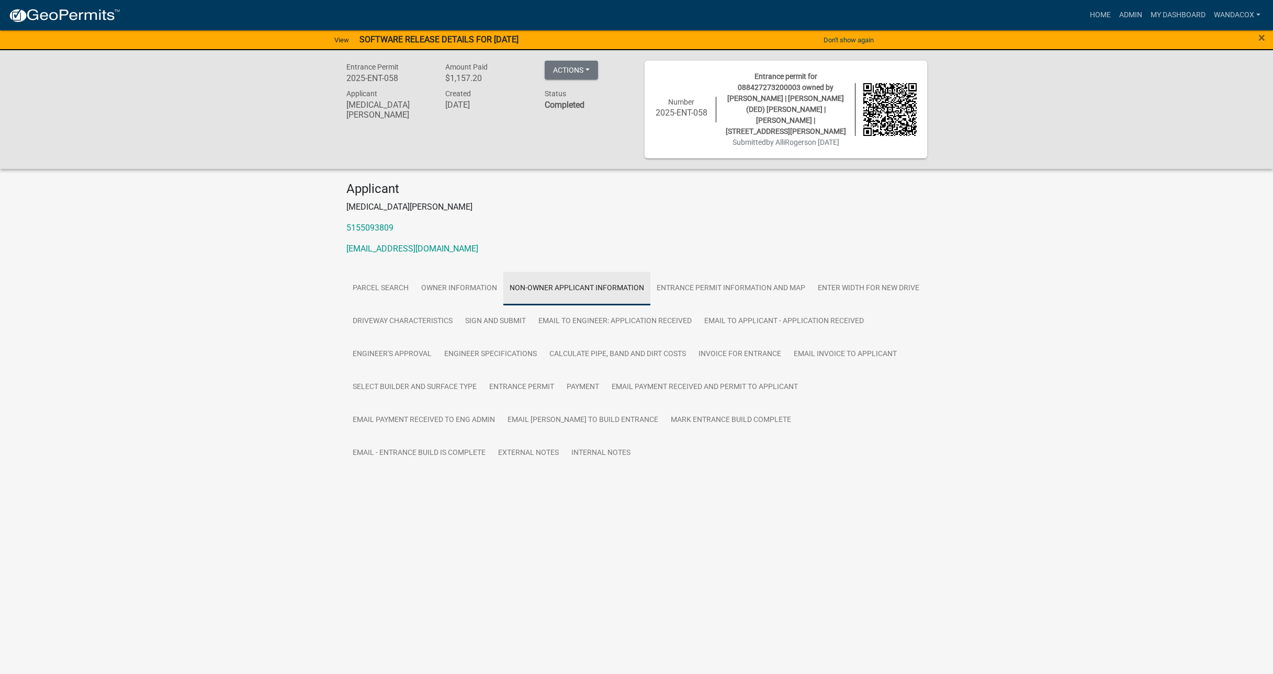
scroll to position [0, 0]
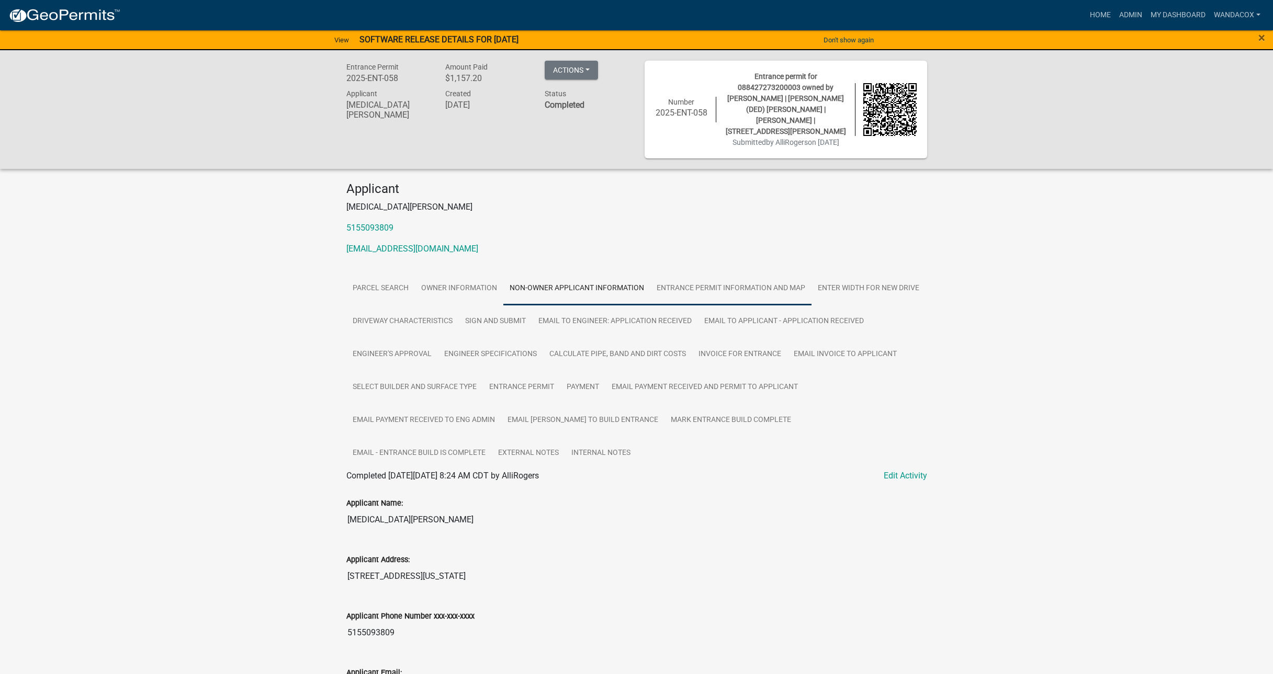
click at [689, 286] on link "Entrance Permit Information and Map" at bounding box center [730, 288] width 161 height 33
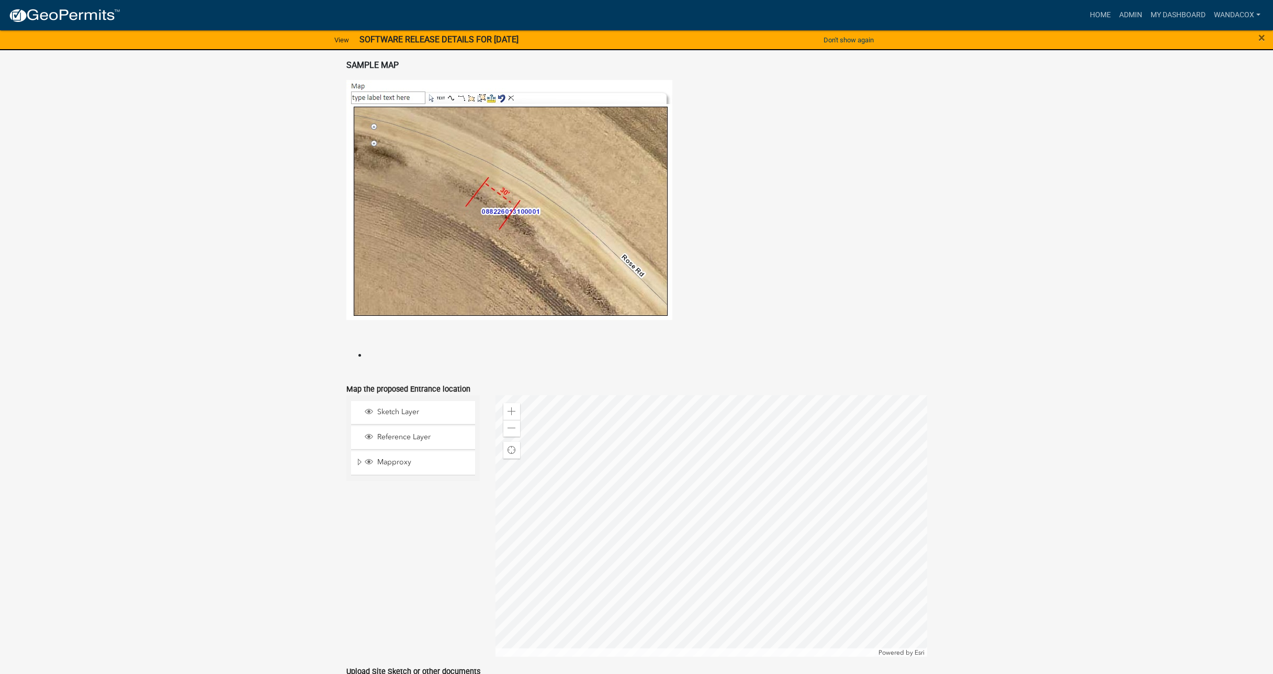
scroll to position [916, 0]
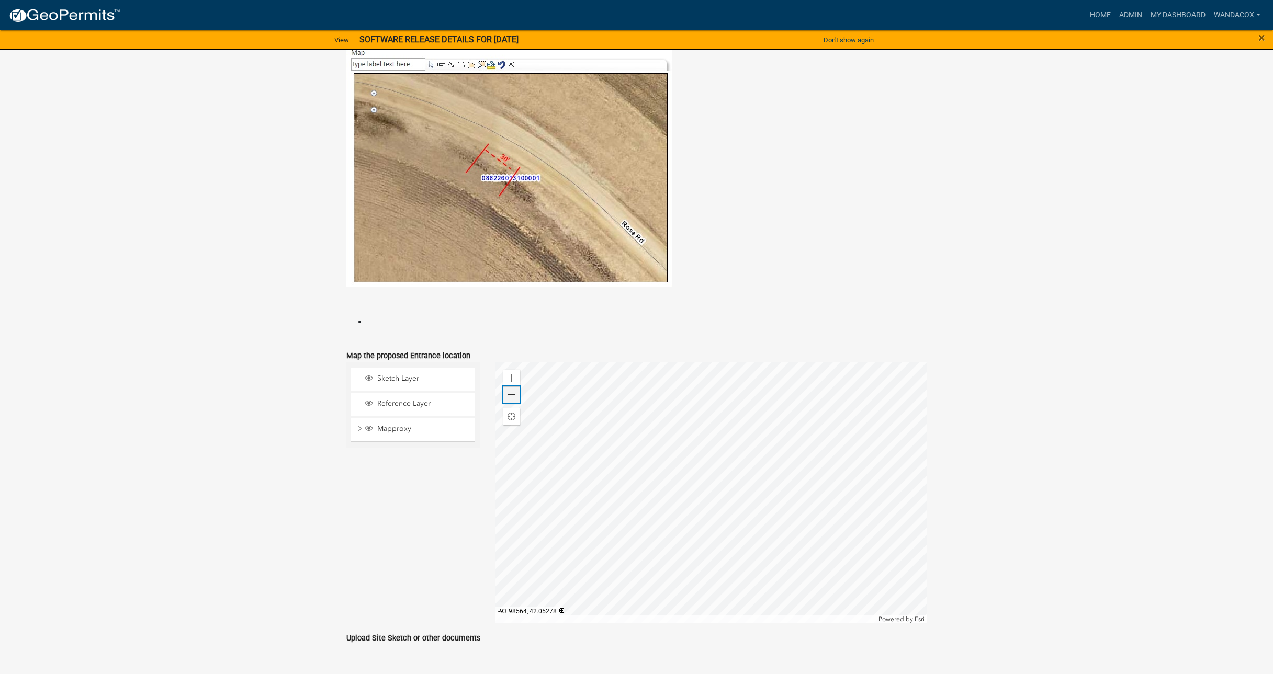
click at [509, 391] on span at bounding box center [512, 395] width 8 height 8
click at [512, 397] on span at bounding box center [512, 395] width 8 height 8
click at [511, 398] on span at bounding box center [512, 395] width 8 height 8
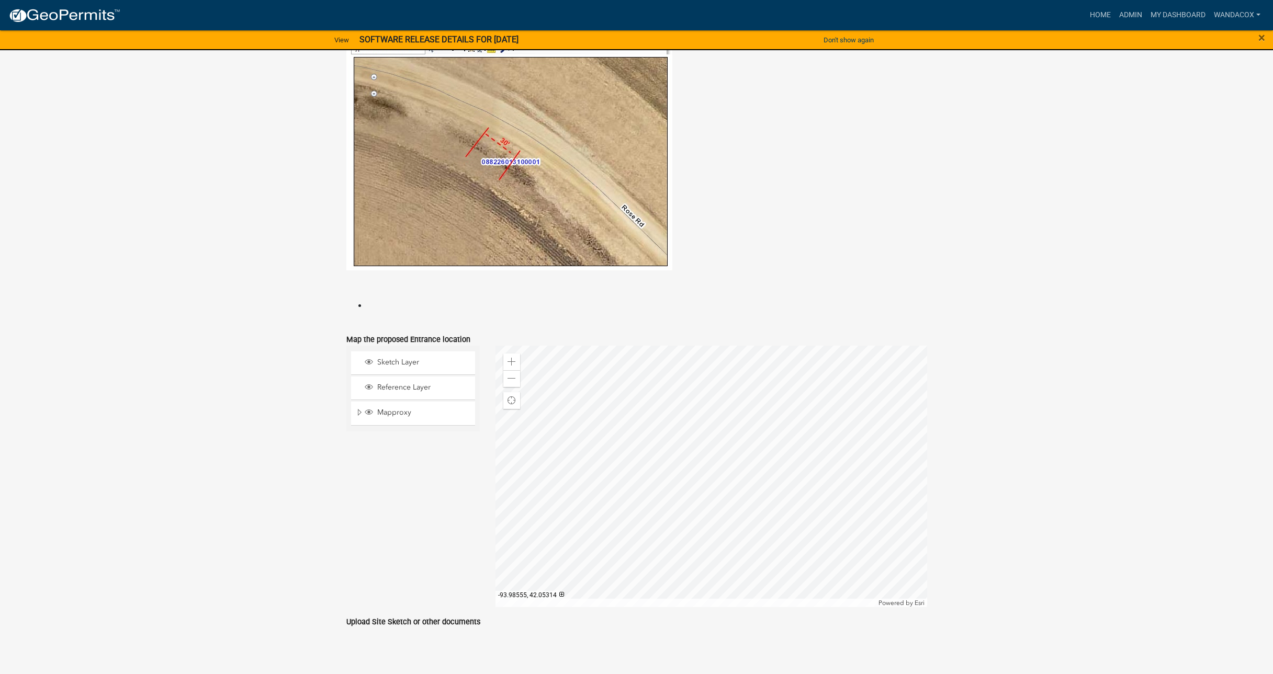
scroll to position [947, 0]
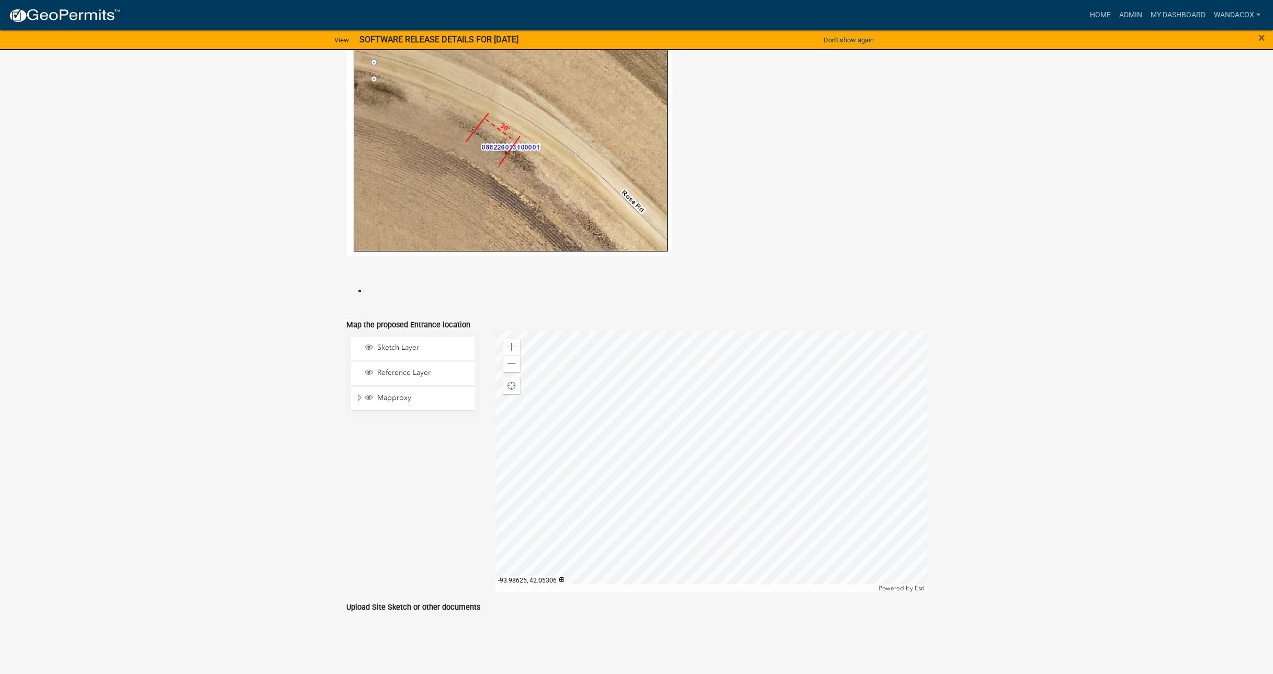
click at [548, 365] on div at bounding box center [712, 462] width 432 height 262
click at [803, 171] on figure at bounding box center [636, 136] width 581 height 240
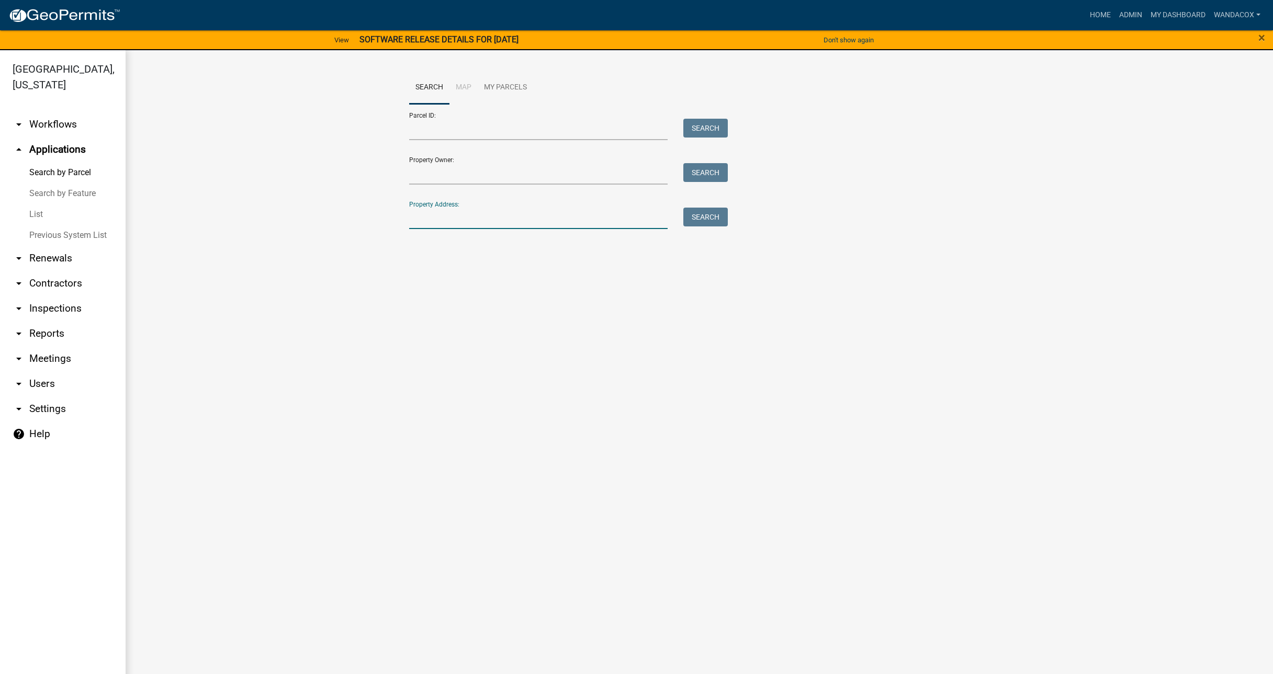
click at [479, 219] on input "Property Address:" at bounding box center [538, 218] width 259 height 21
click at [1115, 10] on link "Admin" at bounding box center [1130, 15] width 31 height 20
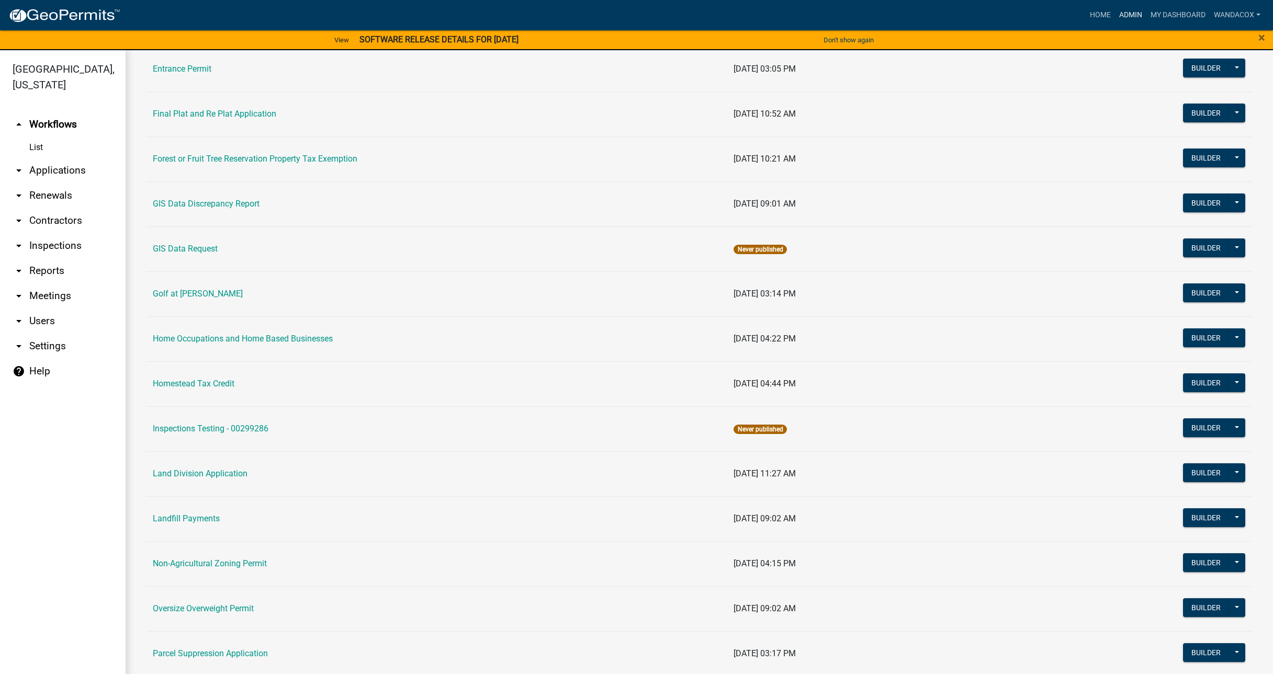
scroll to position [523, 0]
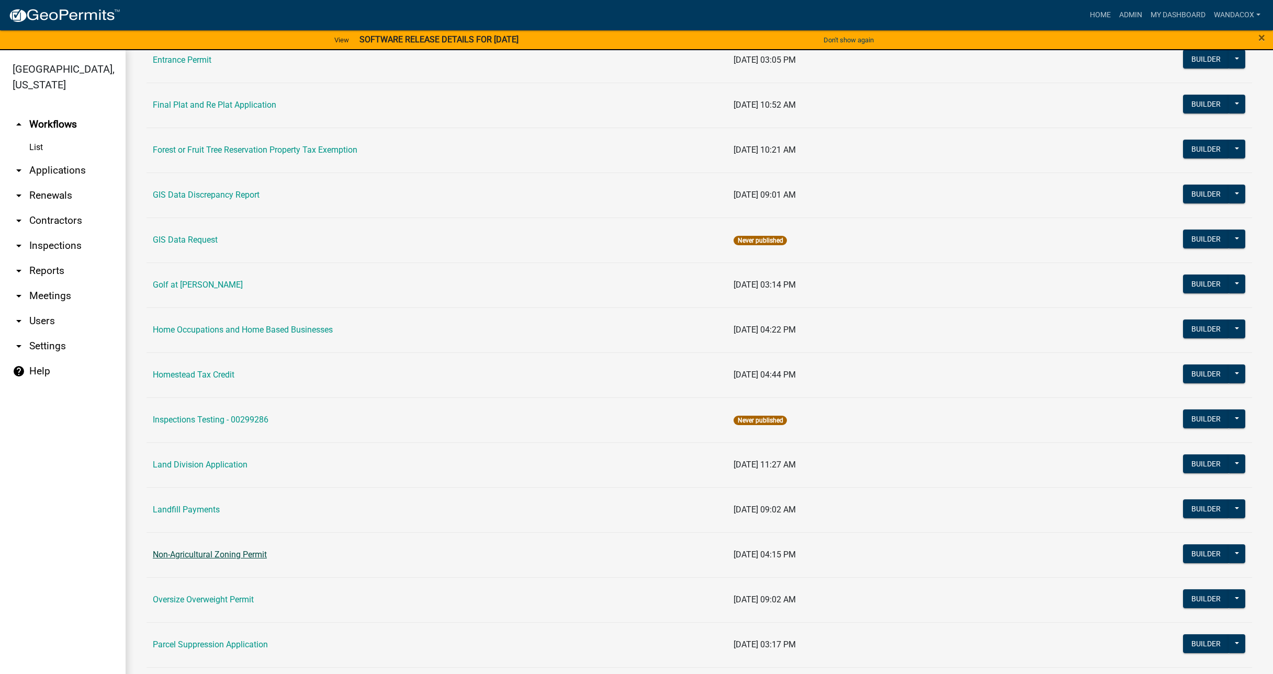
click at [179, 553] on link "Non-Agricultural Zoning Permit" at bounding box center [210, 555] width 114 height 10
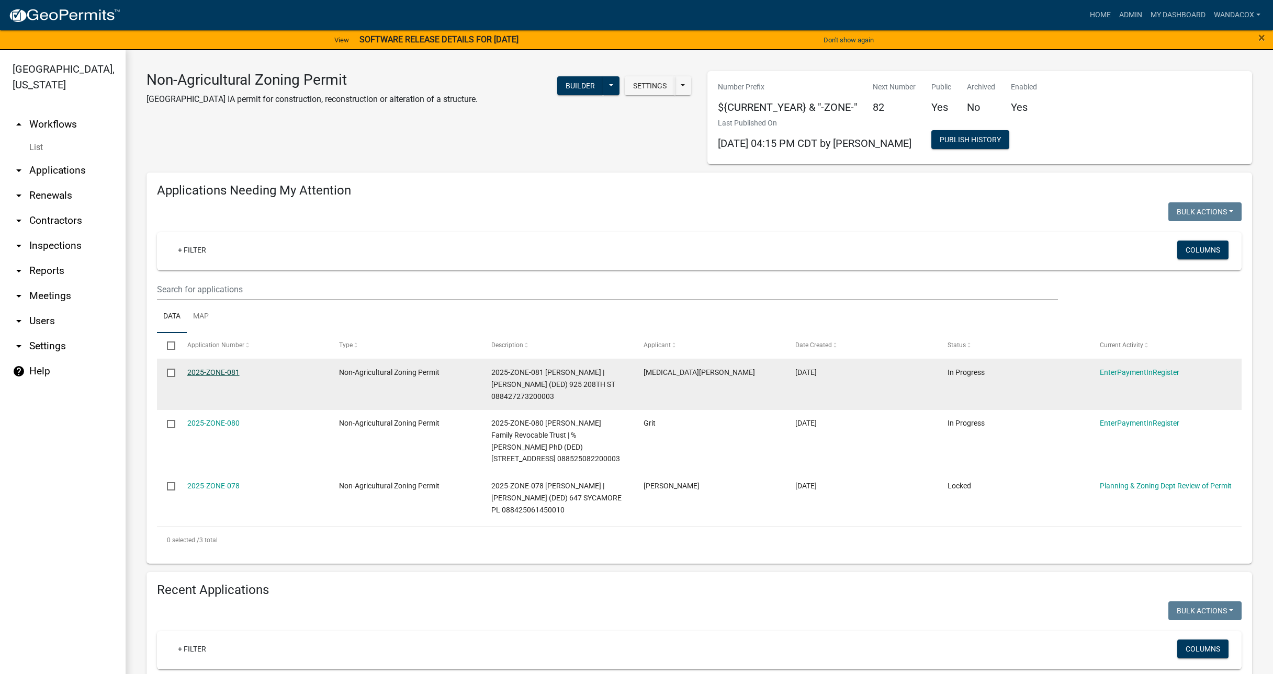
click at [213, 370] on link "2025-ZONE-081" at bounding box center [213, 372] width 52 height 8
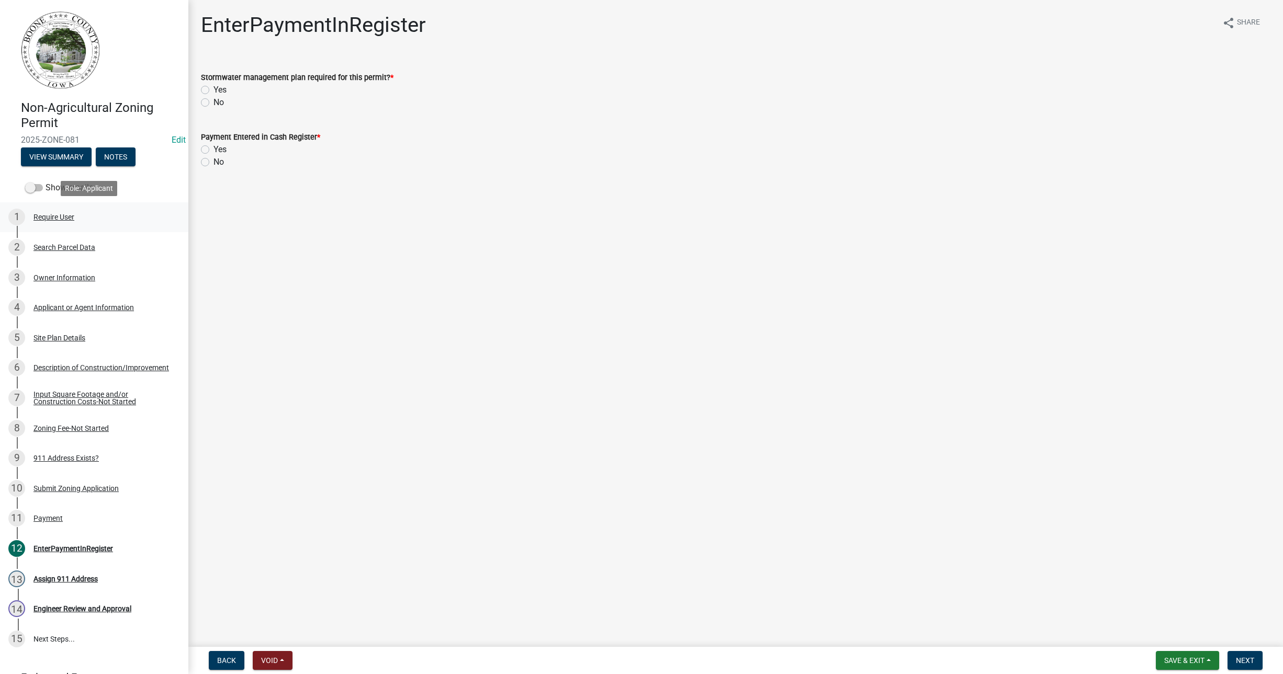
click at [40, 214] on div "Require User" at bounding box center [53, 216] width 41 height 7
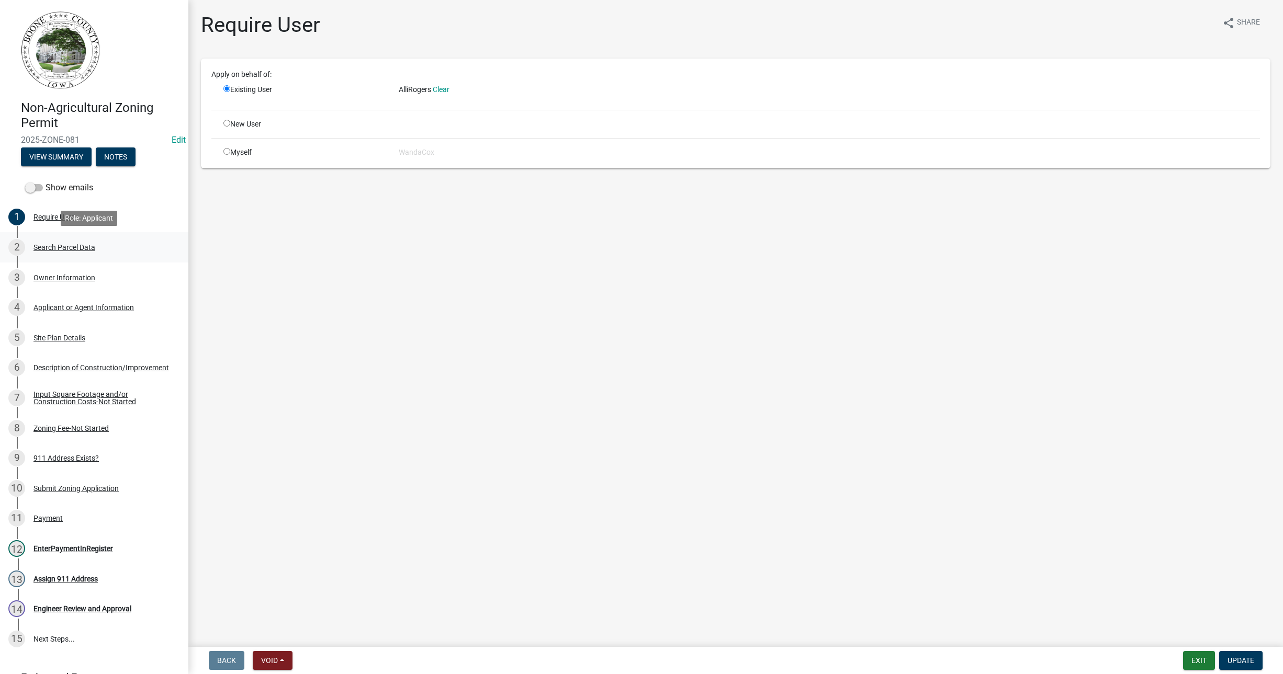
click at [60, 244] on div "Search Parcel Data" at bounding box center [64, 247] width 62 height 7
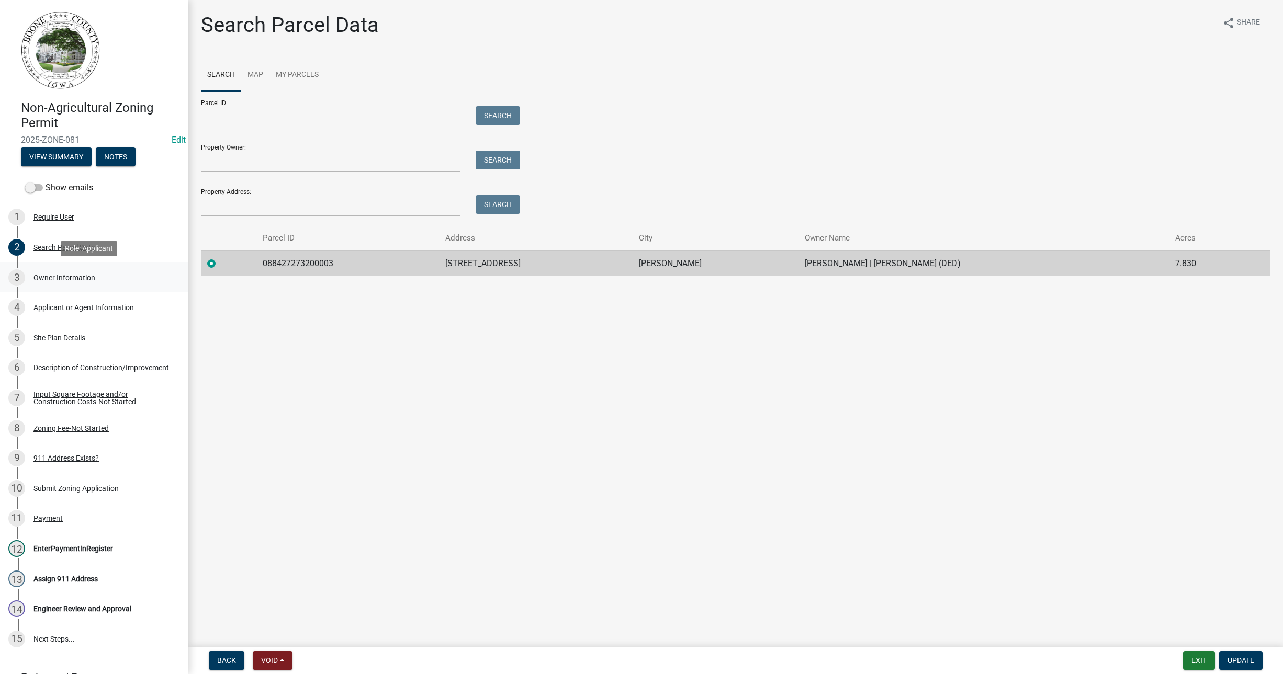
click at [68, 279] on div "Owner Information" at bounding box center [64, 277] width 62 height 7
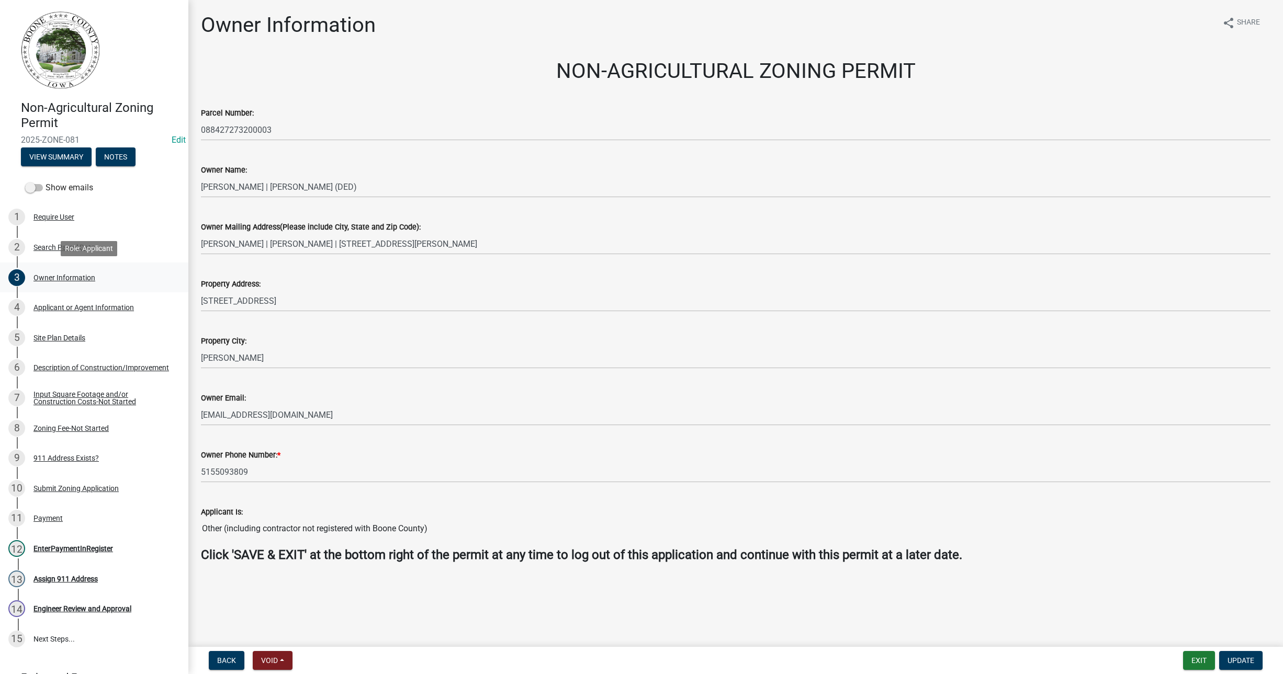
click at [68, 279] on div "Owner Information" at bounding box center [64, 277] width 62 height 7
click at [70, 304] on div "Applicant or Agent Information" at bounding box center [83, 307] width 100 height 7
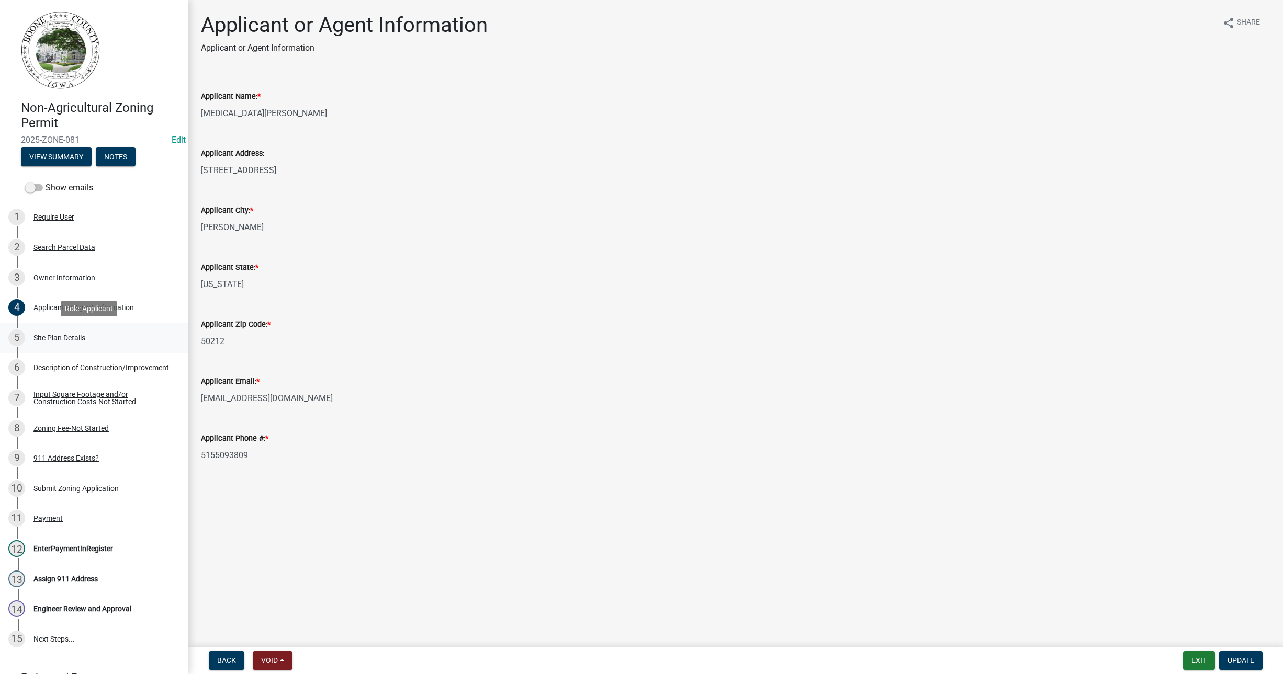
click at [70, 336] on div "Site Plan Details" at bounding box center [59, 337] width 52 height 7
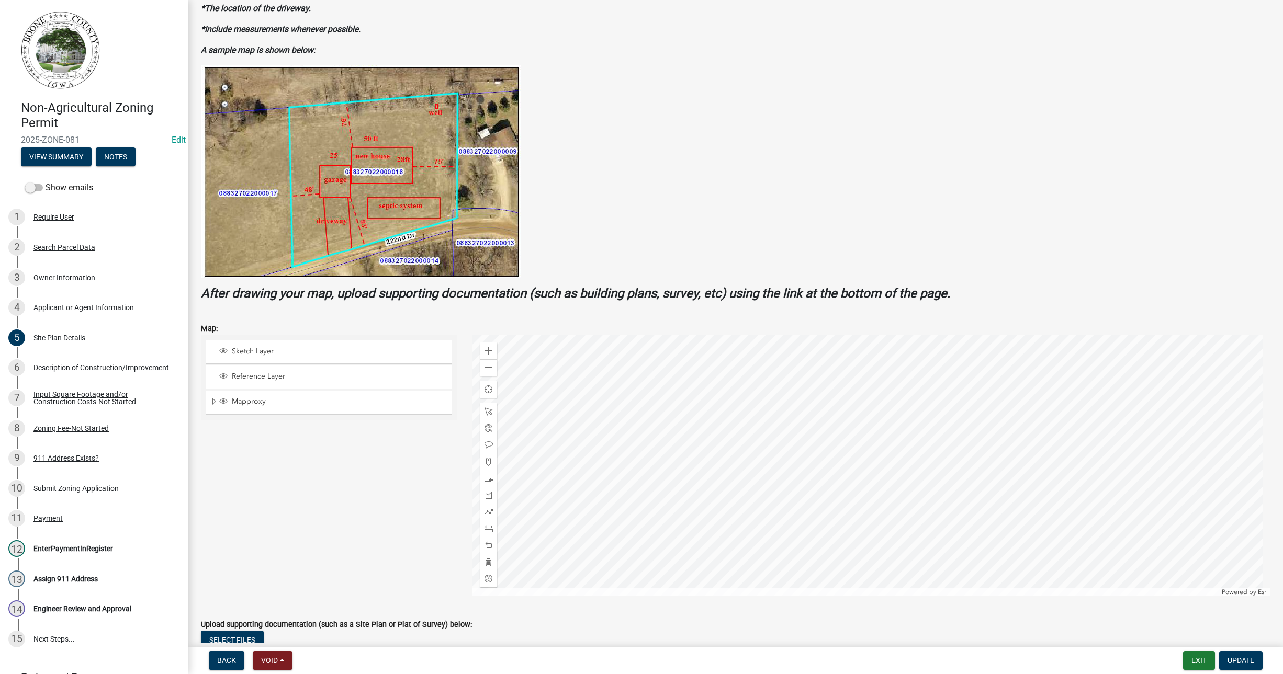
scroll to position [131, 0]
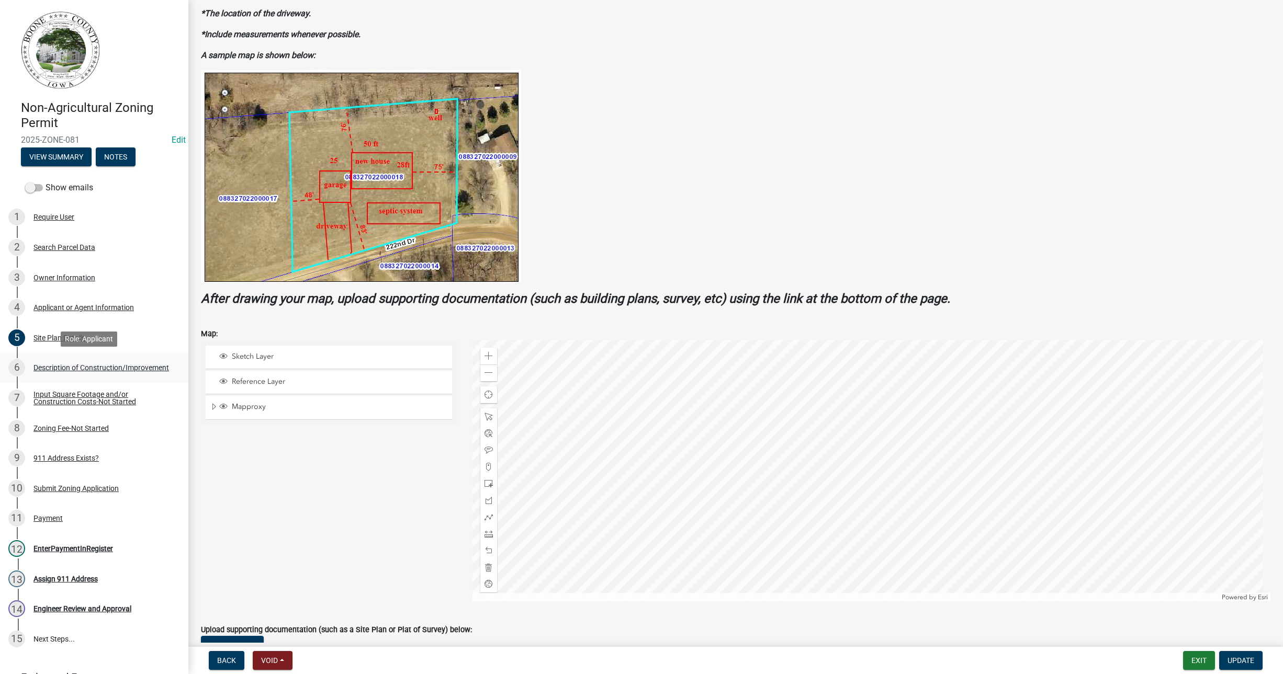
click at [48, 365] on div "Description of Construction/Improvement" at bounding box center [101, 367] width 136 height 7
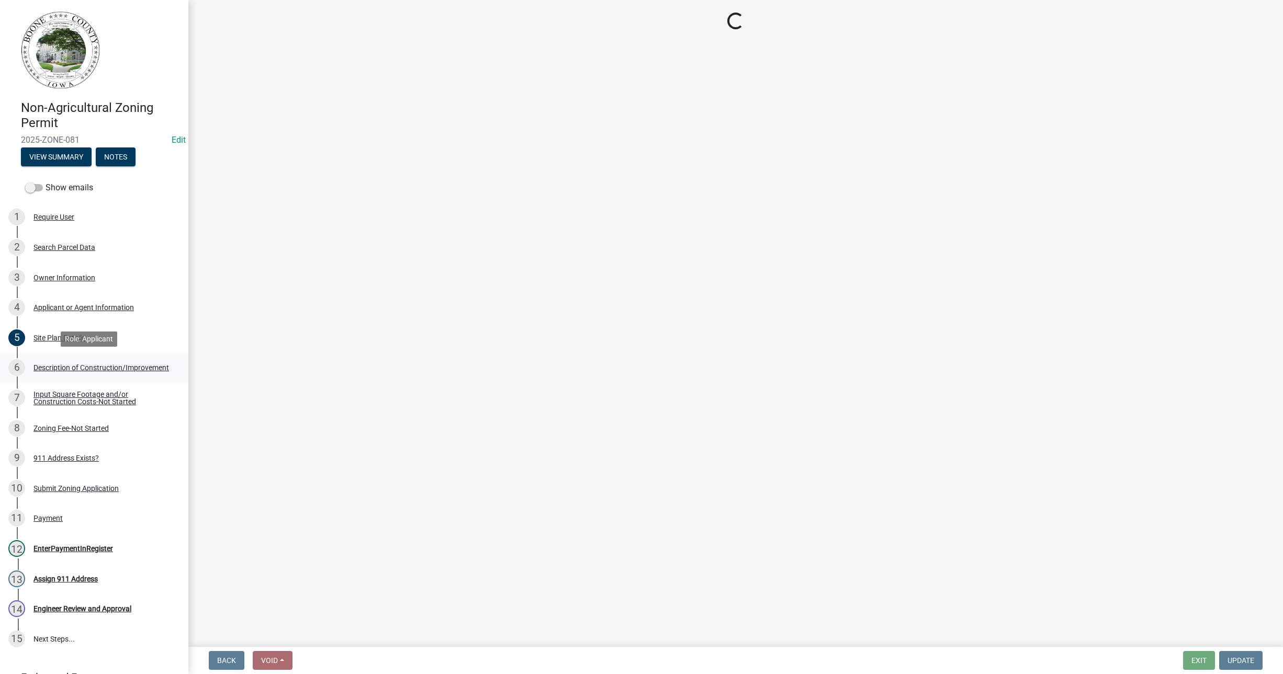
scroll to position [0, 0]
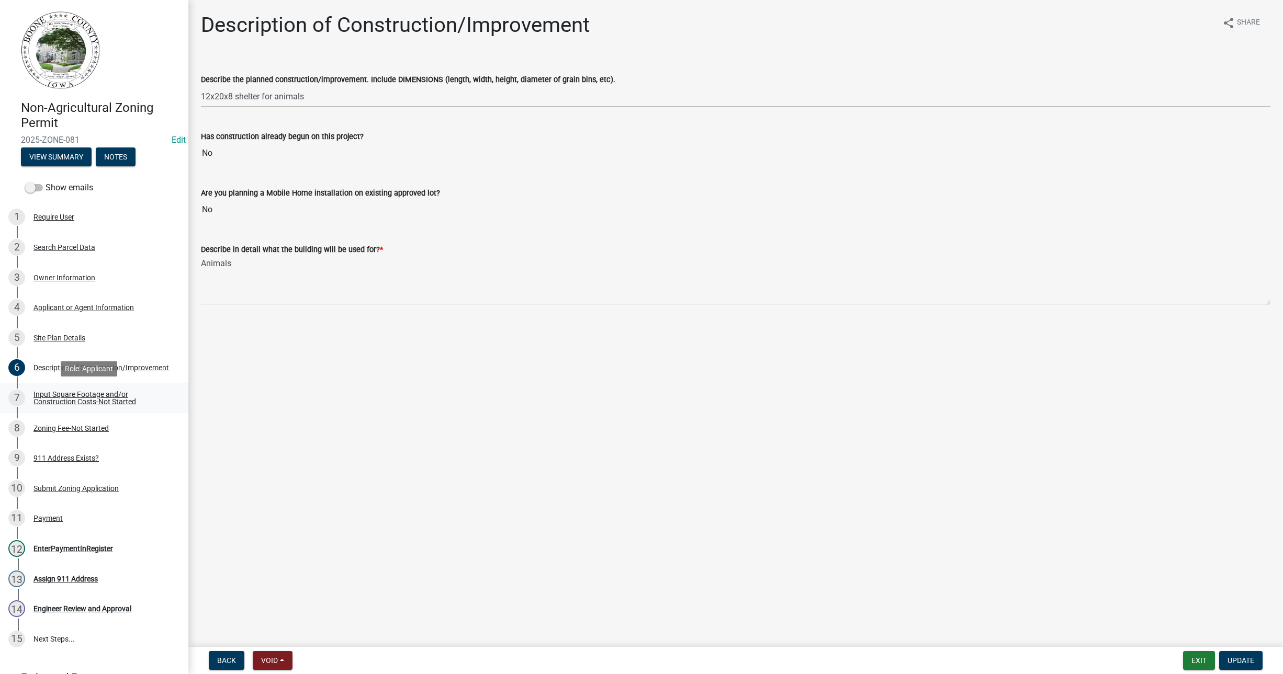
click at [74, 400] on div "Input Square Footage and/or Construction Costs-Not Started" at bounding box center [102, 398] width 138 height 15
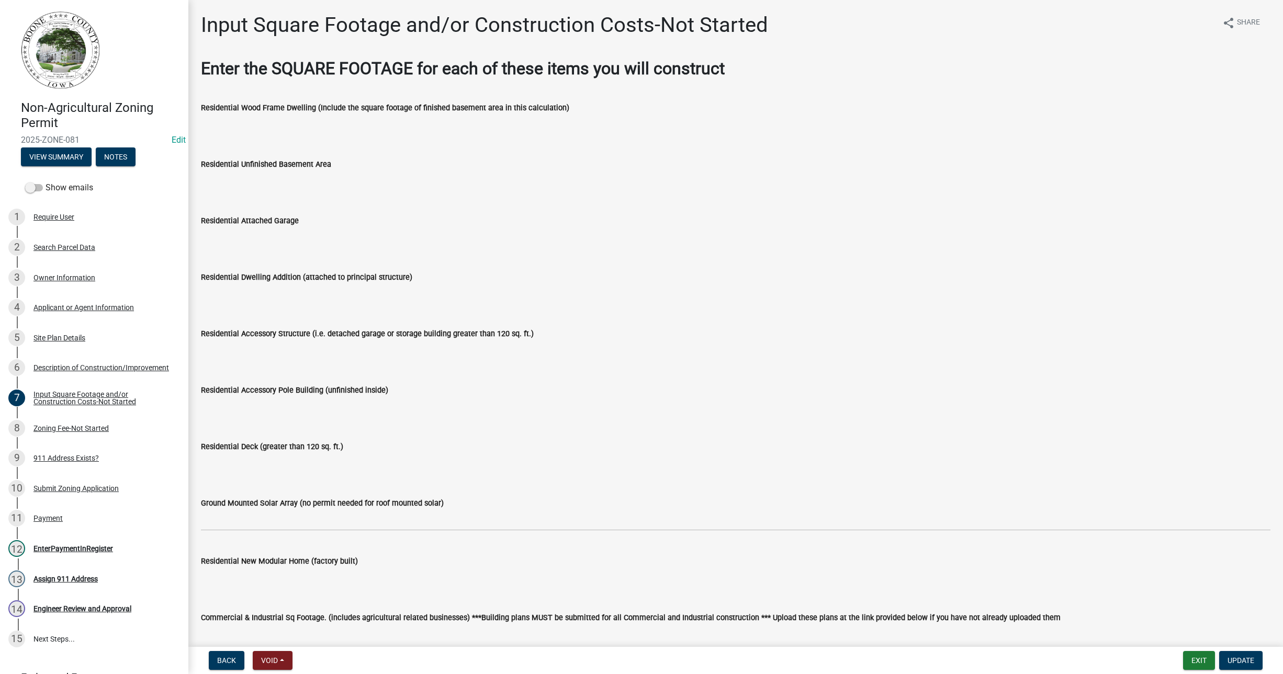
click at [252, 344] on input "Residential Accessory Structure (i.e. detached garage or storage building great…" at bounding box center [736, 350] width 1070 height 21
click at [256, 347] on input "Residential Accessory Structure (i.e. detached garage or storage building great…" at bounding box center [736, 350] width 1070 height 21
click at [64, 337] on div "Site Plan Details" at bounding box center [59, 337] width 52 height 7
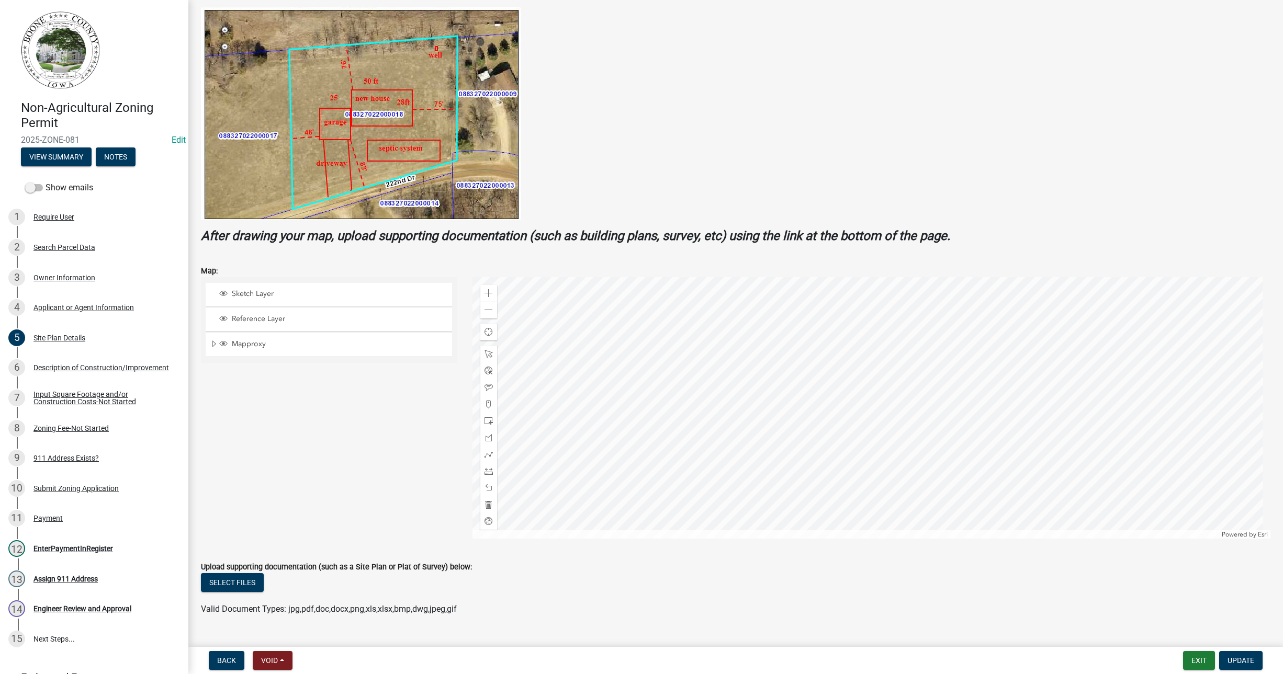
scroll to position [196, 0]
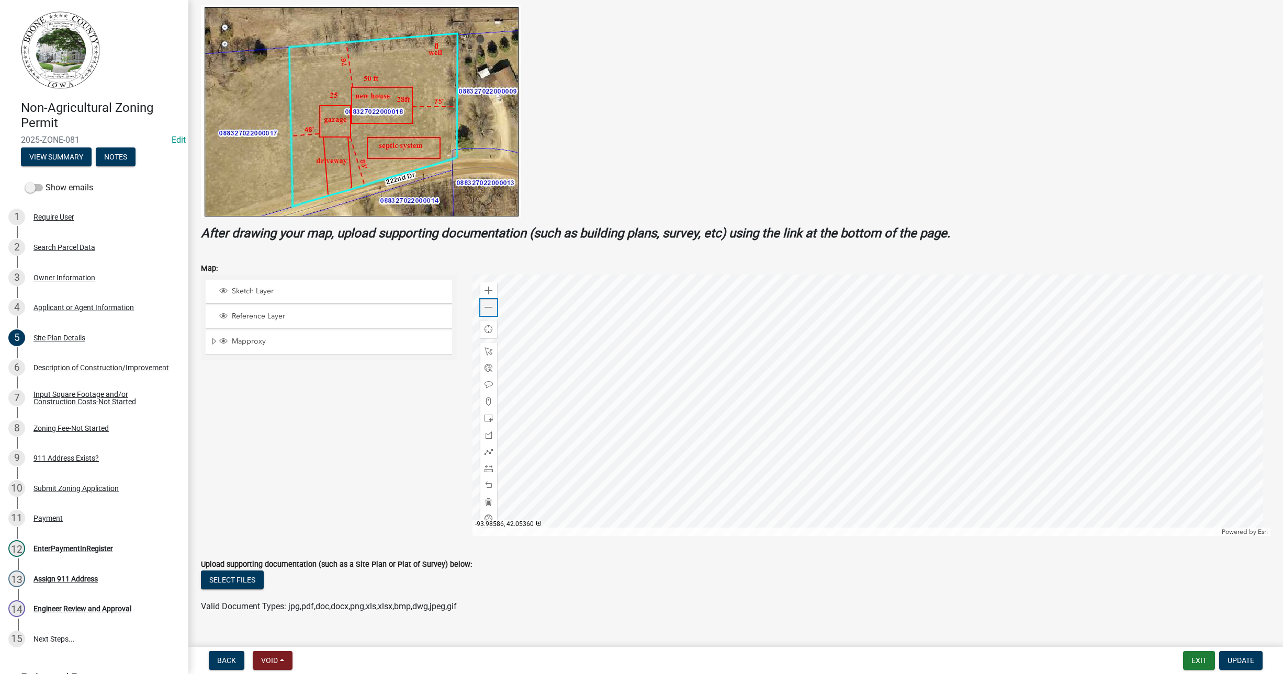
click at [487, 306] on span at bounding box center [489, 307] width 8 height 8
click at [537, 396] on div at bounding box center [871, 406] width 798 height 262
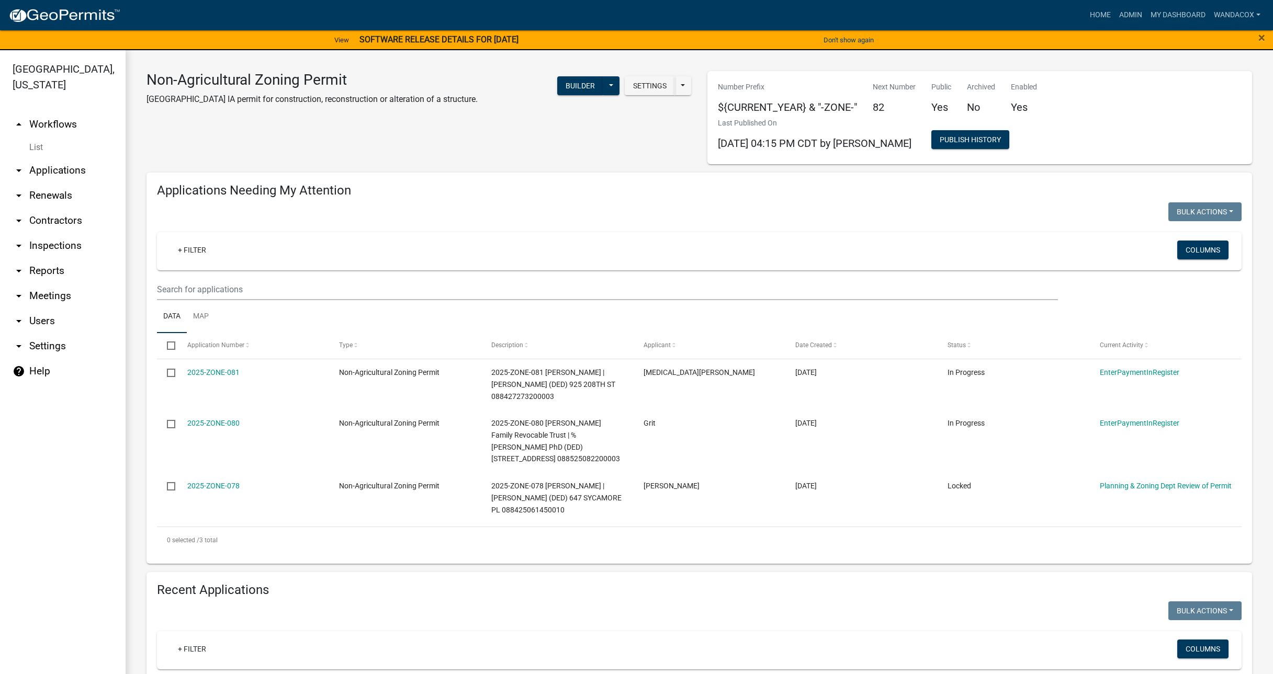
click at [49, 158] on link "arrow_drop_down Applications" at bounding box center [63, 170] width 126 height 25
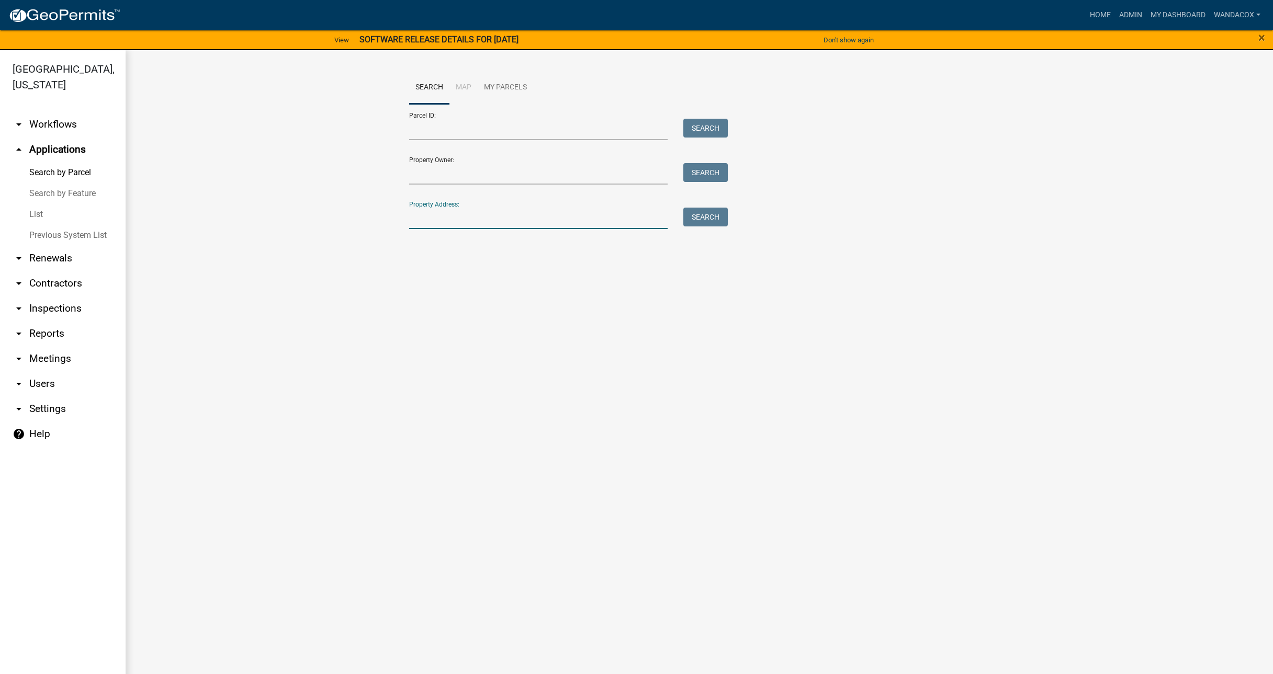
click at [494, 216] on input "Property Address:" at bounding box center [538, 218] width 259 height 21
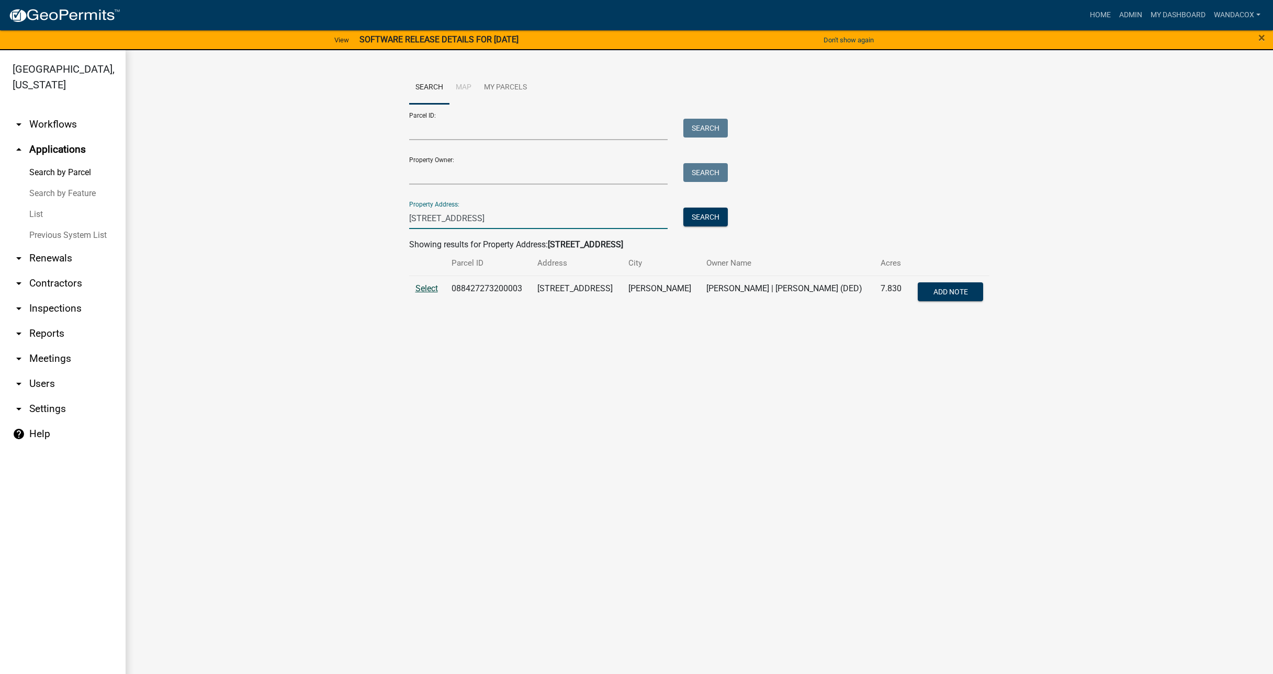
type input "[STREET_ADDRESS]"
click at [434, 287] on span "Select" at bounding box center [426, 289] width 22 height 10
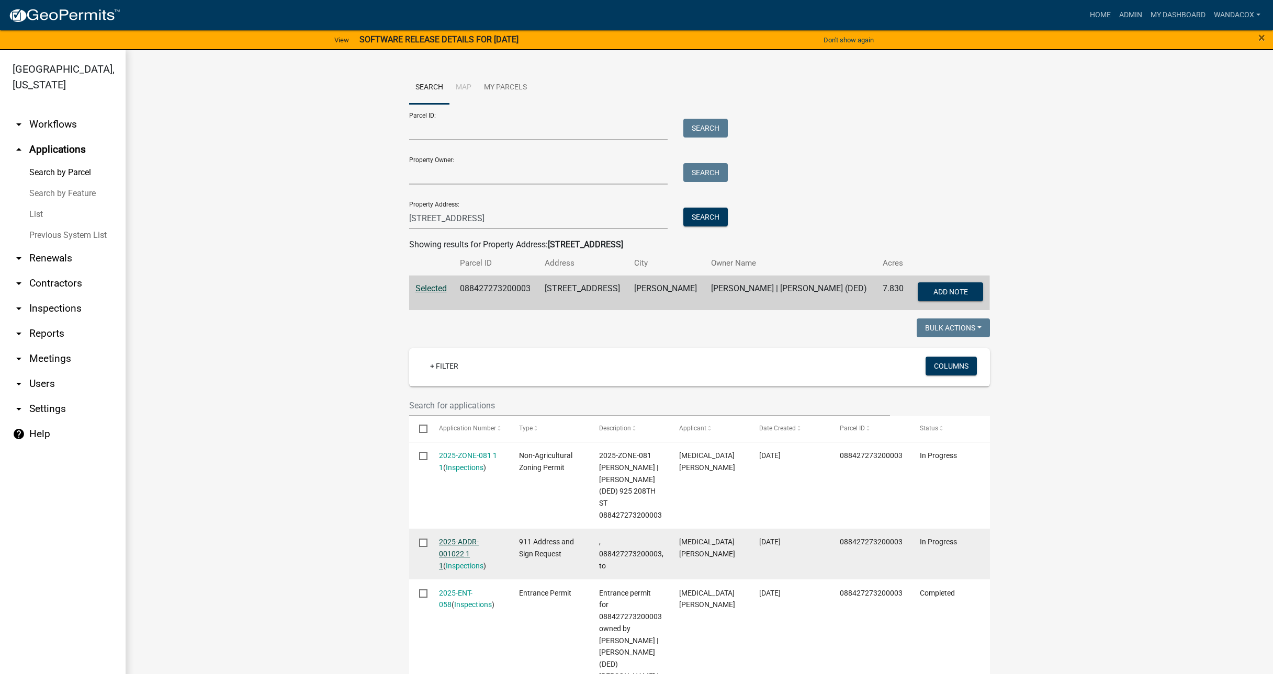
click at [442, 542] on link "2025-ADDR-001022 1 1" at bounding box center [459, 554] width 40 height 32
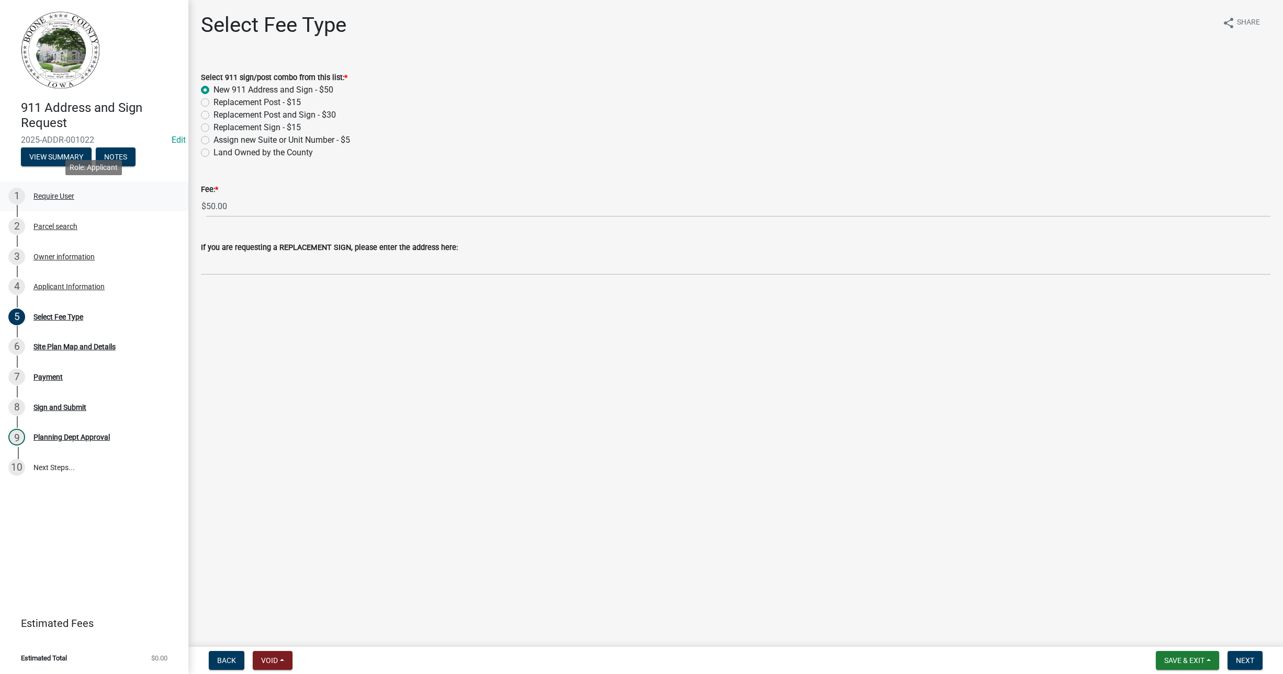
click at [39, 189] on div "1 Require User" at bounding box center [89, 196] width 163 height 17
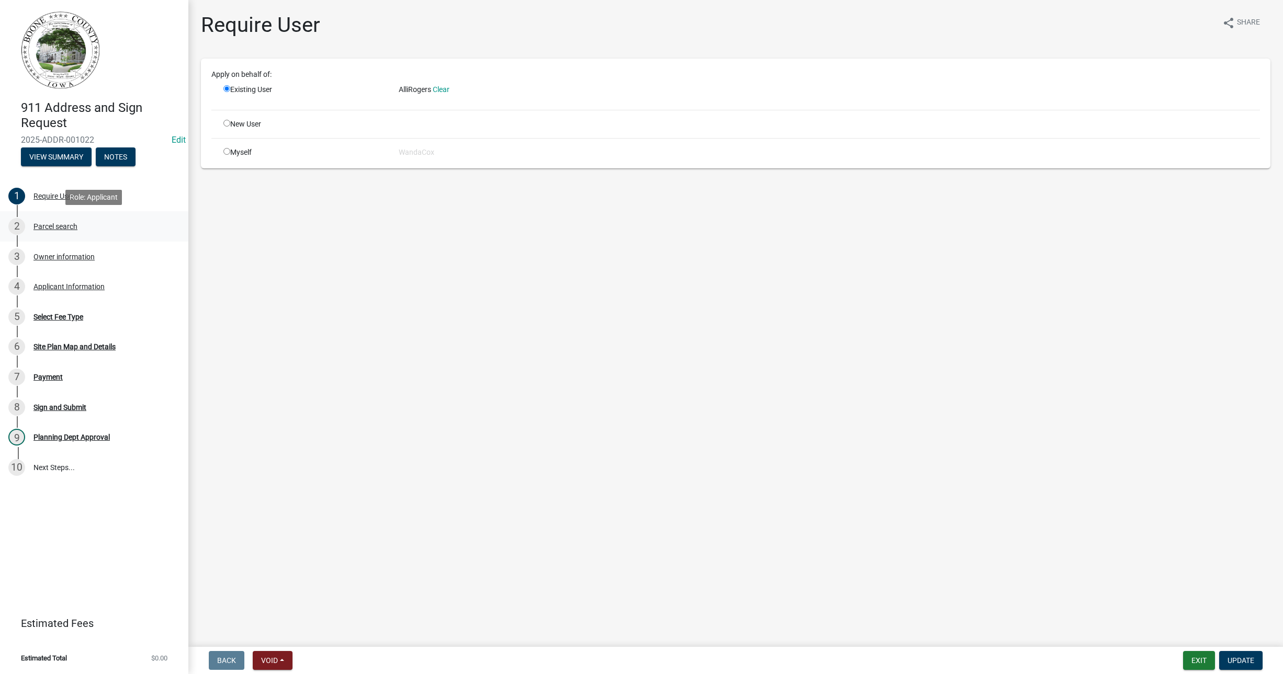
click at [41, 223] on div "Parcel search" at bounding box center [55, 226] width 44 height 7
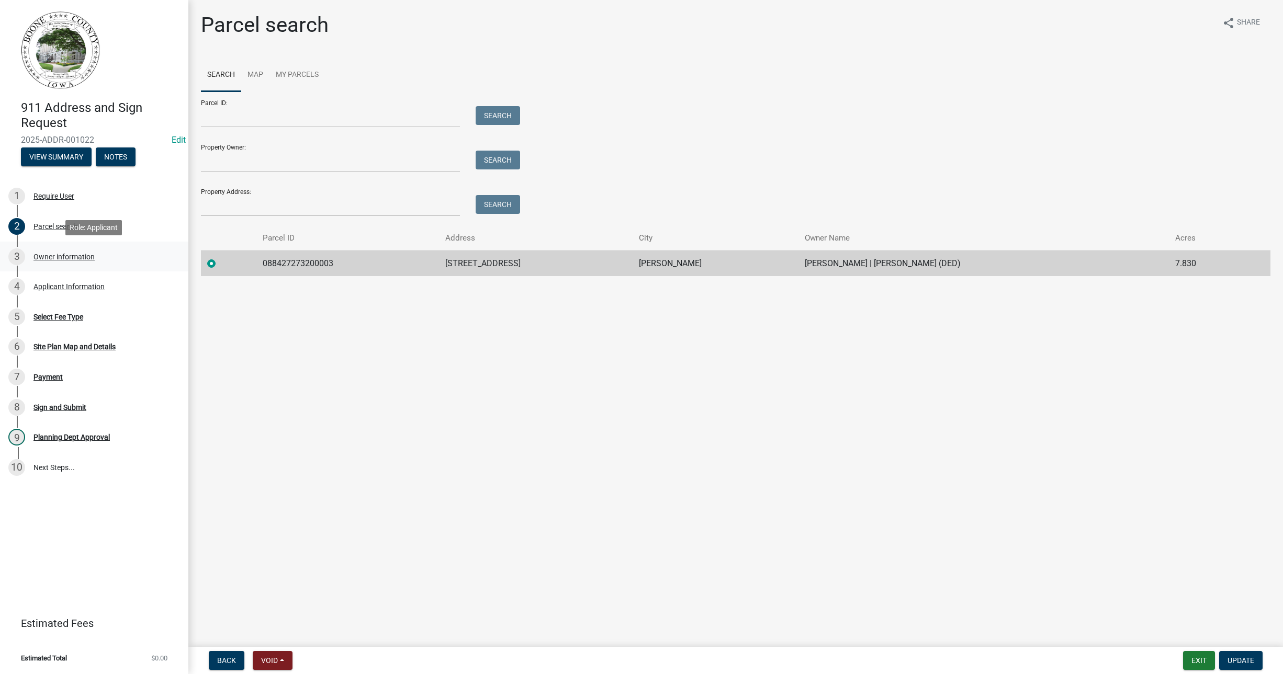
click at [37, 253] on div "Owner information" at bounding box center [63, 256] width 61 height 7
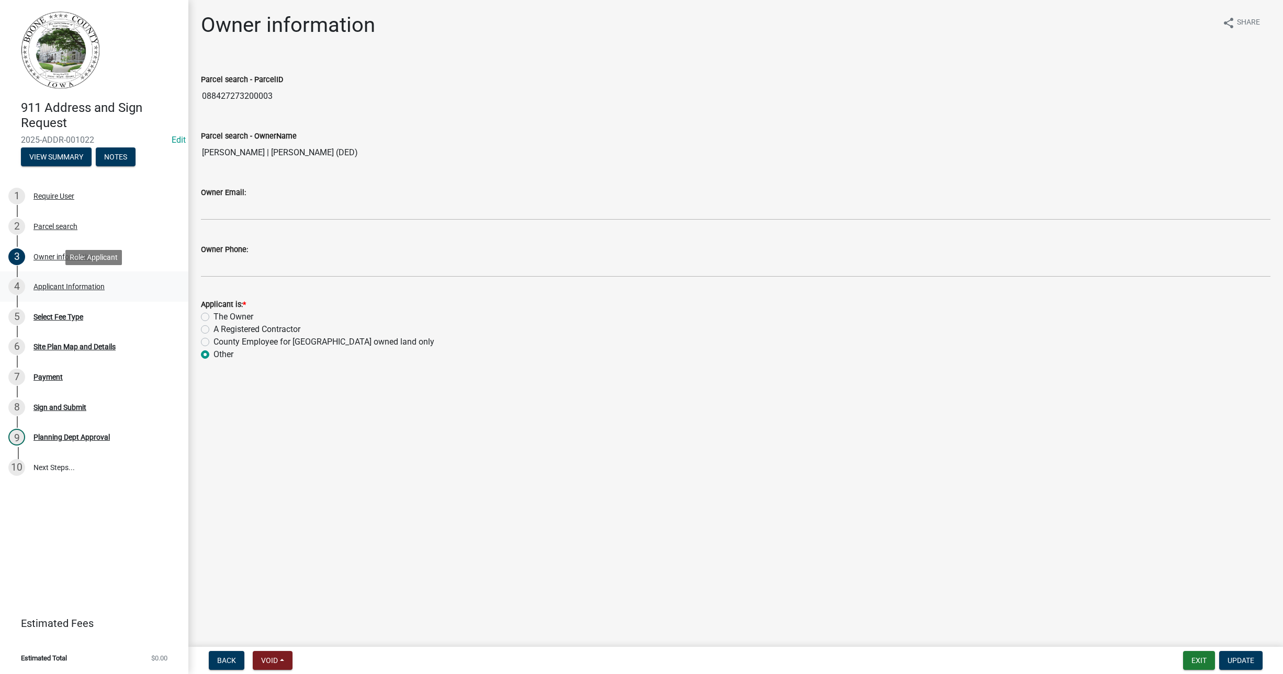
click at [63, 284] on div "Applicant Information" at bounding box center [68, 286] width 71 height 7
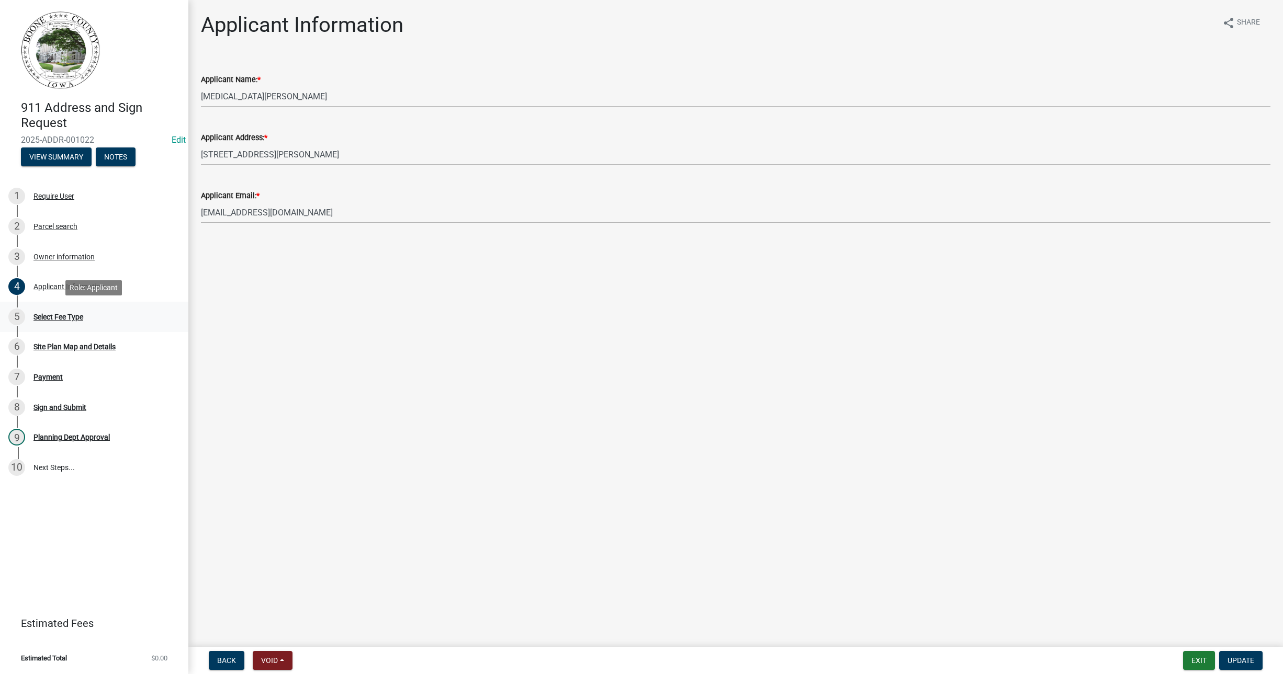
click at [54, 309] on div "5 Select Fee Type" at bounding box center [89, 317] width 163 height 17
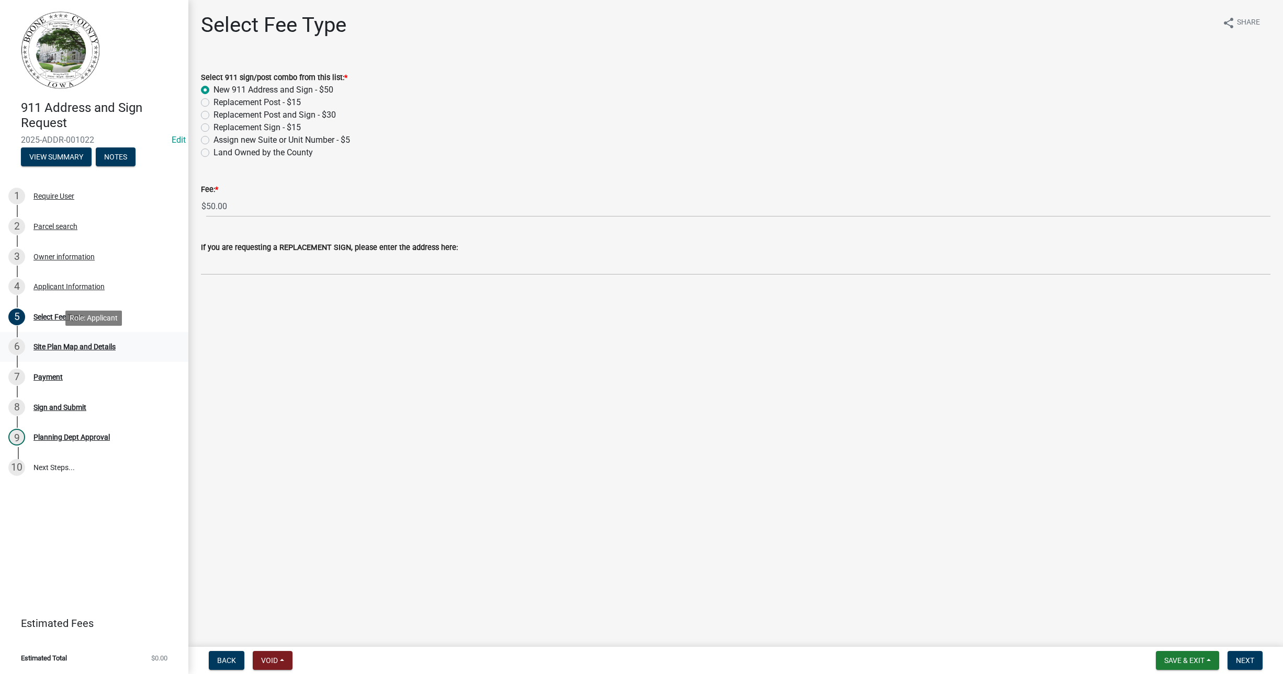
click at [55, 348] on div "Site Plan Map and Details" at bounding box center [74, 346] width 82 height 7
click at [61, 343] on div "Site Plan Map and Details" at bounding box center [74, 346] width 82 height 7
click at [47, 374] on div "Payment" at bounding box center [47, 377] width 29 height 7
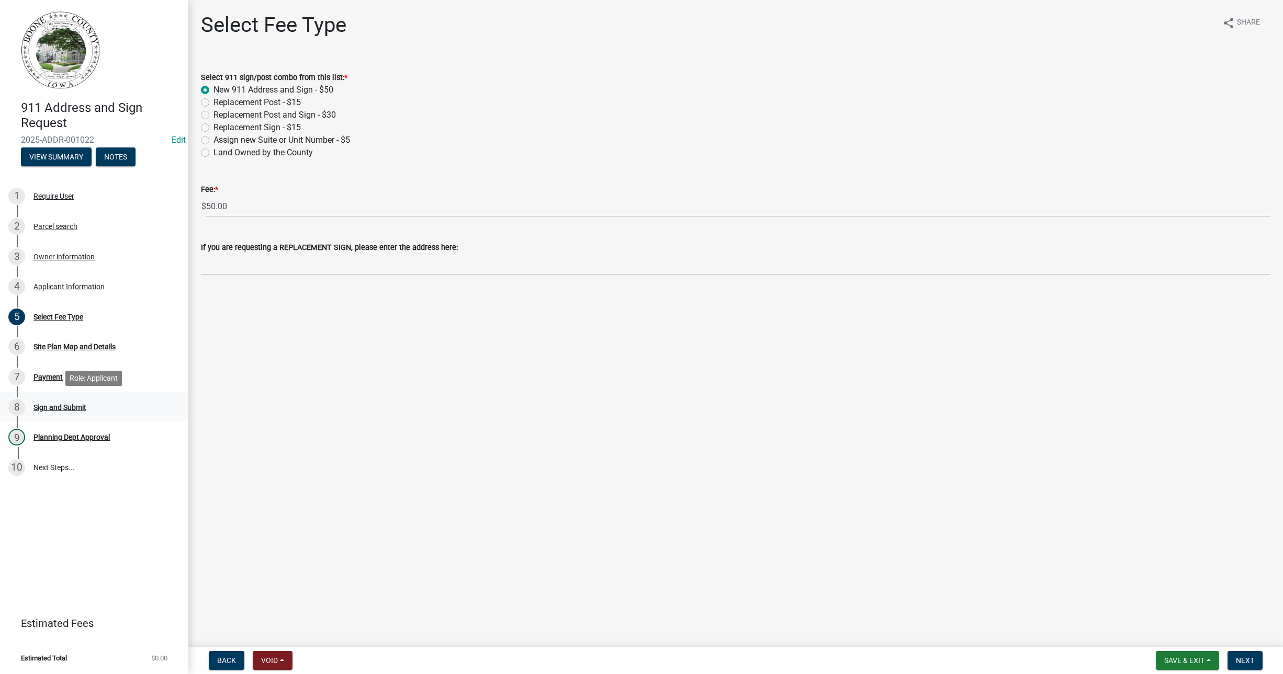
click at [49, 407] on div "Sign and Submit" at bounding box center [59, 407] width 53 height 7
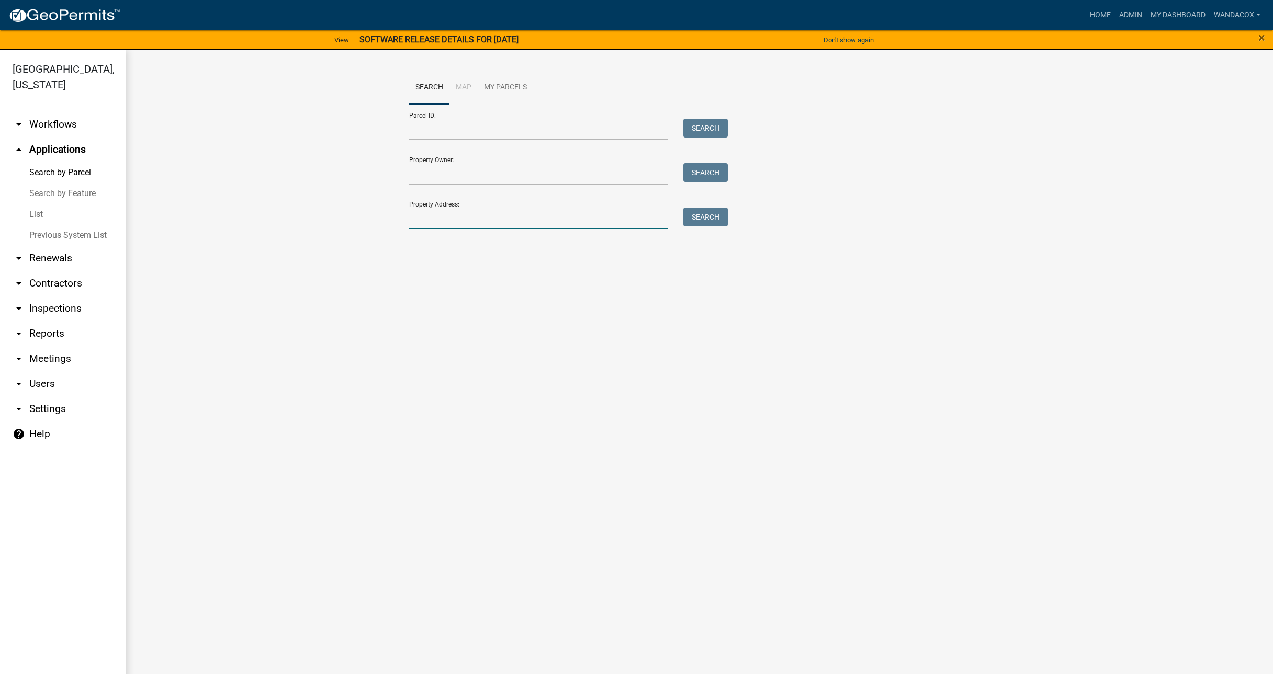
click at [435, 220] on input "Property Address:" at bounding box center [538, 218] width 259 height 21
type input "[STREET_ADDRESS]"
click at [704, 219] on button "Search" at bounding box center [705, 217] width 44 height 19
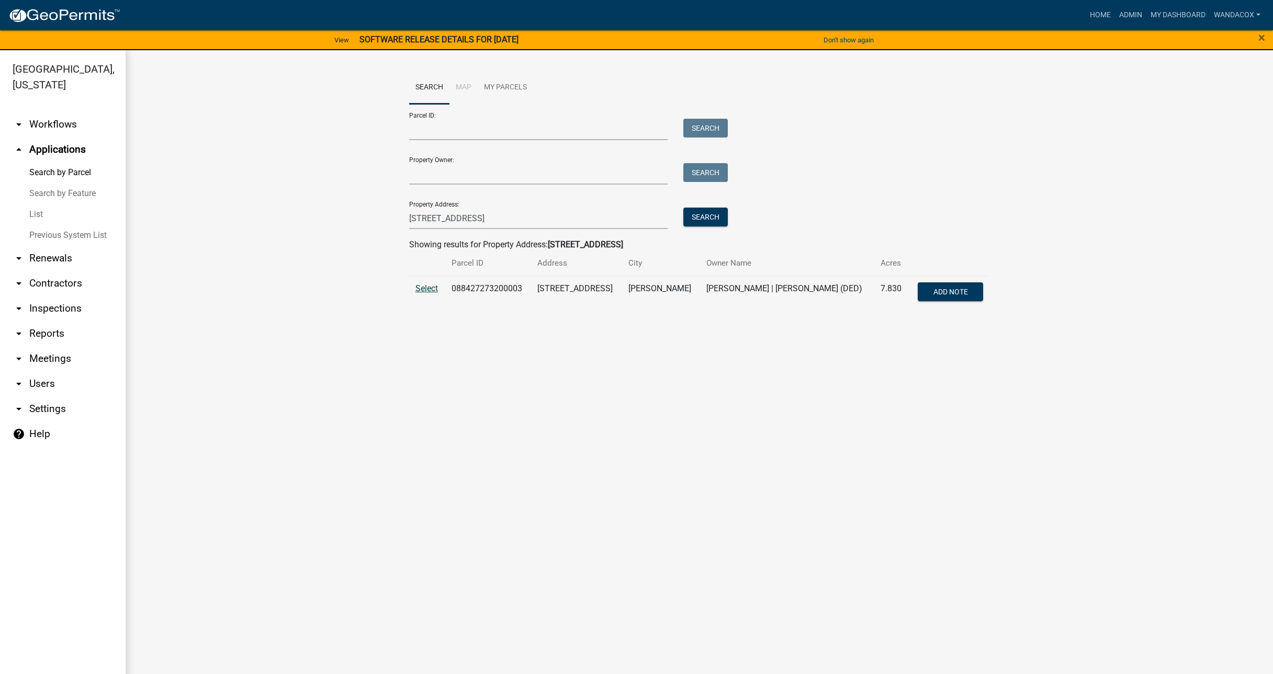
click at [431, 285] on span "Select" at bounding box center [426, 289] width 22 height 10
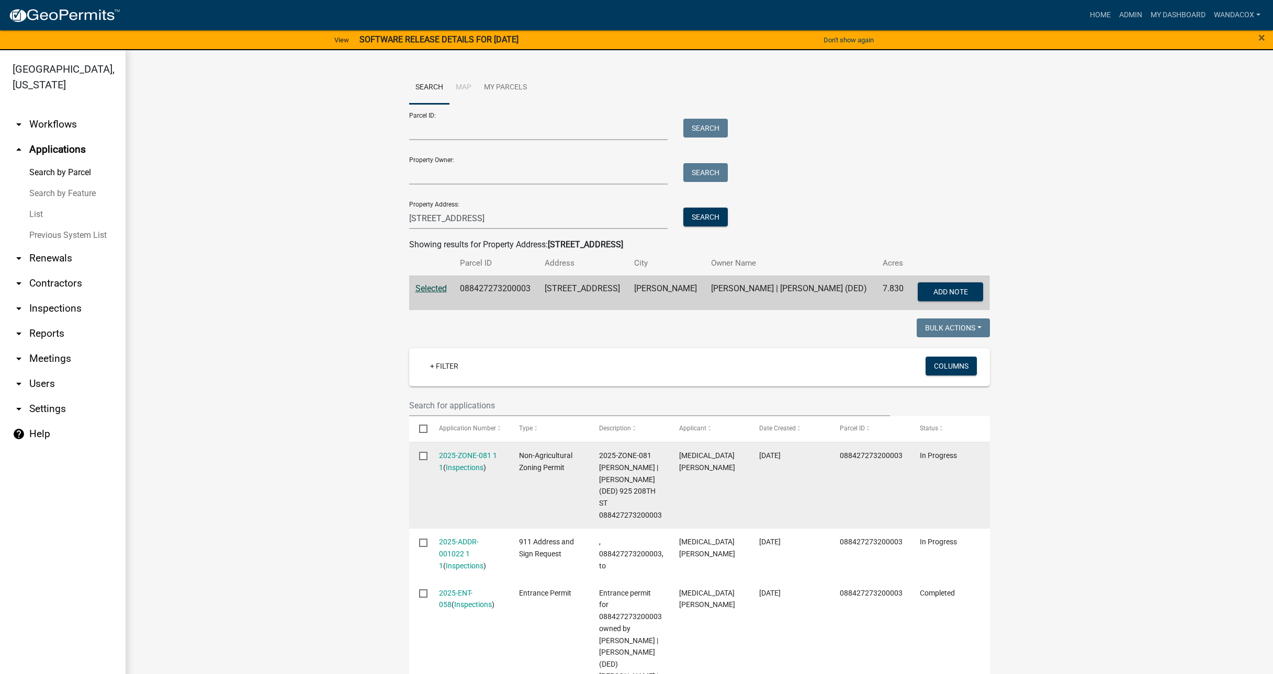
click at [471, 464] on link "Inspections" at bounding box center [465, 468] width 38 height 8
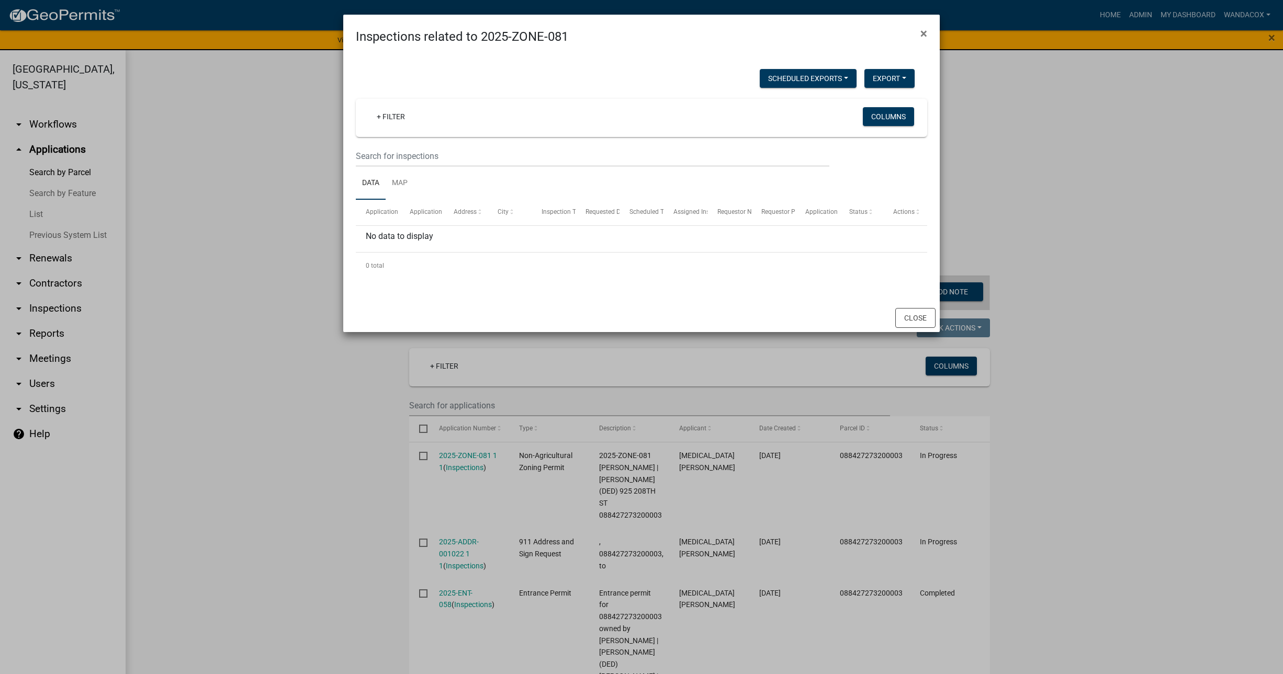
click at [451, 544] on ngb-modal-window "Inspections related to 2025-ZONE-081 × Scheduled Exports + Create New Export Ex…" at bounding box center [641, 337] width 1283 height 674
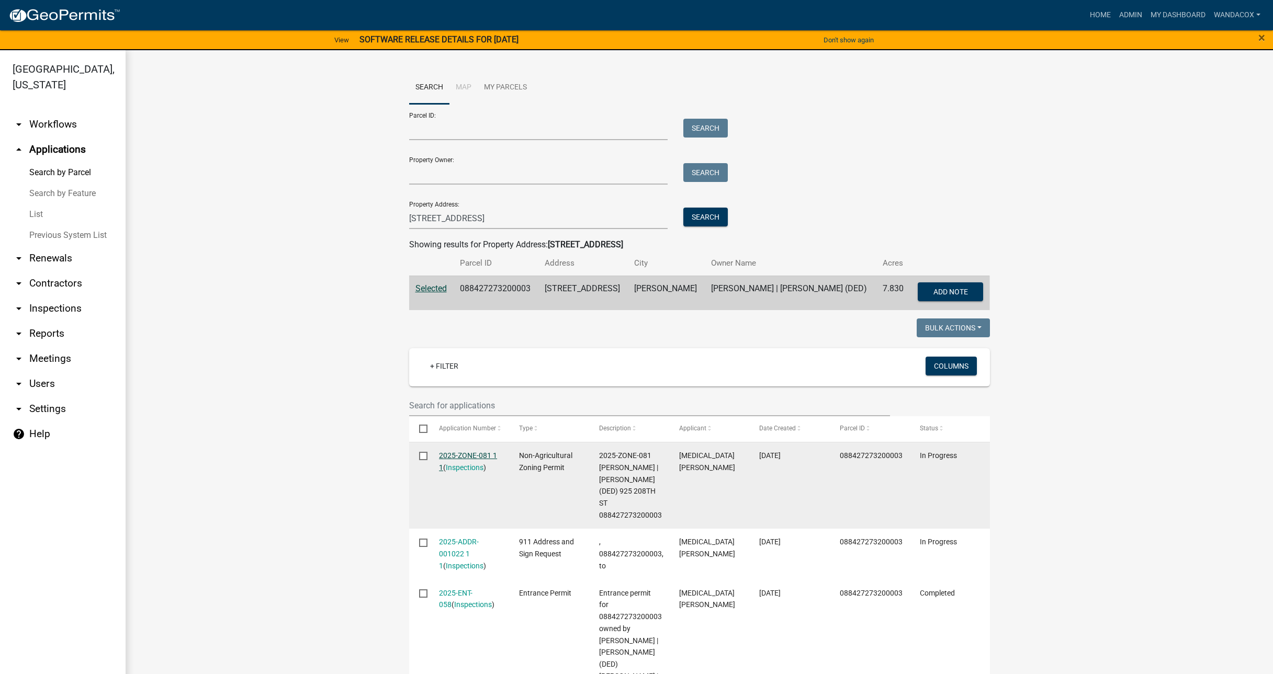
click at [463, 454] on link "2025-ZONE-081 1 1" at bounding box center [468, 462] width 58 height 20
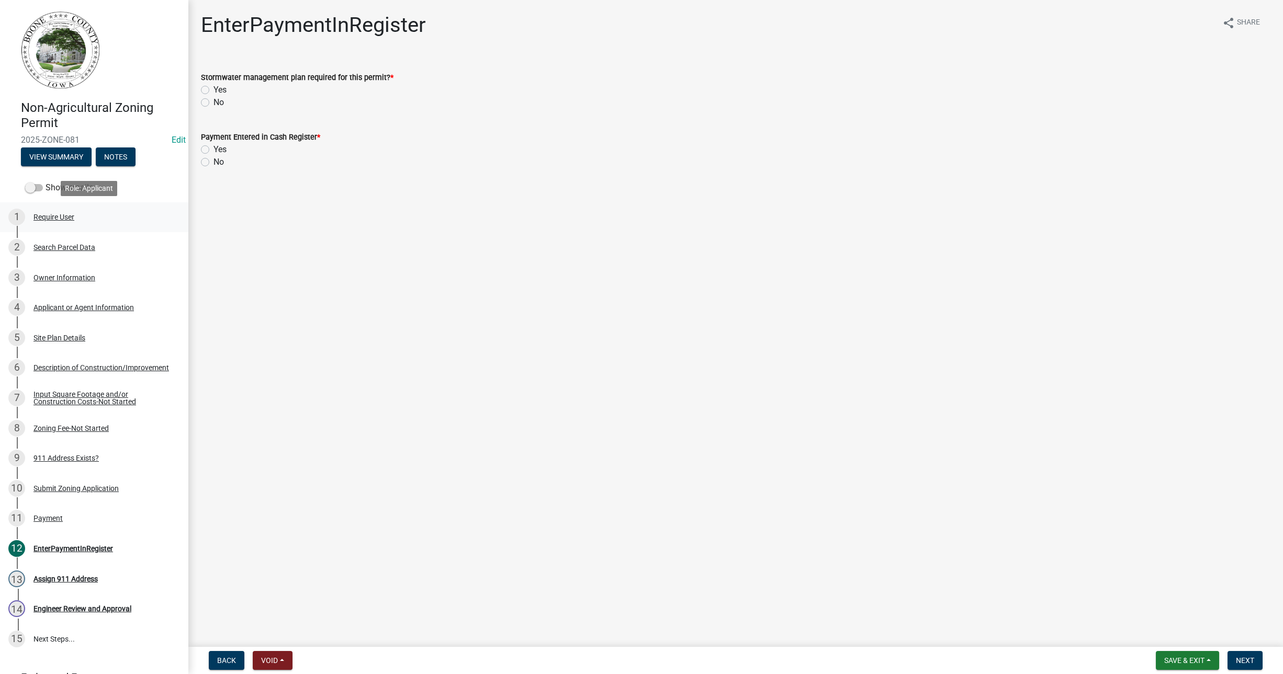
click at [46, 211] on div "1 Require User" at bounding box center [89, 217] width 163 height 17
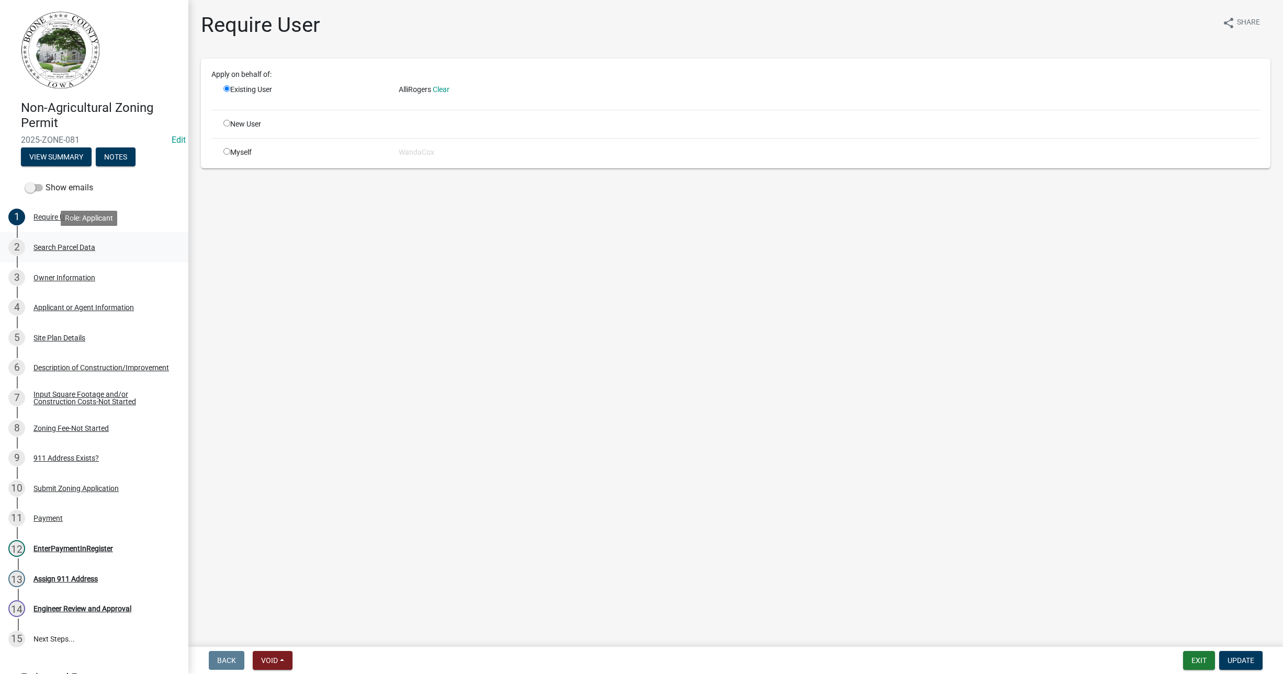
click at [58, 244] on div "Search Parcel Data" at bounding box center [64, 247] width 62 height 7
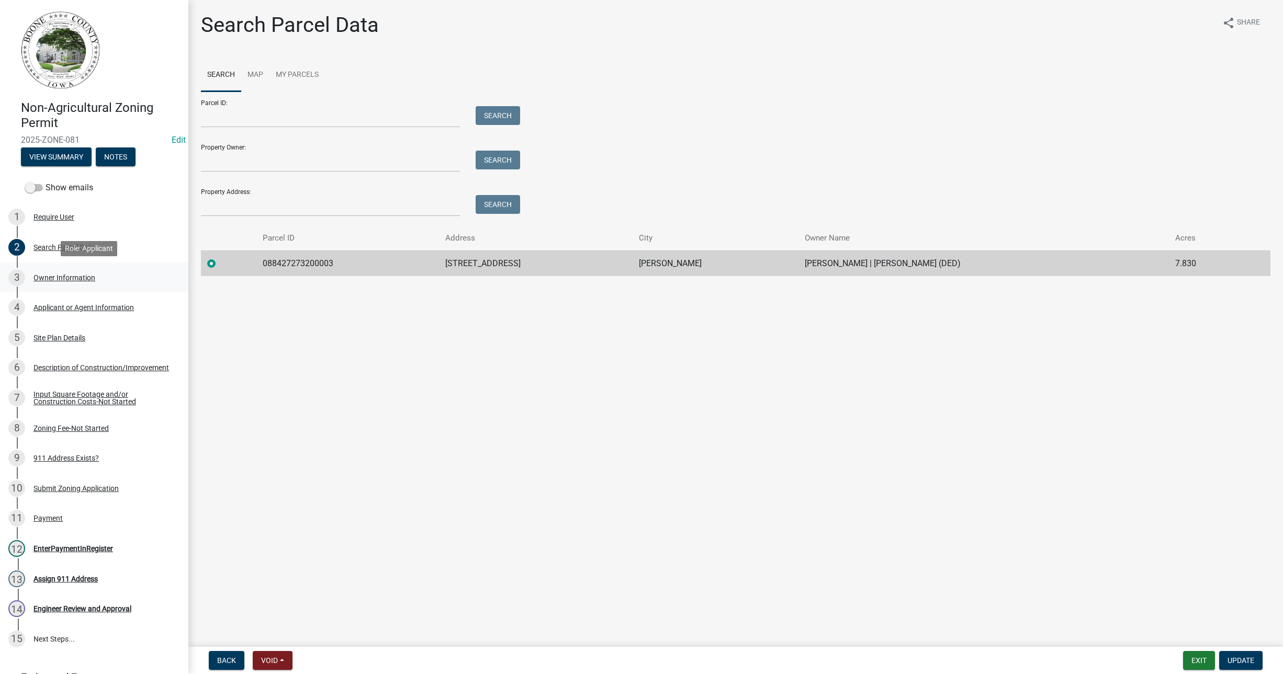
click at [54, 277] on div "Owner Information" at bounding box center [64, 277] width 62 height 7
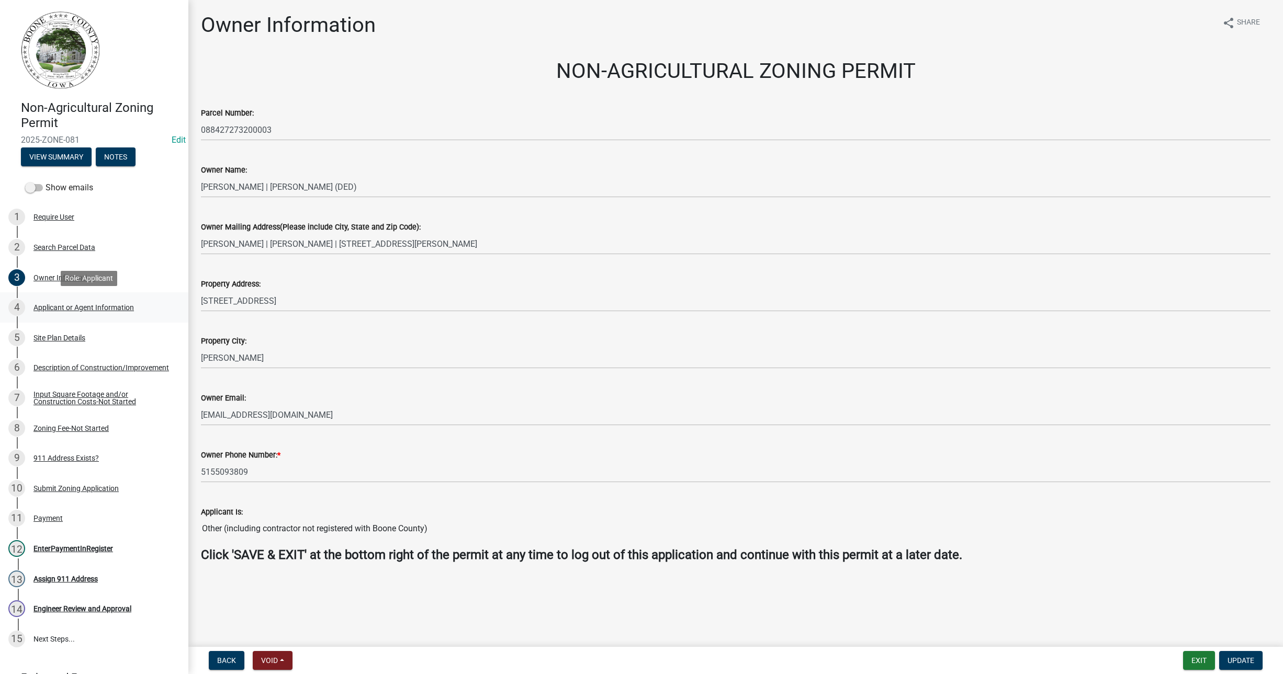
click at [55, 304] on div "Applicant or Agent Information" at bounding box center [83, 307] width 100 height 7
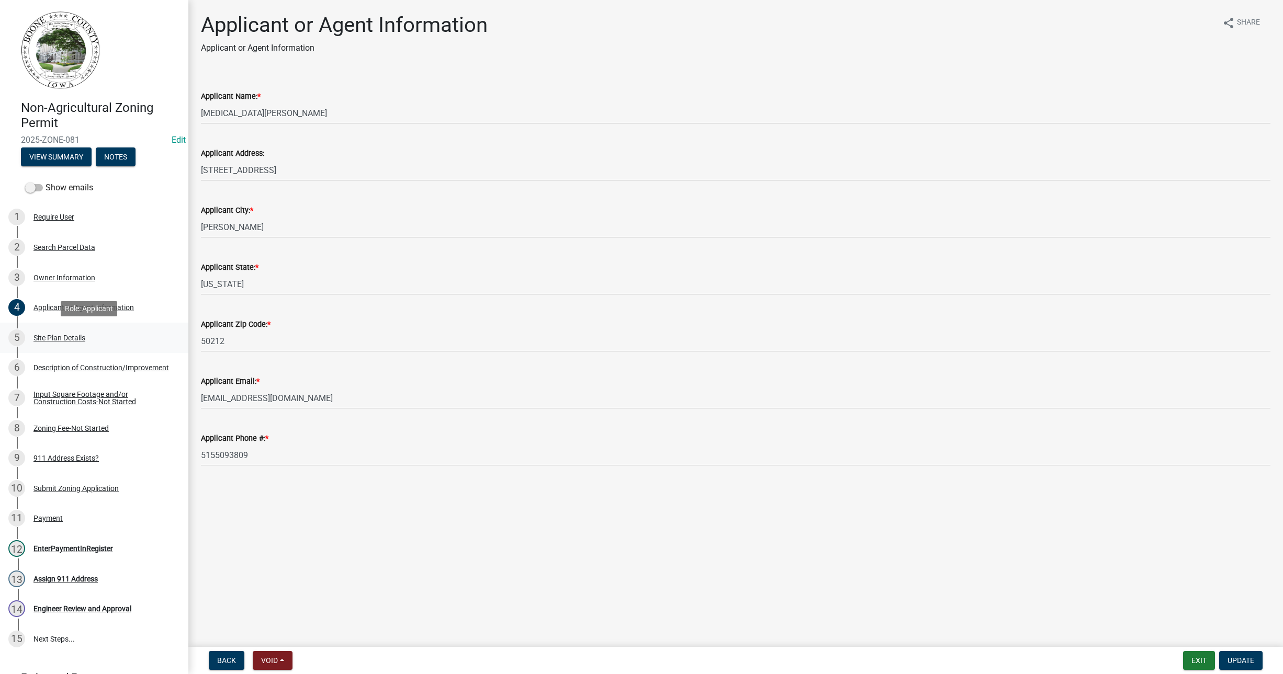
click at [52, 334] on div "Site Plan Details" at bounding box center [59, 337] width 52 height 7
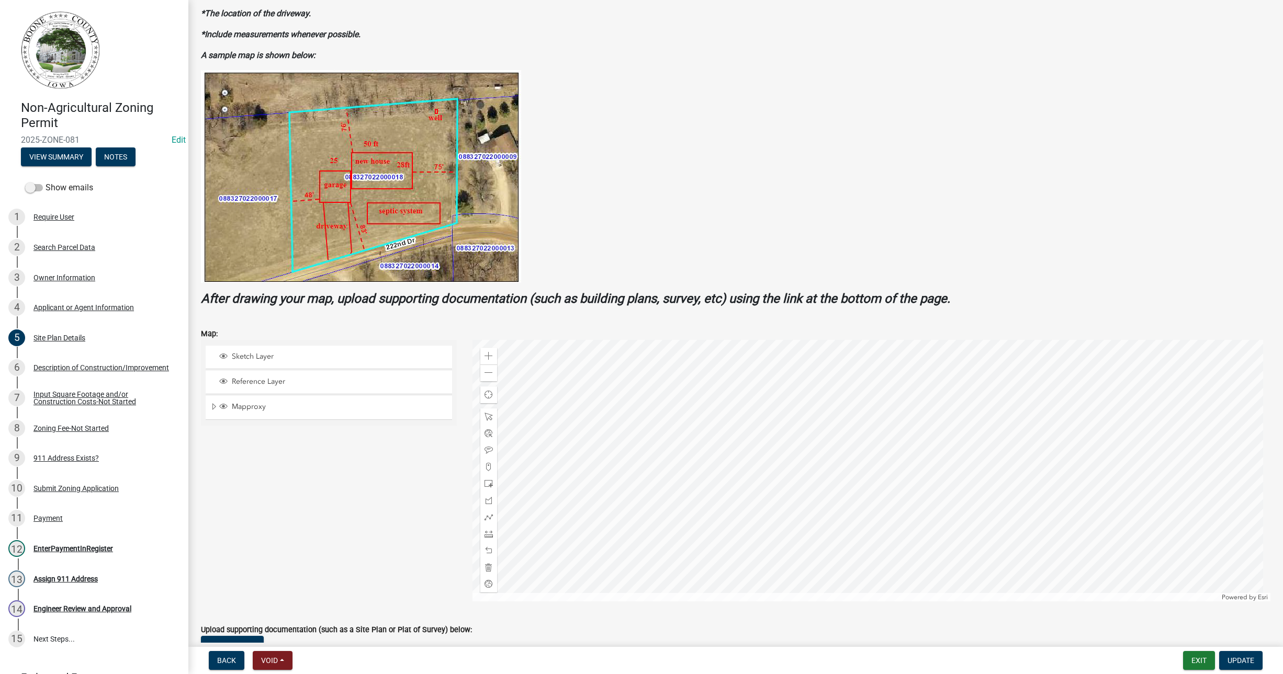
scroll to position [217, 0]
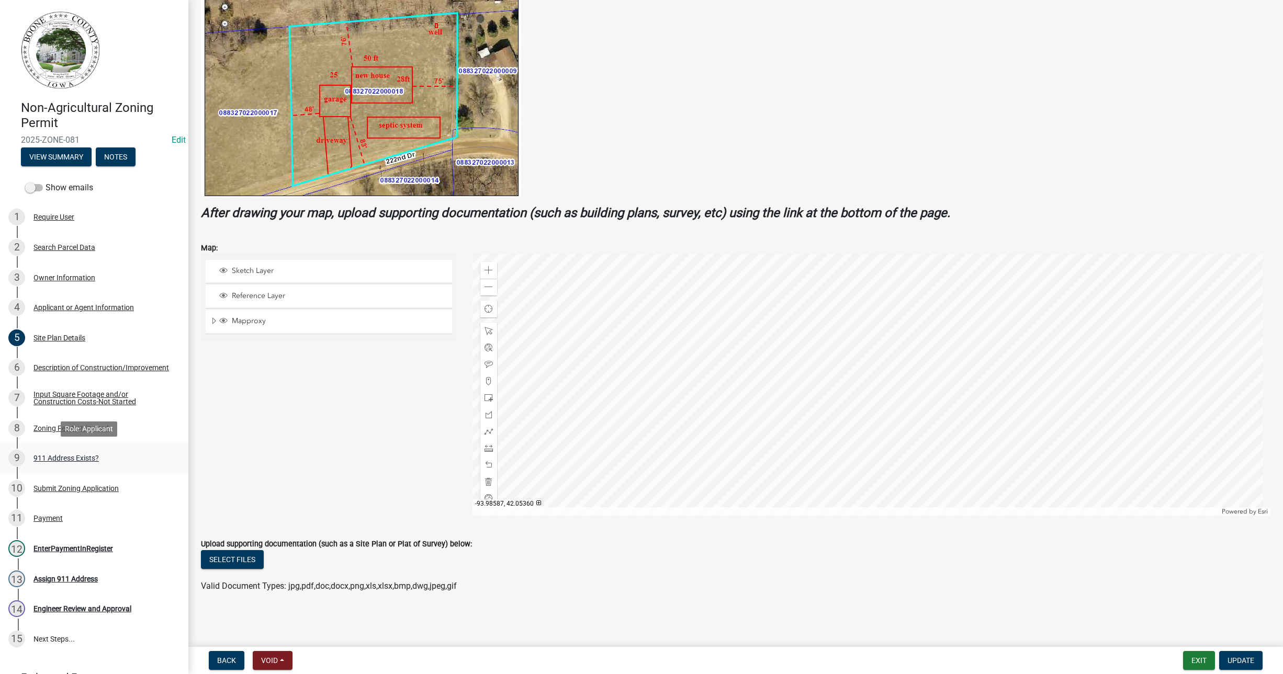
click at [65, 456] on div "911 Address Exists?" at bounding box center [65, 458] width 65 height 7
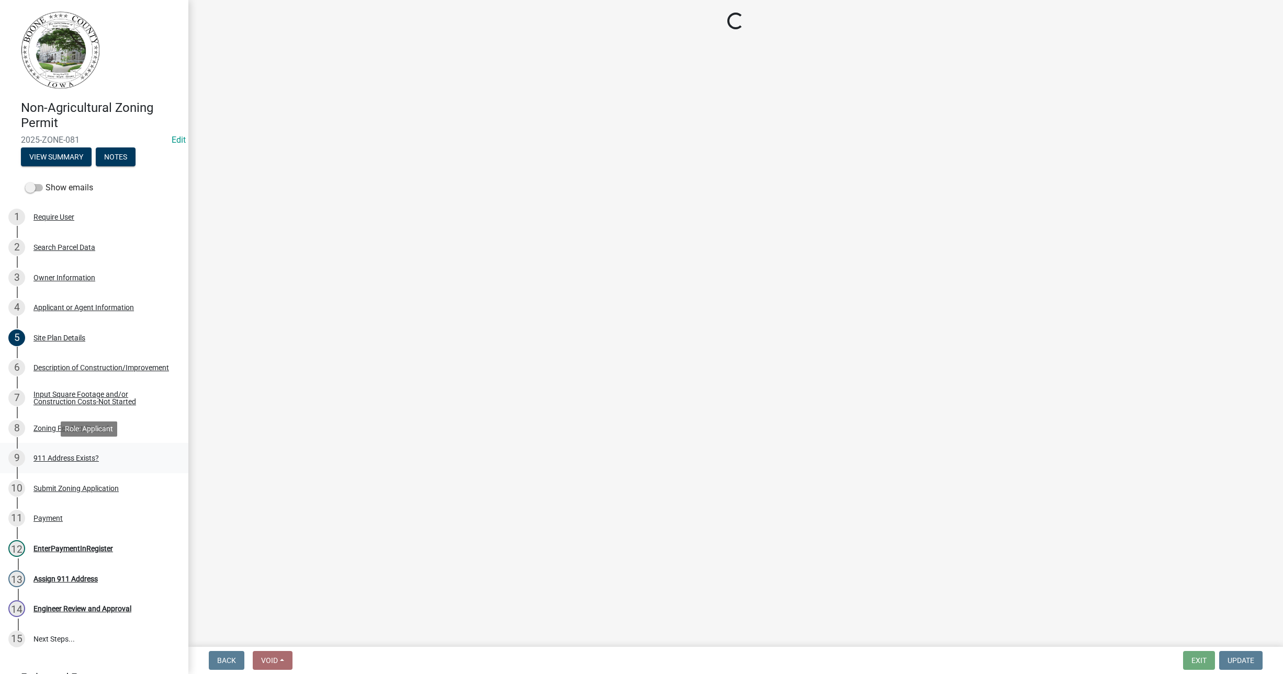
scroll to position [0, 0]
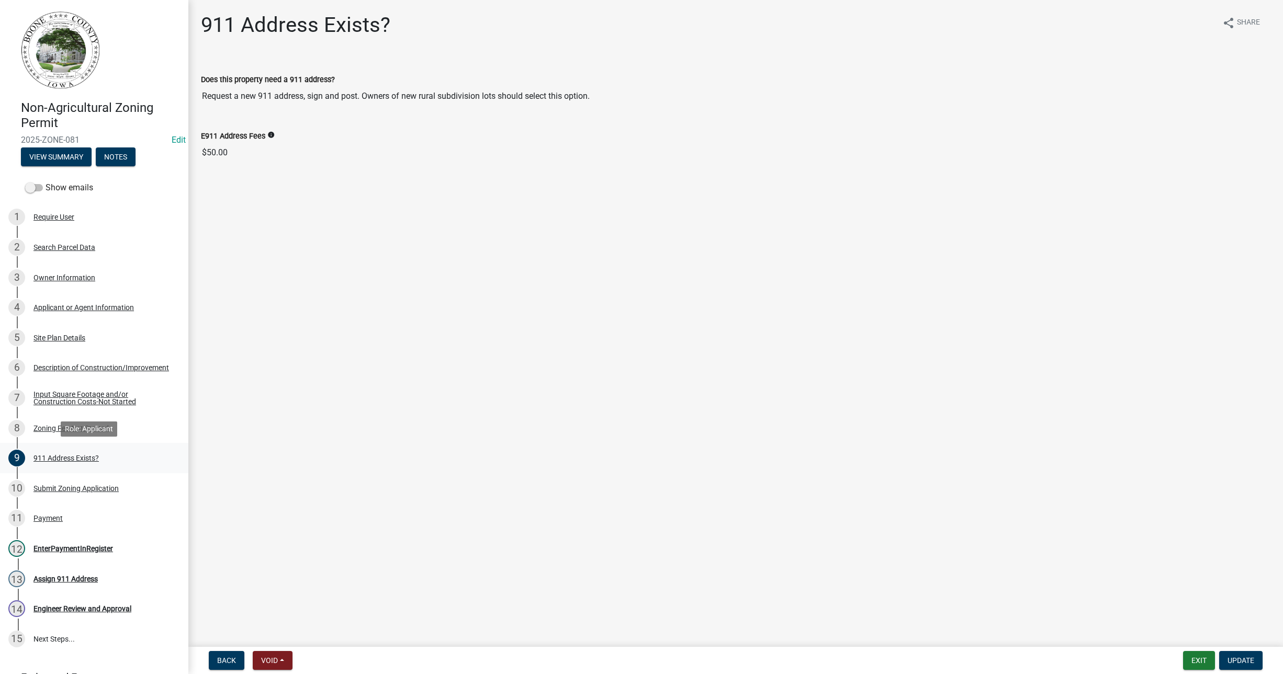
click at [65, 456] on div "911 Address Exists?" at bounding box center [65, 458] width 65 height 7
click at [75, 486] on div "Submit Zoning Application" at bounding box center [75, 488] width 85 height 7
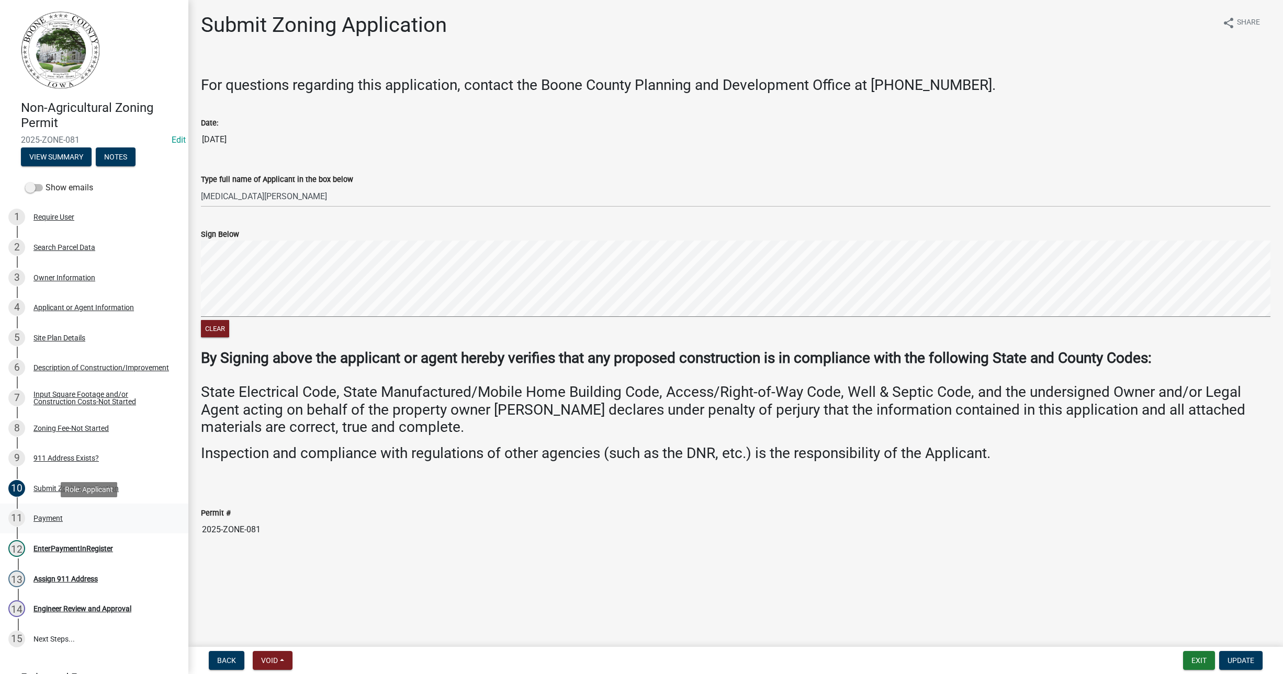
click at [43, 515] on div "Payment" at bounding box center [47, 518] width 29 height 7
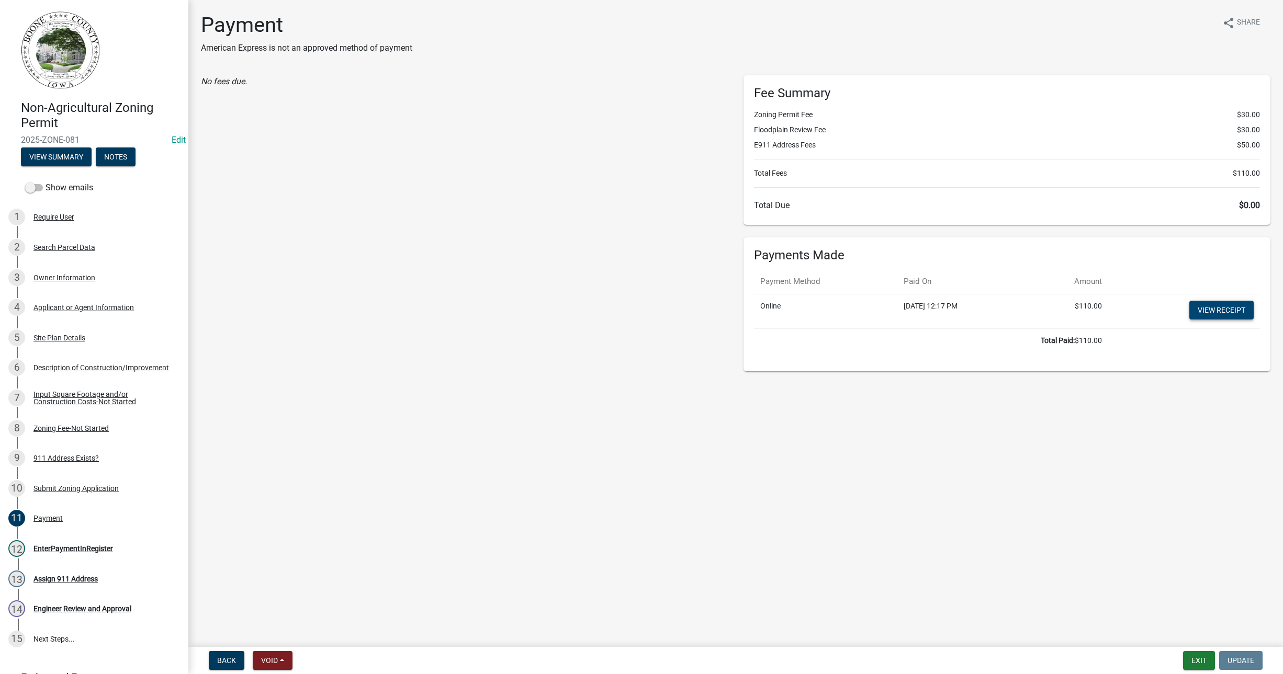
click at [1232, 307] on link "View receipt" at bounding box center [1221, 310] width 64 height 19
click at [66, 456] on div "911 Address Exists?" at bounding box center [65, 458] width 65 height 7
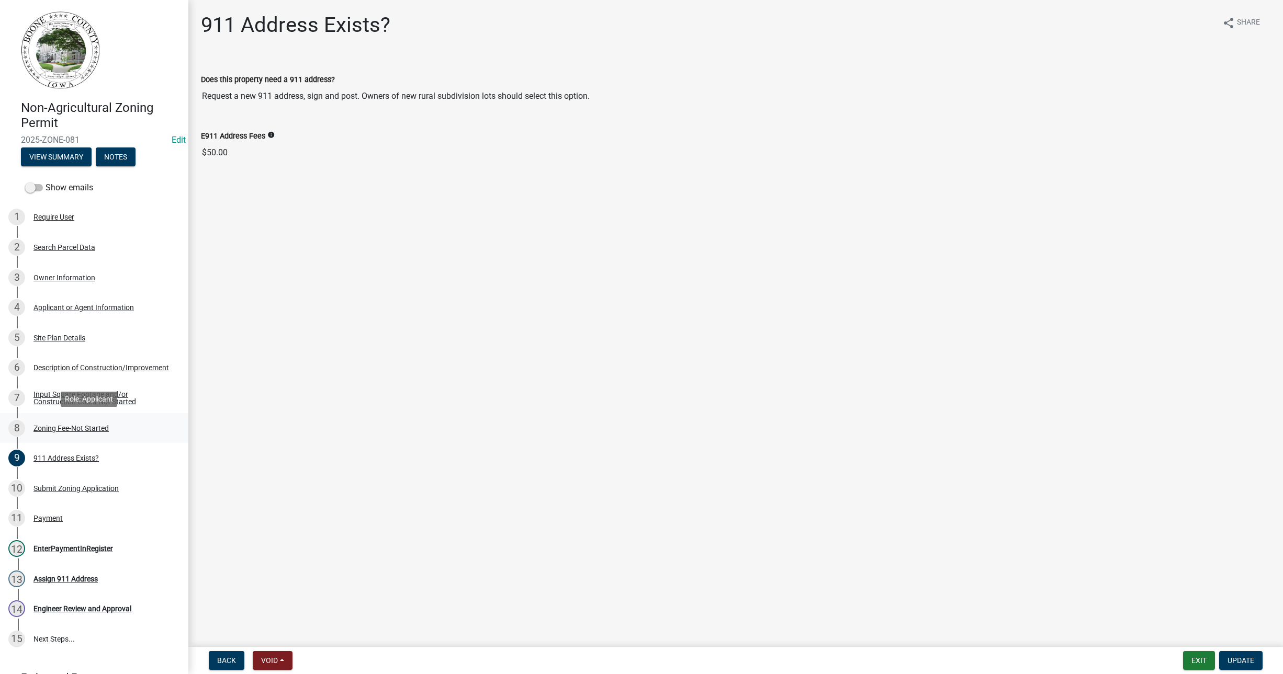
click at [80, 426] on div "Zoning Fee-Not Started" at bounding box center [70, 428] width 75 height 7
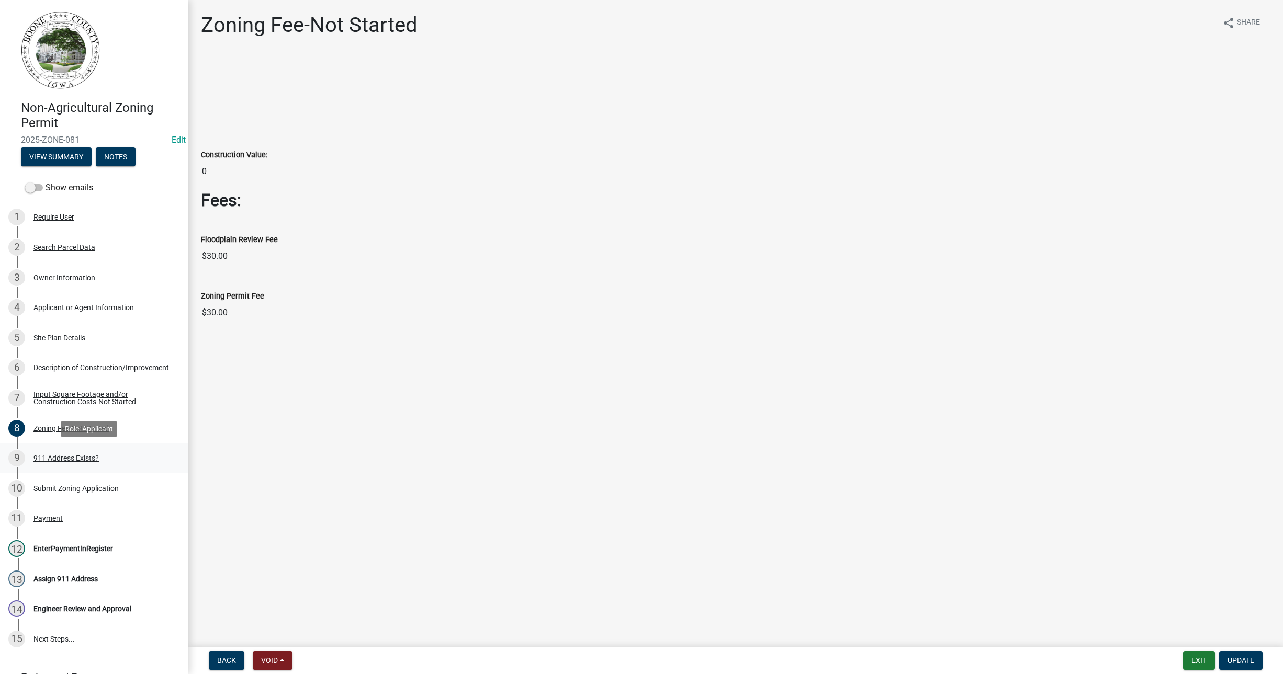
click at [69, 455] on div "911 Address Exists?" at bounding box center [65, 458] width 65 height 7
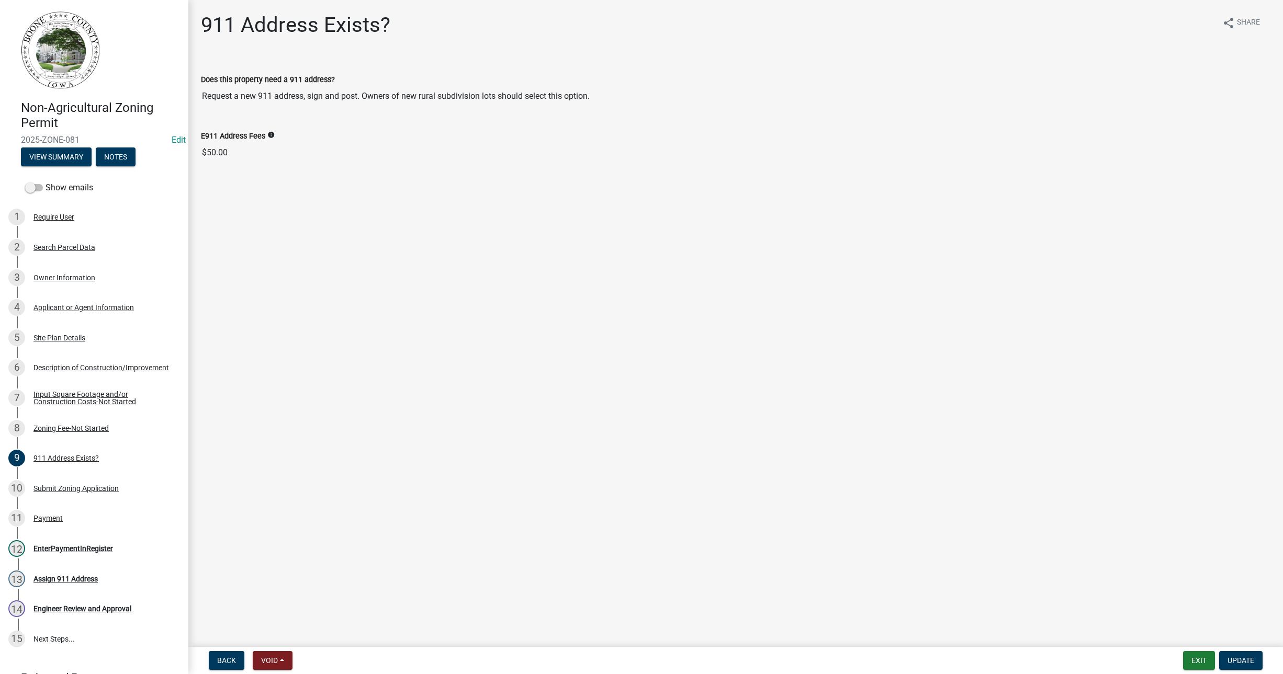
click at [326, 82] on label "Does this property need a 911 address?" at bounding box center [268, 79] width 134 height 7
click at [326, 86] on input "Request a new 911 address, sign and post. Owners of new rural subdivision lots …" at bounding box center [736, 96] width 1070 height 21
click at [330, 73] on div "Does this property need a 911 address?" at bounding box center [736, 79] width 1070 height 13
click at [364, 90] on input "Request a new 911 address, sign and post. Owners of new rural subdivision lots …" at bounding box center [736, 96] width 1070 height 21
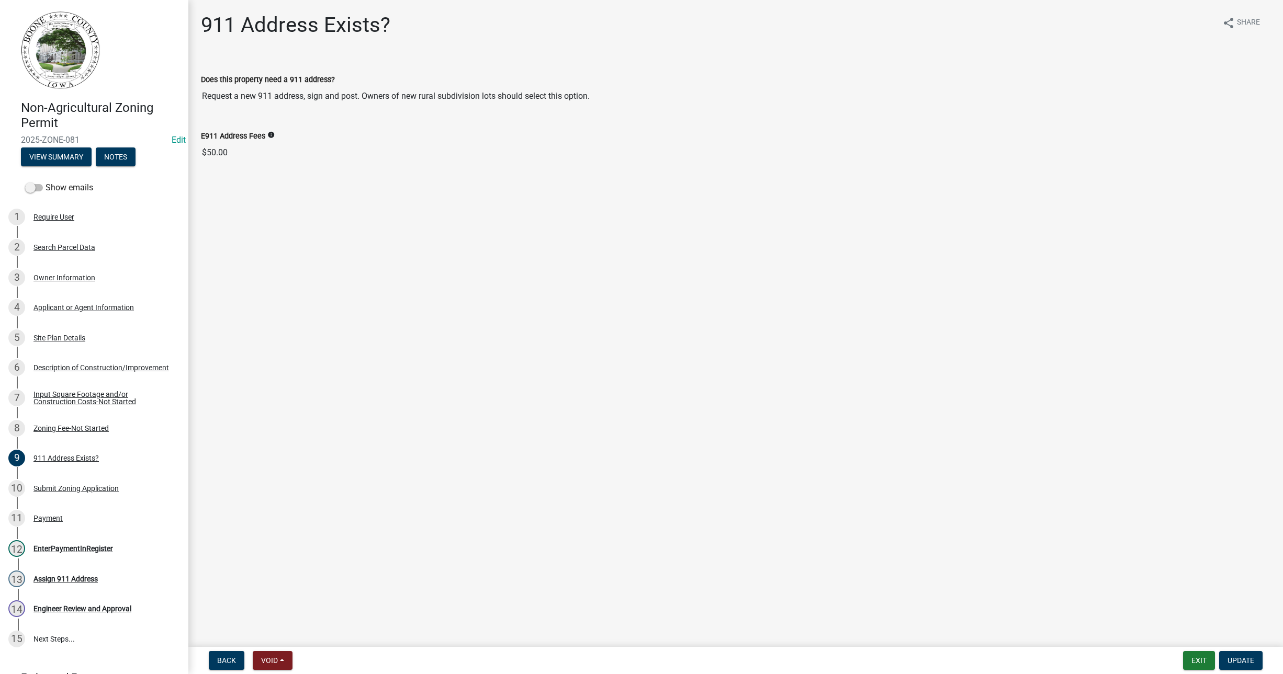
click at [1264, 98] on input "Request a new 911 address, sign and post. Owners of new rural subdivision lots …" at bounding box center [736, 96] width 1070 height 21
click at [1258, 108] on wm-data-entity-input "Does this property need a 911 address? Request a new 911 address, sign and post…" at bounding box center [736, 87] width 1070 height 57
click at [559, 93] on input "Request a new 911 address, sign and post. Owners of new rural subdivision lots …" at bounding box center [736, 96] width 1070 height 21
click at [208, 139] on label "E911 Address Fees" at bounding box center [233, 136] width 64 height 7
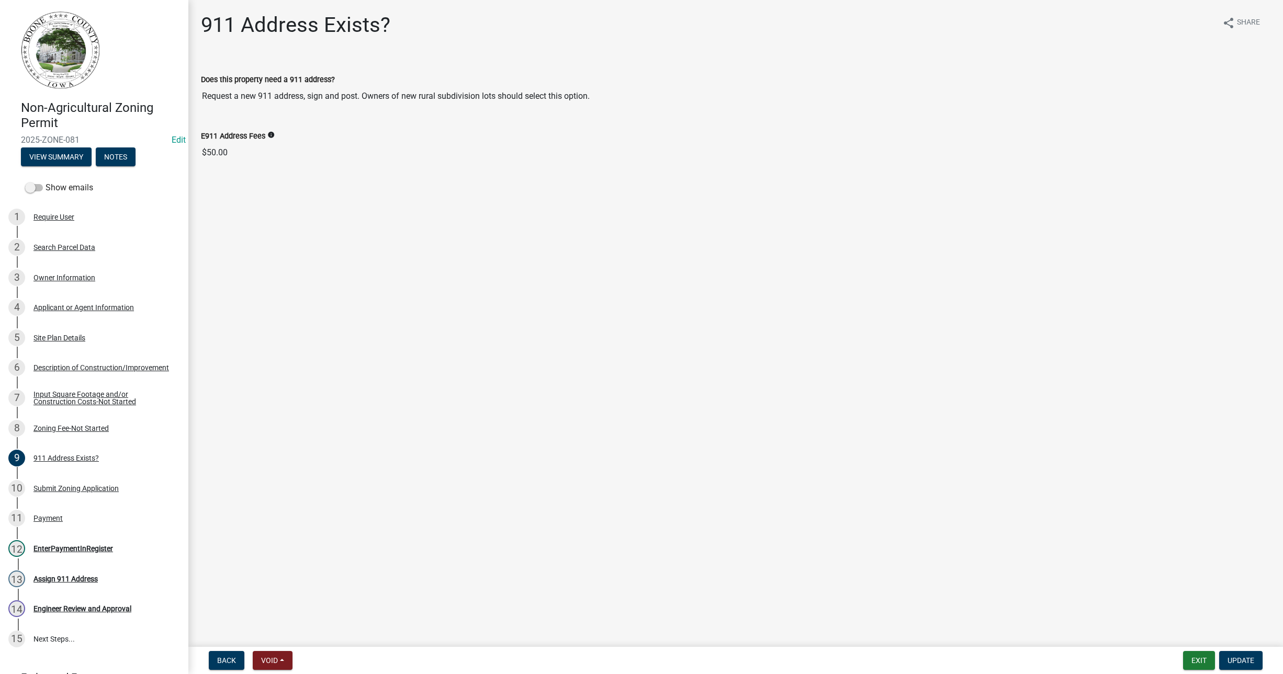
click at [208, 142] on input "$50.00" at bounding box center [736, 152] width 1070 height 21
click at [213, 147] on input "$50.00" at bounding box center [736, 152] width 1070 height 21
click at [268, 152] on input "$50.00" at bounding box center [736, 152] width 1070 height 21
click at [255, 154] on input "$50.00" at bounding box center [736, 152] width 1070 height 21
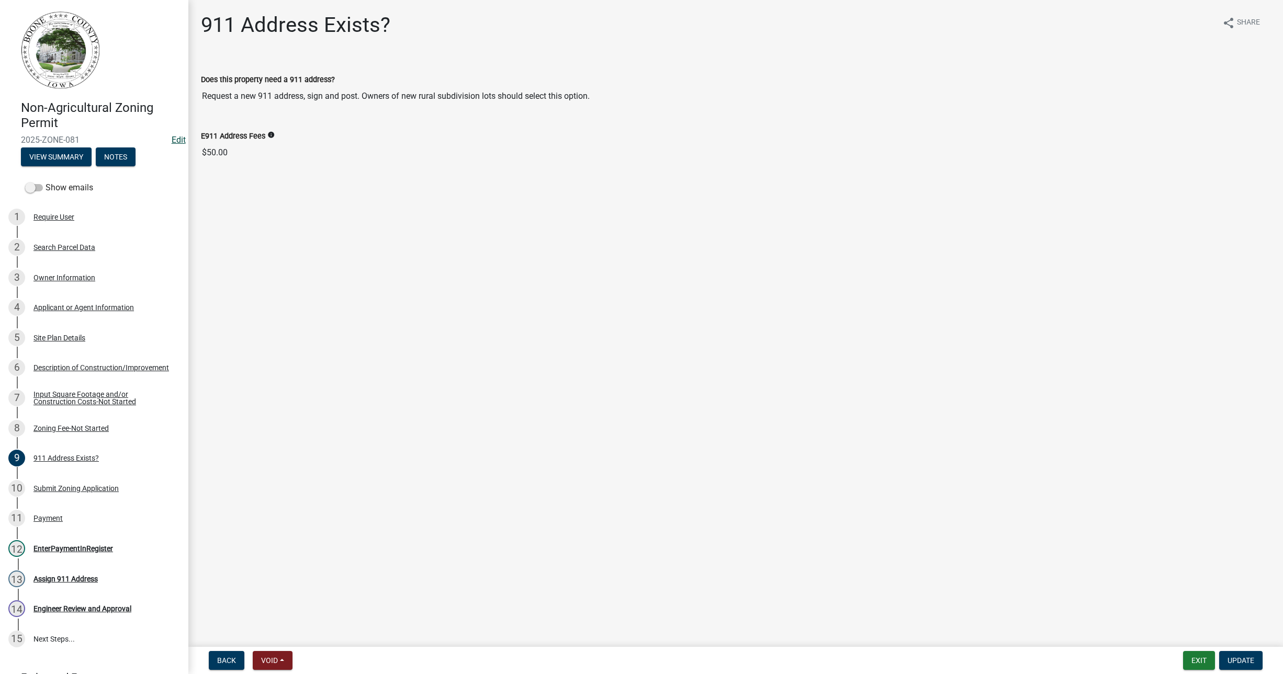
click at [173, 139] on link "Edit" at bounding box center [179, 140] width 14 height 10
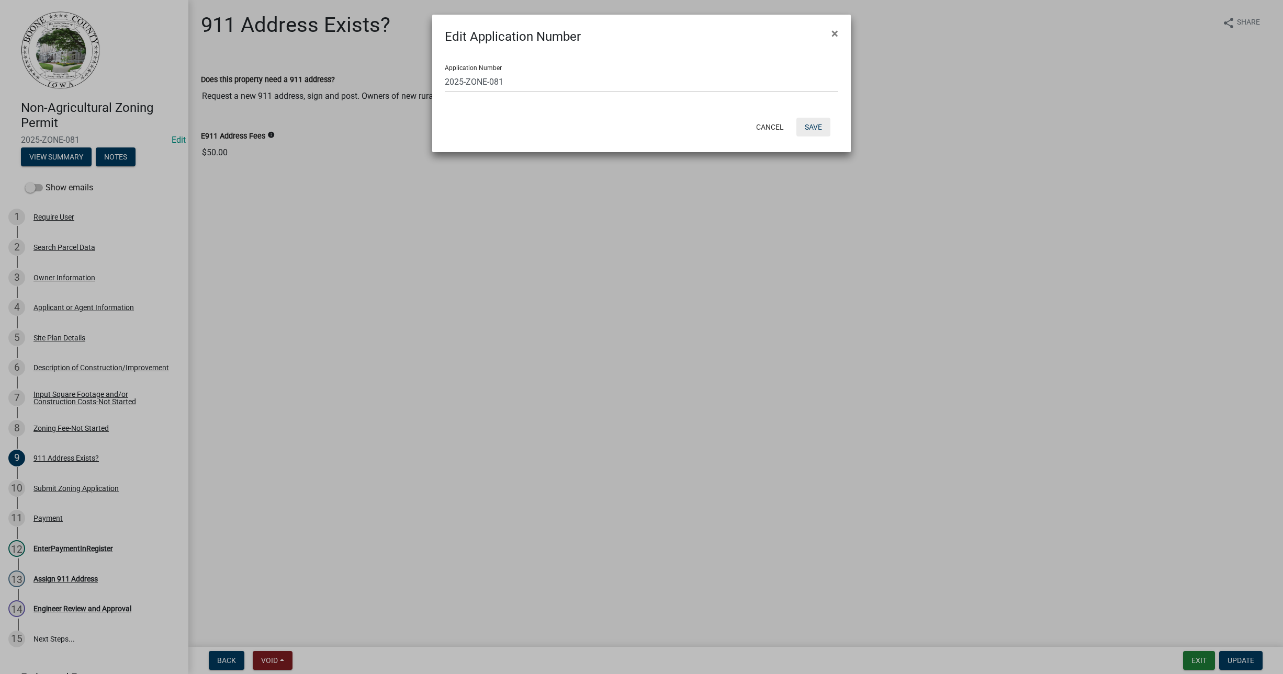
click at [819, 123] on button "Save" at bounding box center [813, 127] width 34 height 19
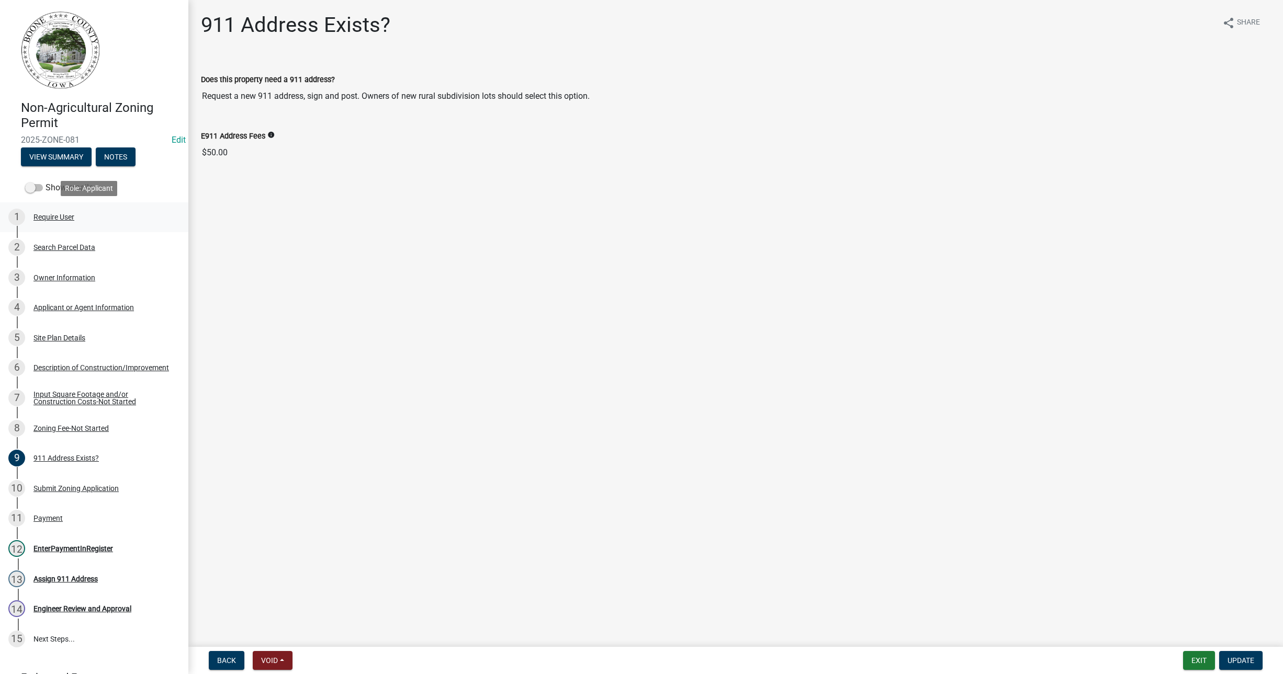
click at [55, 221] on div "1 Require User" at bounding box center [89, 217] width 163 height 17
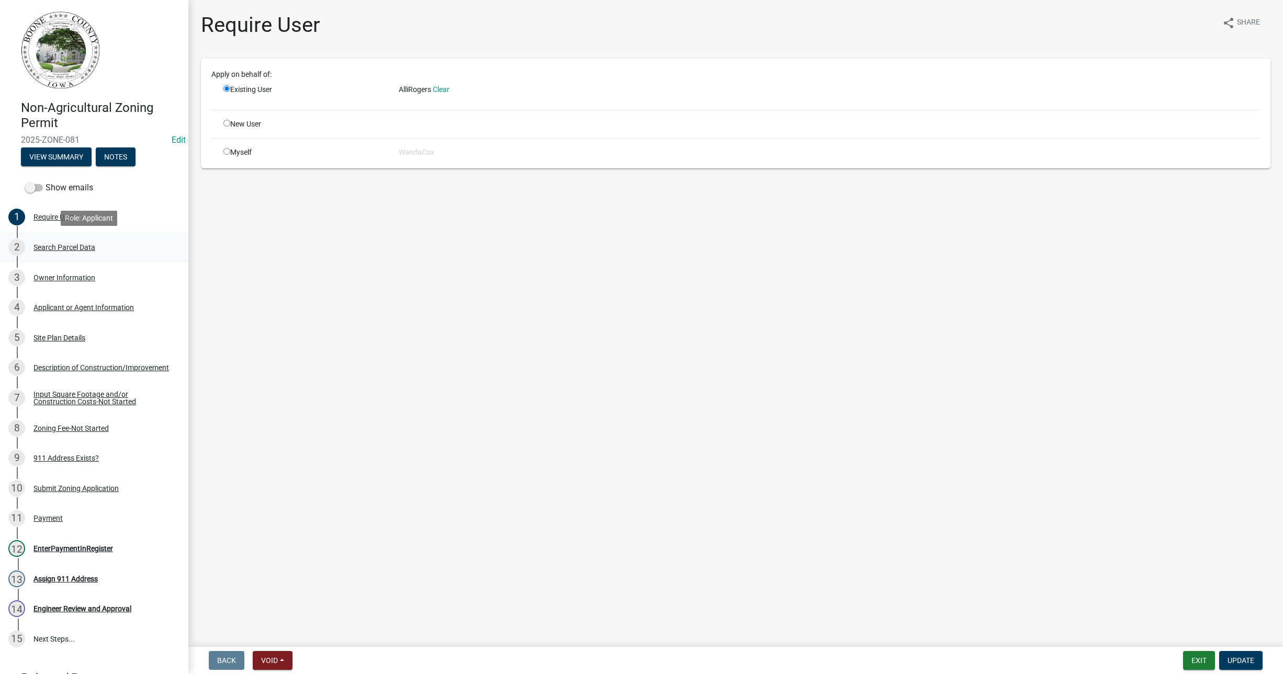
click at [63, 250] on div "Search Parcel Data" at bounding box center [64, 247] width 62 height 7
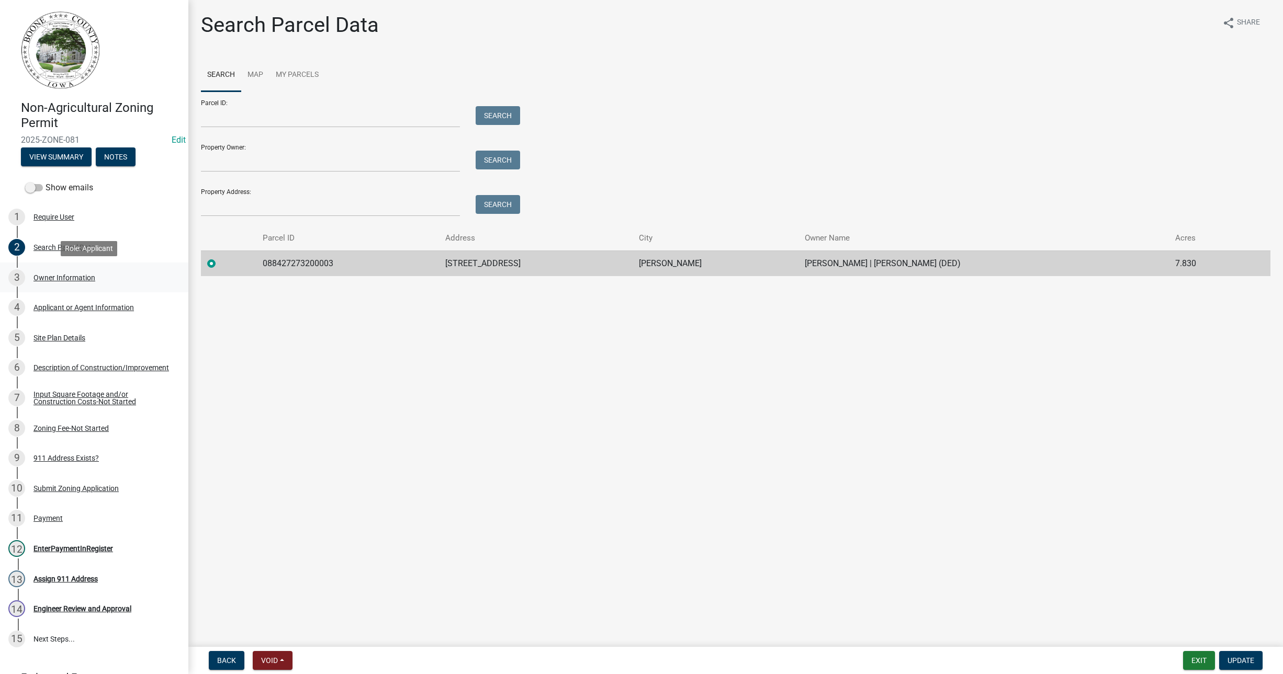
click at [66, 276] on div "Owner Information" at bounding box center [64, 277] width 62 height 7
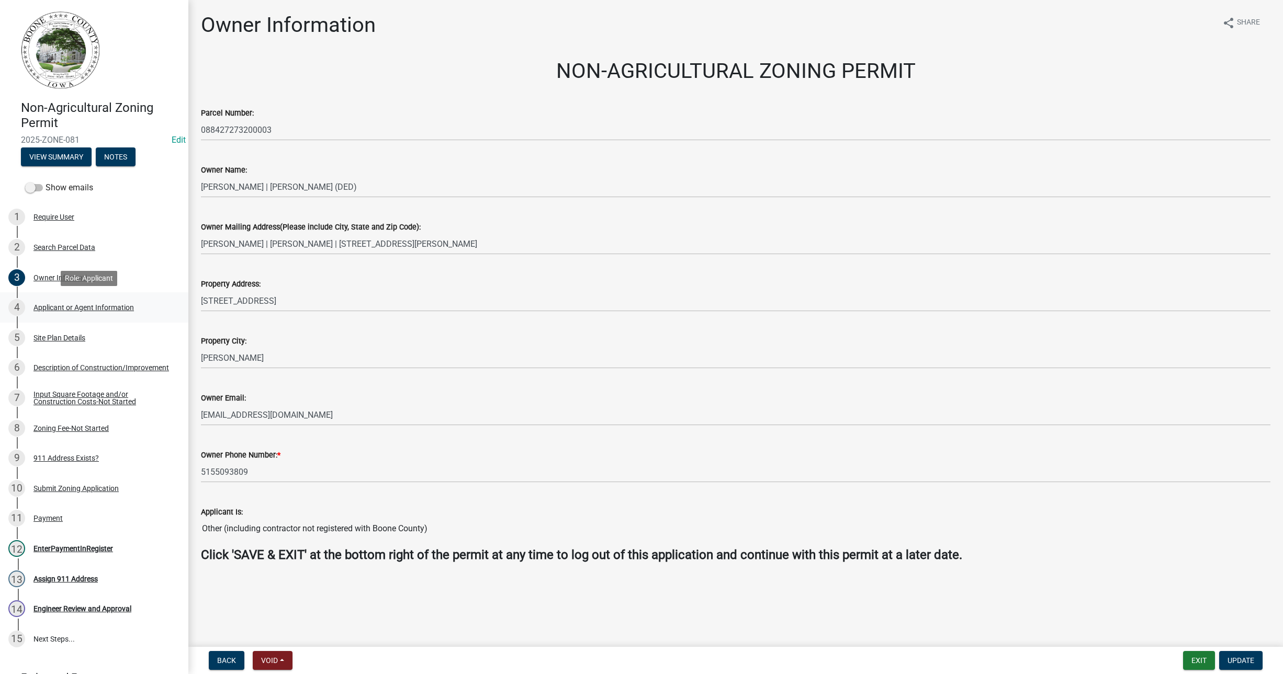
click at [73, 307] on div "Applicant or Agent Information" at bounding box center [83, 307] width 100 height 7
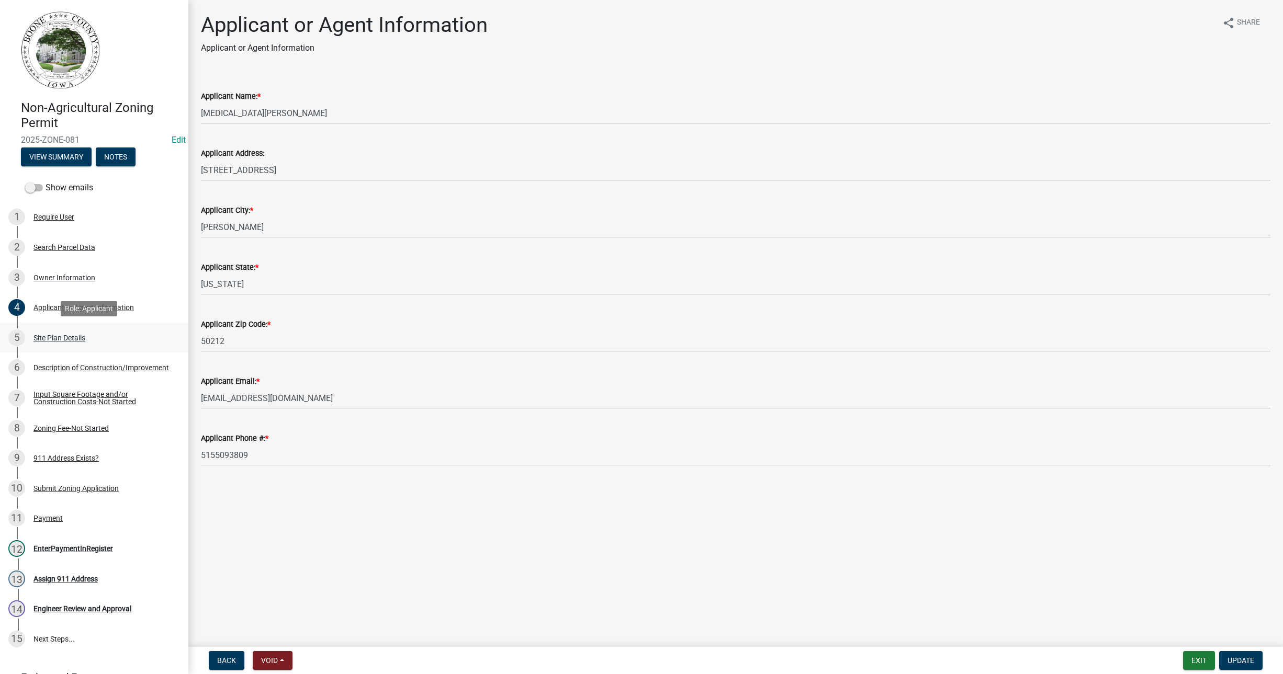
click at [80, 341] on div "Site Plan Details" at bounding box center [59, 337] width 52 height 7
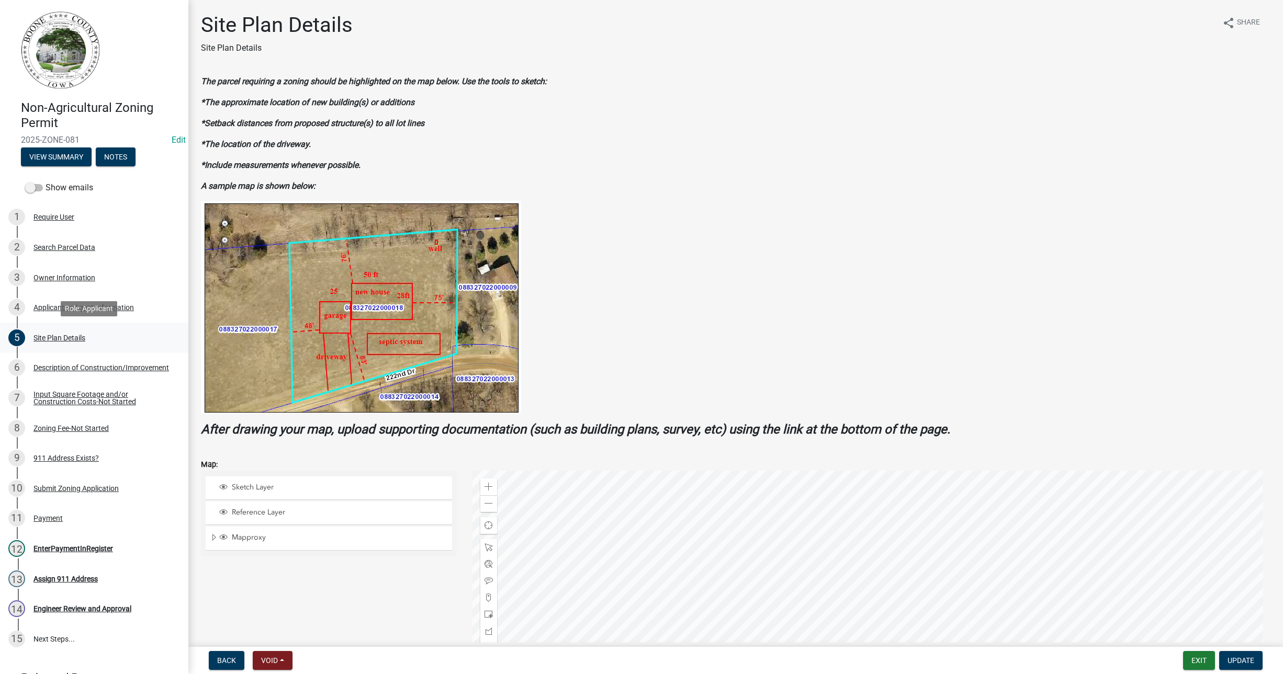
click at [80, 341] on div "Site Plan Details" at bounding box center [59, 337] width 52 height 7
click at [61, 365] on div "Description of Construction/Improvement" at bounding box center [101, 367] width 136 height 7
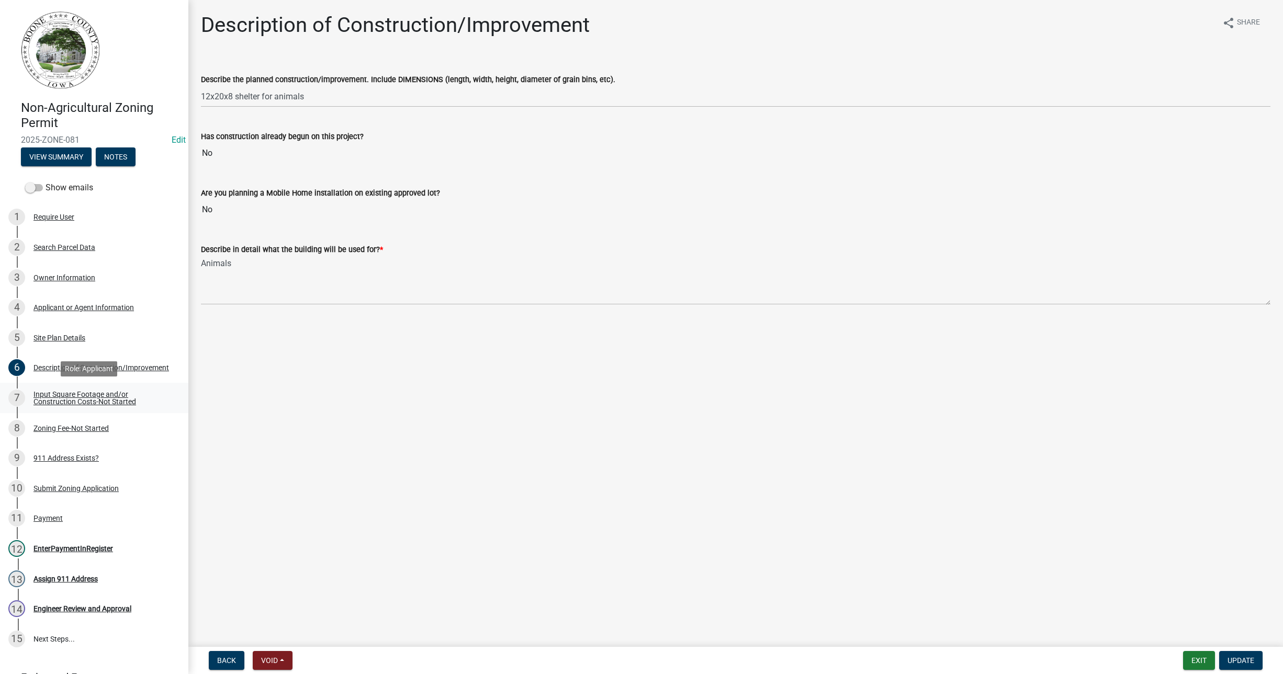
click at [51, 401] on div "Input Square Footage and/or Construction Costs-Not Started" at bounding box center [102, 398] width 138 height 15
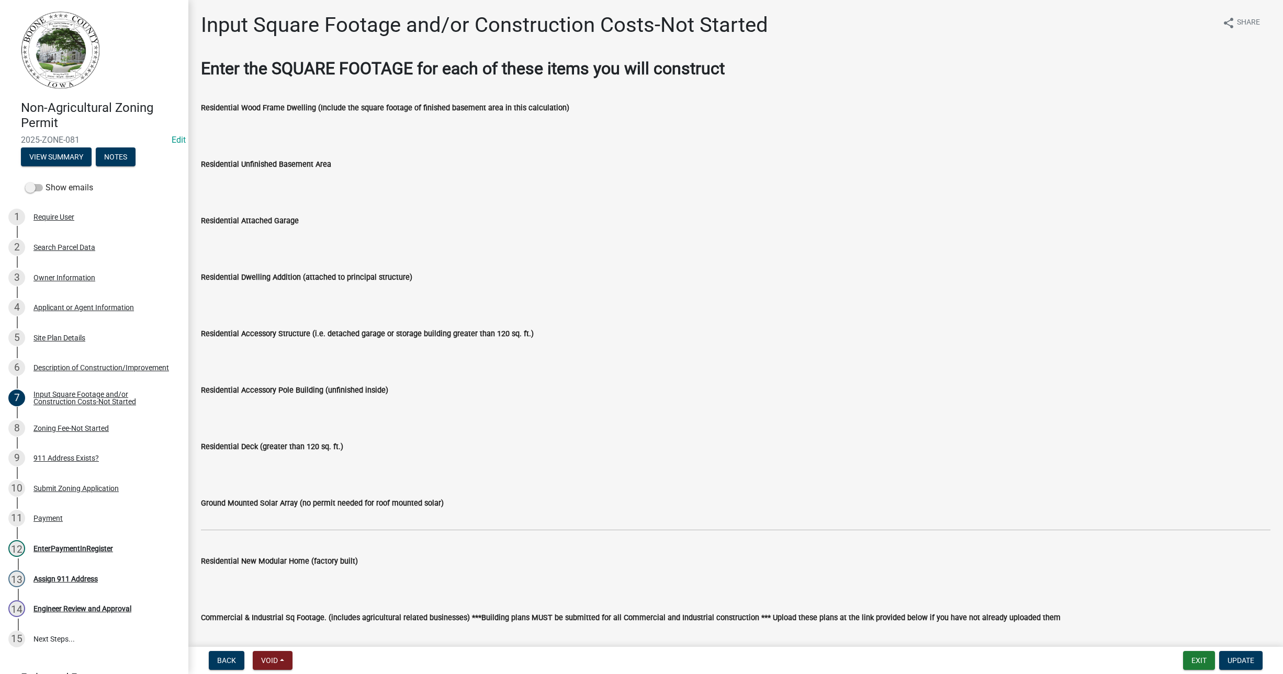
click at [207, 394] on label "Residential Accessory Pole Building (unfinished inside)" at bounding box center [294, 390] width 187 height 7
click at [207, 397] on input "Residential Accessory Pole Building (unfinished inside)" at bounding box center [736, 407] width 1070 height 21
click at [98, 427] on div "Zoning Fee-Not Started" at bounding box center [70, 428] width 75 height 7
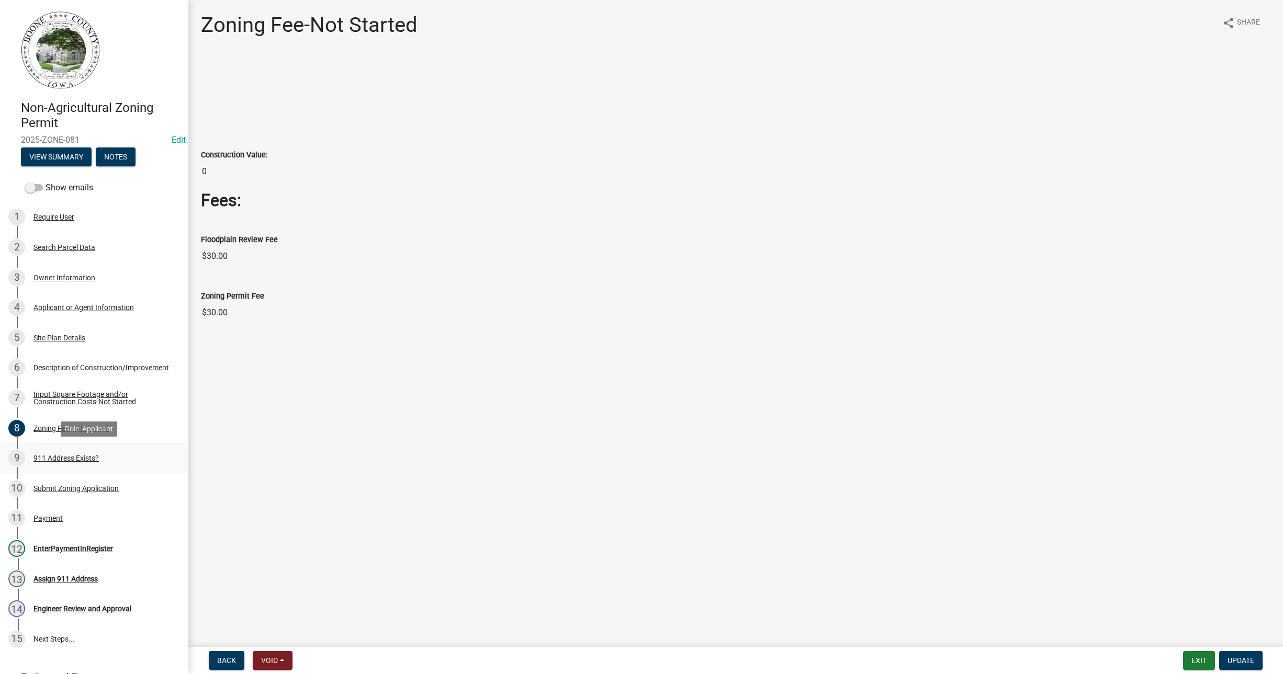
click at [77, 456] on div "911 Address Exists?" at bounding box center [65, 458] width 65 height 7
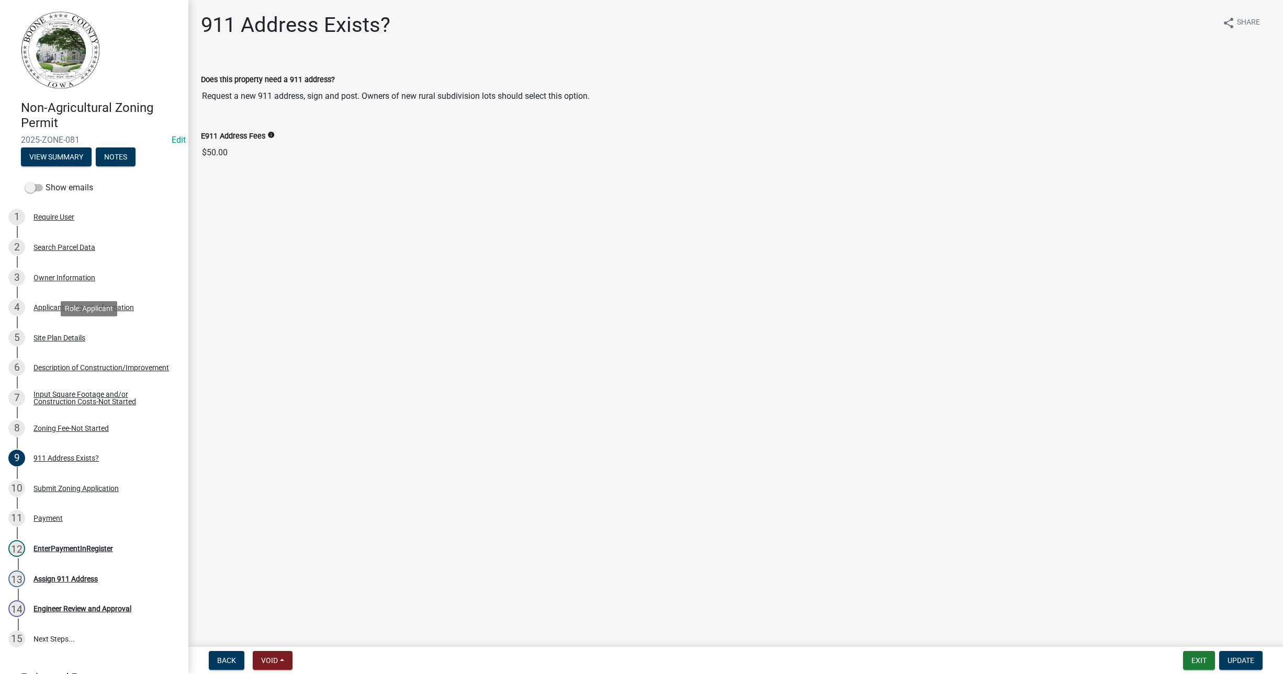
click at [62, 339] on div "Site Plan Details" at bounding box center [59, 337] width 52 height 7
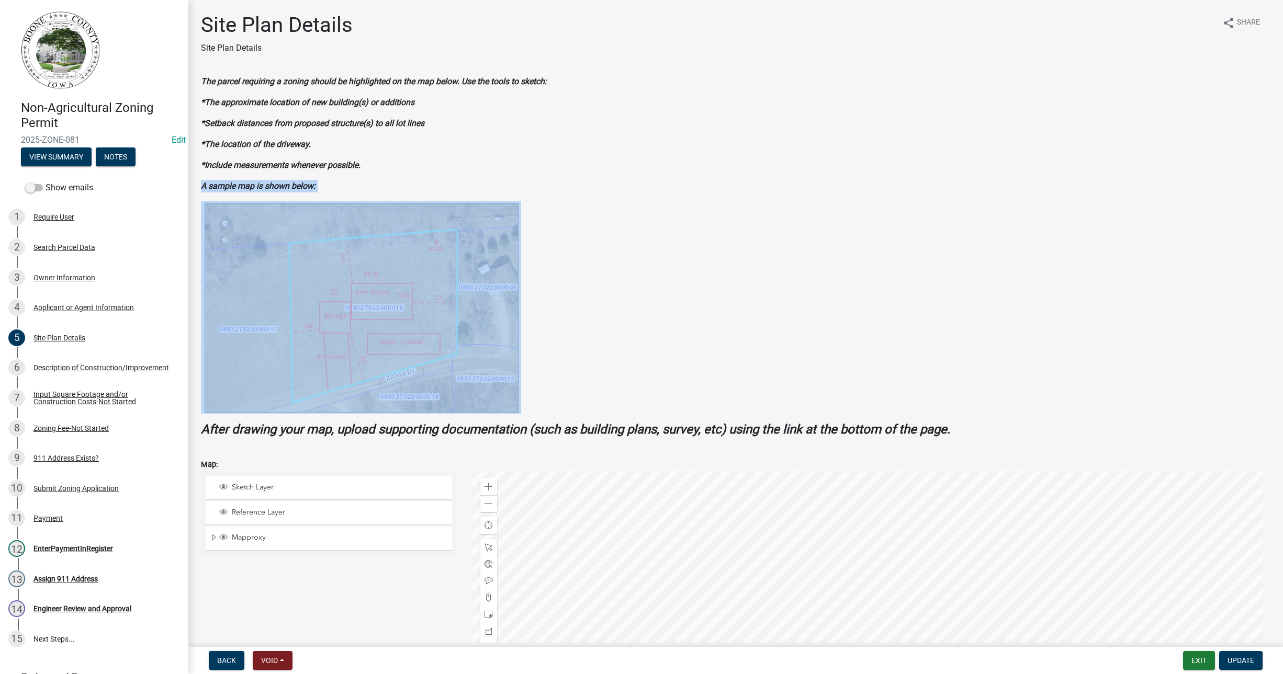
drag, startPoint x: 853, startPoint y: 364, endPoint x: 838, endPoint y: 173, distance: 191.1
click at [838, 157] on div "The parcel requiring a zoning should be highlighted on the map below. Use the t…" at bounding box center [736, 256] width 1070 height 362
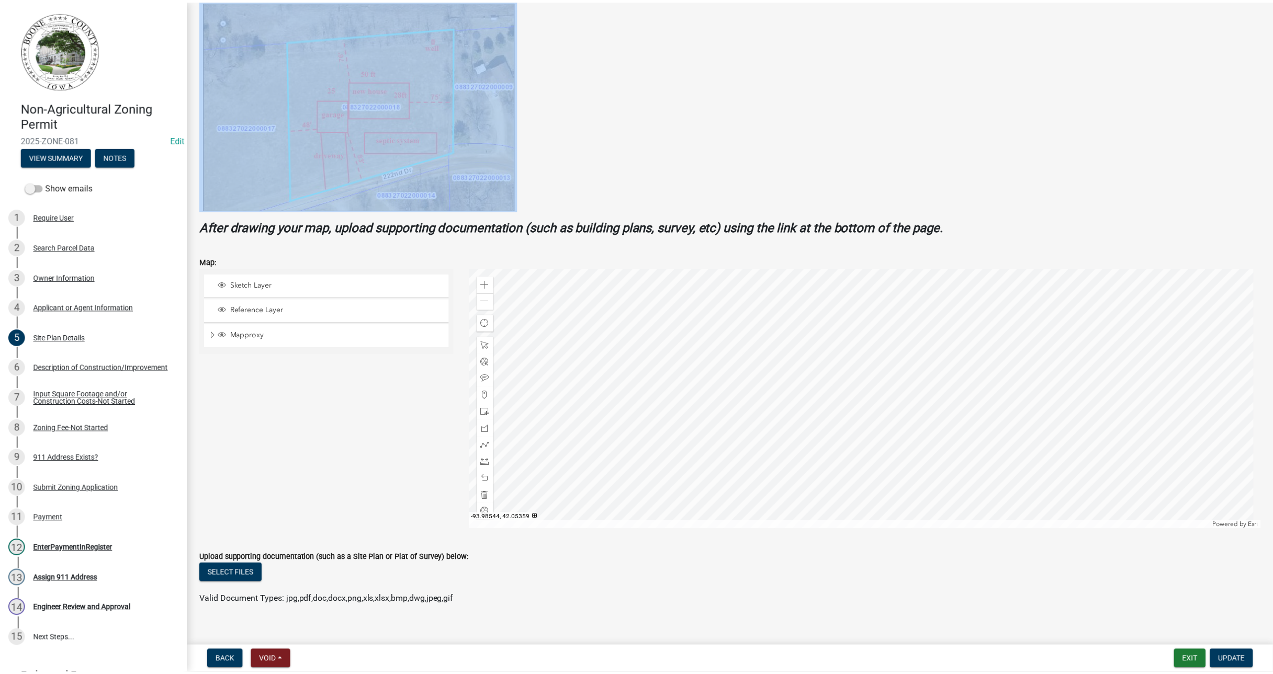
scroll to position [217, 0]
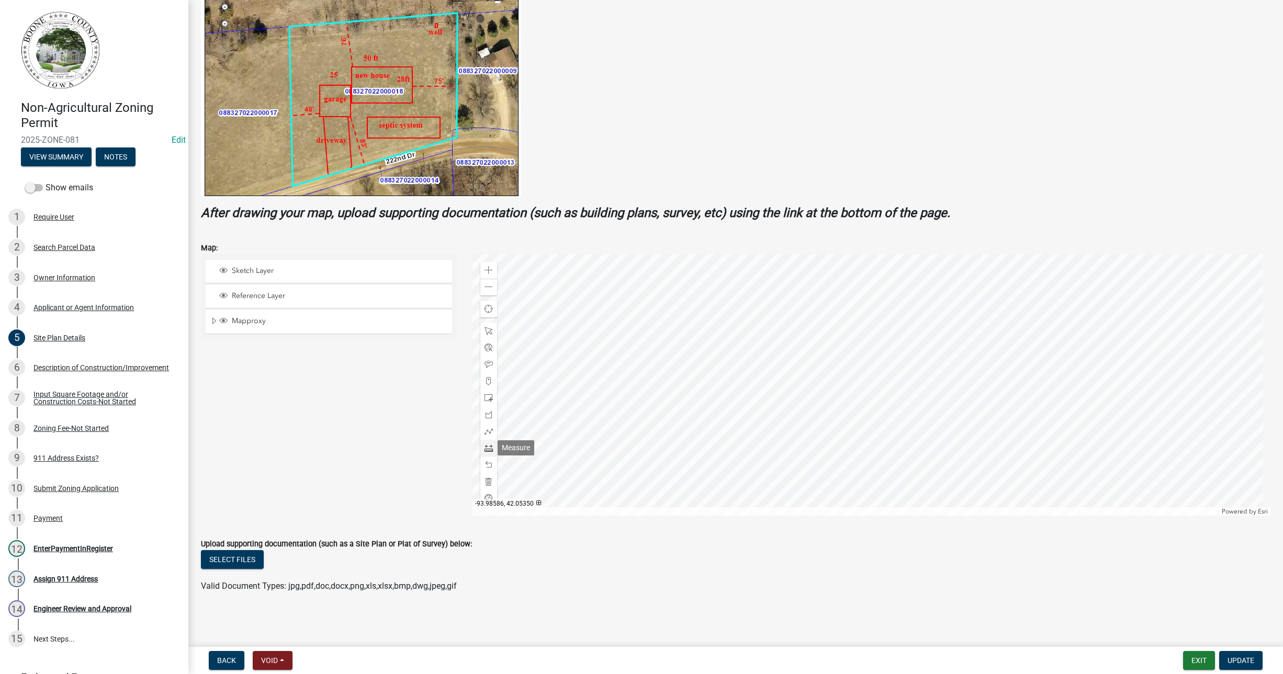
click at [486, 447] on span at bounding box center [489, 448] width 8 height 8
click at [846, 455] on div at bounding box center [871, 385] width 798 height 262
click at [850, 481] on div at bounding box center [871, 385] width 798 height 262
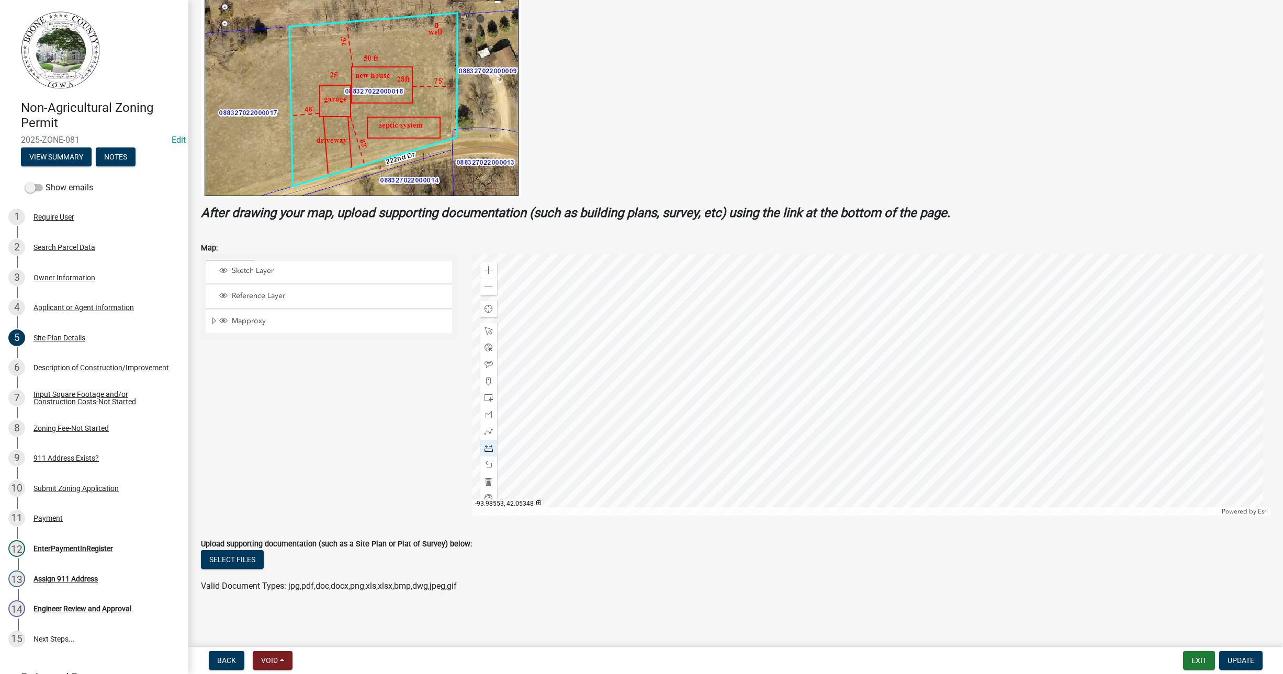
click at [850, 481] on div at bounding box center [871, 385] width 798 height 262
click at [485, 461] on span at bounding box center [489, 465] width 8 height 8
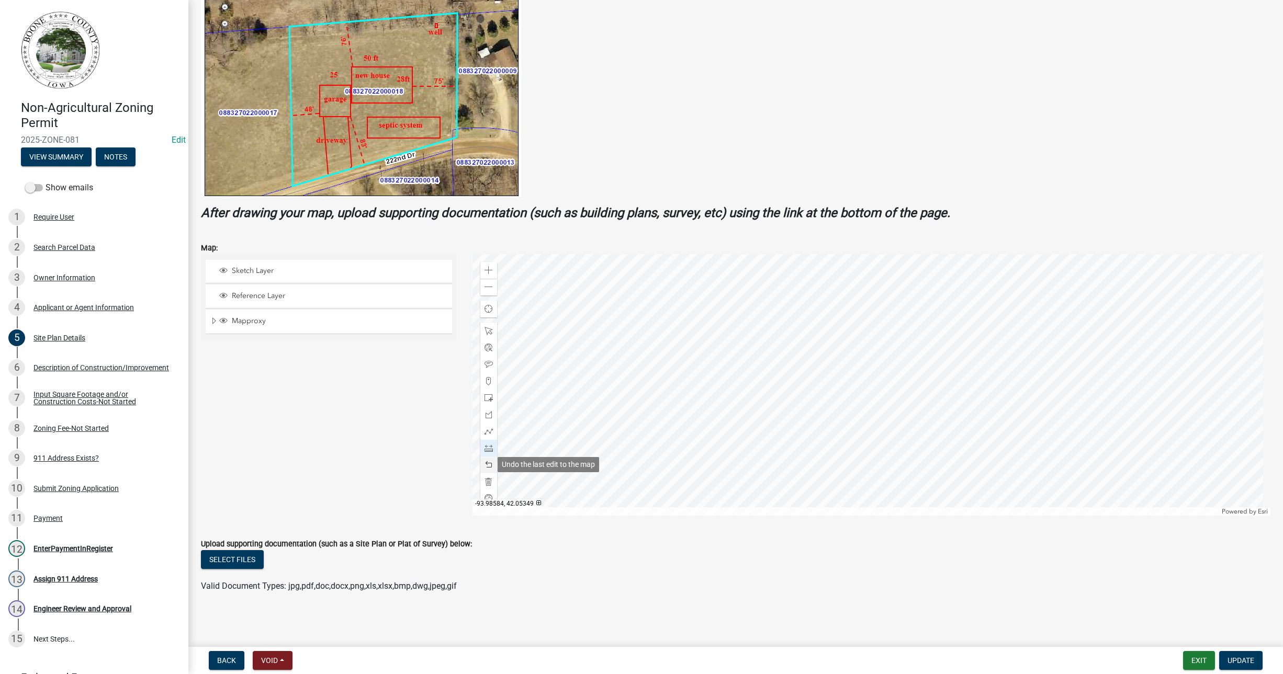
click at [485, 461] on span at bounding box center [489, 465] width 8 height 8
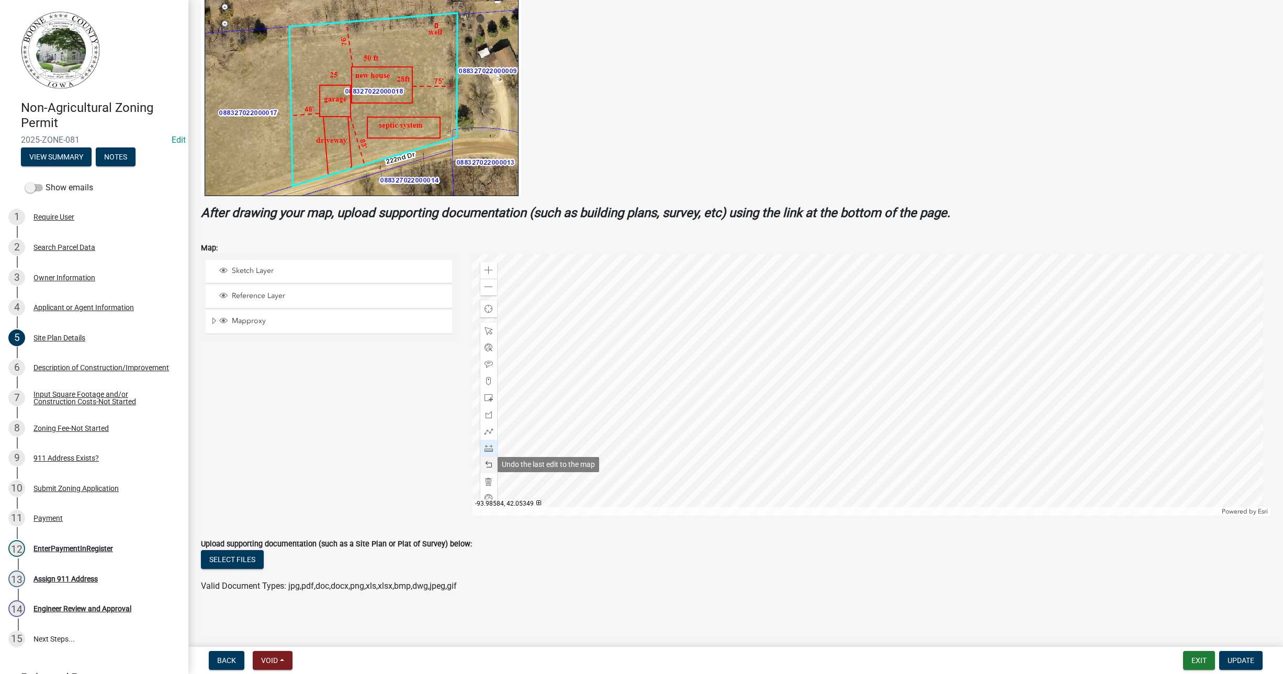
click at [485, 461] on span at bounding box center [489, 465] width 8 height 8
click at [488, 444] on span at bounding box center [489, 448] width 8 height 8
click at [816, 450] on div at bounding box center [871, 385] width 798 height 262
click at [910, 451] on div at bounding box center [871, 385] width 798 height 262
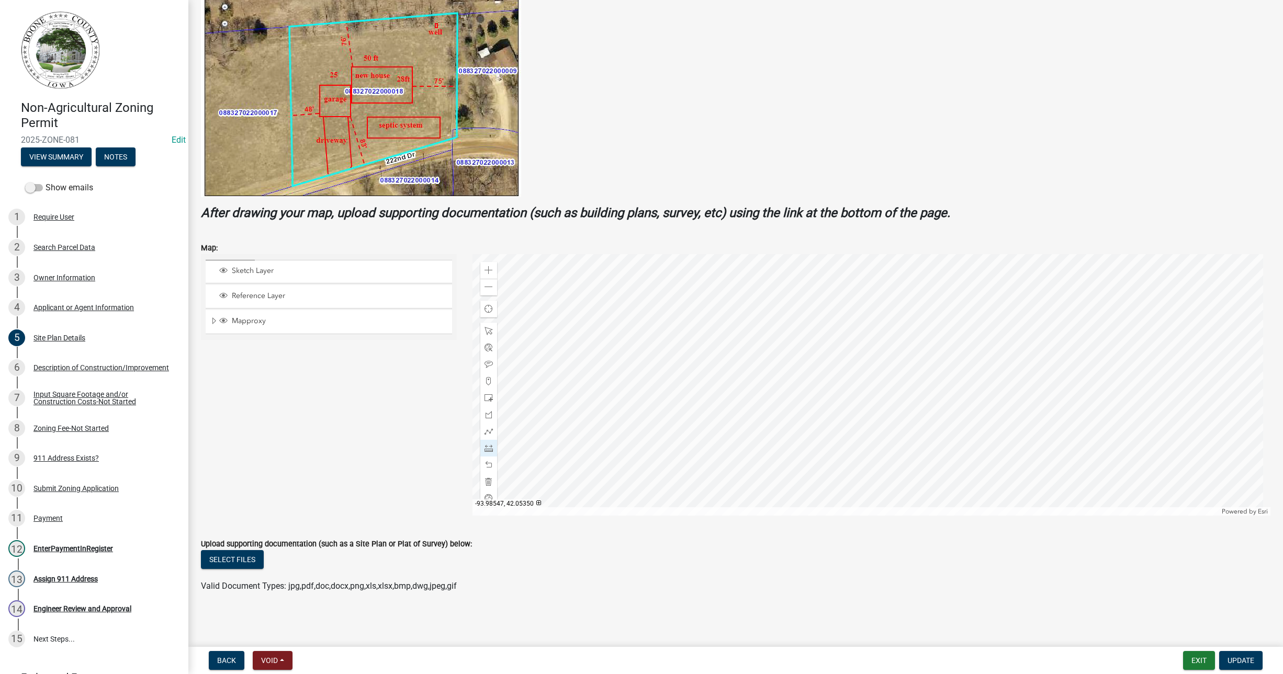
click at [910, 451] on div at bounding box center [871, 385] width 798 height 262
click at [485, 460] on div at bounding box center [488, 465] width 17 height 17
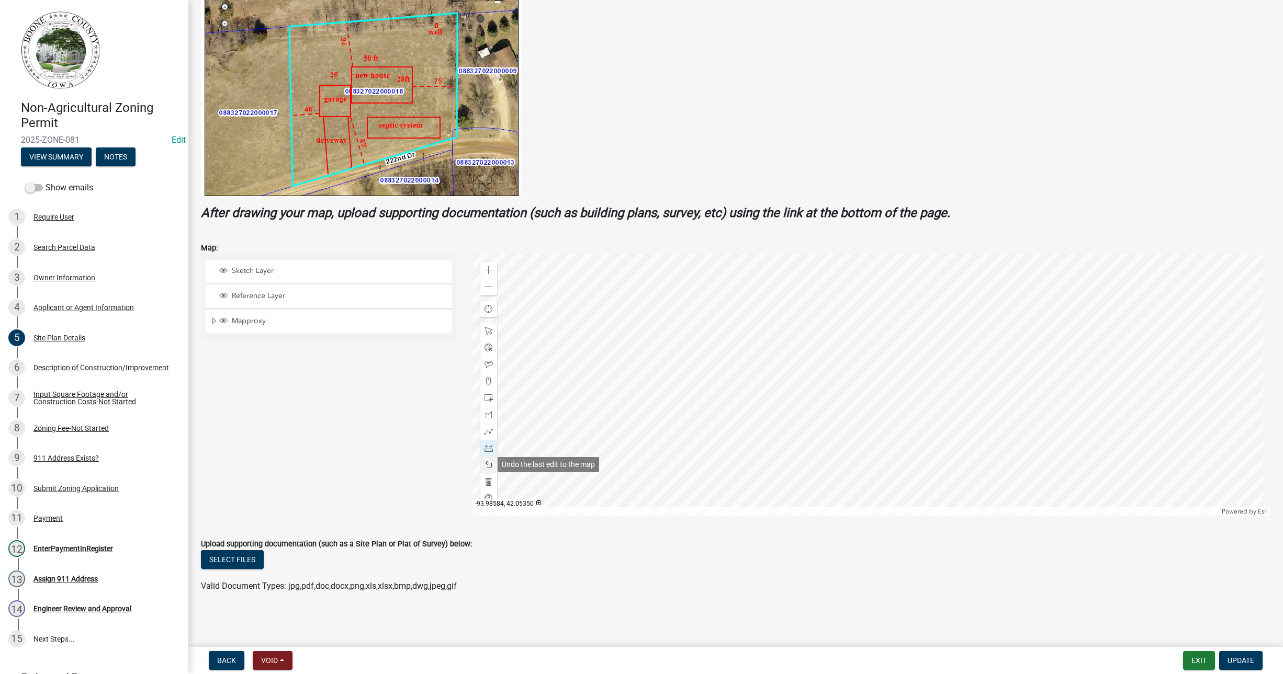
click at [485, 460] on div at bounding box center [488, 465] width 17 height 17
click at [70, 334] on div "Site Plan Details" at bounding box center [59, 337] width 52 height 7
click at [492, 289] on div "Zoom out" at bounding box center [488, 287] width 17 height 17
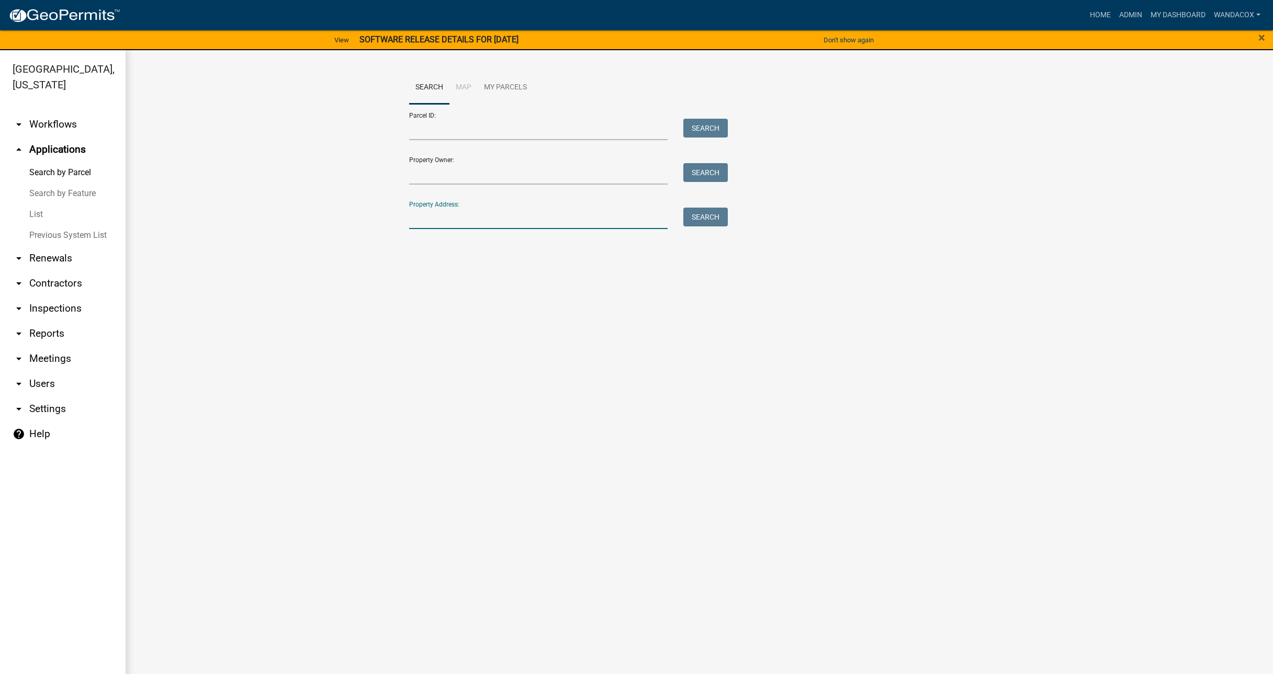
click at [443, 219] on input "Property Address:" at bounding box center [538, 218] width 259 height 21
type input "[STREET_ADDRESS]"
click at [722, 214] on button "Search" at bounding box center [705, 217] width 44 height 19
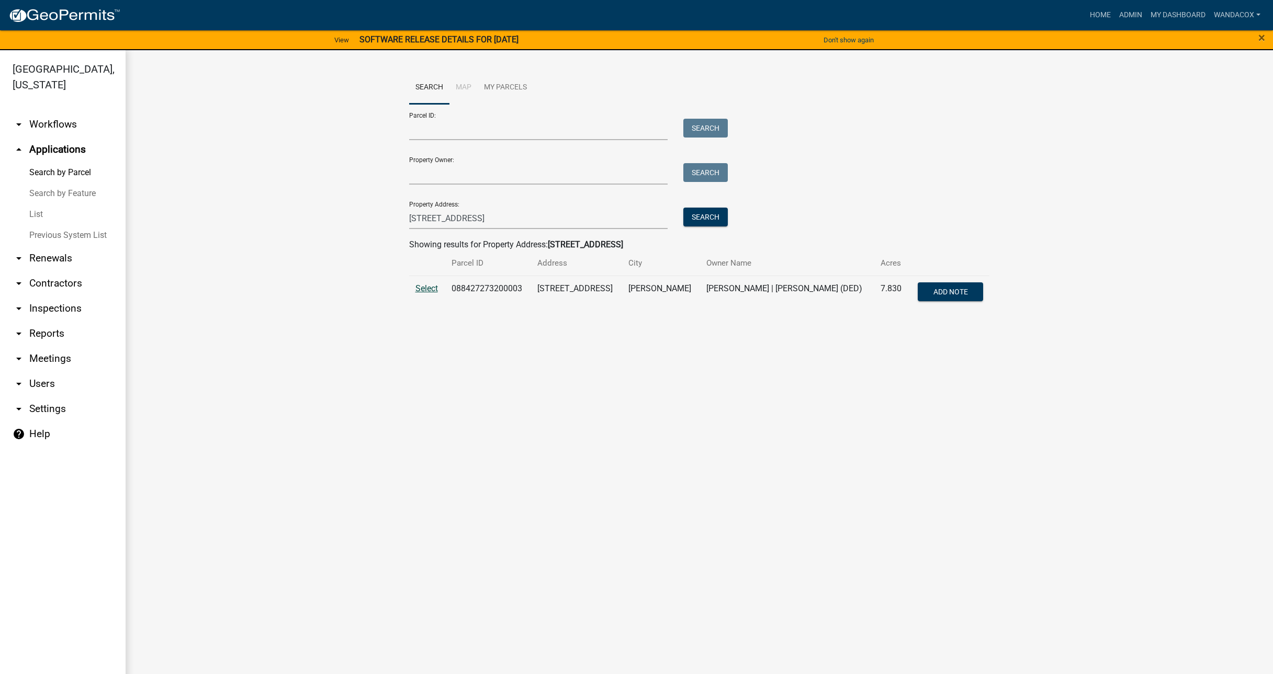
click at [437, 288] on span "Select" at bounding box center [426, 289] width 22 height 10
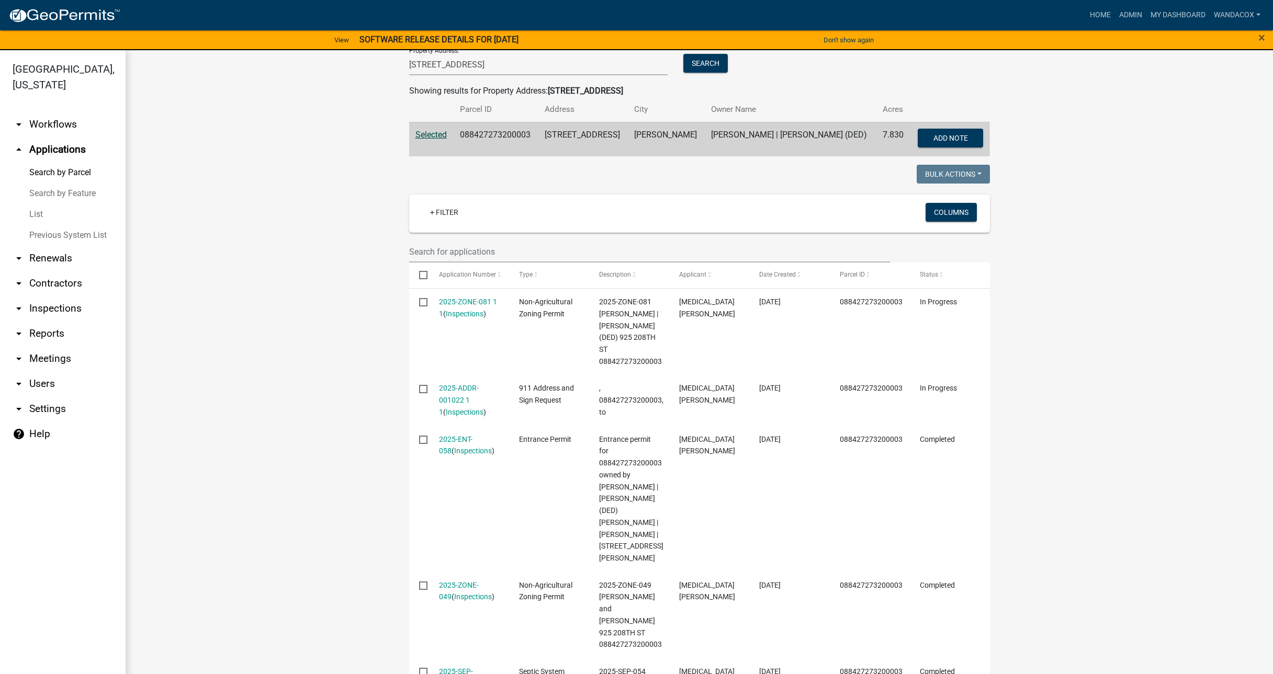
scroll to position [196, 0]
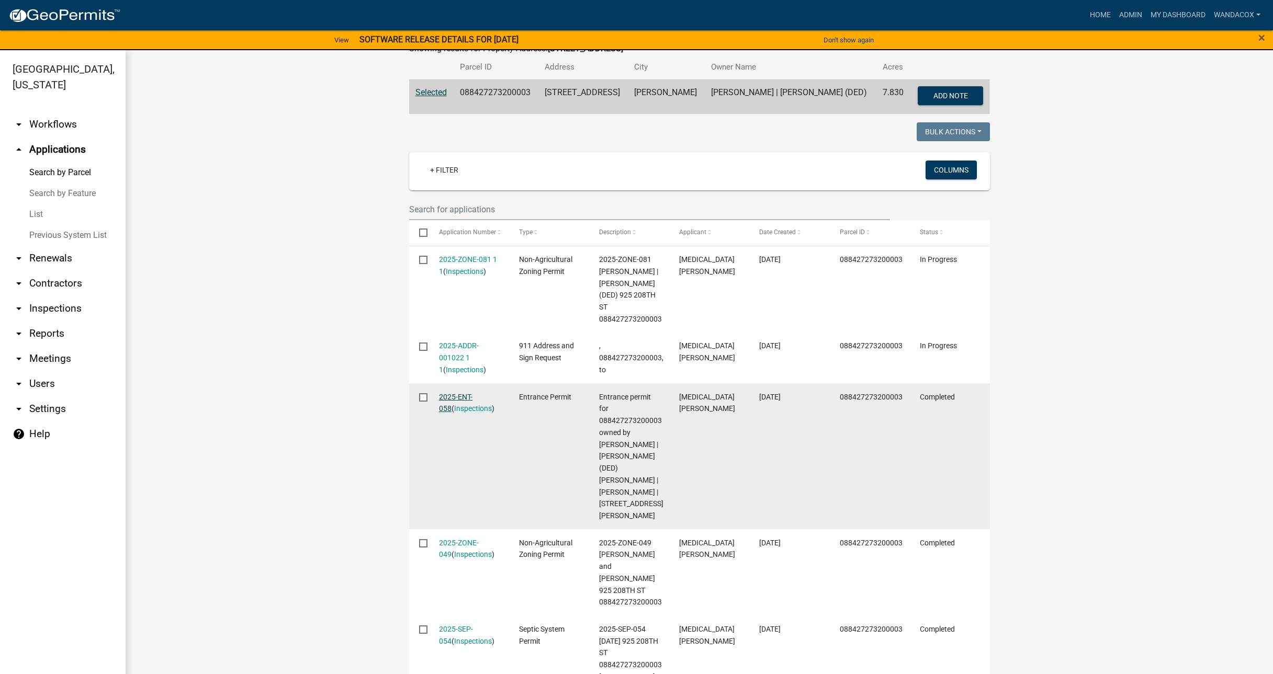
click at [454, 396] on link "2025-ENT-058" at bounding box center [455, 403] width 33 height 20
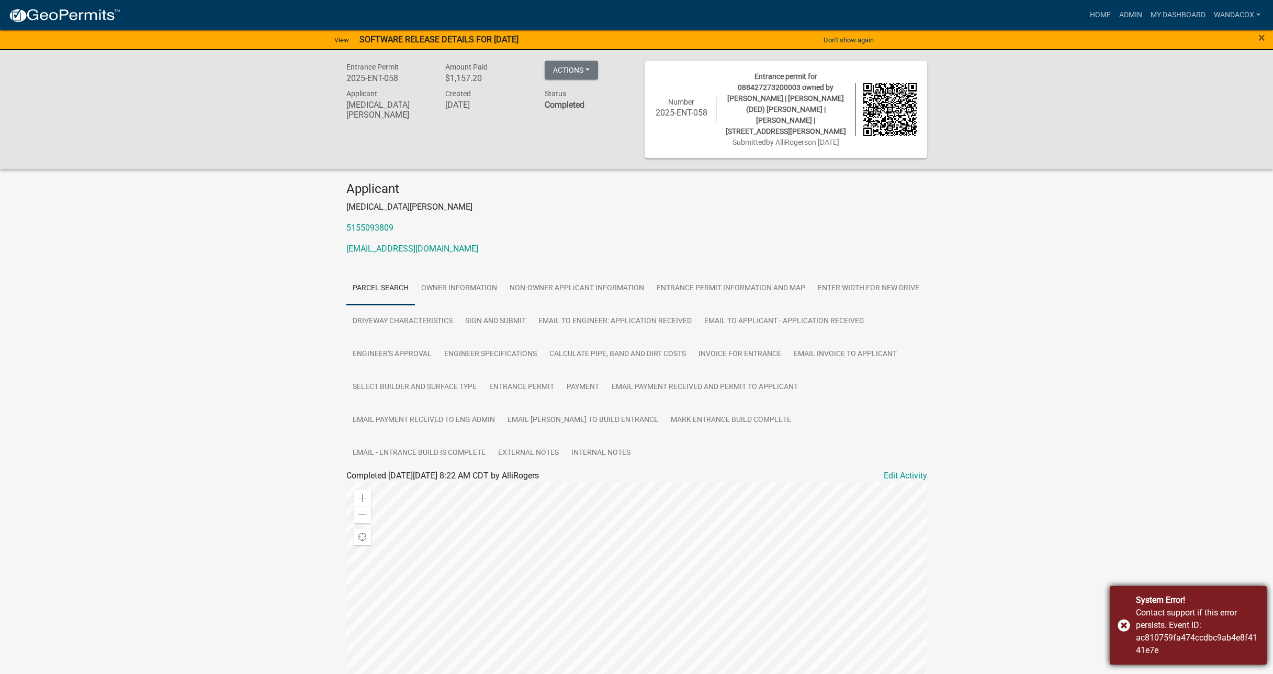
click at [1241, 623] on div "Contact support if this error persists. Event ID: ac810759fa474ccdbc9ab4e8f4141…" at bounding box center [1197, 632] width 123 height 50
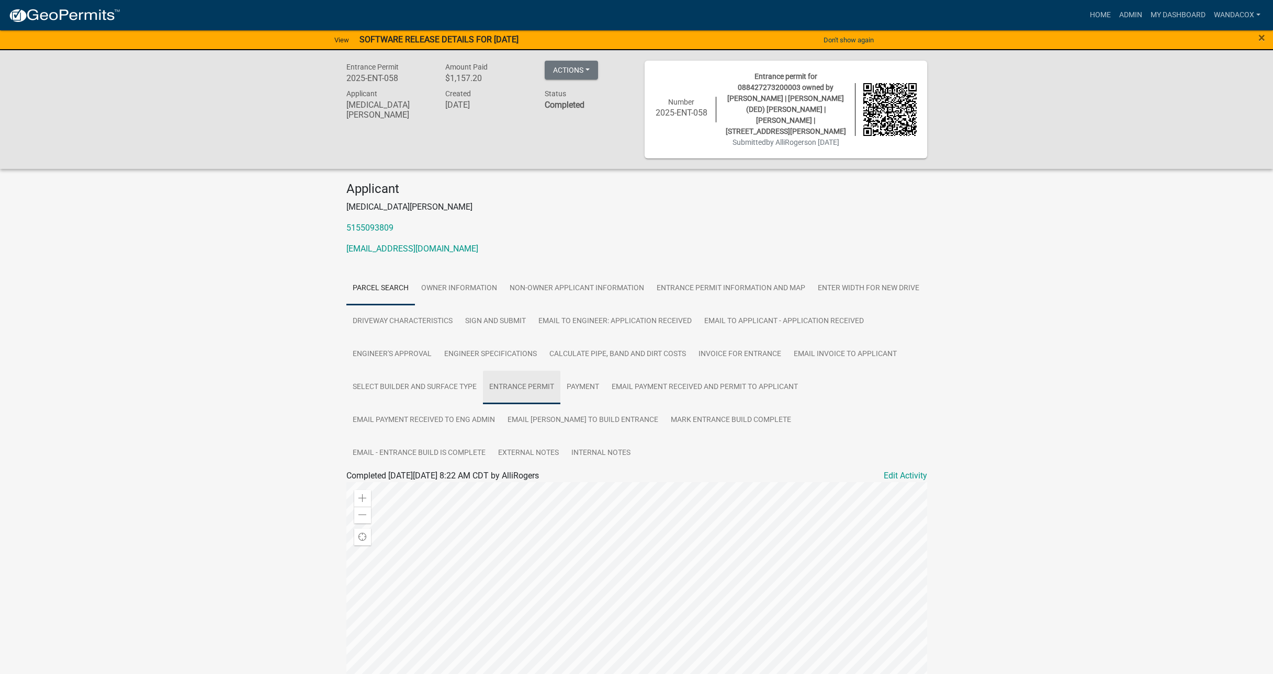
click at [538, 382] on link "Entrance Permit" at bounding box center [521, 387] width 77 height 33
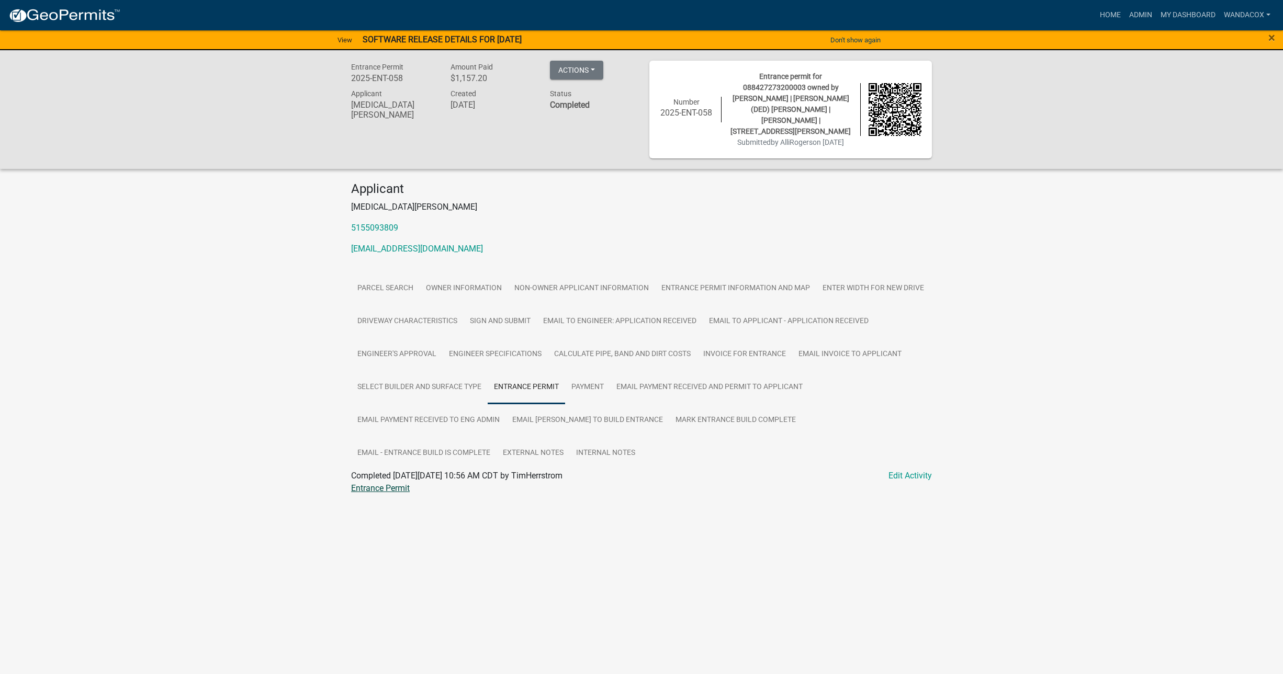
click at [355, 486] on link "Entrance Permit" at bounding box center [380, 488] width 59 height 10
click at [594, 390] on link "Payment" at bounding box center [587, 387] width 45 height 33
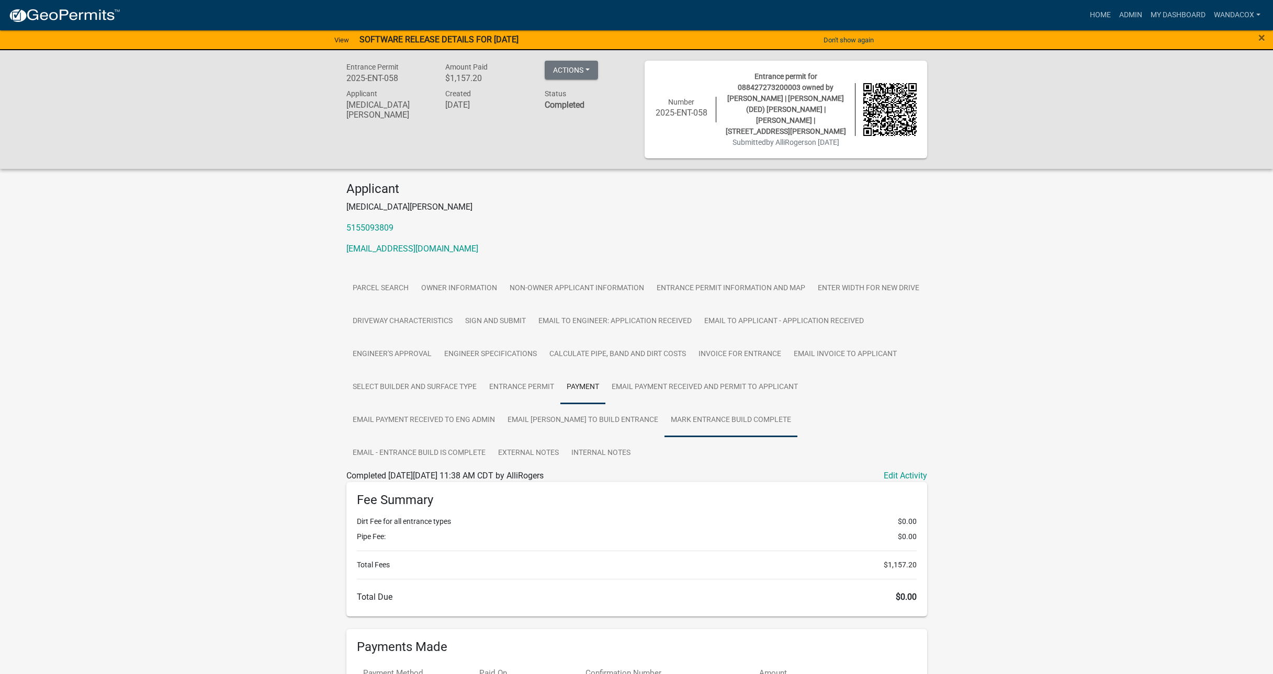
click at [677, 414] on link "Mark entrance build complete" at bounding box center [731, 420] width 133 height 33
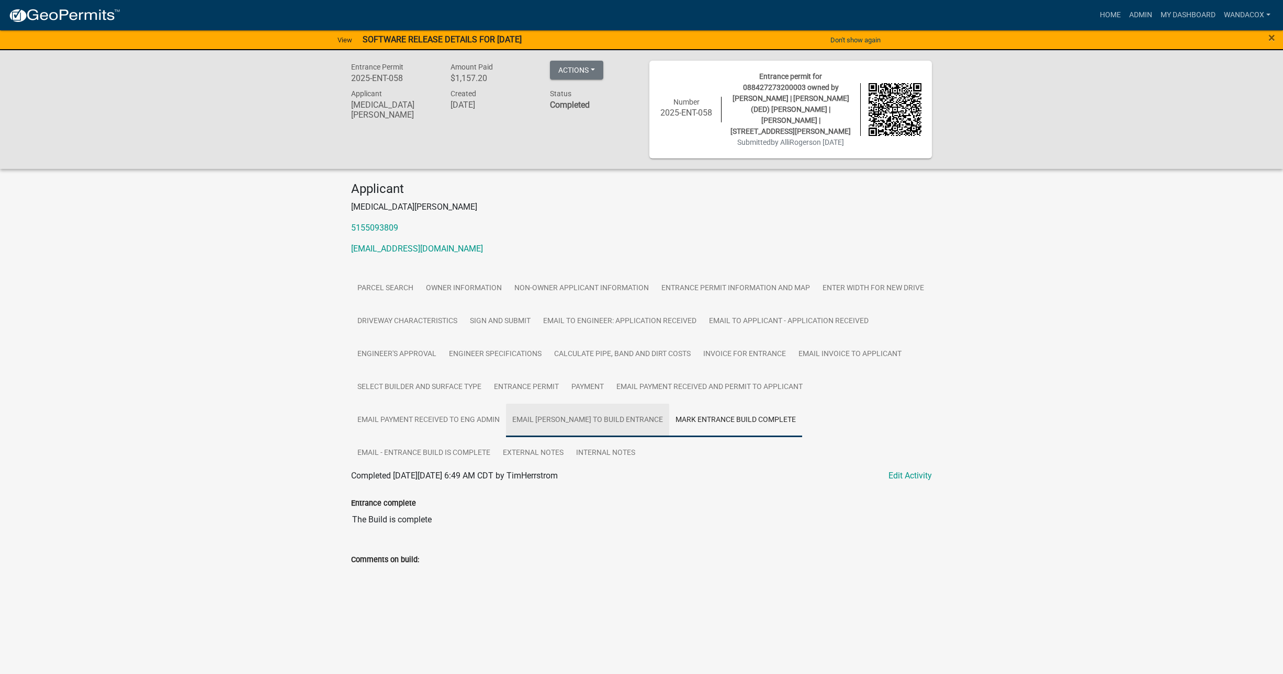
click at [599, 423] on link "Email [PERSON_NAME] to build entrance" at bounding box center [587, 420] width 163 height 33
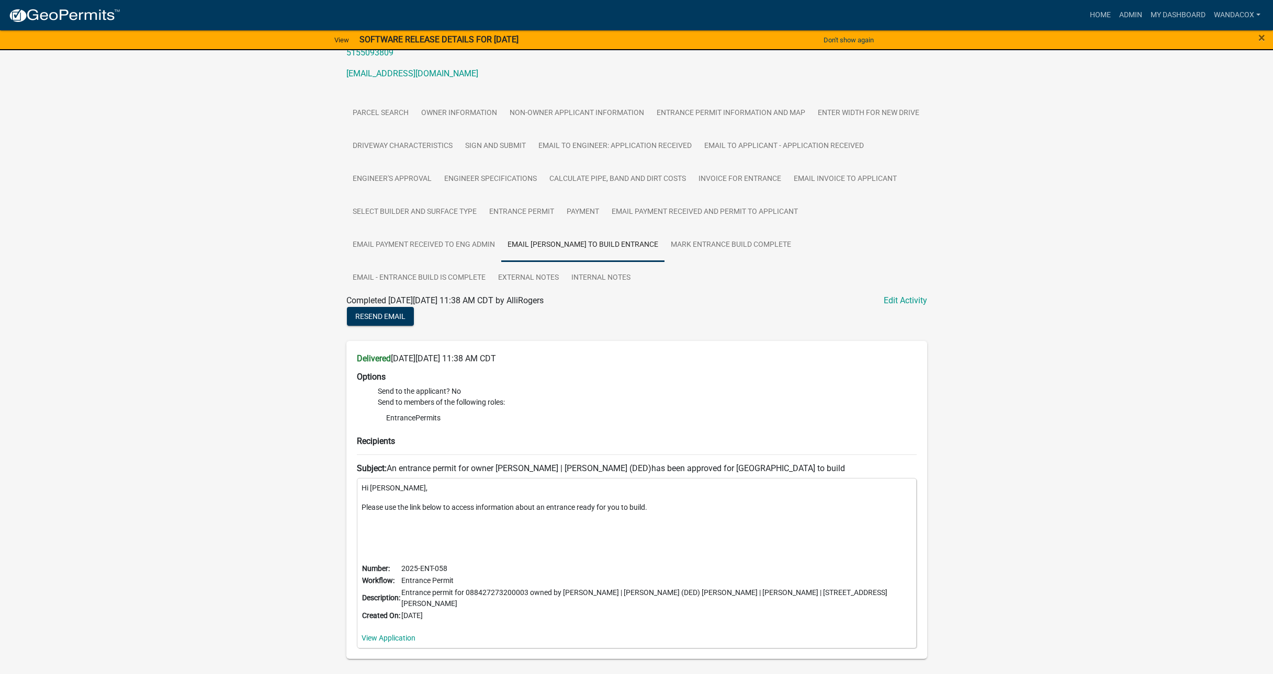
scroll to position [206, 0]
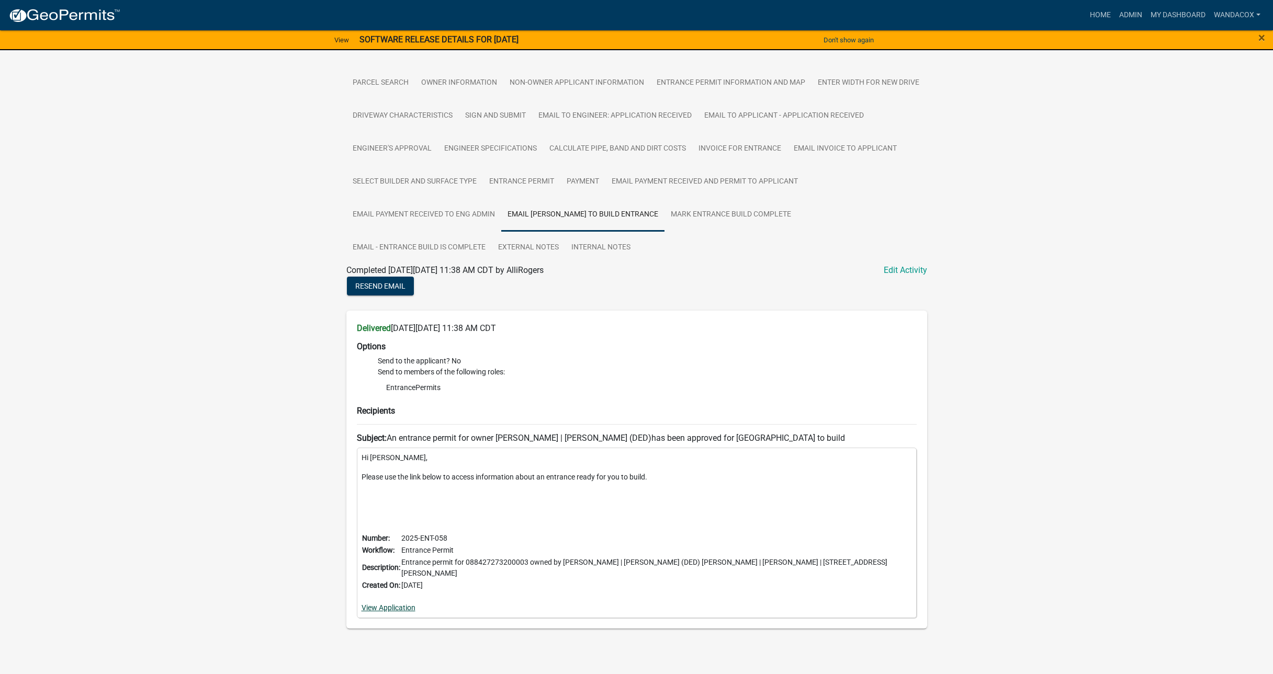
click at [373, 604] on link "View Application" at bounding box center [389, 608] width 54 height 8
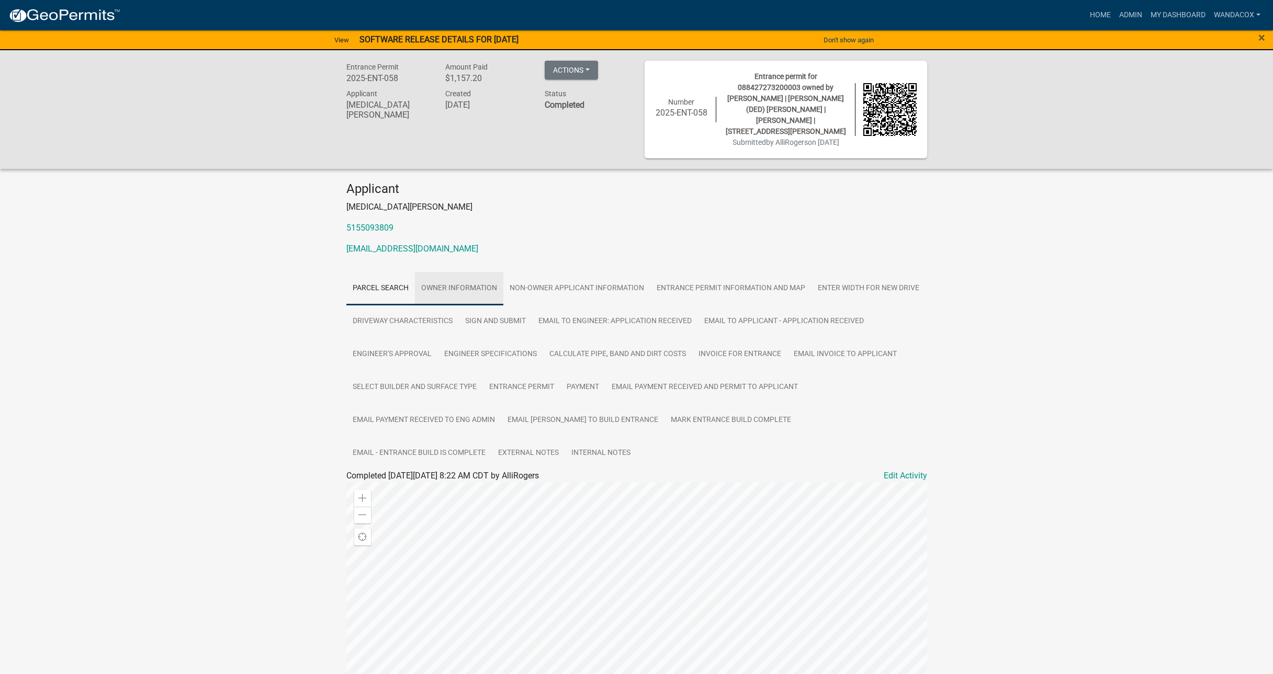
click at [471, 285] on link "Owner Information" at bounding box center [459, 288] width 88 height 33
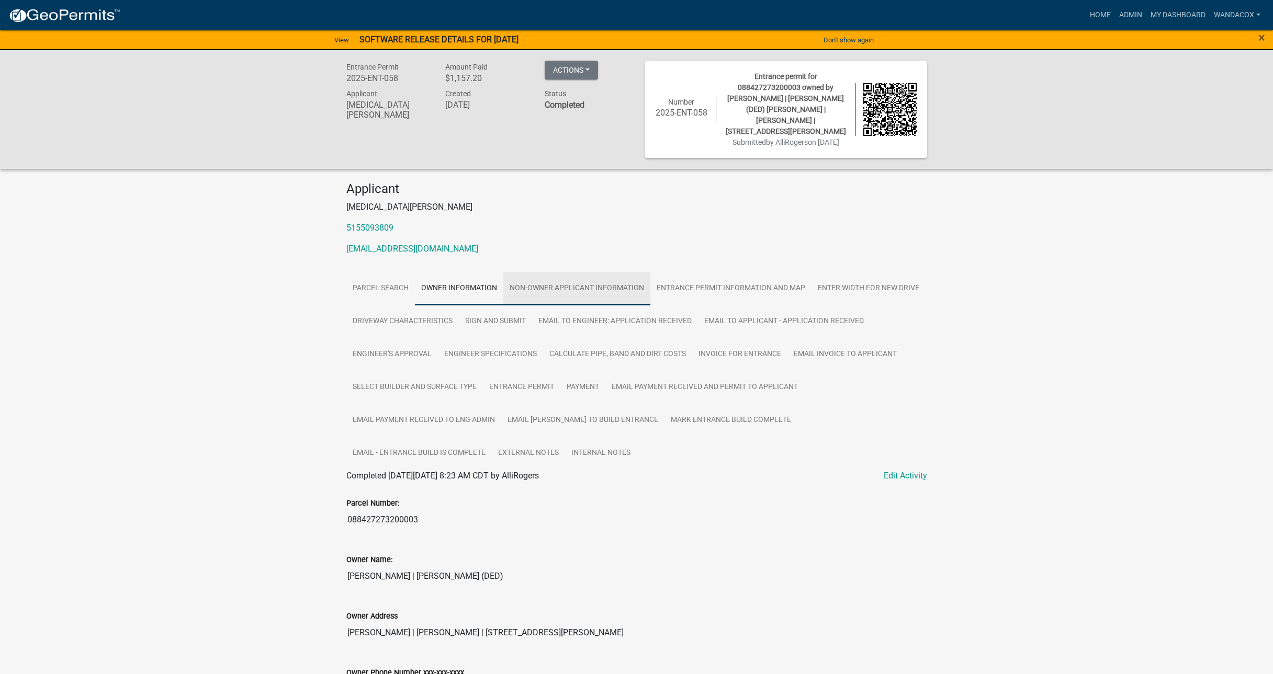
click at [552, 290] on link "Non-owner applicant Information" at bounding box center [576, 288] width 147 height 33
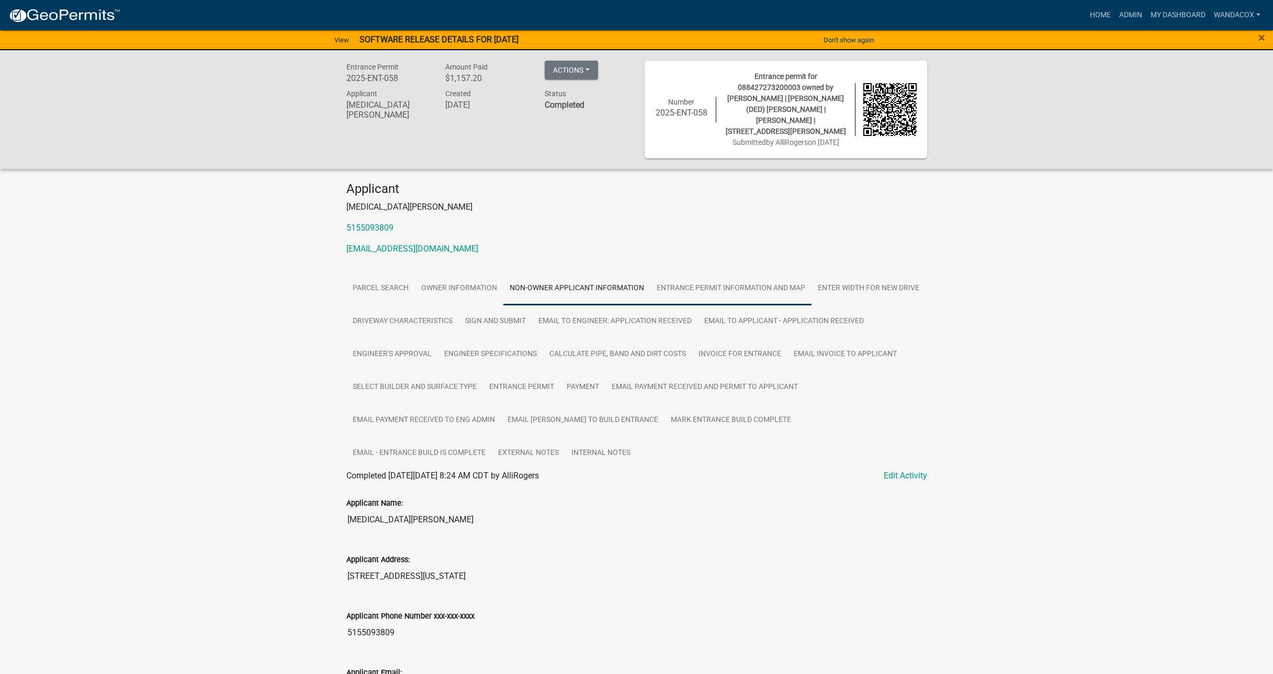
click at [756, 279] on link "Entrance Permit Information and Map" at bounding box center [730, 288] width 161 height 33
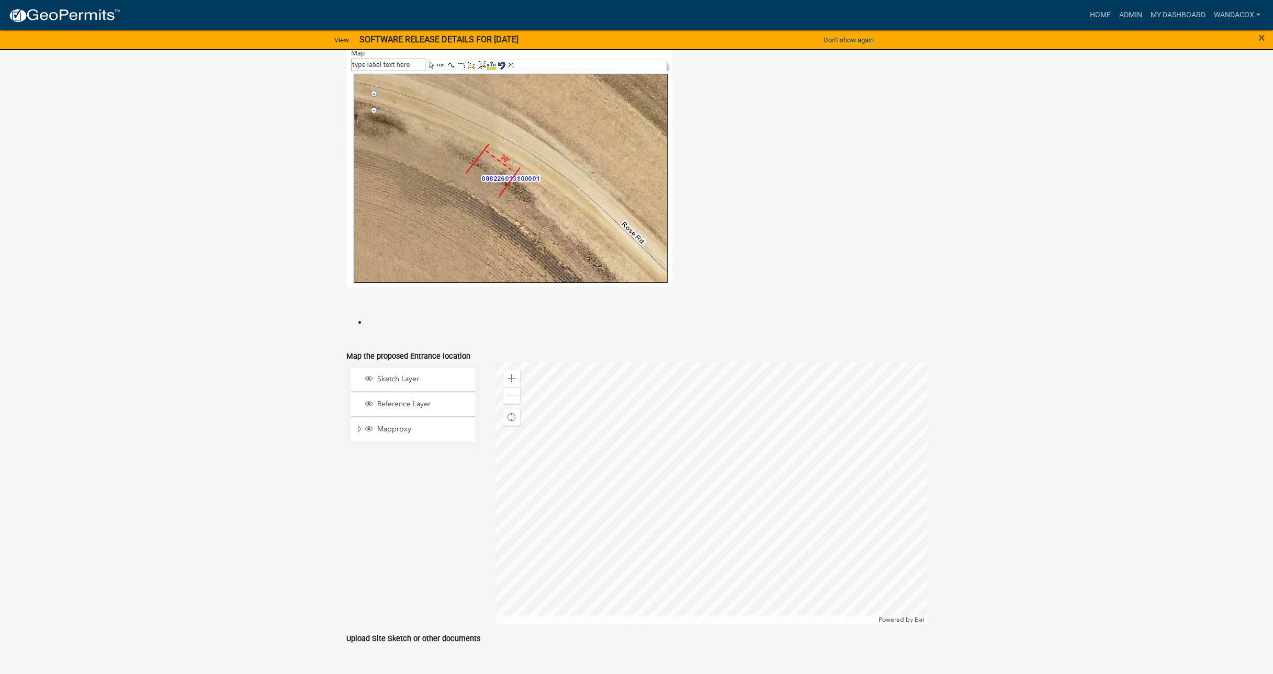
scroll to position [916, 0]
click at [513, 394] on span at bounding box center [512, 395] width 8 height 8
click at [512, 394] on span at bounding box center [512, 395] width 8 height 8
click at [1128, 13] on link "Admin" at bounding box center [1130, 15] width 31 height 20
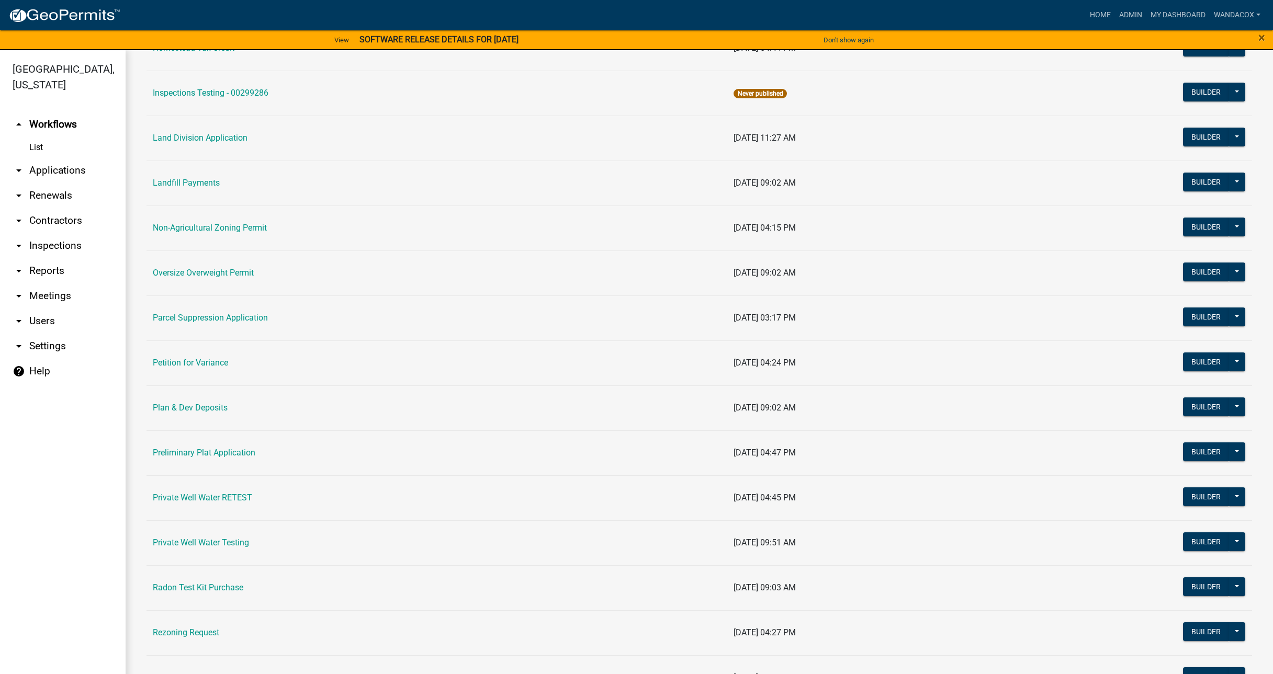
scroll to position [916, 0]
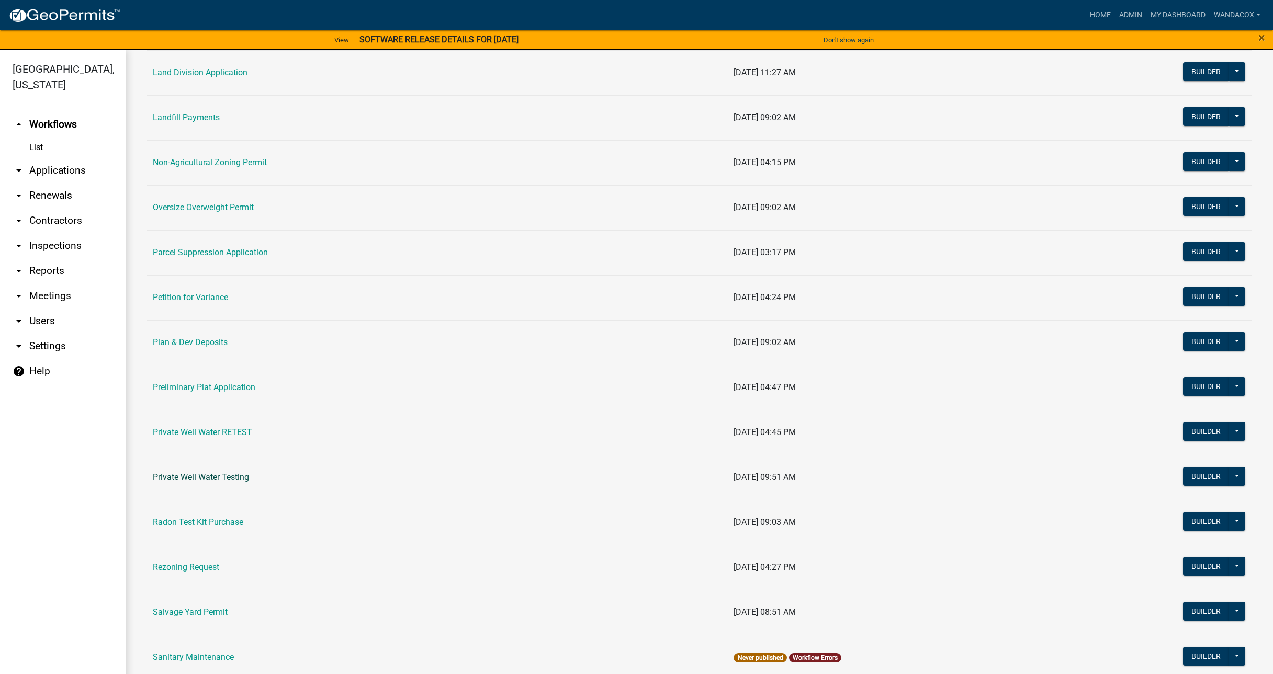
click at [240, 478] on link "Private Well Water Testing" at bounding box center [201, 477] width 96 height 10
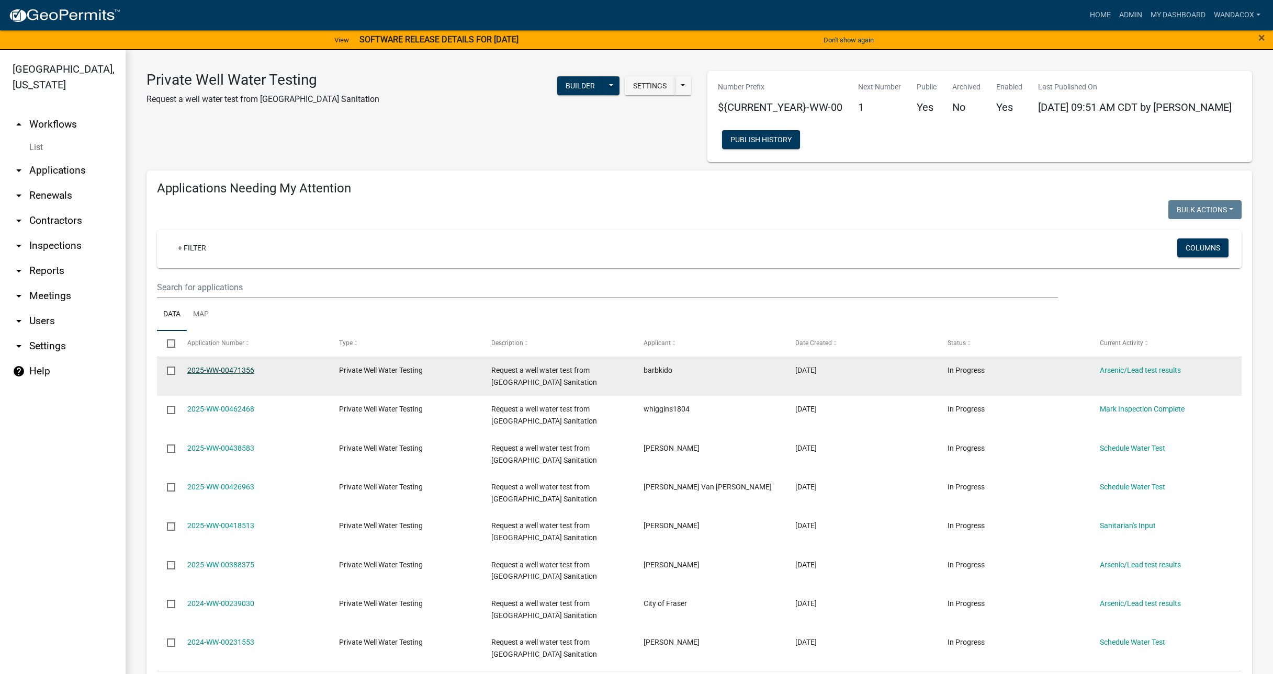
click at [212, 373] on link "2025-WW-00471356" at bounding box center [220, 370] width 67 height 8
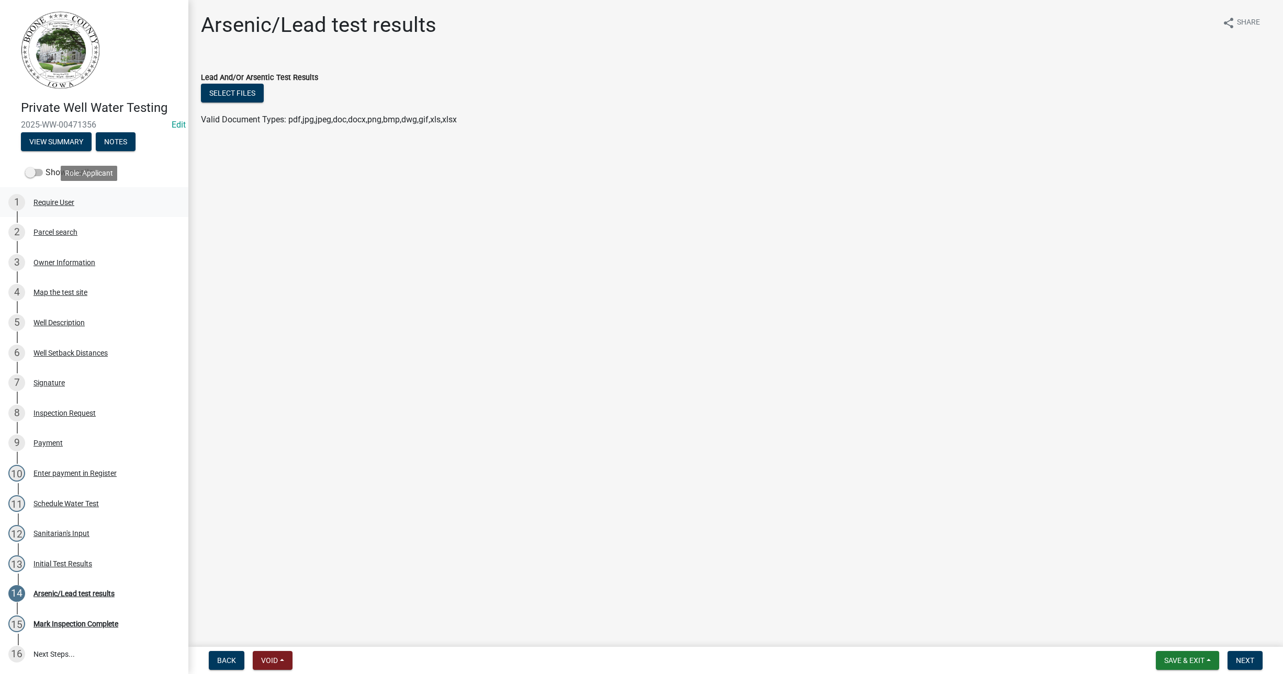
click at [46, 201] on div "Require User" at bounding box center [53, 202] width 41 height 7
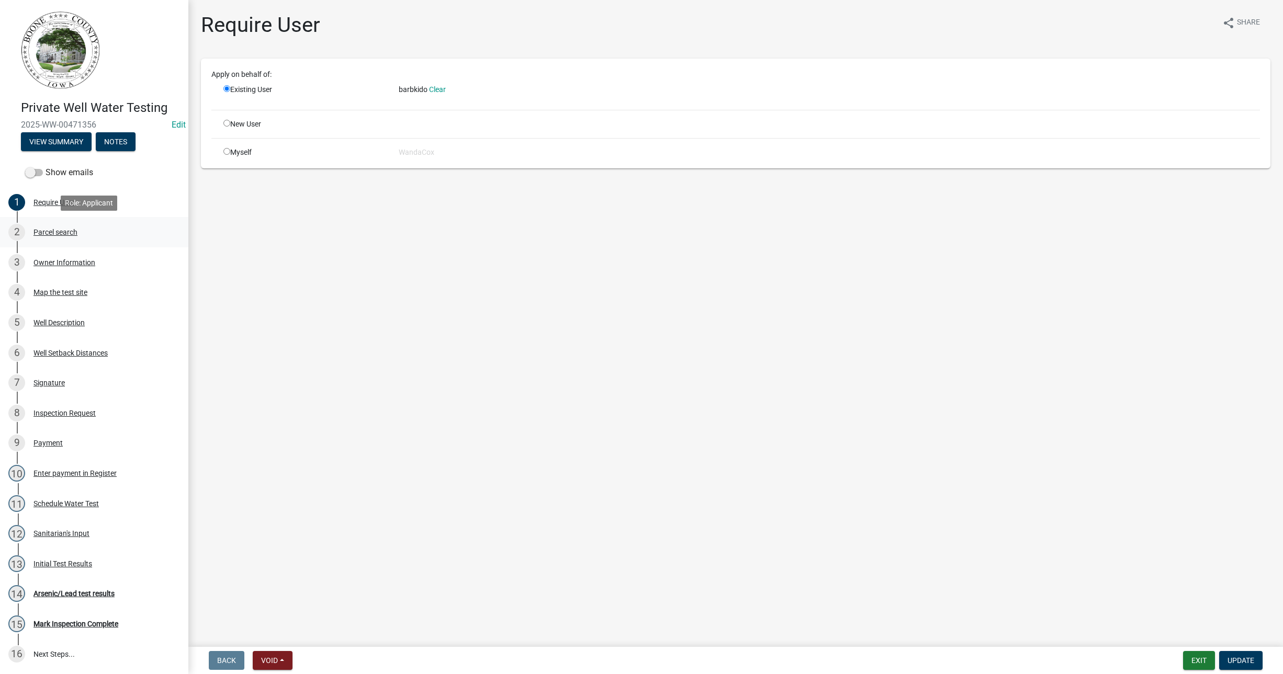
click at [49, 230] on div "Parcel search" at bounding box center [55, 232] width 44 height 7
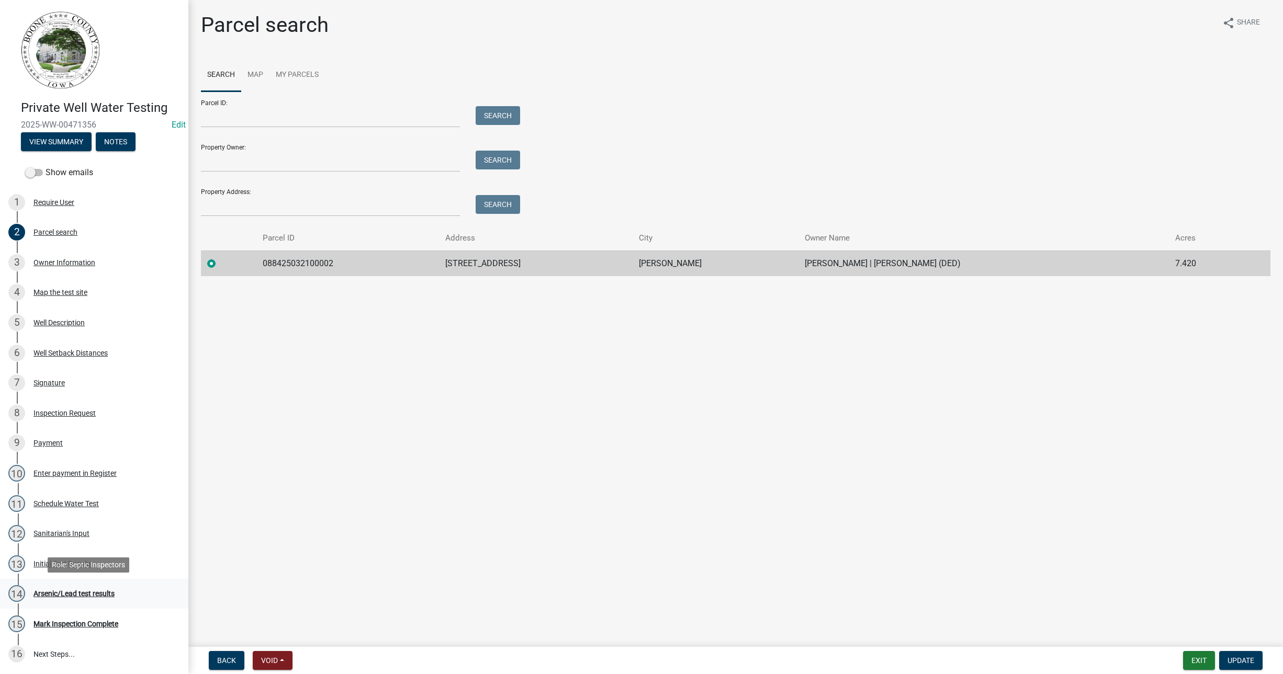
click at [65, 594] on div "Arsenic/Lead test results" at bounding box center [73, 593] width 81 height 7
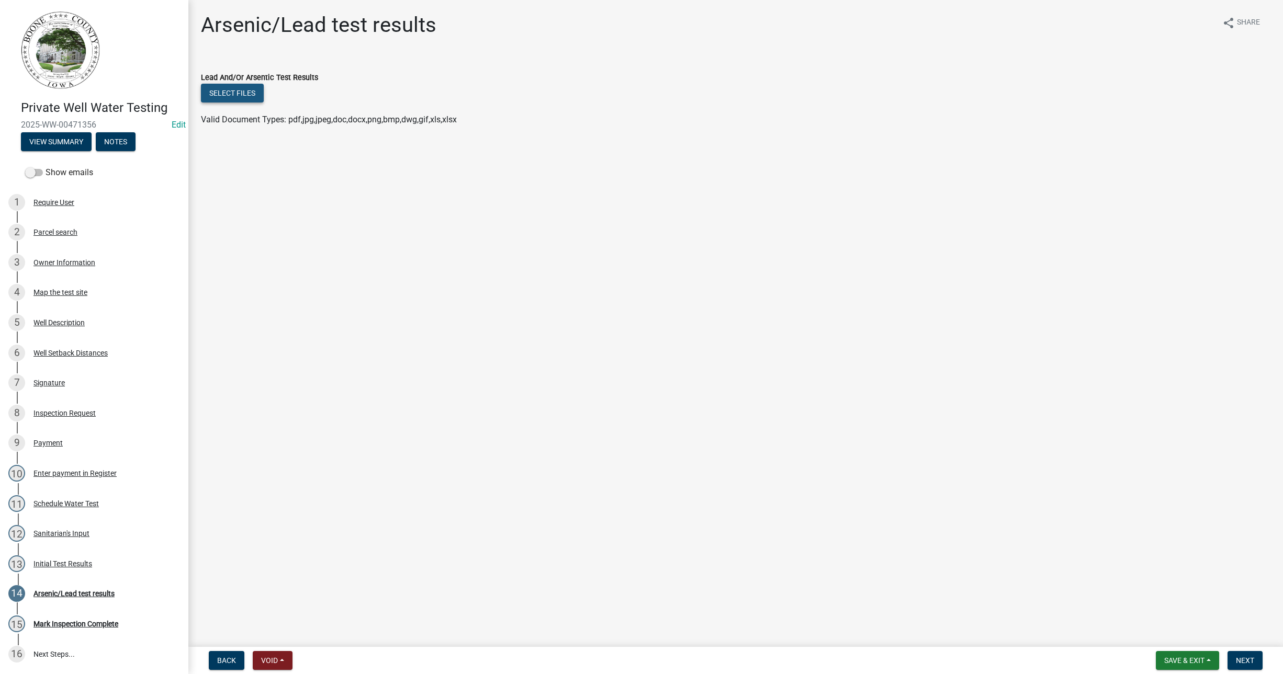
click at [230, 97] on button "Select files" at bounding box center [232, 93] width 63 height 19
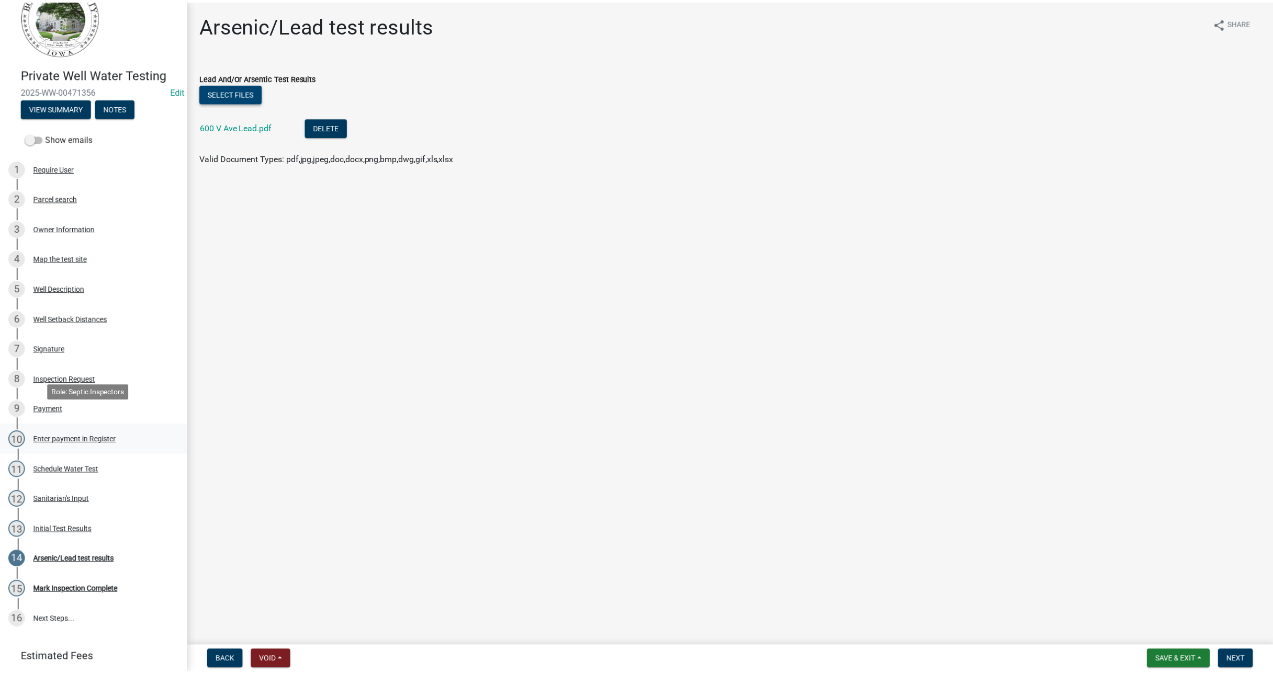
scroll to position [65, 0]
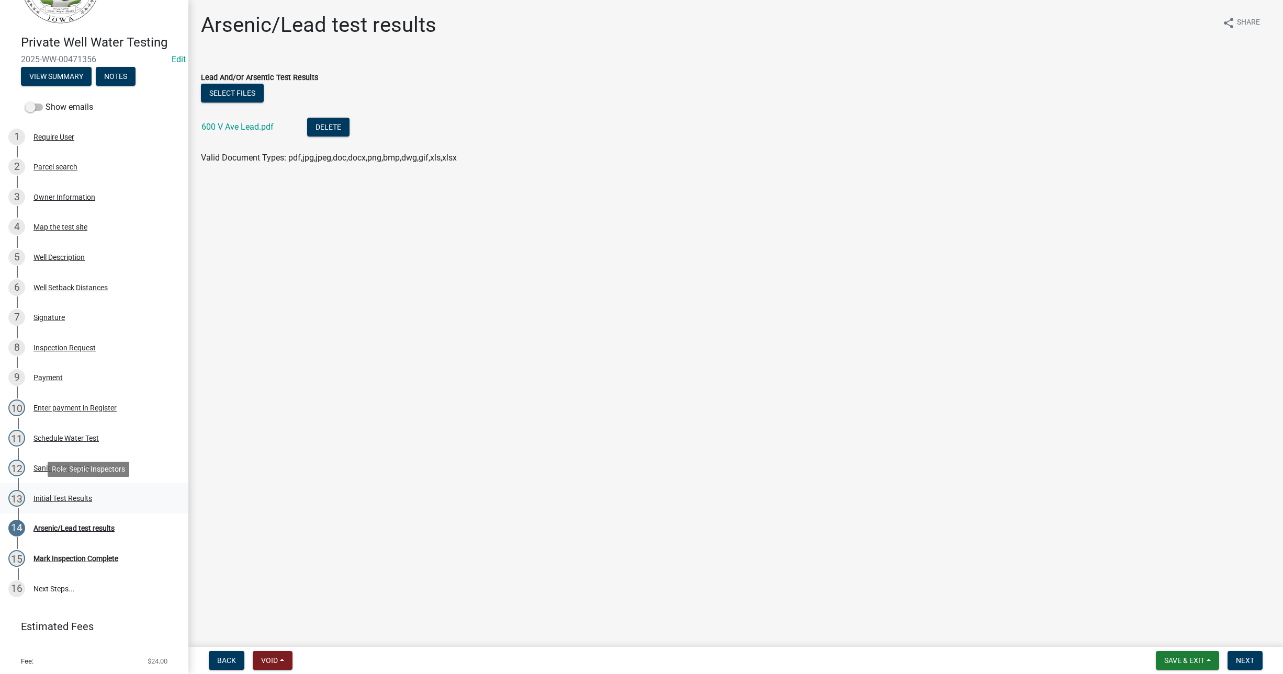
click at [57, 495] on div "Initial Test Results" at bounding box center [62, 498] width 59 height 7
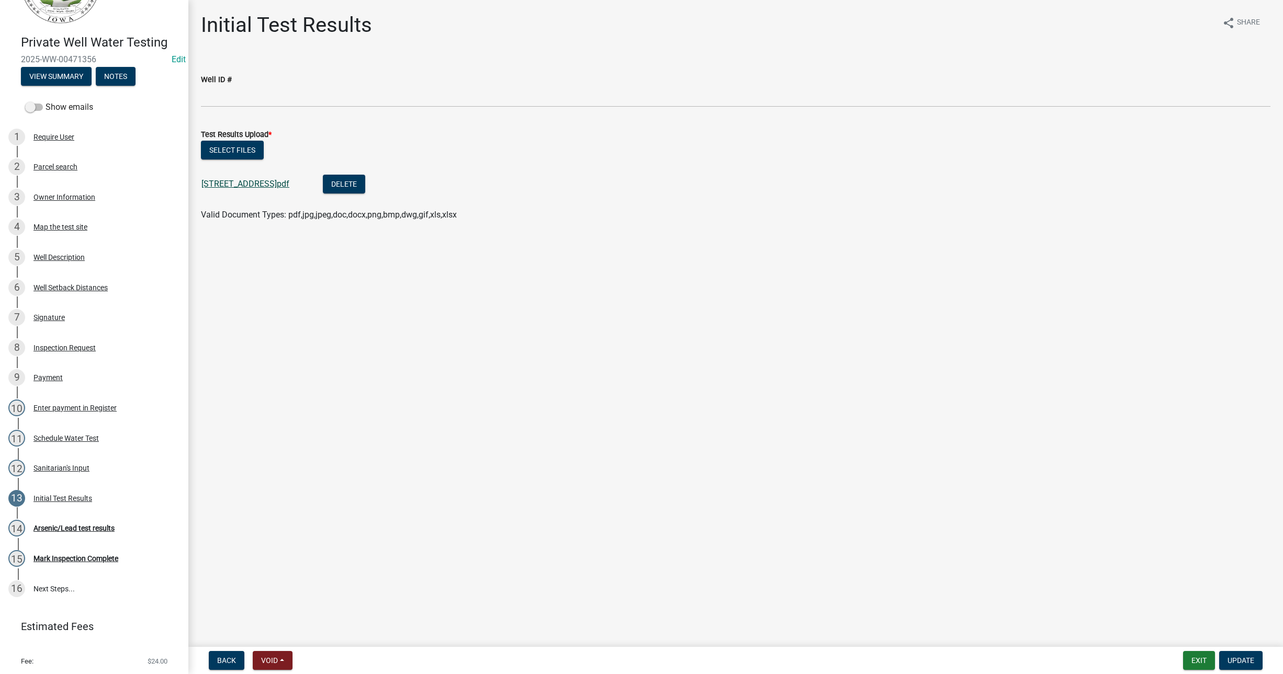
click at [230, 187] on link "600 V Ave.pdf" at bounding box center [245, 184] width 88 height 10
click at [37, 499] on div "Initial Test Results" at bounding box center [62, 498] width 59 height 7
click at [49, 526] on div "Arsenic/Lead test results" at bounding box center [73, 528] width 81 height 7
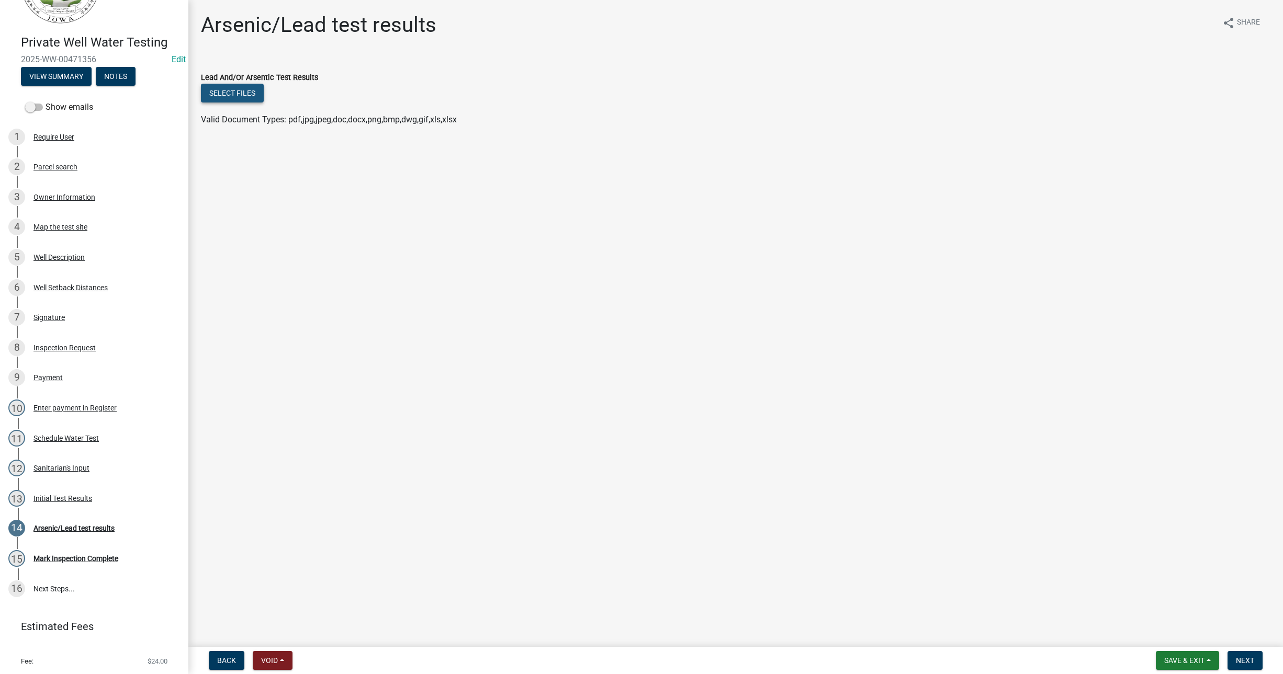
click at [237, 90] on button "Select files" at bounding box center [232, 93] width 63 height 19
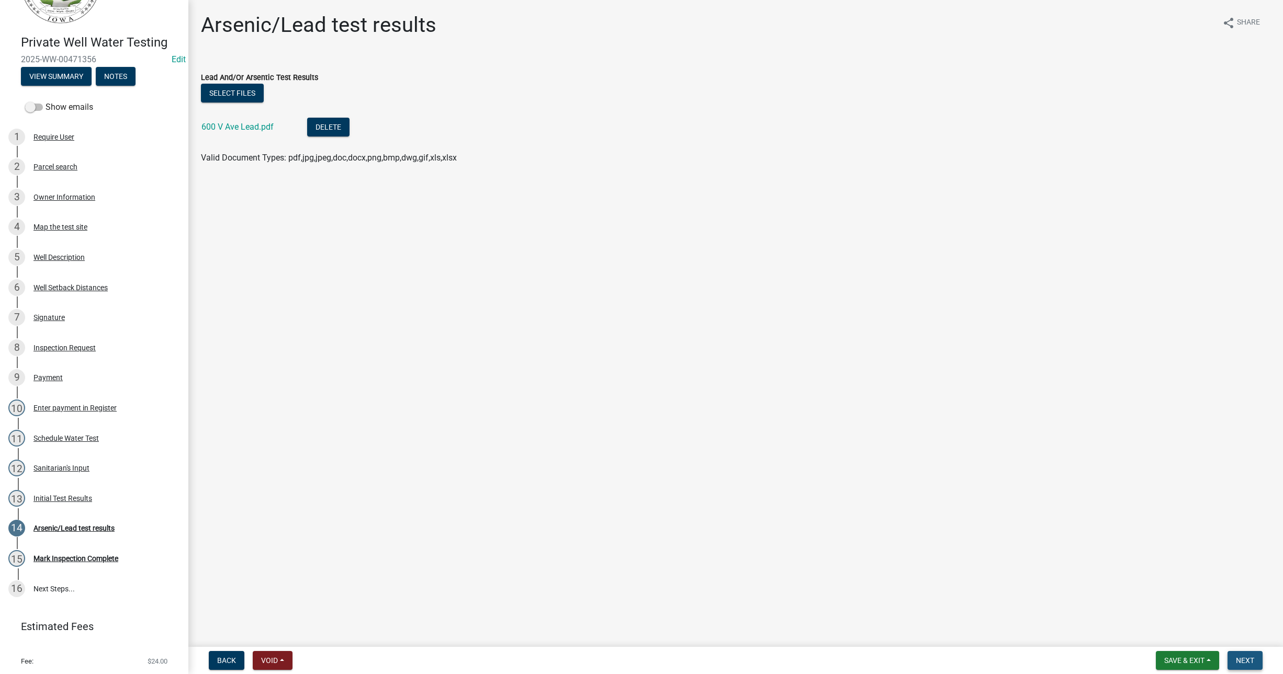
click at [1249, 660] on span "Next" at bounding box center [1245, 661] width 18 height 8
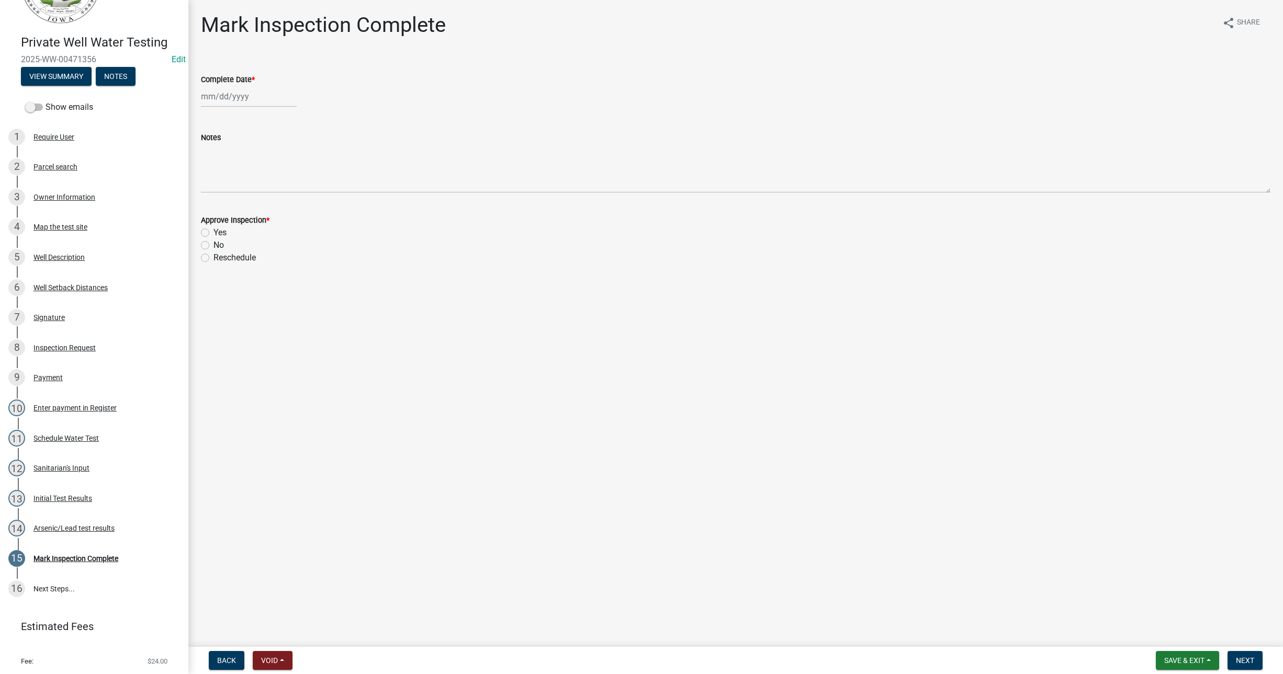
click at [232, 97] on div at bounding box center [249, 96] width 96 height 21
select select "9"
select select "2025"
click at [212, 180] on div "15" at bounding box center [211, 185] width 17 height 17
type input "[DATE]"
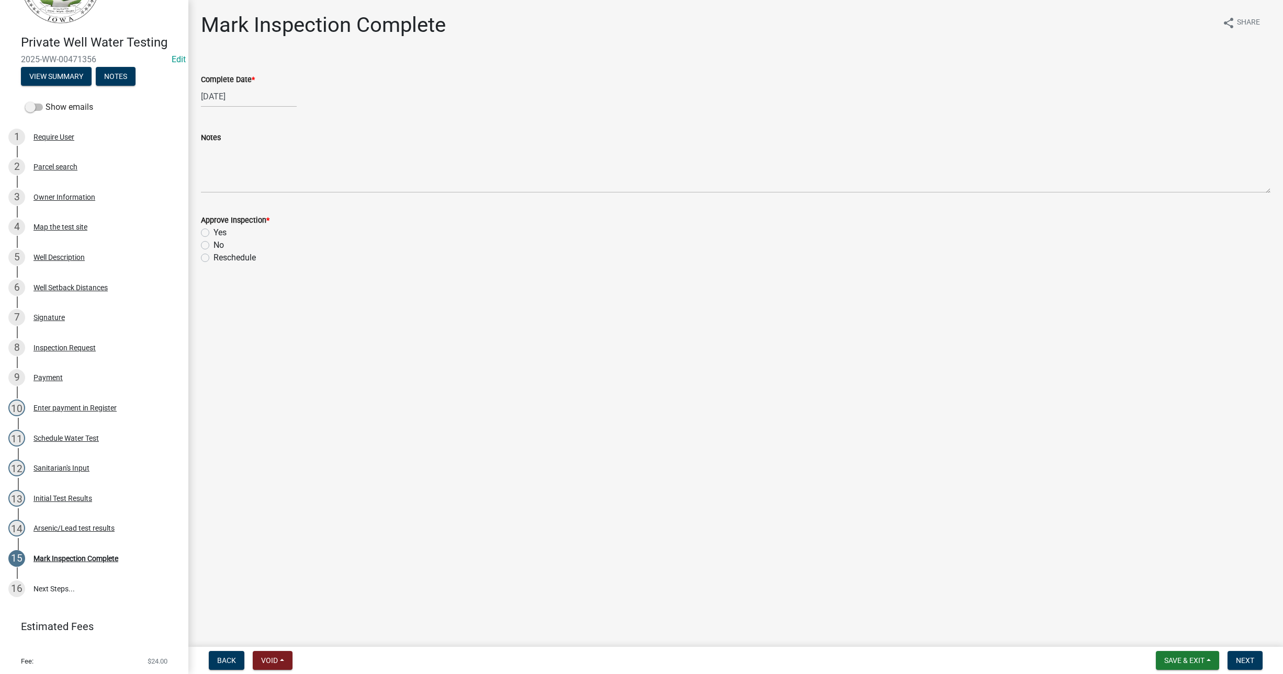
click at [213, 232] on label "Yes" at bounding box center [219, 233] width 13 height 13
click at [213, 232] on input "Yes" at bounding box center [216, 230] width 7 height 7
radio input "true"
click at [1251, 662] on span "Next" at bounding box center [1245, 661] width 18 height 8
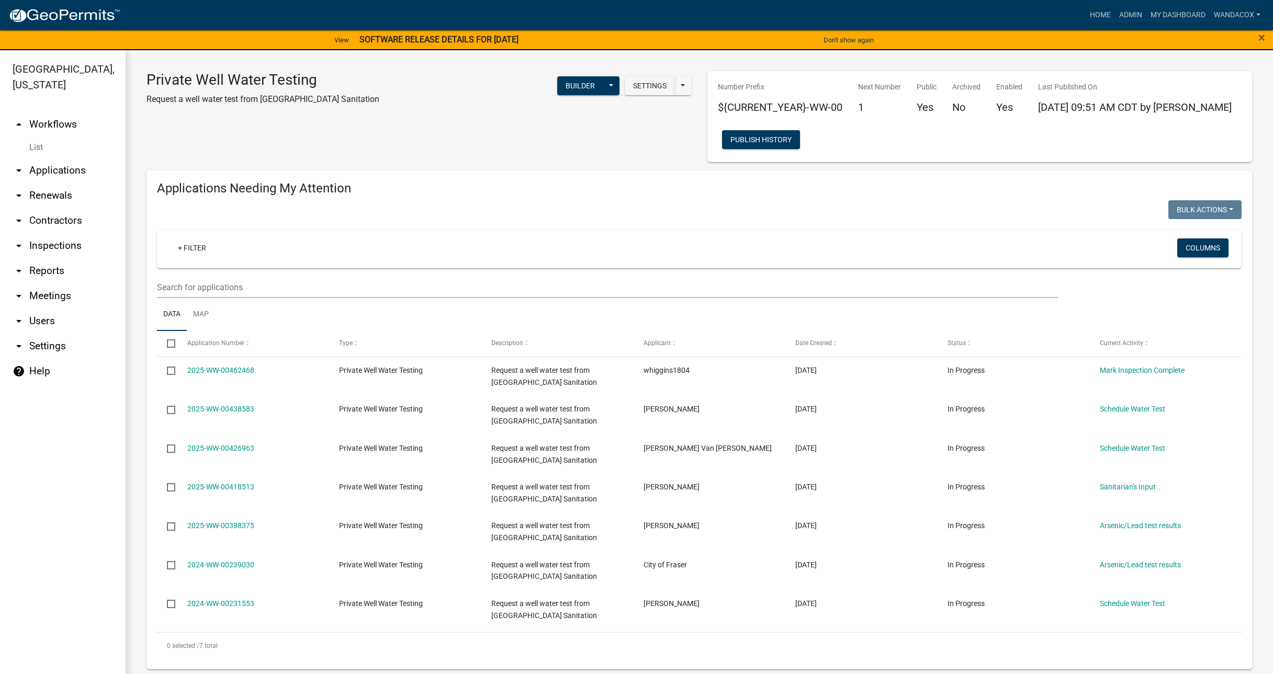
click at [41, 158] on link "arrow_drop_down Applications" at bounding box center [63, 170] width 126 height 25
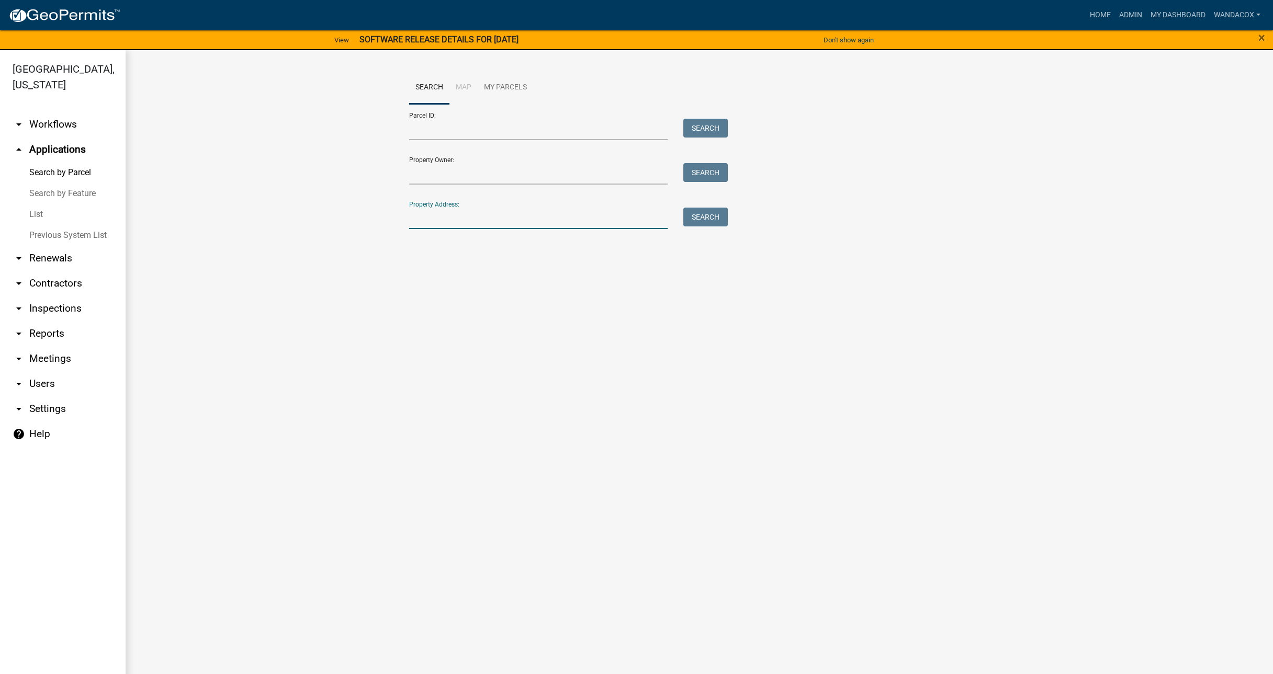
click at [435, 211] on input "Property Address:" at bounding box center [538, 218] width 259 height 21
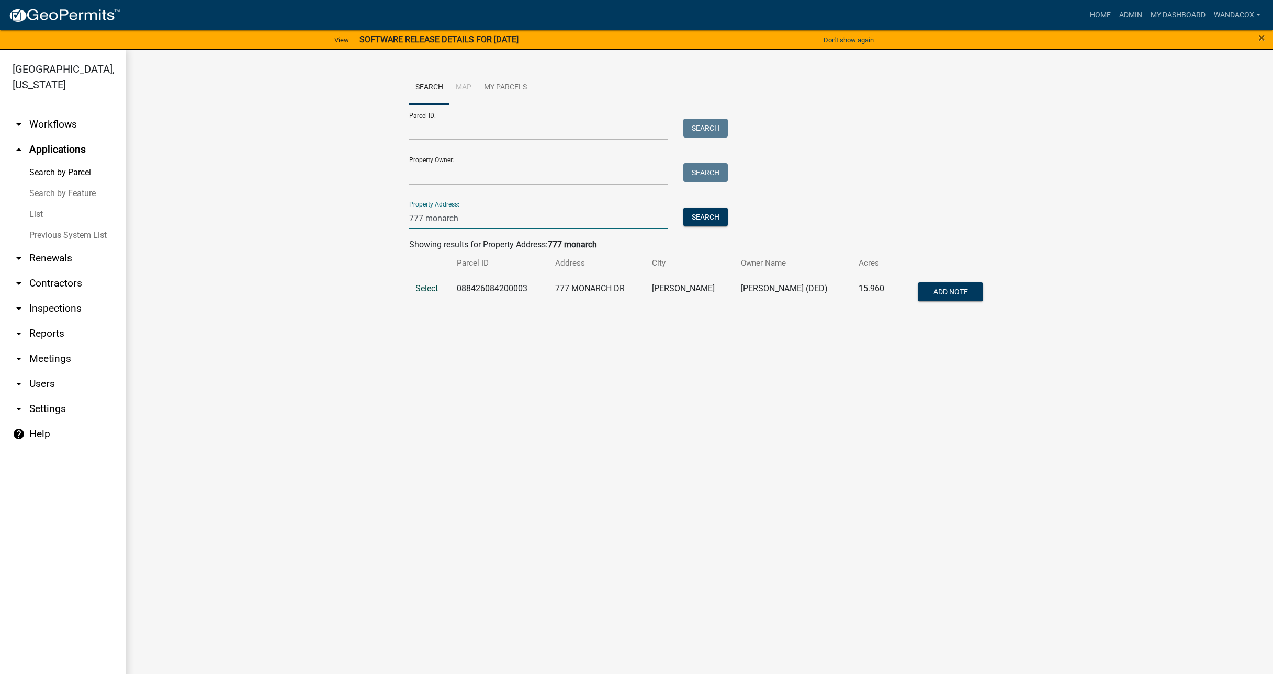
type input "777 monarch"
click at [427, 287] on span "Select" at bounding box center [426, 289] width 22 height 10
